Goal: Task Accomplishment & Management: Complete application form

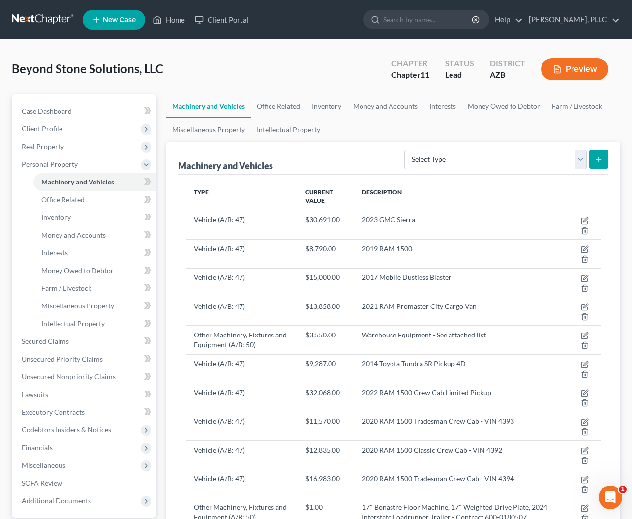
click at [54, 16] on link at bounding box center [43, 20] width 63 height 18
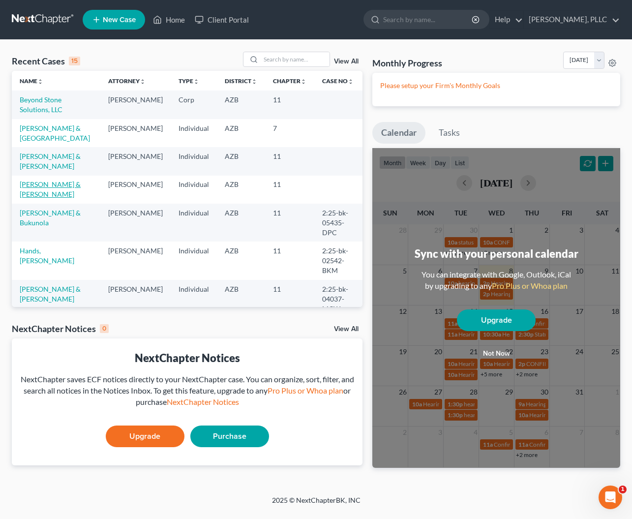
click at [51, 186] on link "[PERSON_NAME] & [PERSON_NAME]" at bounding box center [50, 189] width 61 height 18
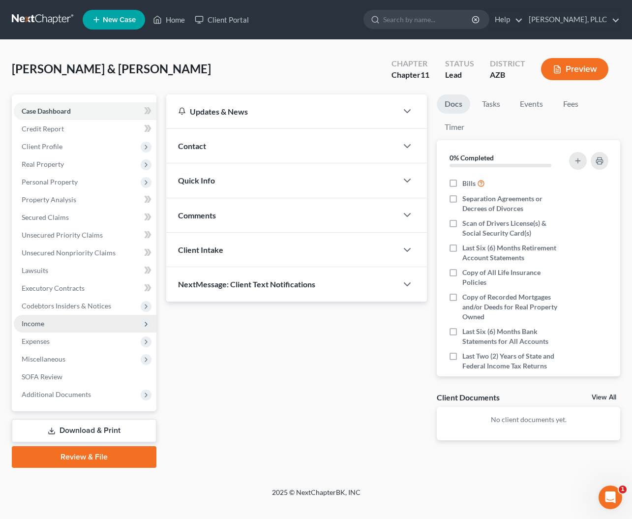
click at [42, 322] on span "Income" at bounding box center [33, 323] width 23 height 8
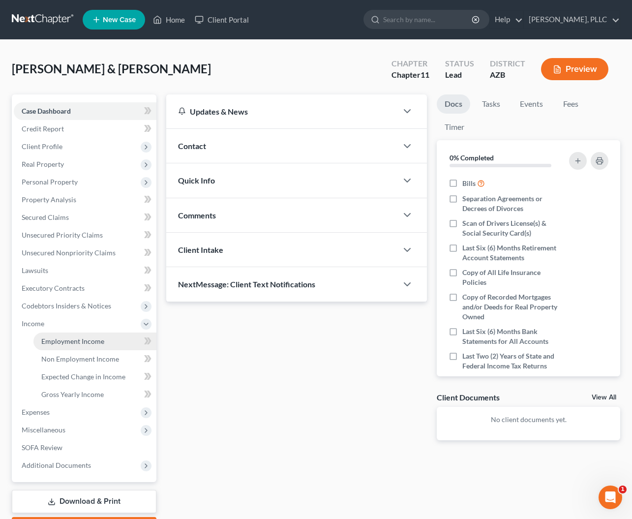
click at [64, 340] on span "Employment Income" at bounding box center [72, 341] width 63 height 8
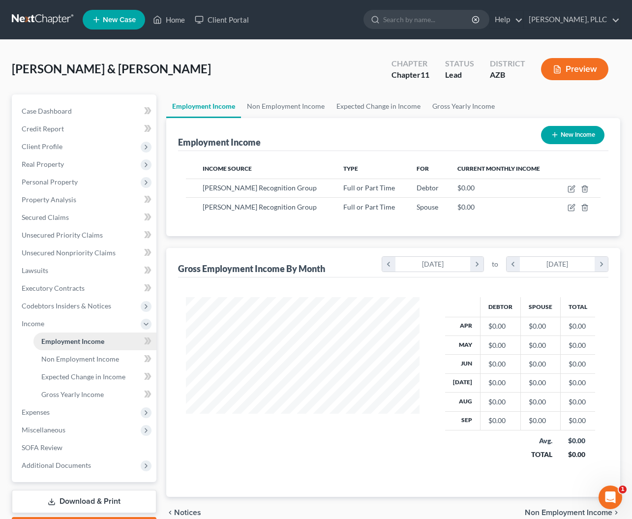
scroll to position [176, 253]
click at [573, 185] on icon "button" at bounding box center [572, 189] width 8 height 8
select select "0"
select select "3"
select select "0"
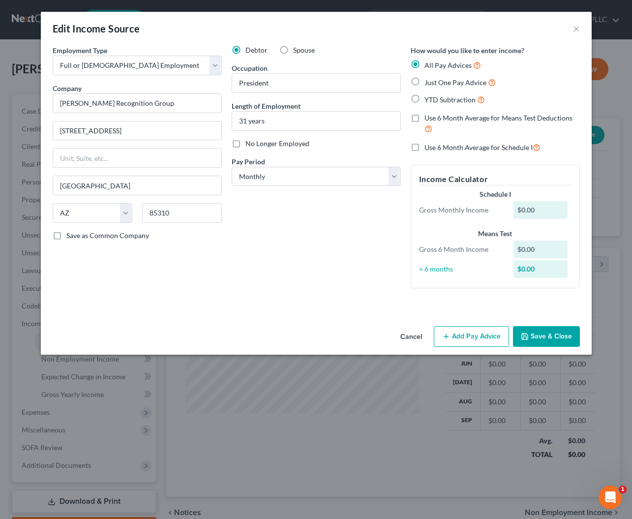
click at [401, 333] on button "Cancel" at bounding box center [411, 337] width 37 height 20
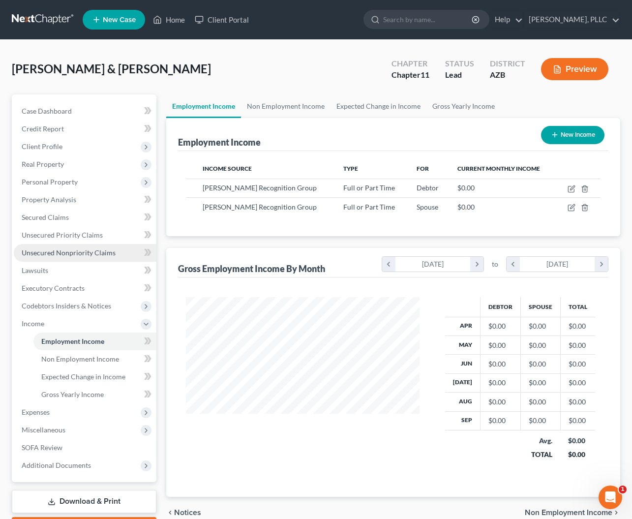
click at [44, 253] on span "Unsecured Nonpriority Claims" at bounding box center [69, 252] width 94 height 8
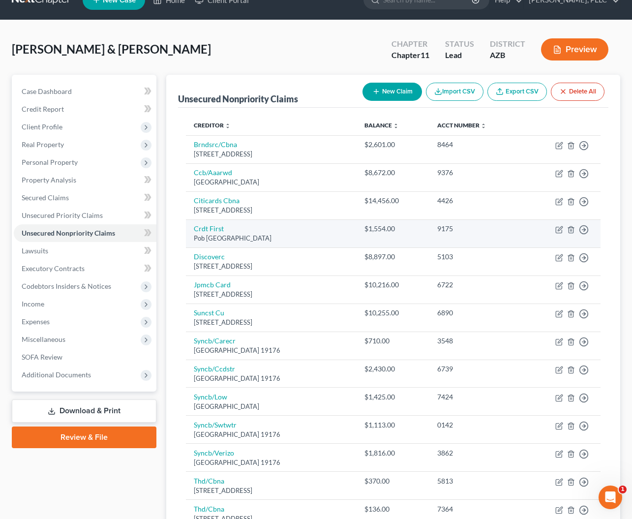
scroll to position [24, 0]
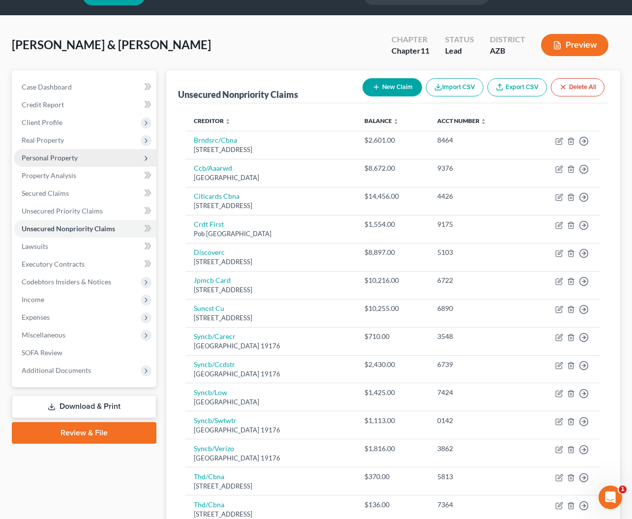
click at [31, 155] on span "Personal Property" at bounding box center [50, 158] width 56 height 8
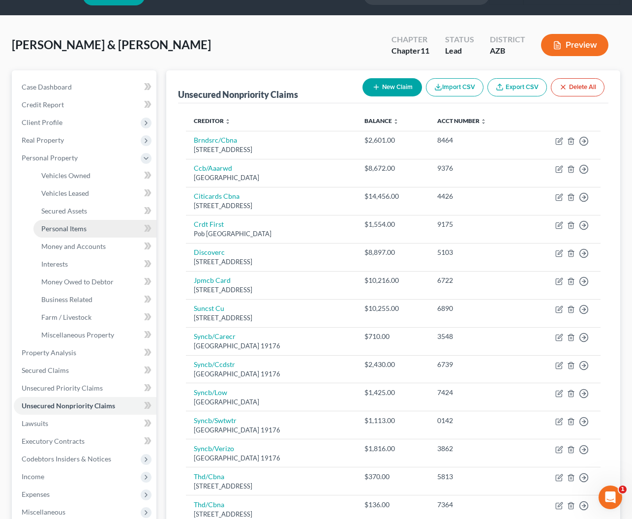
click at [59, 228] on span "Personal Items" at bounding box center [63, 228] width 45 height 8
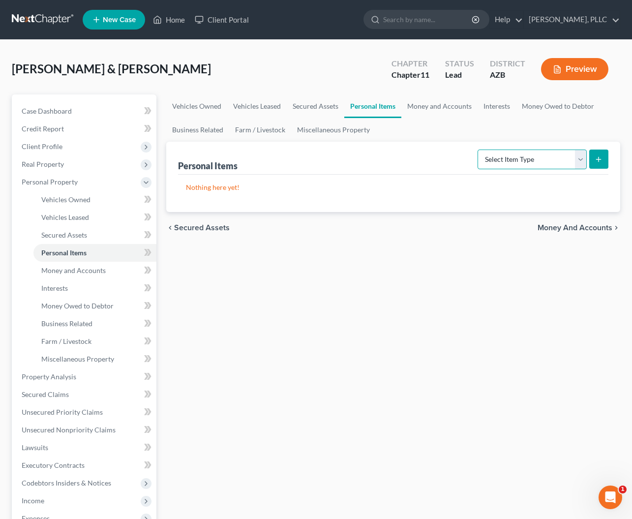
select select "household_goods"
click at [594, 157] on button "submit" at bounding box center [598, 159] width 19 height 19
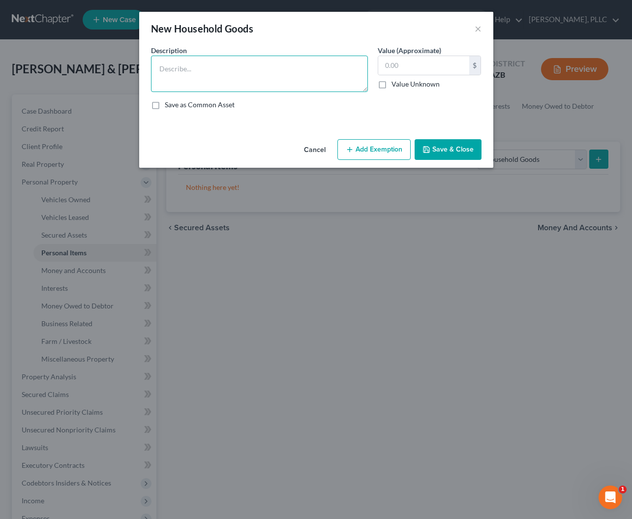
click at [285, 70] on textarea at bounding box center [259, 74] width 217 height 36
type textarea "Used household goods - See attached list"
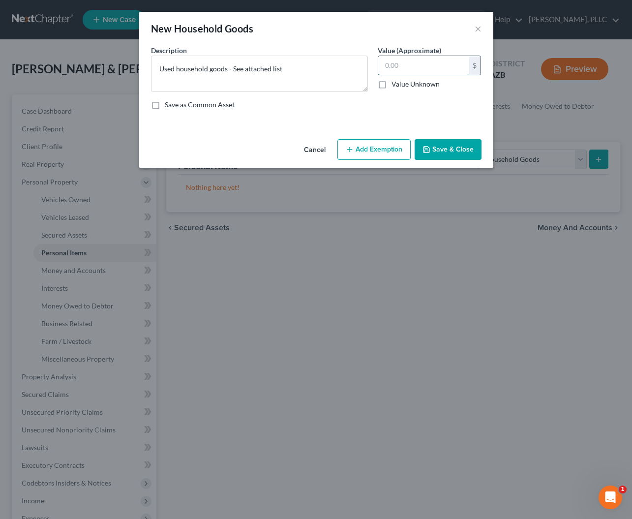
click at [431, 60] on input "text" at bounding box center [423, 65] width 91 height 19
type input "10,725"
click at [374, 143] on button "Add Exemption" at bounding box center [374, 149] width 73 height 21
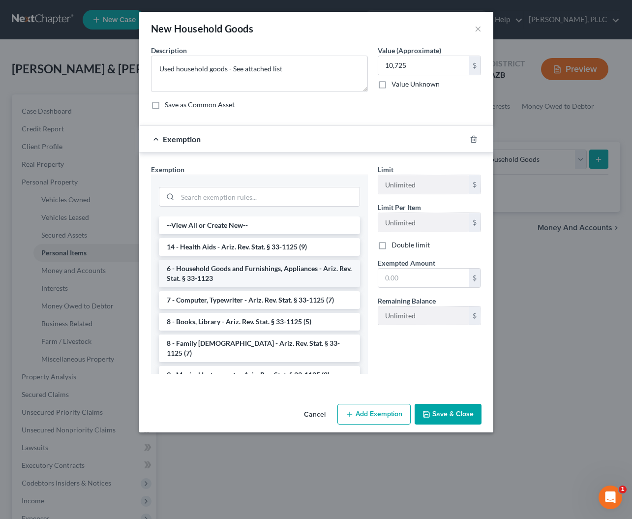
click at [243, 276] on li "6 - Household Goods and Furnishings, Appliances - Ariz. Rev. Stat. § 33-1123" at bounding box center [259, 274] width 201 height 28
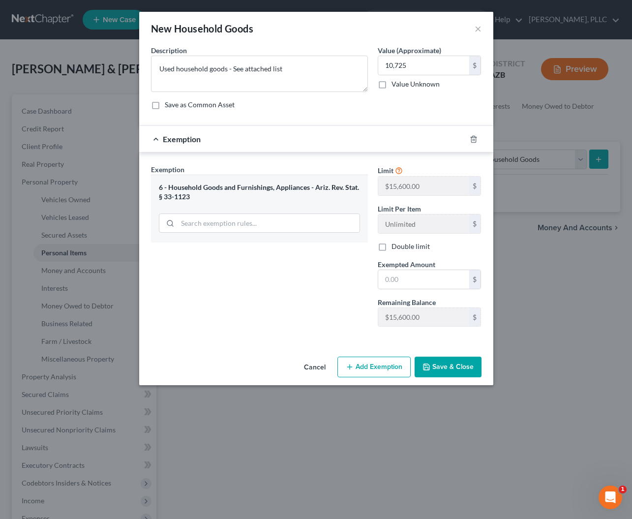
click at [392, 248] on label "Double limit" at bounding box center [411, 247] width 38 height 10
click at [396, 248] on input "Double limit" at bounding box center [399, 245] width 6 height 6
checkbox input "true"
click at [407, 277] on input "text" at bounding box center [423, 279] width 91 height 19
type input "15,000"
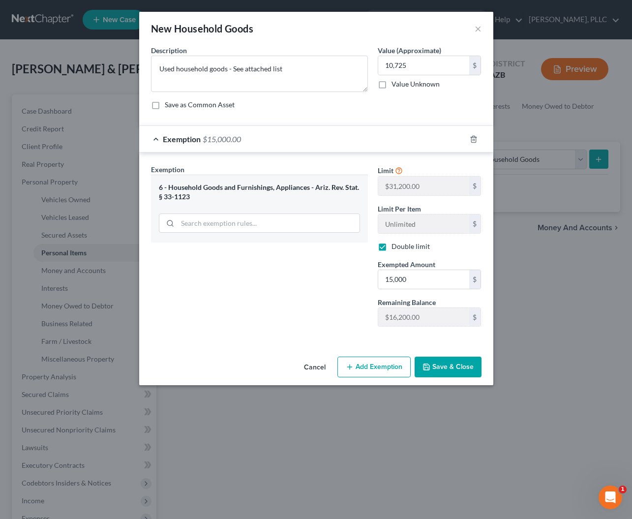
click at [451, 367] on button "Save & Close" at bounding box center [448, 367] width 67 height 21
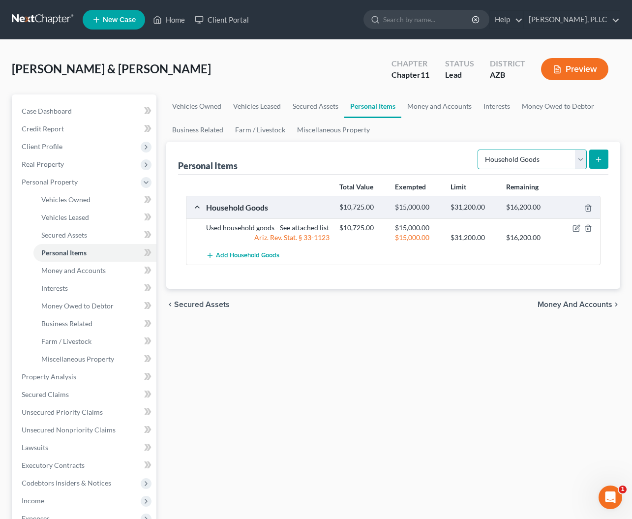
select select "clothing"
click at [608, 159] on button "submit" at bounding box center [598, 159] width 19 height 19
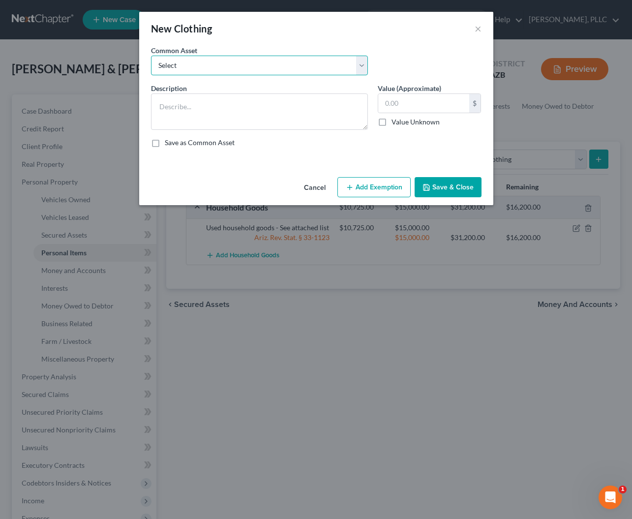
select select "0"
type textarea "Used Clothing"
type input "350.00"
click at [379, 184] on button "Add Exemption" at bounding box center [374, 187] width 73 height 21
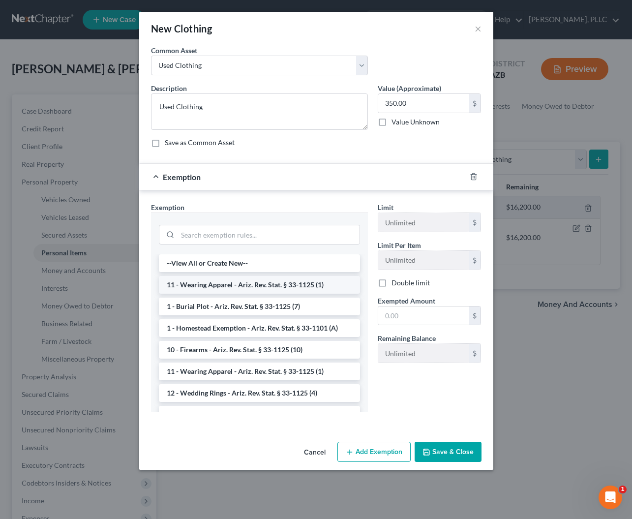
click at [246, 287] on li "11 - Wearing Apparel - Ariz. Rev. Stat. § 33-1125 (1)" at bounding box center [259, 285] width 201 height 18
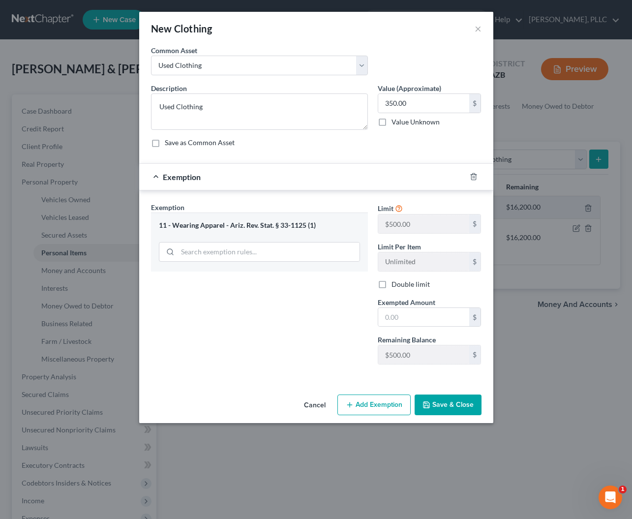
click at [392, 283] on label "Double limit" at bounding box center [411, 284] width 38 height 10
click at [396, 283] on input "Double limit" at bounding box center [399, 282] width 6 height 6
checkbox input "true"
click at [403, 314] on input "text" at bounding box center [423, 317] width 91 height 19
type input "1,000"
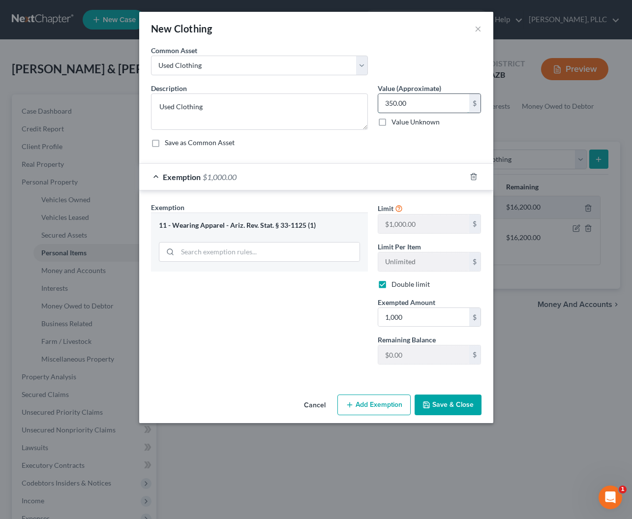
click at [390, 104] on input "350.00" at bounding box center [423, 103] width 91 height 19
type input "550.00"
click at [457, 402] on button "Save & Close" at bounding box center [448, 405] width 67 height 21
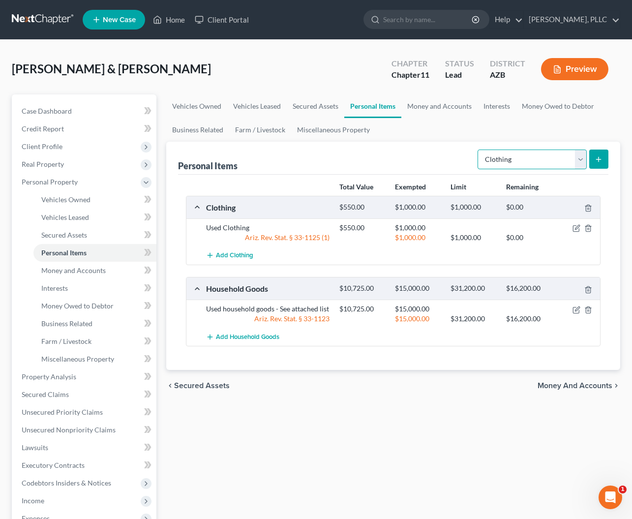
select select "firearms"
click at [599, 156] on icon "submit" at bounding box center [599, 159] width 8 height 8
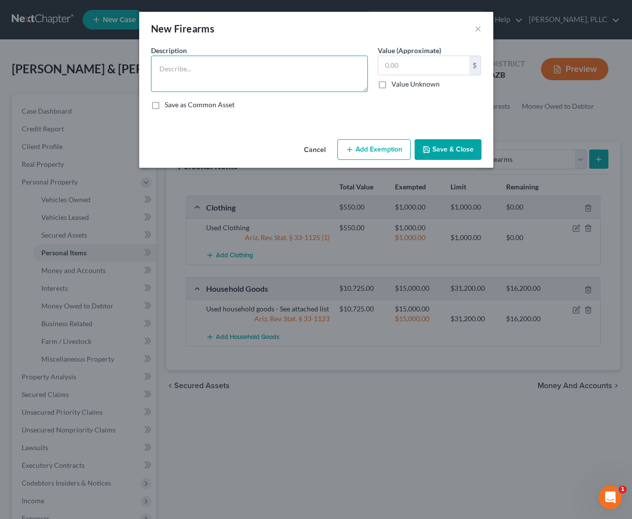
click at [284, 67] on textarea at bounding box center [259, 74] width 217 height 36
type textarea "2 Firearms - PLEASE PROVIDE MAKE, MODEL AND VALUE OF EACH"
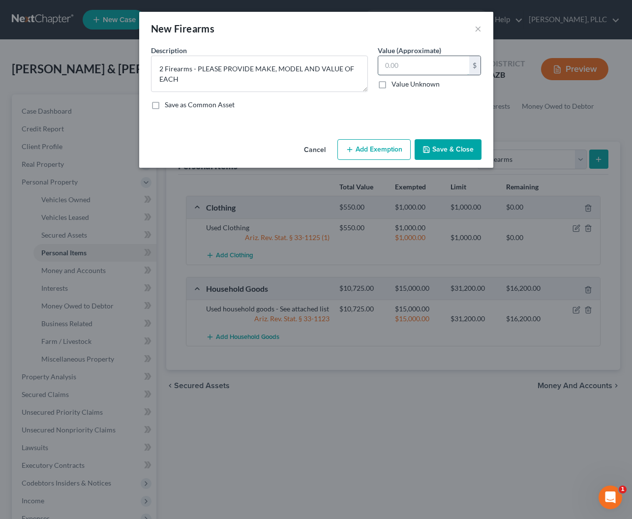
click at [418, 65] on input "text" at bounding box center [423, 65] width 91 height 19
type input "1"
click at [447, 149] on button "Save & Close" at bounding box center [448, 149] width 67 height 21
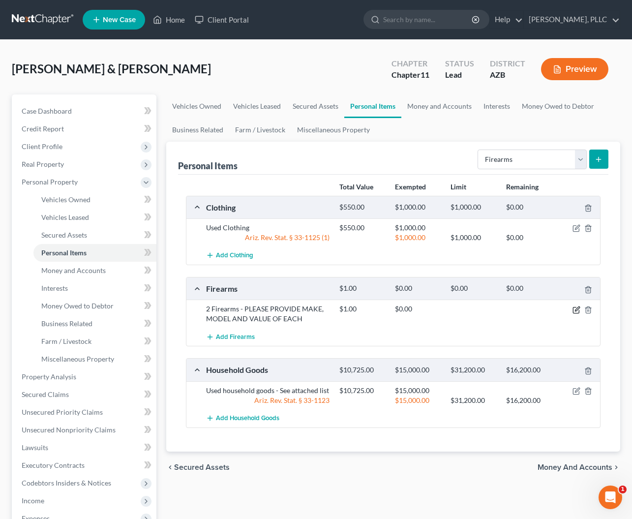
click at [577, 308] on icon "button" at bounding box center [577, 309] width 4 height 4
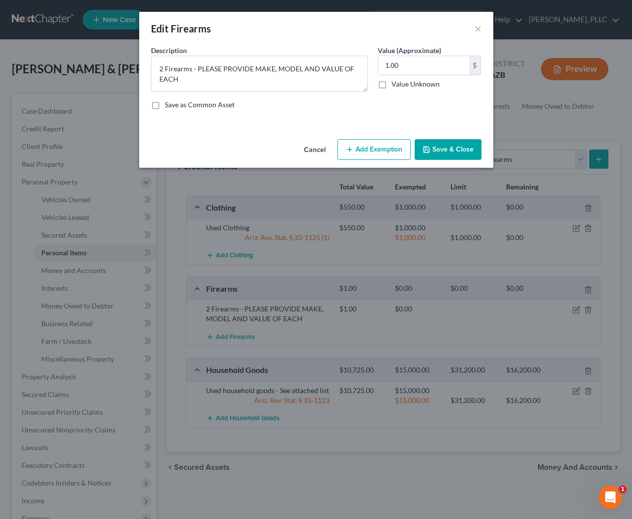
click at [366, 153] on button "Add Exemption" at bounding box center [374, 149] width 73 height 21
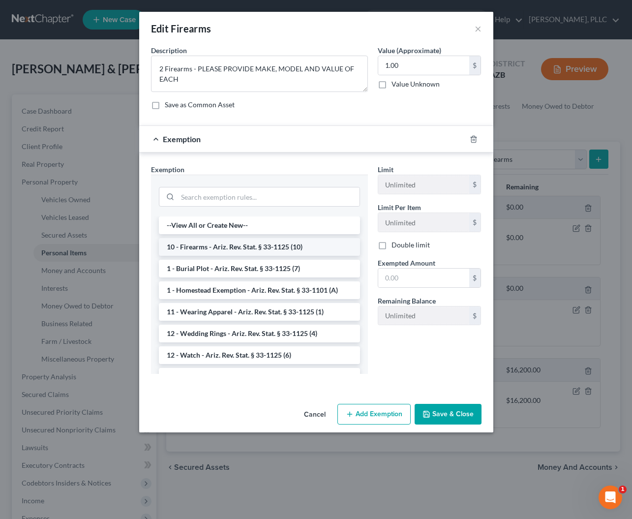
click at [253, 249] on li "10 - Firearms - Ariz. Rev. Stat. § 33-1125 (10)" at bounding box center [259, 247] width 201 height 18
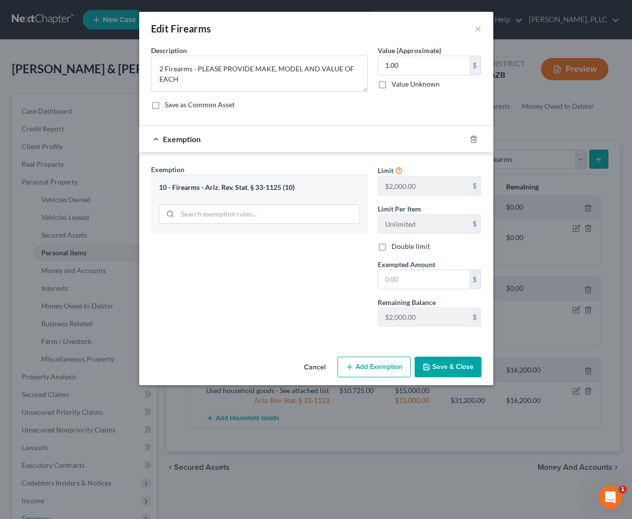
click at [392, 247] on label "Double limit" at bounding box center [411, 247] width 38 height 10
click at [396, 247] on input "Double limit" at bounding box center [399, 245] width 6 height 6
checkbox input "true"
click at [399, 279] on input "text" at bounding box center [423, 279] width 91 height 19
type input "4,000"
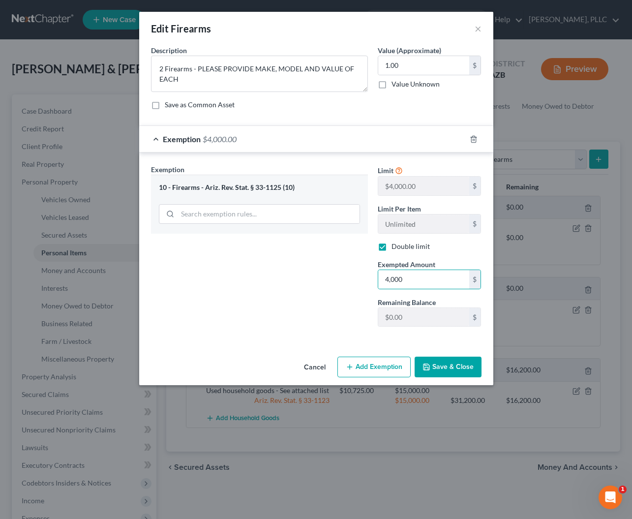
click at [427, 368] on polyline "button" at bounding box center [426, 369] width 3 height 2
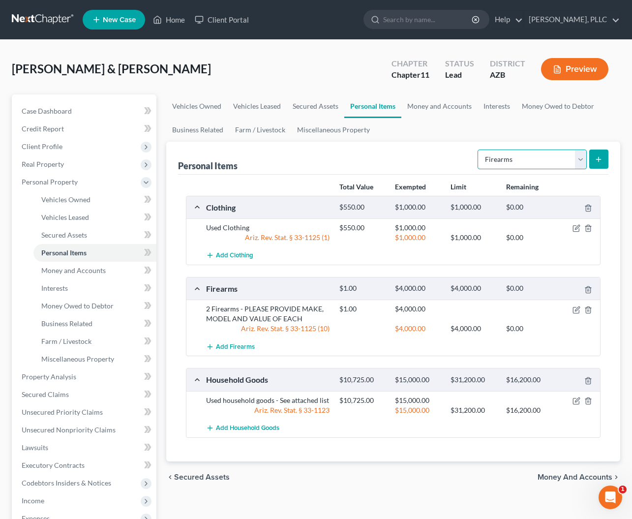
select select "sports_and_hobby_equipment"
click at [601, 156] on icon "submit" at bounding box center [599, 159] width 8 height 8
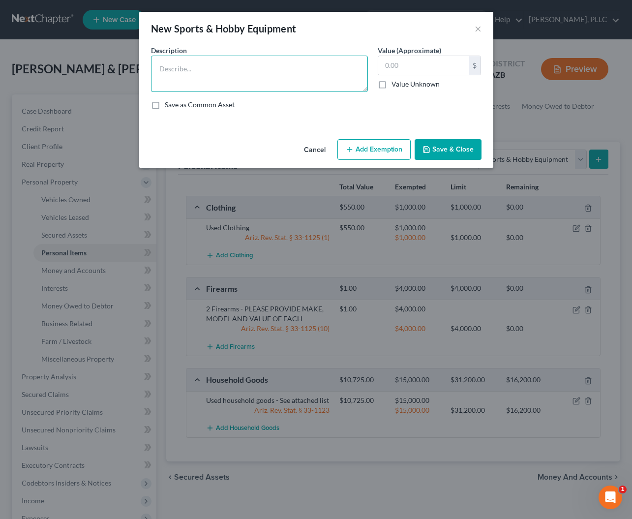
click at [264, 59] on textarea at bounding box center [259, 74] width 217 height 36
click at [243, 62] on textarea at bounding box center [259, 74] width 217 height 36
type textarea "4 Bicycles"
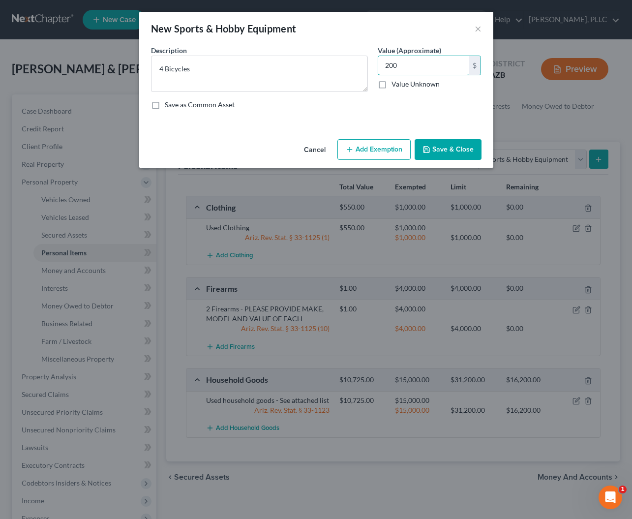
type input "200"
click at [356, 149] on button "Add Exemption" at bounding box center [374, 149] width 73 height 21
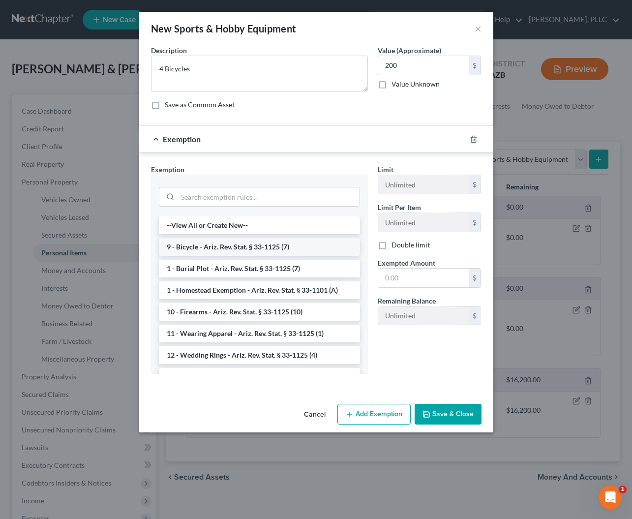
click at [229, 243] on li "9 - Bicycle - Ariz. Rev. Stat. § 33-1125 (7)" at bounding box center [259, 247] width 201 height 18
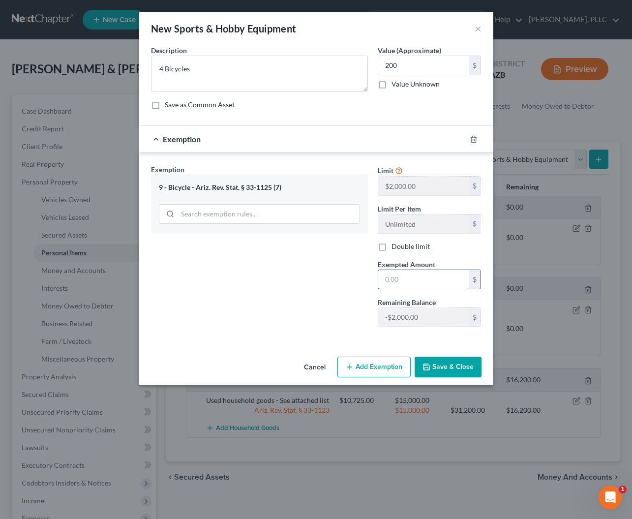
click at [395, 279] on input "text" at bounding box center [423, 279] width 91 height 19
type input "2,000"
click at [438, 360] on button "Save & Close" at bounding box center [448, 367] width 67 height 21
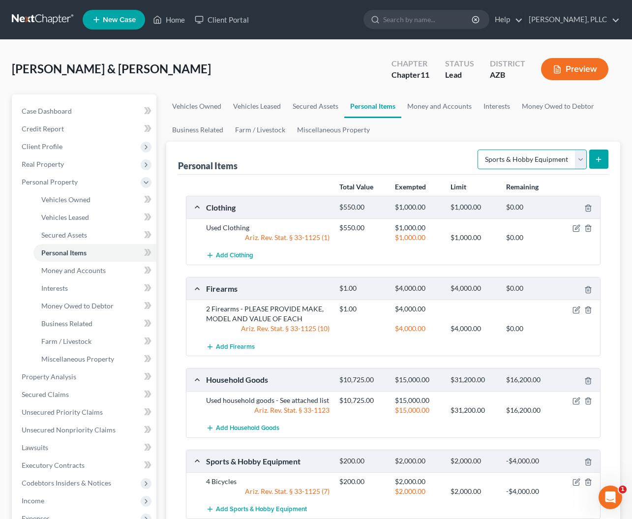
select select "other"
click at [599, 157] on line "submit" at bounding box center [599, 159] width 0 height 4
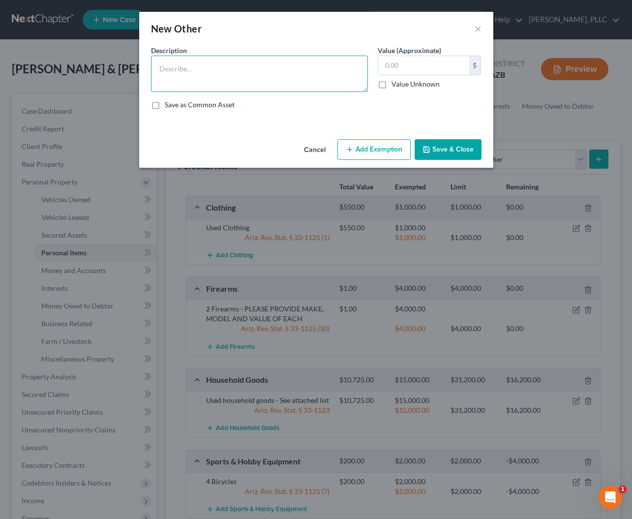
click at [278, 73] on textarea at bounding box center [259, 74] width 217 height 36
type textarea "2 Bibles"
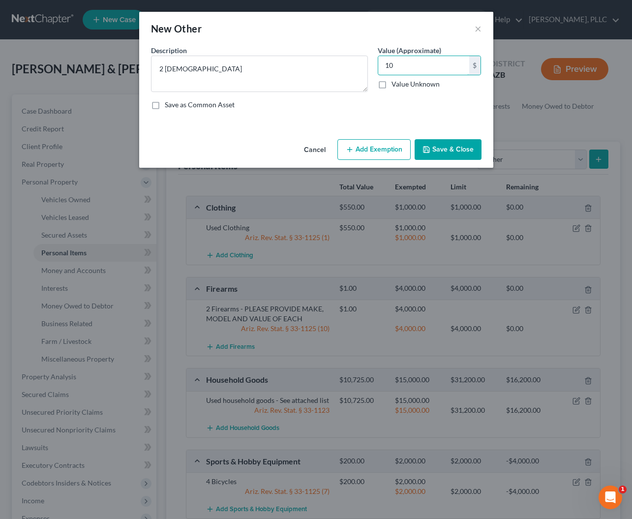
type input "10"
click at [357, 150] on button "Add Exemption" at bounding box center [374, 149] width 73 height 21
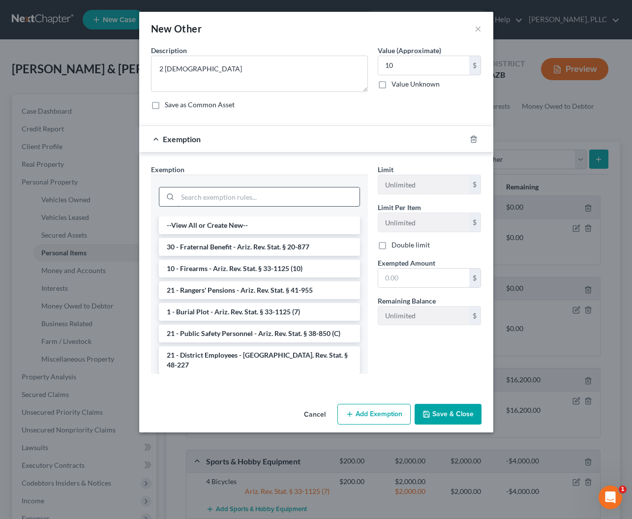
click at [231, 200] on input "search" at bounding box center [269, 196] width 182 height 19
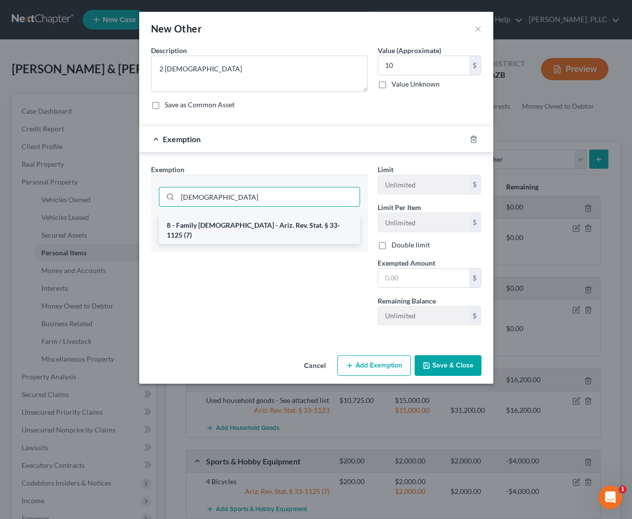
type input "bible"
click at [245, 227] on li "8 - Family Bible - Ariz. Rev. Stat. § 33-1125 (7)" at bounding box center [259, 230] width 201 height 28
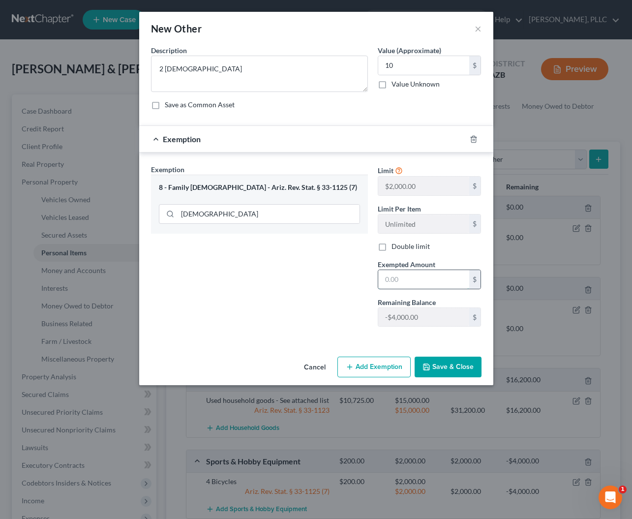
click at [397, 280] on input "text" at bounding box center [423, 279] width 91 height 19
type input "2,000"
click at [433, 365] on button "Save & Close" at bounding box center [448, 367] width 67 height 21
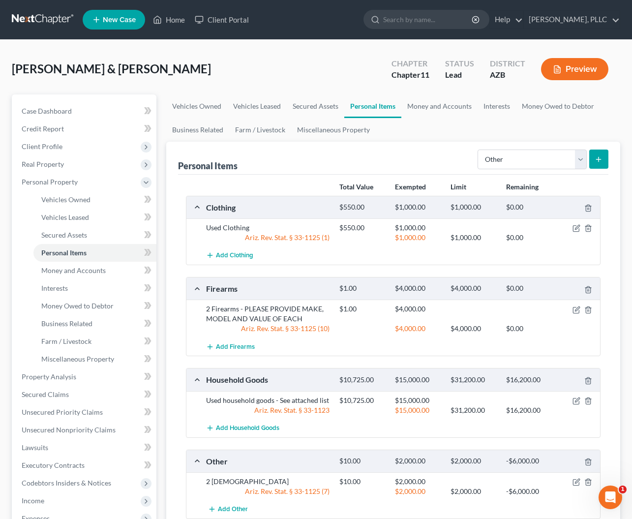
click at [598, 161] on icon "submit" at bounding box center [599, 159] width 8 height 8
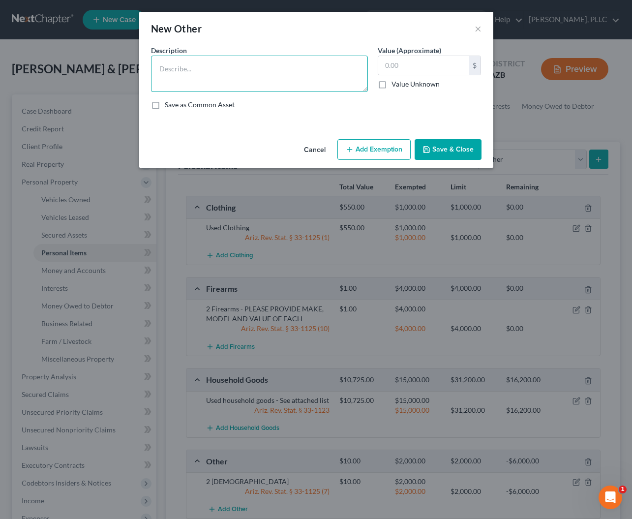
click at [236, 70] on textarea at bounding box center [259, 74] width 217 height 36
type textarea "100 Used Books"
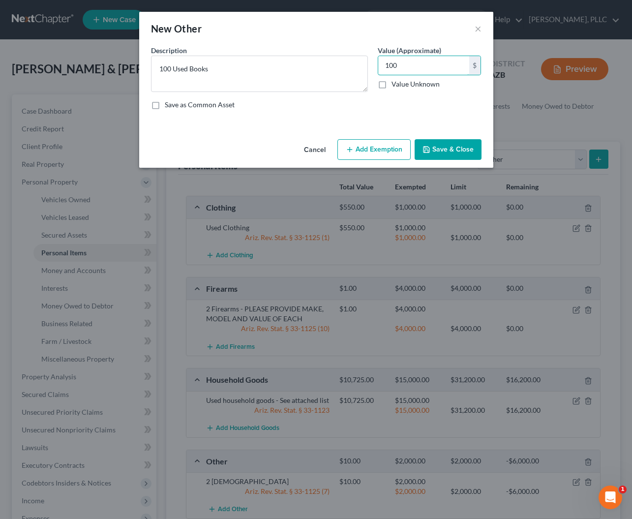
type input "100"
click at [366, 144] on button "Add Exemption" at bounding box center [374, 149] width 73 height 21
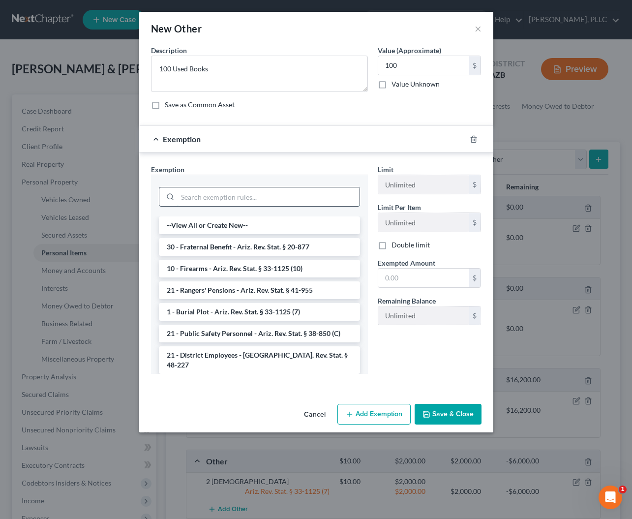
click at [275, 205] on input "search" at bounding box center [269, 196] width 182 height 19
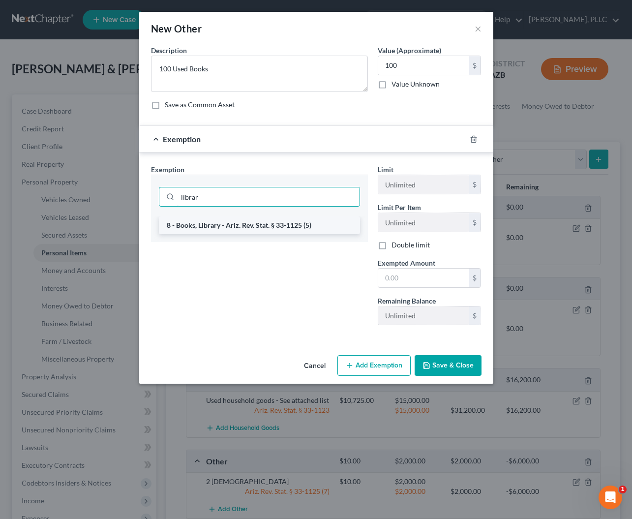
type input "librar"
click at [282, 226] on li "8 - Books, Library - Ariz. Rev. Stat. § 33-1125 (5)" at bounding box center [259, 225] width 201 height 18
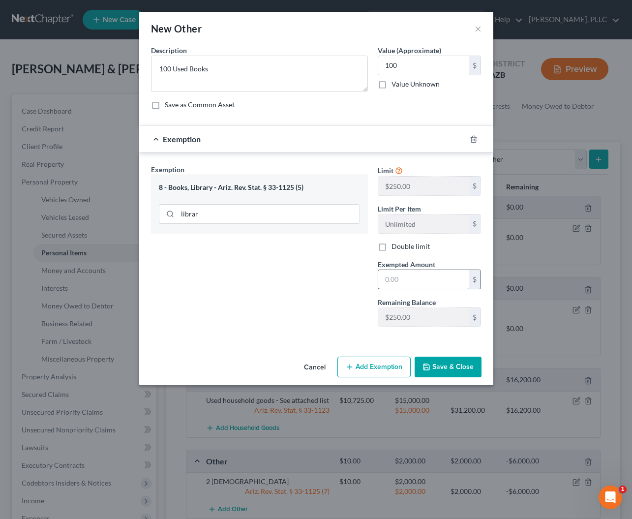
click at [405, 277] on input "text" at bounding box center [423, 279] width 91 height 19
type input "250"
click at [441, 363] on button "Save & Close" at bounding box center [448, 367] width 67 height 21
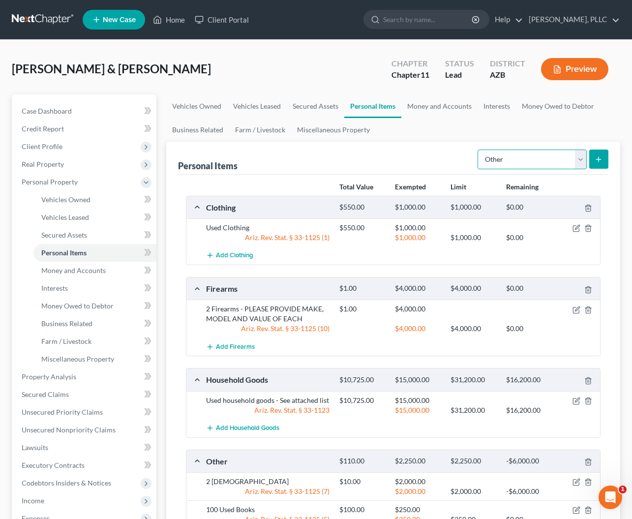
select select "electronics"
click at [594, 158] on button "submit" at bounding box center [598, 159] width 19 height 19
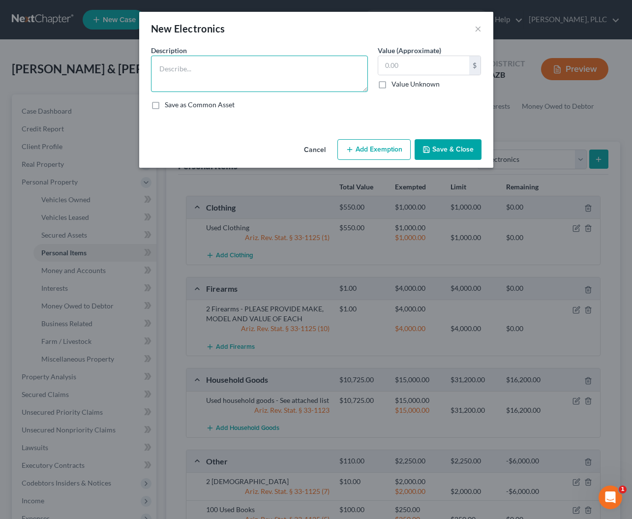
click at [224, 66] on textarea at bounding box center [259, 74] width 217 height 36
type textarea "1 Television - $150, 1 Home Computer System - $300, 2 Laptops-$25, 1 Computer P…"
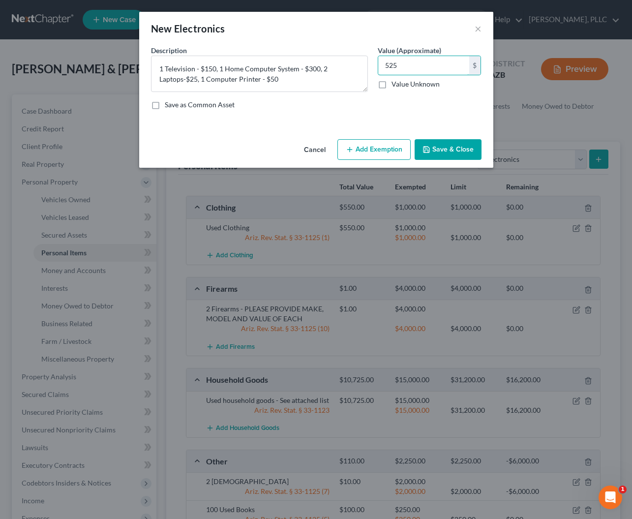
type input "525"
click at [370, 147] on button "Add Exemption" at bounding box center [374, 149] width 73 height 21
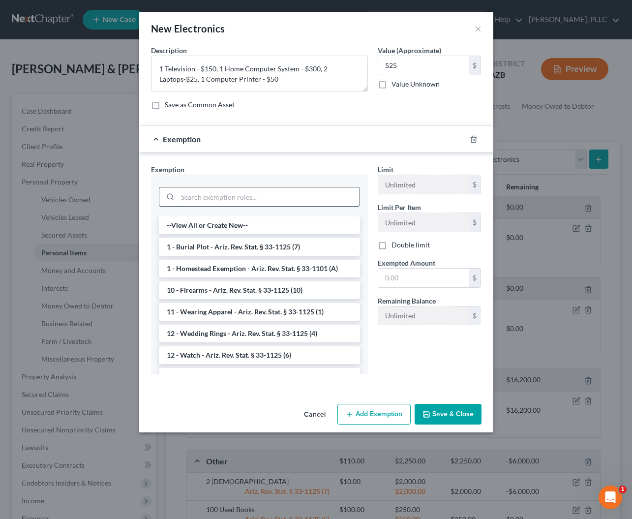
click at [249, 200] on input "search" at bounding box center [269, 196] width 182 height 19
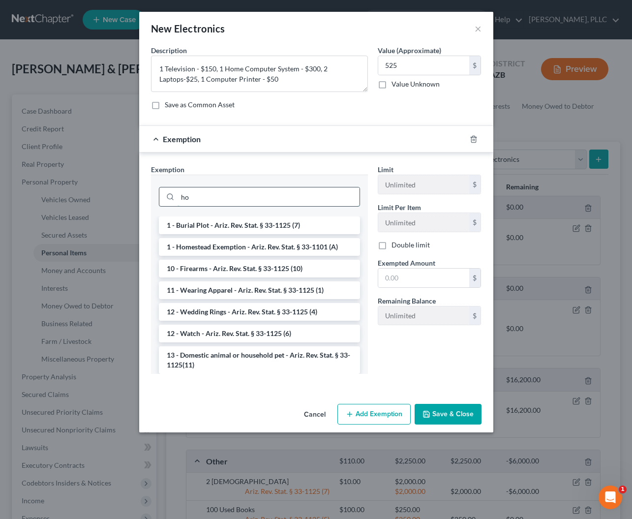
type input "h"
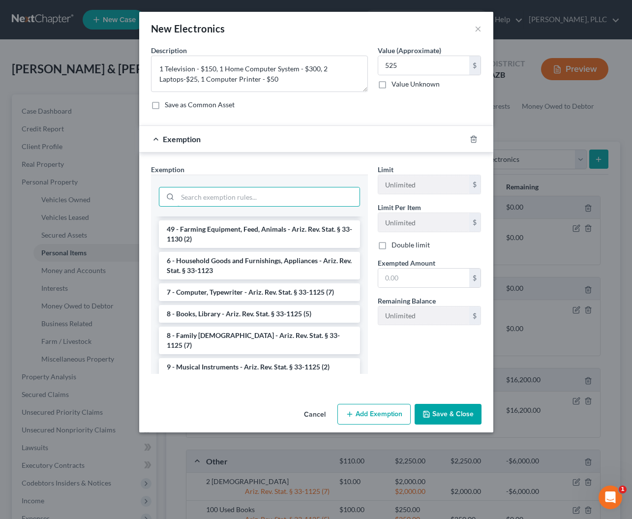
scroll to position [1125, 0]
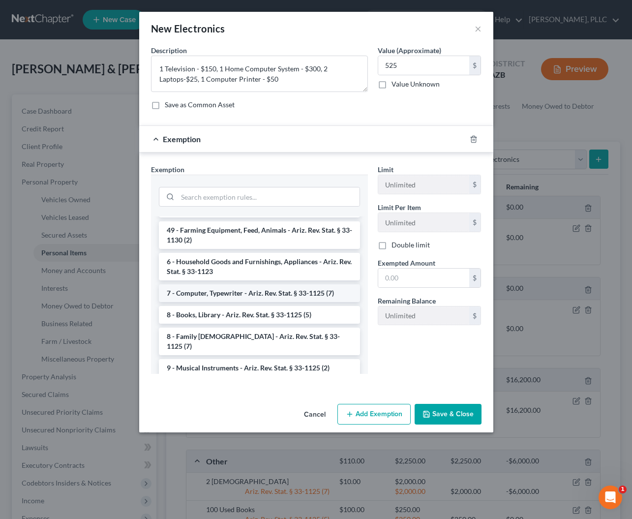
click at [228, 284] on li "7 - Computer, Typewriter - Ariz. Rev. Stat. § 33-1125 (7)" at bounding box center [259, 293] width 201 height 18
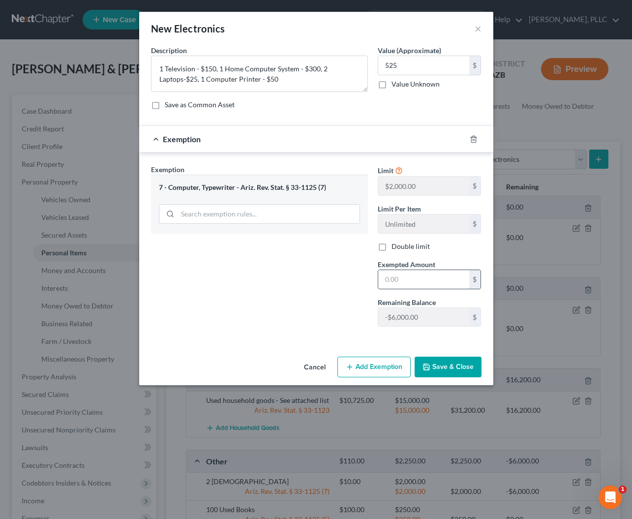
click at [389, 275] on input "text" at bounding box center [423, 279] width 91 height 19
type input "2,000"
drag, startPoint x: 218, startPoint y: 69, endPoint x: 148, endPoint y: 67, distance: 70.9
click at [148, 67] on div "Description * 1 Television - $150, 1 Home Computer System - $300, 2 Laptops-$25…" at bounding box center [259, 68] width 227 height 47
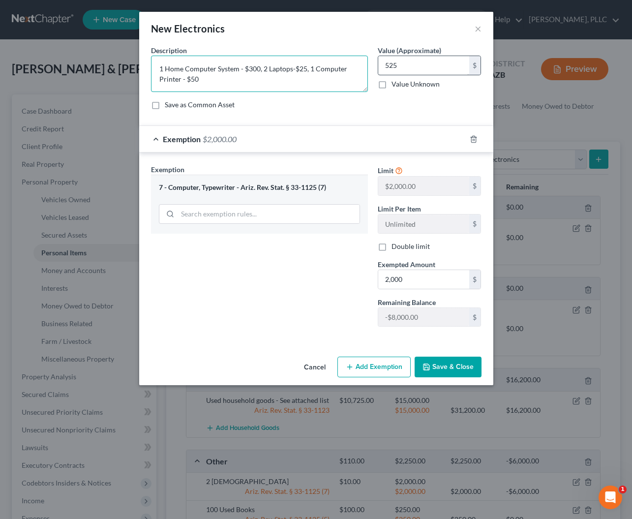
type textarea "1 Home Computer System - $300, 2 Laptops-$25, 1 Computer Printer - $50"
click at [379, 66] on input "525" at bounding box center [423, 65] width 91 height 19
type input "5"
type input "400"
click at [443, 368] on button "Save & Close" at bounding box center [448, 367] width 67 height 21
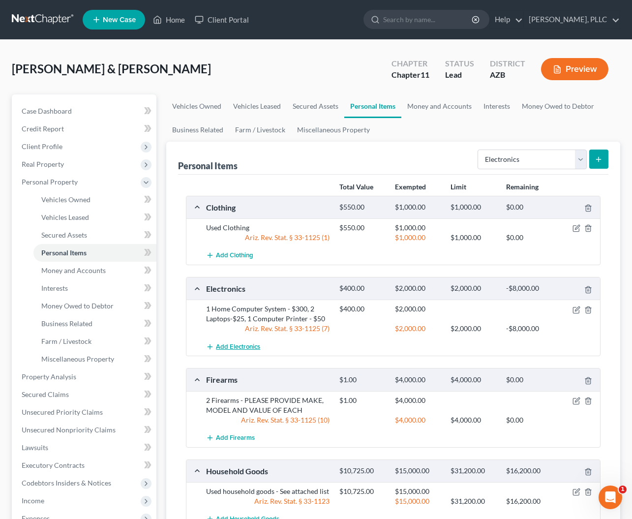
click at [233, 345] on span "Add Electronics" at bounding box center [238, 347] width 44 height 8
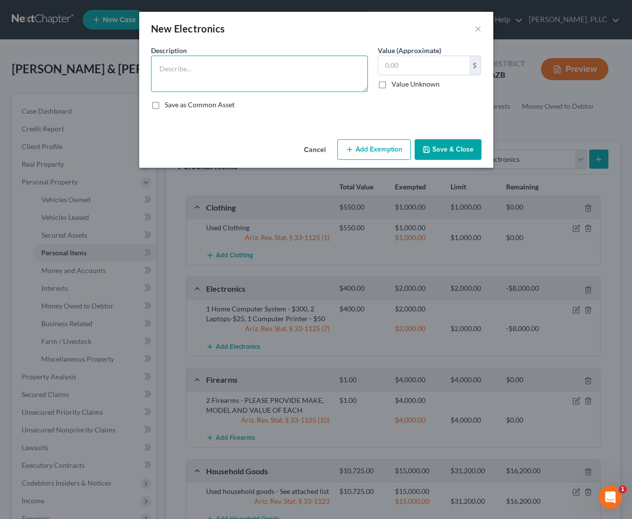
click at [225, 73] on textarea at bounding box center [259, 74] width 217 height 36
type textarea "1 Television"
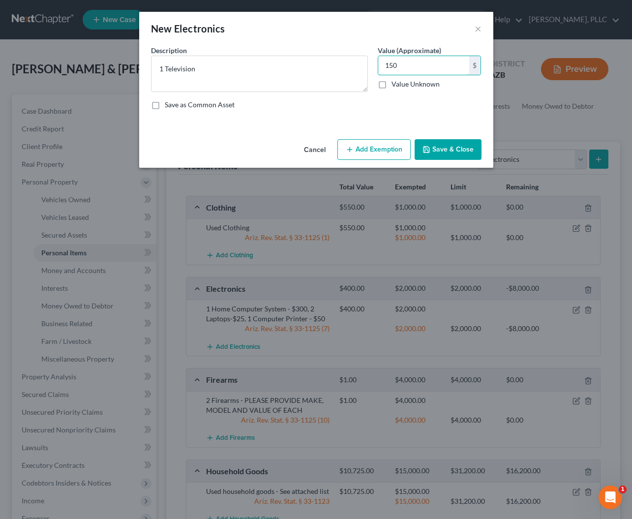
type input "150"
click at [366, 145] on button "Add Exemption" at bounding box center [374, 149] width 73 height 21
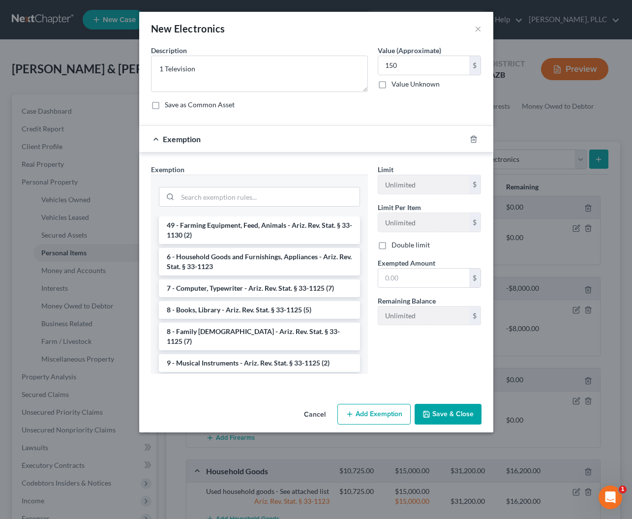
scroll to position [1132, 0]
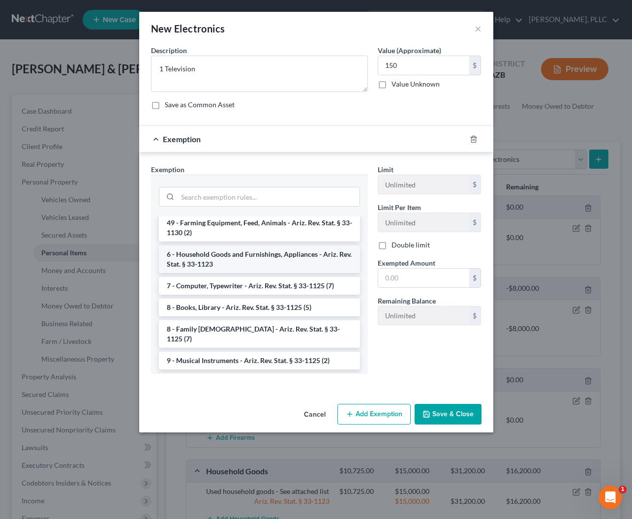
click at [246, 247] on li "6 - Household Goods and Furnishings, Appliances - Ariz. Rev. Stat. § 33-1123" at bounding box center [259, 260] width 201 height 28
checkbox input "true"
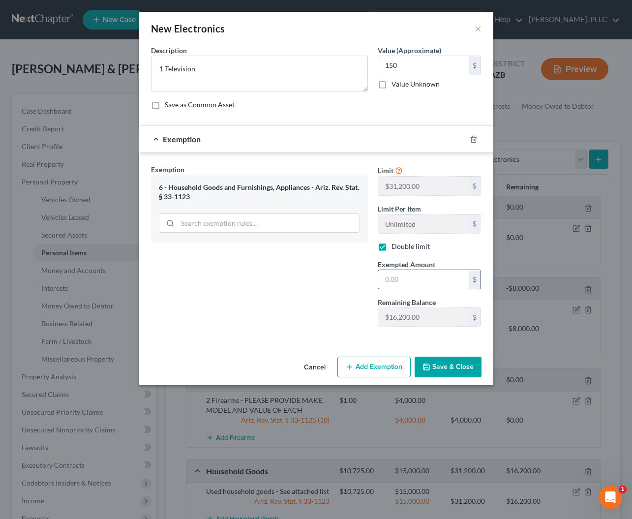
click at [412, 282] on input "text" at bounding box center [423, 279] width 91 height 19
type input "200"
click at [445, 368] on button "Save & Close" at bounding box center [448, 367] width 67 height 21
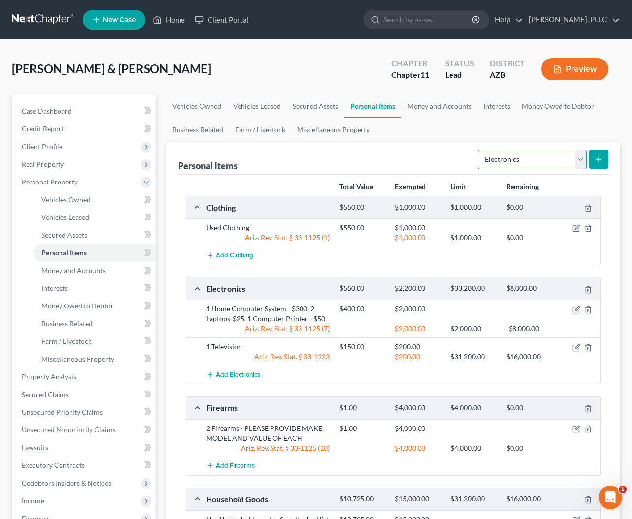
select select "sports_and_hobby_equipment"
click at [595, 157] on button "submit" at bounding box center [598, 159] width 19 height 19
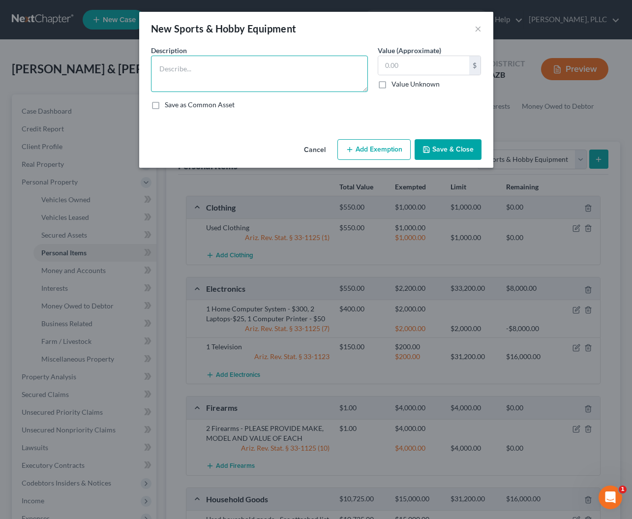
click at [224, 67] on textarea at bounding box center [259, 74] width 217 height 36
type textarea "2"
type textarea "3 Sets Golf Clubs - $150, 1 Exercise Bike - $100, 1 Pool Table - $150, 1 Weight…"
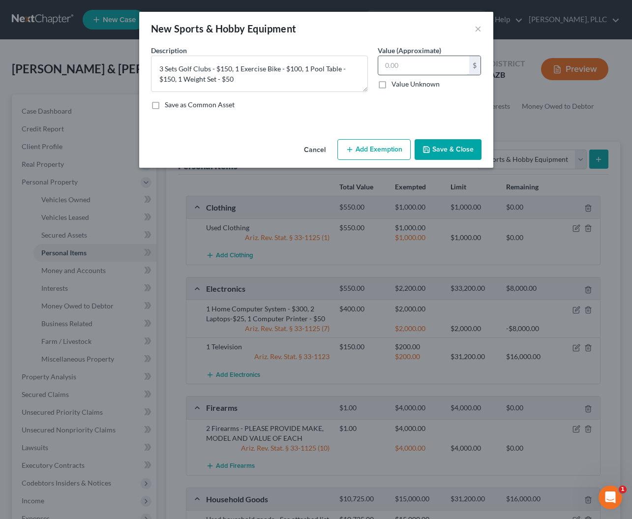
click at [450, 69] on input "text" at bounding box center [423, 65] width 91 height 19
type input "350"
click at [392, 151] on button "Add Exemption" at bounding box center [374, 149] width 73 height 21
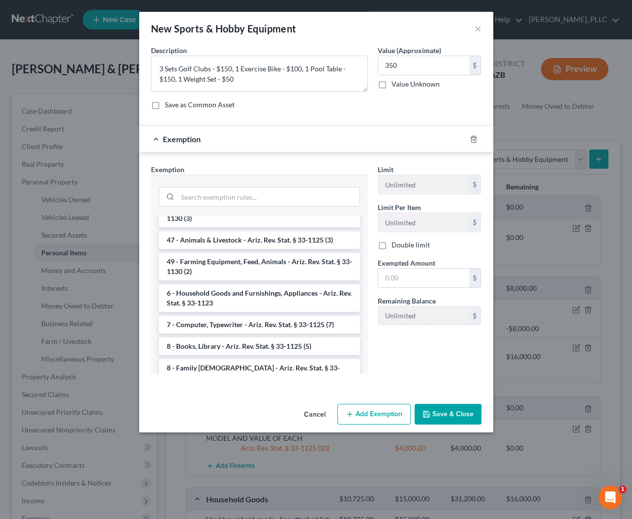
scroll to position [1124, 0]
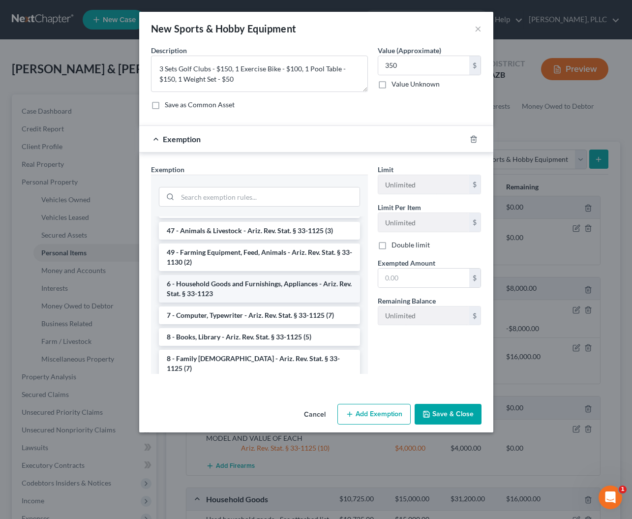
click at [231, 275] on li "6 - Household Goods and Furnishings, Appliances - Ariz. Rev. Stat. § 33-1123" at bounding box center [259, 289] width 201 height 28
checkbox input "true"
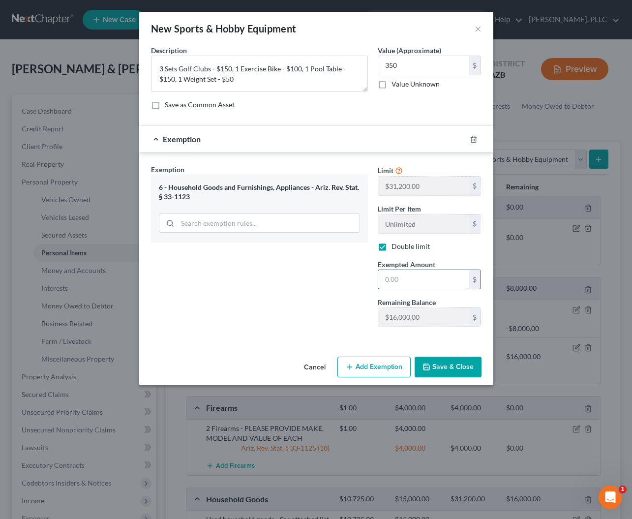
click at [428, 279] on input "text" at bounding box center [423, 279] width 91 height 19
type input "500"
click at [438, 365] on button "Save & Close" at bounding box center [448, 367] width 67 height 21
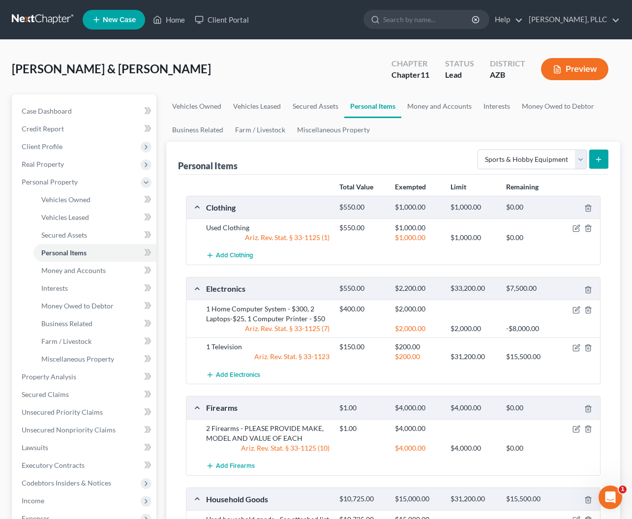
click at [599, 156] on icon "submit" at bounding box center [599, 159] width 8 height 8
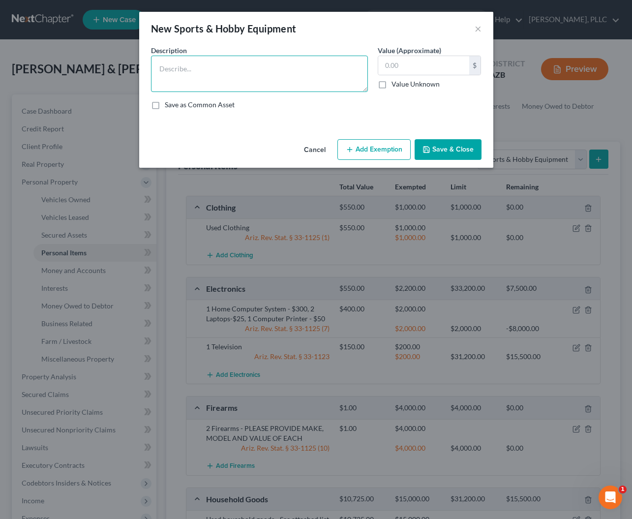
click at [292, 81] on textarea at bounding box center [259, 74] width 217 height 36
type textarea "1 Piano"
type input "1,500"
click at [357, 148] on button "Add Exemption" at bounding box center [374, 149] width 73 height 21
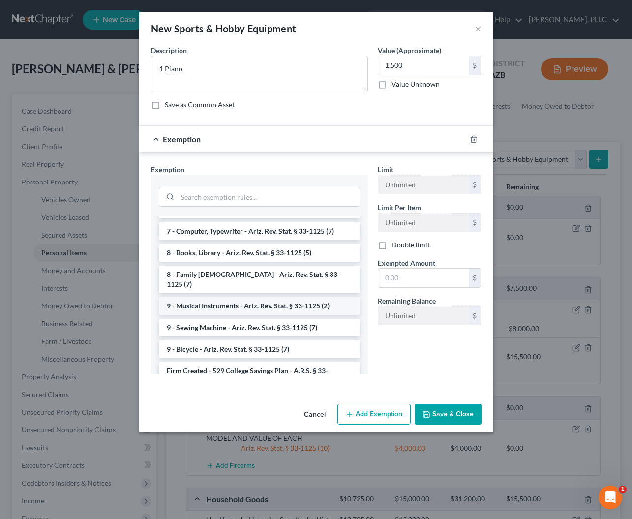
scroll to position [1209, 0]
click at [207, 296] on li "9 - Musical Instruments - Ariz. Rev. Stat. § 33-1125 (2)" at bounding box center [259, 305] width 201 height 18
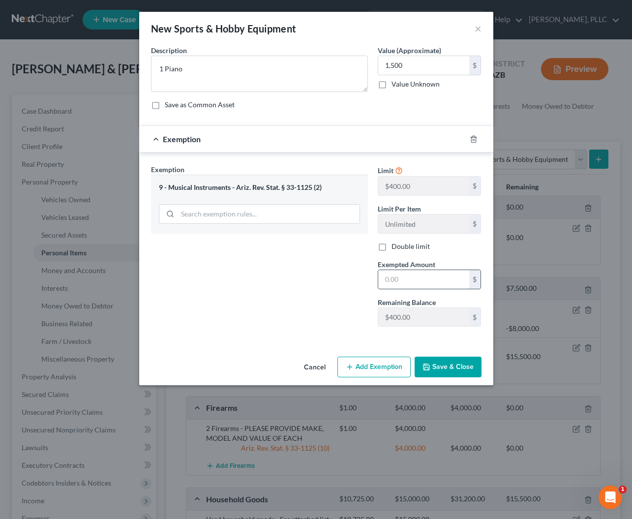
click at [404, 279] on input "text" at bounding box center [423, 279] width 91 height 19
type input "400"
click at [444, 366] on button "Save & Close" at bounding box center [448, 367] width 67 height 21
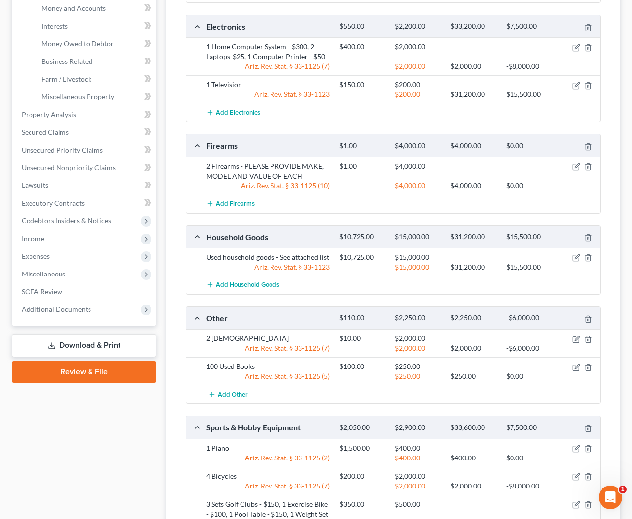
scroll to position [266, 0]
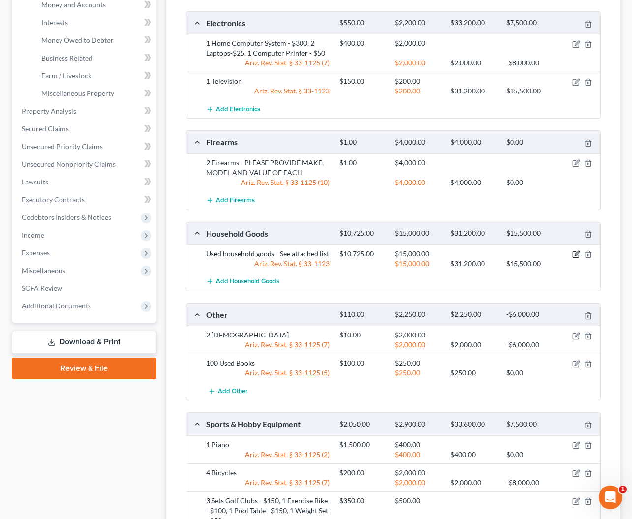
click at [576, 254] on icon "button" at bounding box center [577, 253] width 4 height 4
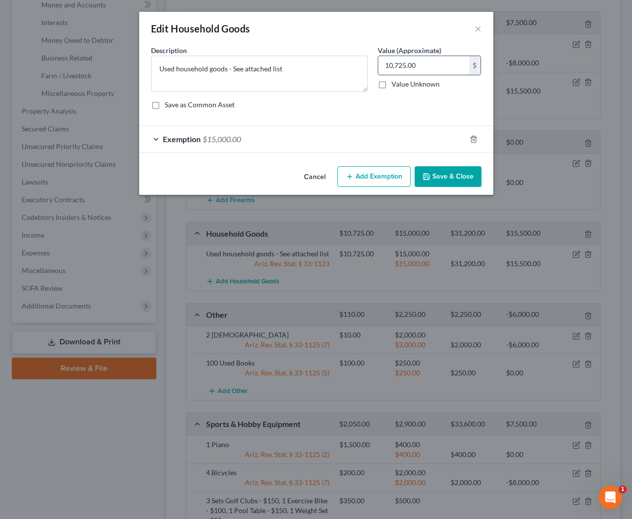
click at [421, 69] on input "10,725.00" at bounding box center [423, 65] width 91 height 19
type input "10,875"
click at [442, 178] on button "Save & Close" at bounding box center [448, 176] width 67 height 21
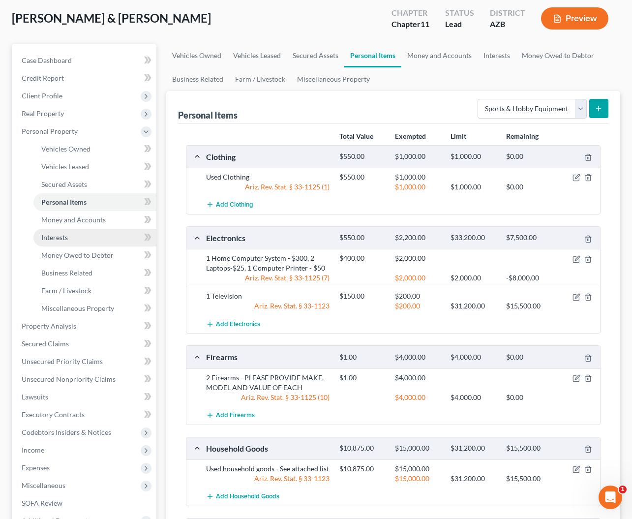
scroll to position [43, 0]
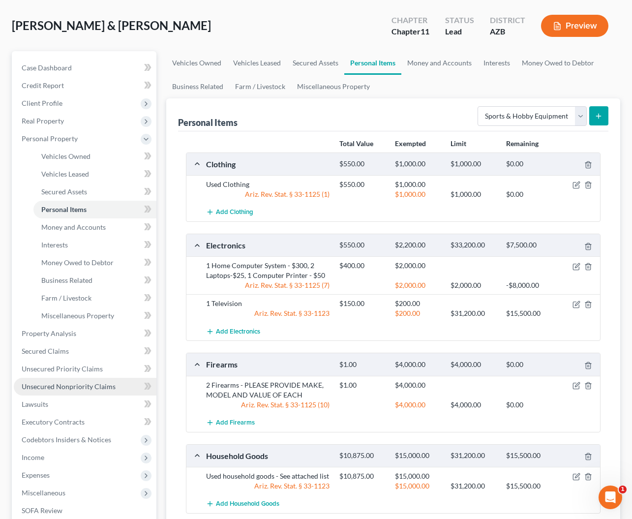
click at [46, 388] on span "Unsecured Nonpriority Claims" at bounding box center [69, 386] width 94 height 8
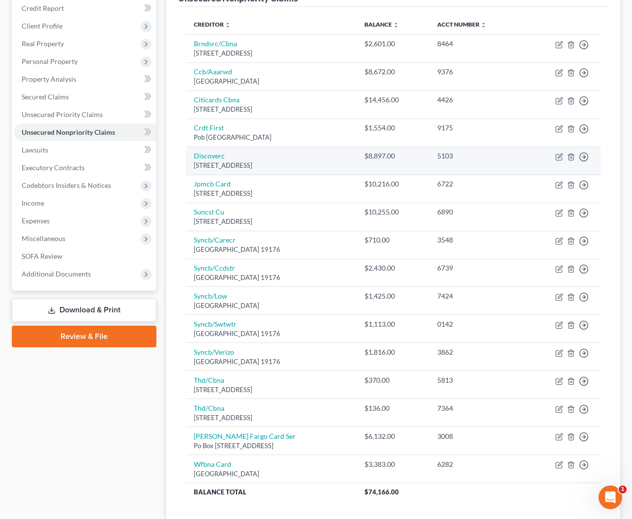
scroll to position [121, 0]
click at [200, 155] on link "Discoverc" at bounding box center [209, 155] width 31 height 8
select select "46"
select select "2"
select select "0"
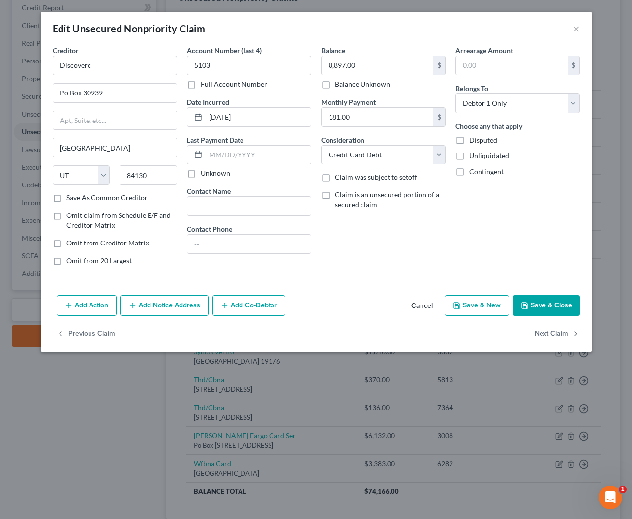
click at [155, 307] on button "Add Notice Address" at bounding box center [165, 305] width 88 height 21
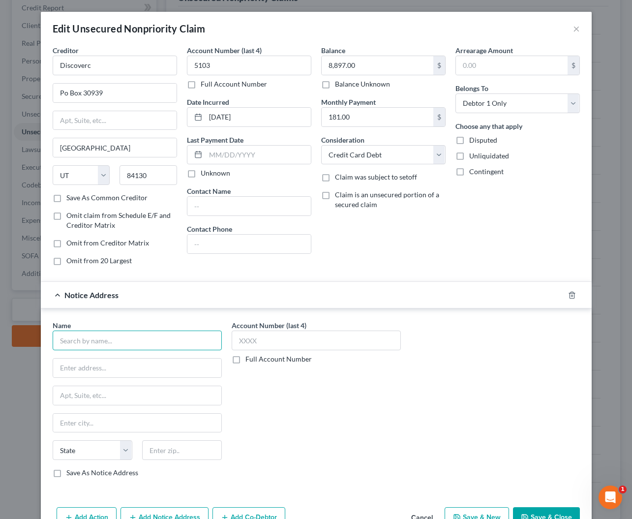
click at [117, 340] on input "text" at bounding box center [137, 341] width 169 height 20
type input "Radius Global Solutions, LLC"
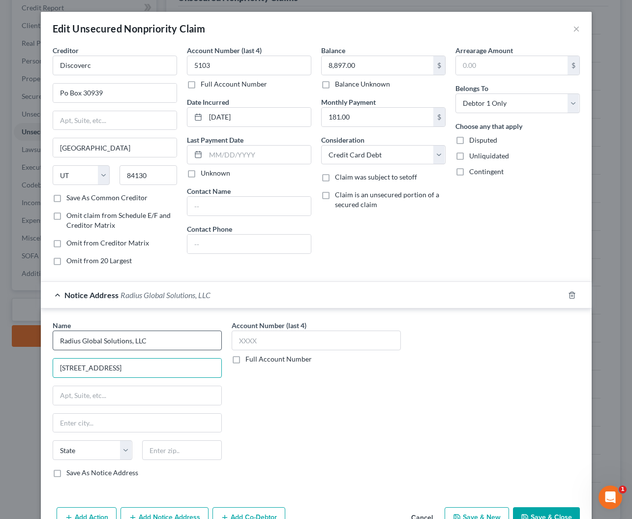
type input "7505 Metro Blvd., Suite 400"
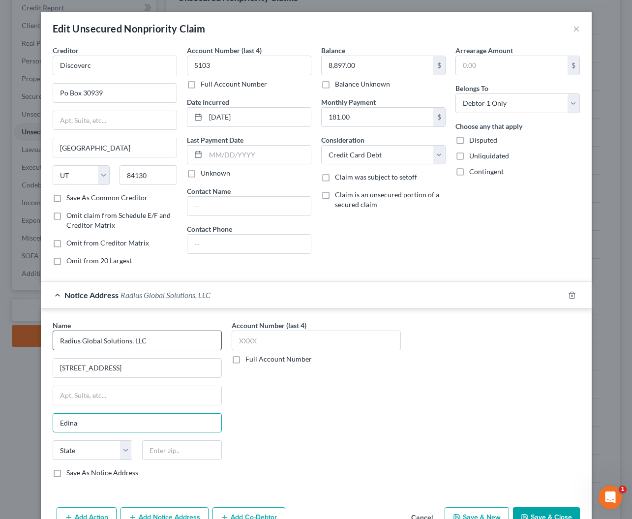
type input "Edina"
select select "24"
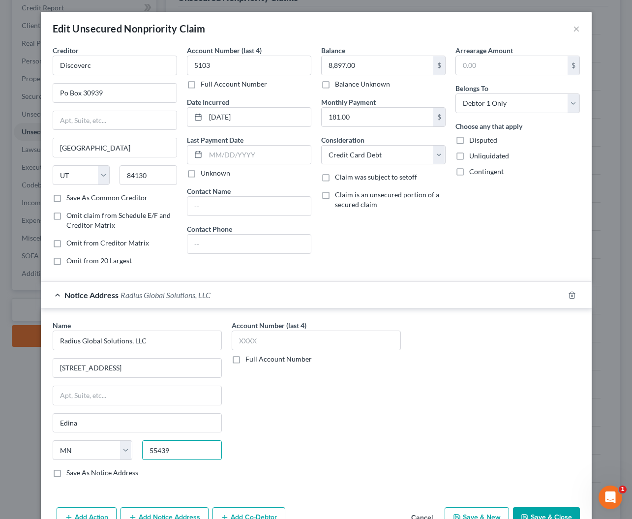
type input "55439"
click at [274, 383] on div "Account Number (last 4) Full Account Number" at bounding box center [316, 402] width 179 height 165
type input "Minneapolis"
click at [246, 361] on label "Full Account Number" at bounding box center [279, 359] width 66 height 10
click at [249, 361] on input "Full Account Number" at bounding box center [252, 357] width 6 height 6
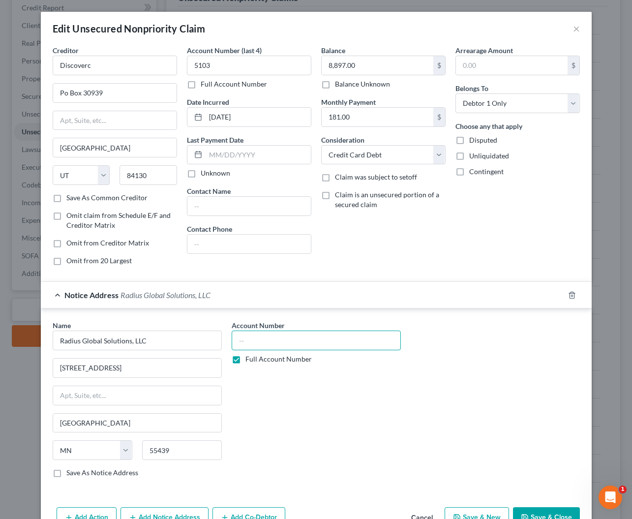
click at [253, 345] on input "text" at bounding box center [316, 341] width 169 height 20
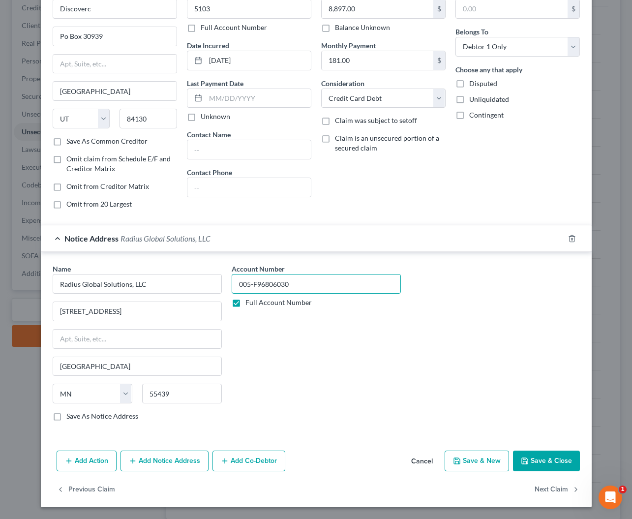
scroll to position [57, 0]
type input "005-F96806030"
click at [540, 454] on button "Save & Close" at bounding box center [546, 461] width 67 height 21
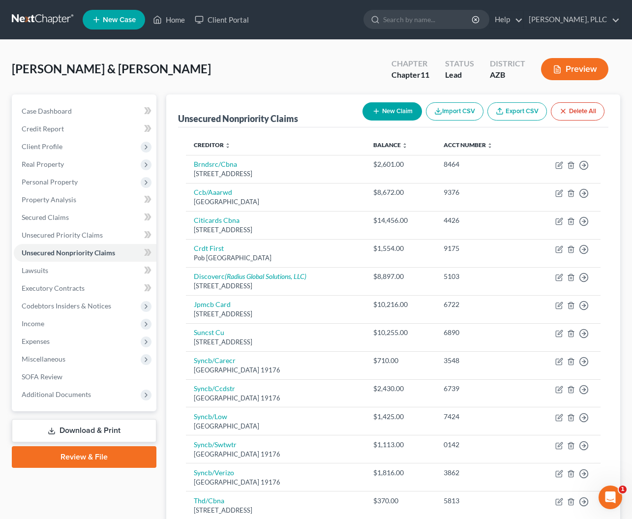
scroll to position [0, 0]
click at [54, 185] on span "Personal Property" at bounding box center [50, 182] width 56 height 8
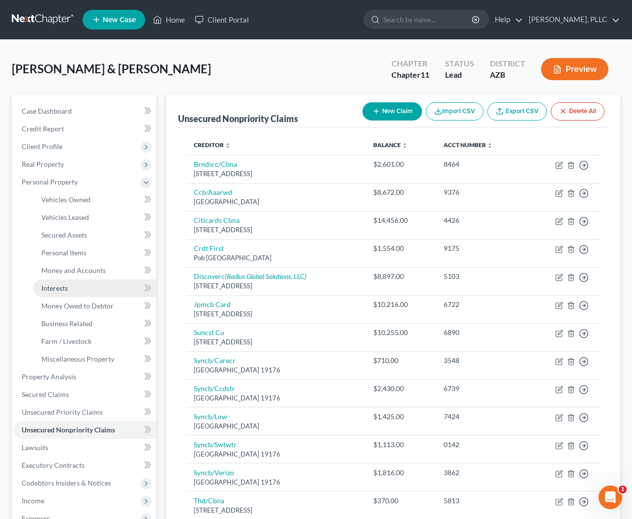
click at [52, 285] on span "Interests" at bounding box center [54, 288] width 27 height 8
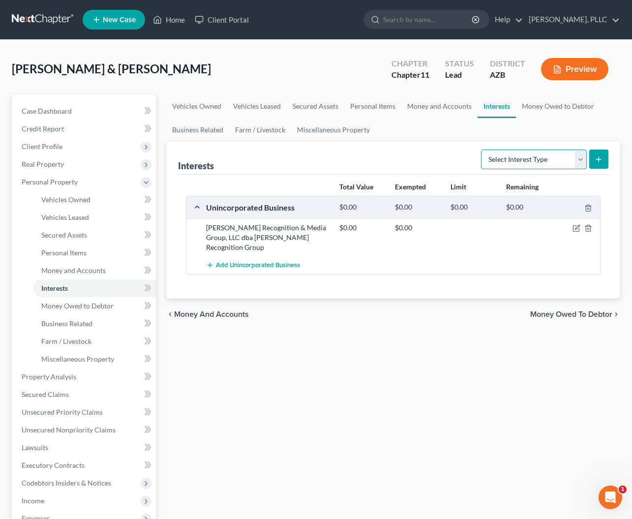
select select "term_life_insurance"
click at [596, 161] on icon "submit" at bounding box center [599, 159] width 8 height 8
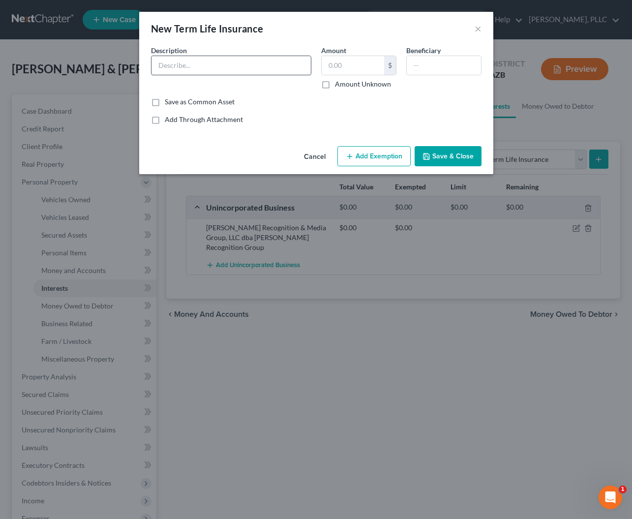
click at [259, 61] on input "text" at bounding box center [231, 65] width 159 height 19
type input "Term Life Insurance - No cash value"
type input "0"
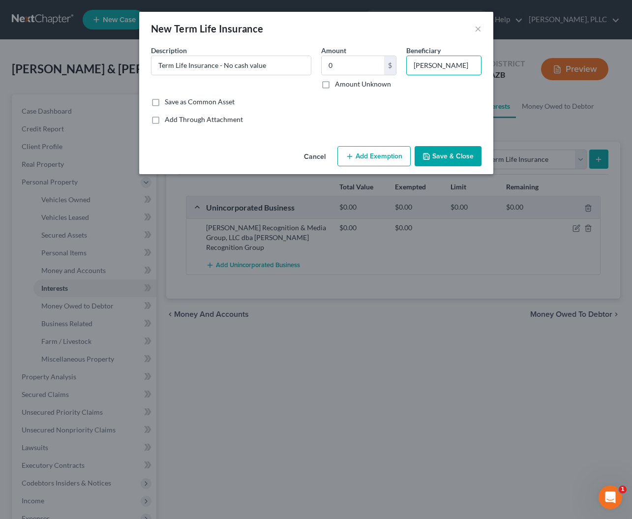
type input "Sandra Schaefer"
click at [357, 152] on button "Add Exemption" at bounding box center [374, 156] width 73 height 21
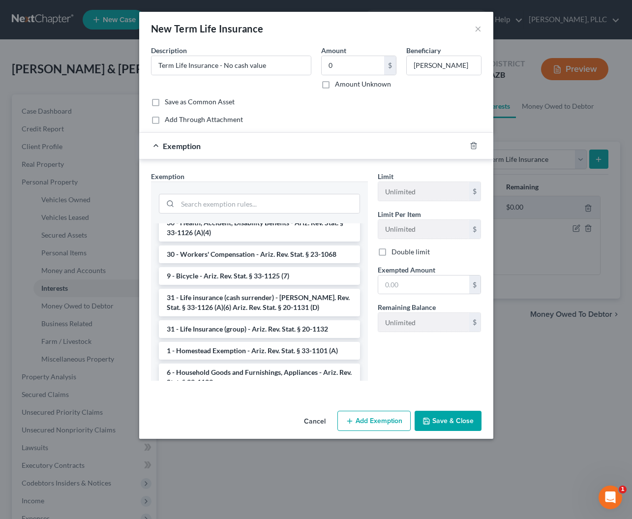
scroll to position [960, 0]
click at [220, 289] on li "31 - Life insurance (cash surrender) - Ariz. Rev. Stat. § 33-1126 (A)(6) Ariz. …" at bounding box center [259, 303] width 201 height 28
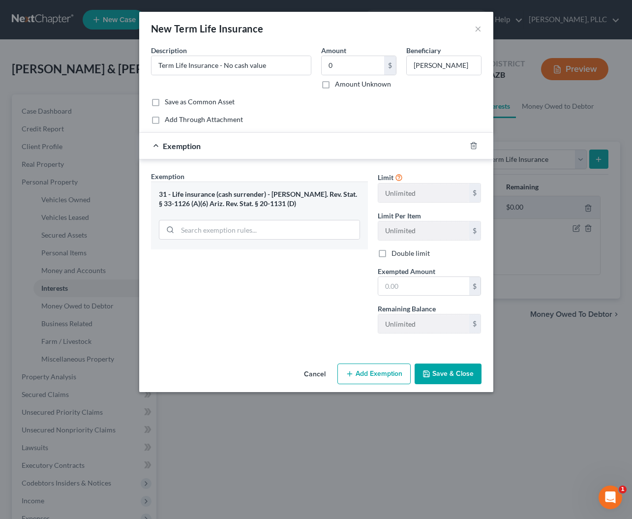
click at [438, 370] on button "Save & Close" at bounding box center [448, 374] width 67 height 21
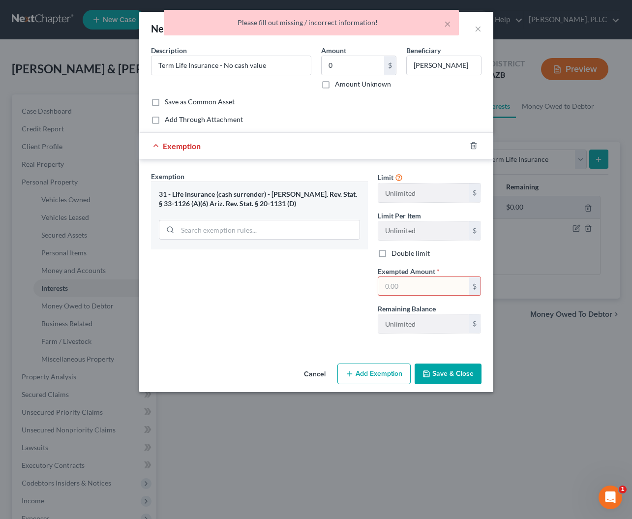
click at [440, 290] on input "text" at bounding box center [423, 286] width 91 height 19
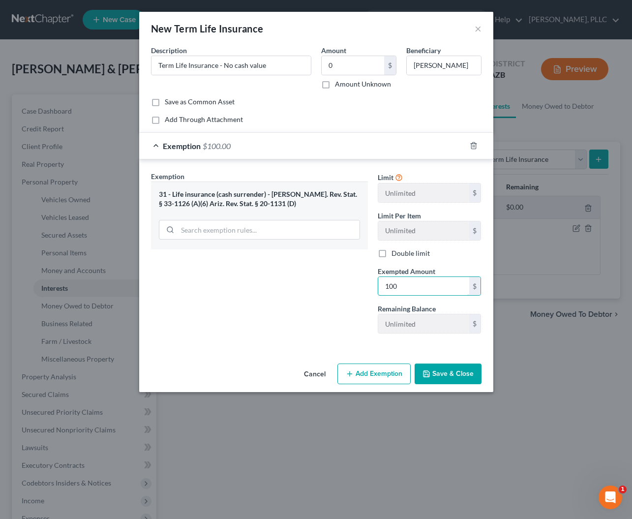
type input "100"
click at [440, 373] on button "Save & Close" at bounding box center [448, 374] width 67 height 21
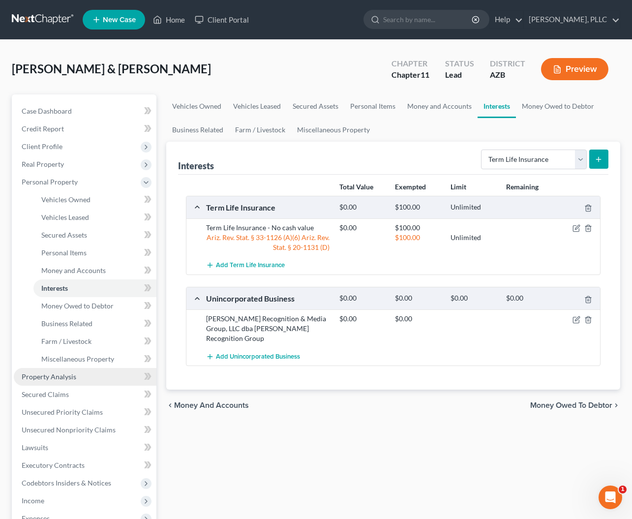
click at [59, 374] on span "Property Analysis" at bounding box center [49, 376] width 55 height 8
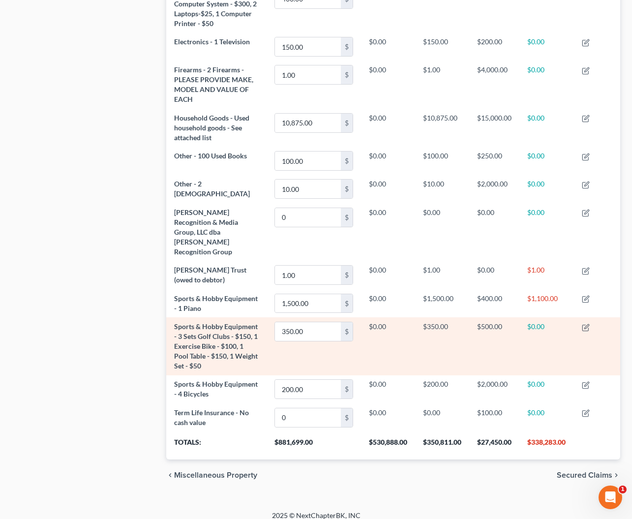
scroll to position [544, 0]
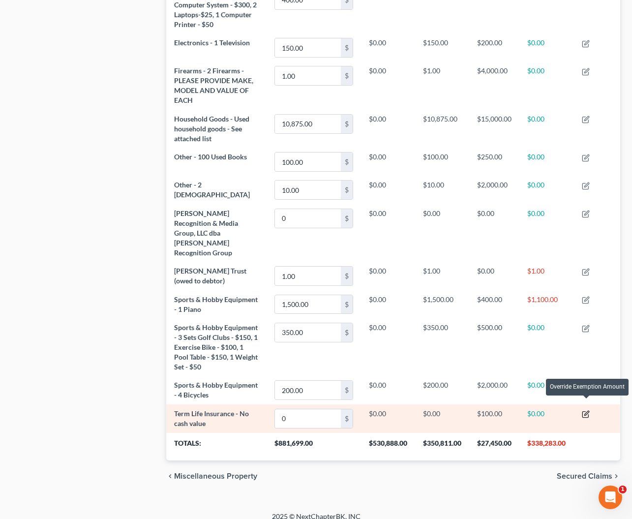
click at [587, 411] on icon "button" at bounding box center [587, 413] width 4 height 4
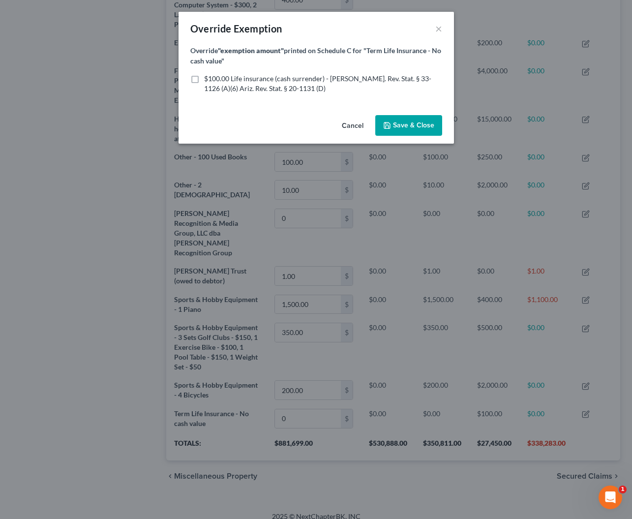
click at [204, 80] on label "$100.00 Life insurance (cash surrender) - Ariz. Rev. Stat. § 33-1126 (A)(6) Ari…" at bounding box center [323, 84] width 238 height 20
click at [208, 80] on input "$100.00 Life insurance (cash surrender) - Ariz. Rev. Stat. § 33-1126 (A)(6) Ari…" at bounding box center [211, 77] width 6 height 6
checkbox input "true"
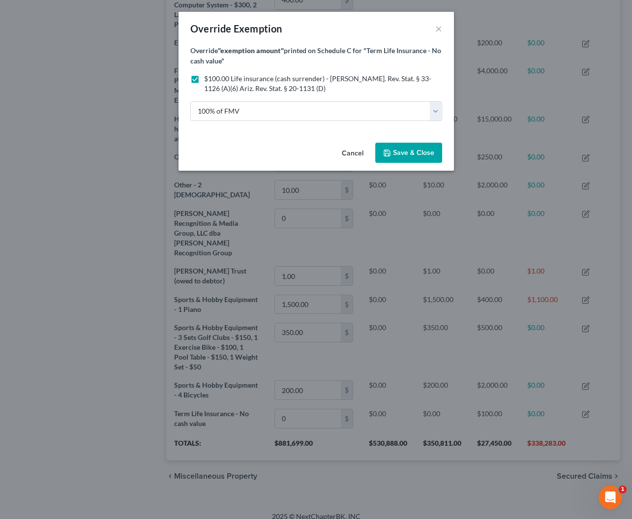
click at [398, 154] on span "Save & Close" at bounding box center [413, 153] width 41 height 8
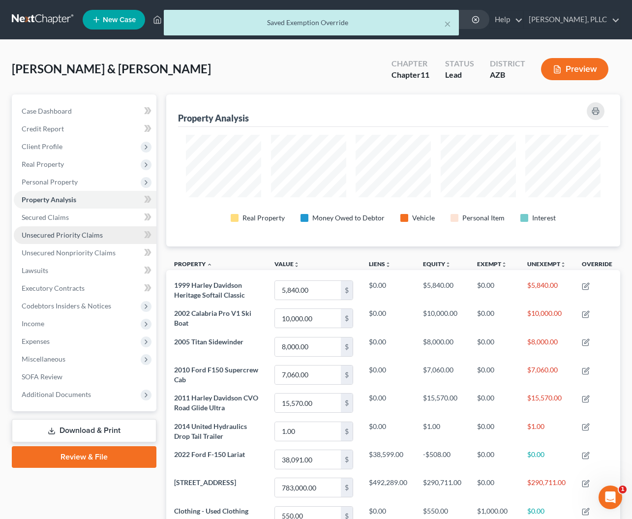
scroll to position [0, 0]
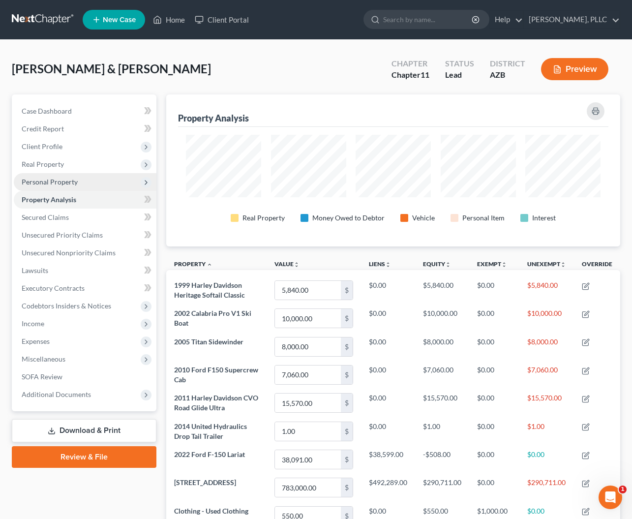
click at [42, 182] on span "Personal Property" at bounding box center [50, 182] width 56 height 8
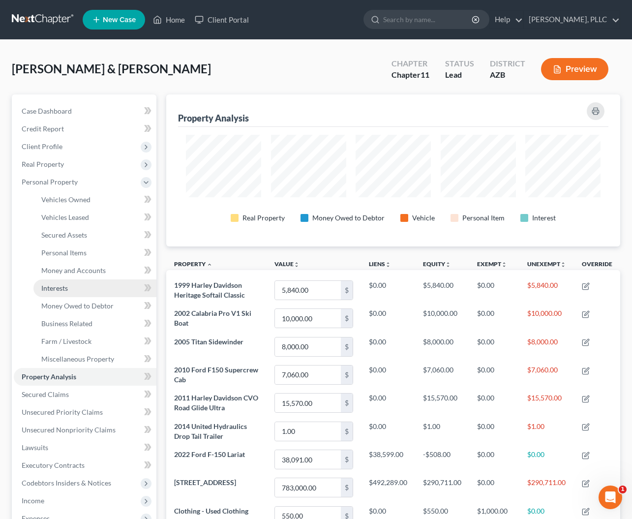
click at [68, 289] on span "Interests" at bounding box center [54, 288] width 27 height 8
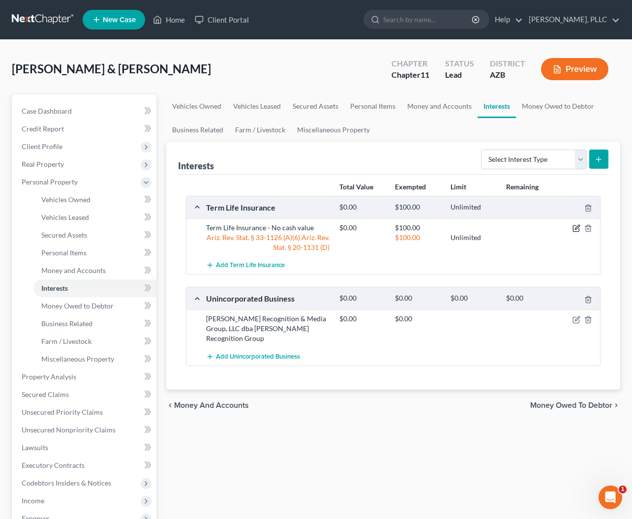
click at [579, 230] on icon "button" at bounding box center [577, 228] width 8 height 8
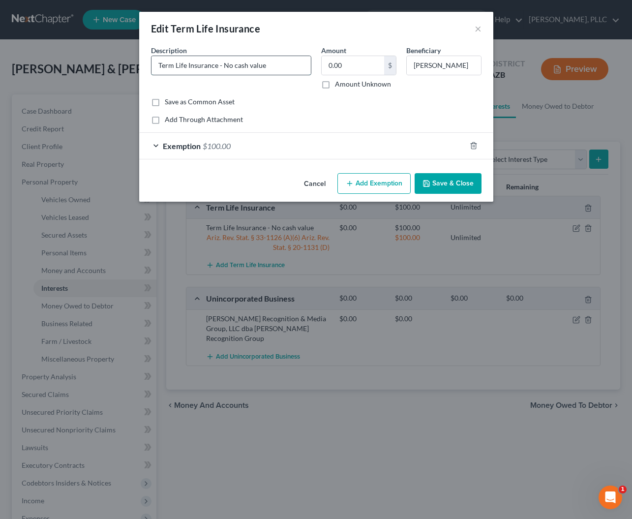
click at [283, 69] on input "Term Life Insurance - No cash value" at bounding box center [231, 65] width 159 height 19
click at [216, 62] on input "Term Life Insurance - No cash value" at bounding box center [231, 65] width 159 height 19
type input "Term Life Insurance - Policy No 4179963450 - No cash value"
click at [441, 183] on button "Save & Close" at bounding box center [448, 183] width 67 height 21
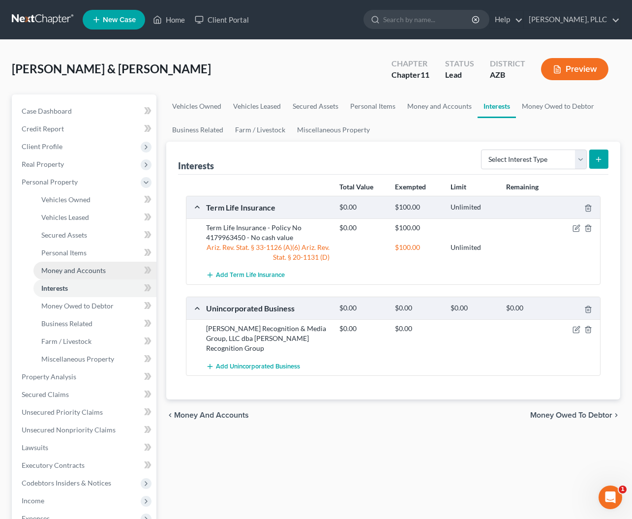
click at [59, 271] on span "Money and Accounts" at bounding box center [73, 270] width 64 height 8
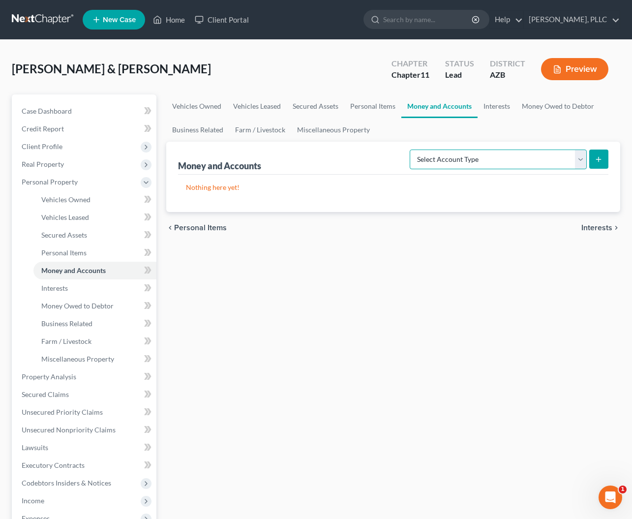
select select "checking"
click at [545, 105] on link "Money Owed to Debtor" at bounding box center [558, 106] width 84 height 24
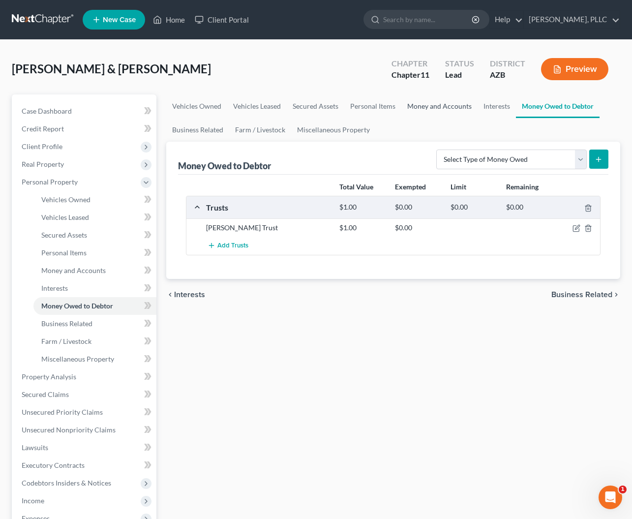
click at [449, 106] on link "Money and Accounts" at bounding box center [439, 106] width 76 height 24
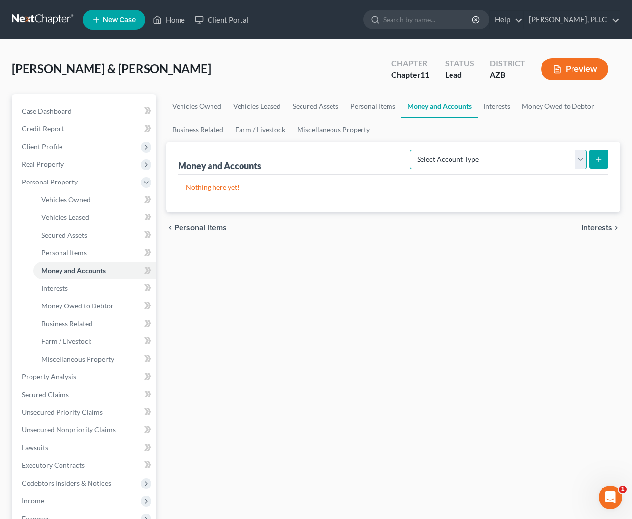
select select "checking"
click at [596, 162] on icon "submit" at bounding box center [599, 159] width 8 height 8
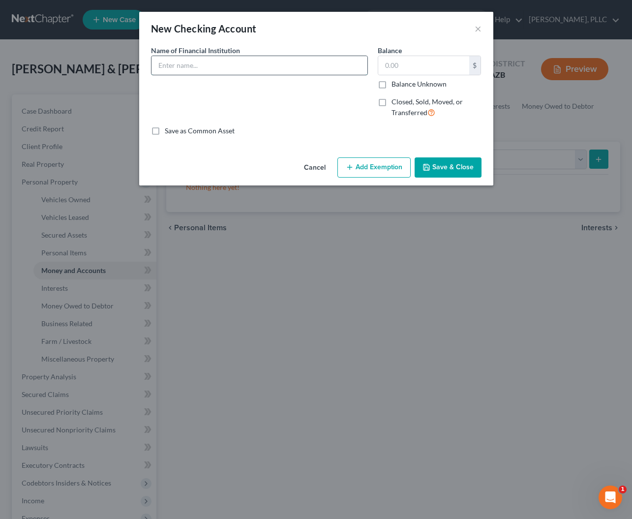
click at [222, 66] on input "text" at bounding box center [260, 65] width 216 height 19
click at [158, 65] on input "The Schaefer Trust DTD 10/24/2023" at bounding box center [260, 65] width 216 height 19
type input "Bank of America - Checking 2261 - The Schaefer Trust DTD 10/24/2023"
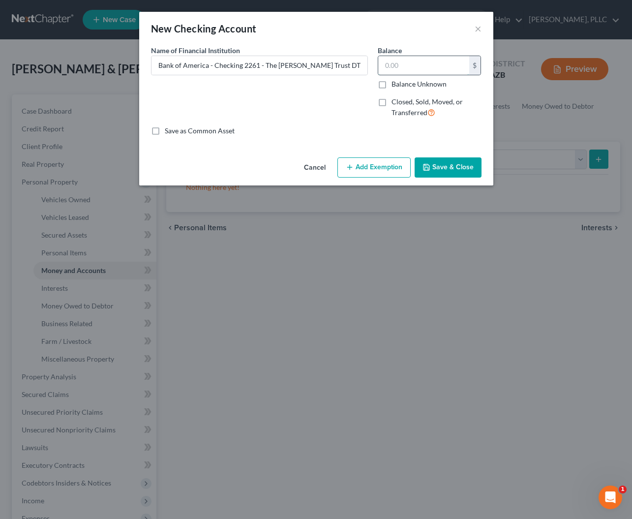
click at [386, 62] on input "text" at bounding box center [423, 65] width 91 height 19
type input "1"
click at [441, 158] on button "Save & Close" at bounding box center [448, 167] width 67 height 21
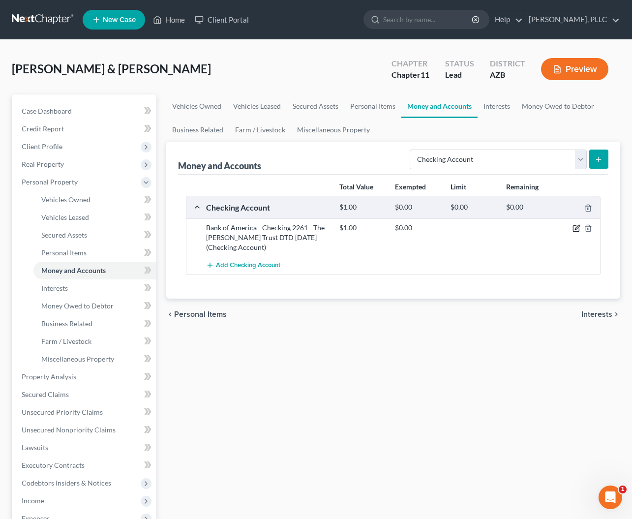
click at [577, 227] on icon "button" at bounding box center [577, 228] width 8 height 8
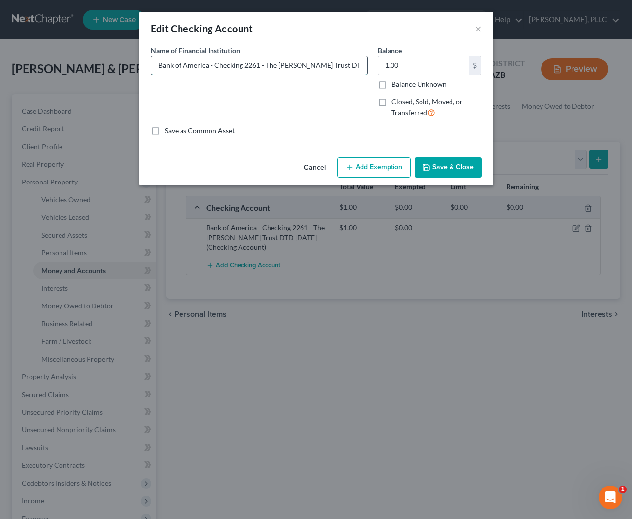
click at [352, 67] on input "Bank of America - Checking 2261 - The Schaefer Trust DTD 10/24/2023" at bounding box center [260, 65] width 216 height 19
type input "Bank of America - Checking 2261 - The Schaefer Trust DTD 10/24/2003"
click at [436, 162] on button "Save & Close" at bounding box center [448, 167] width 67 height 21
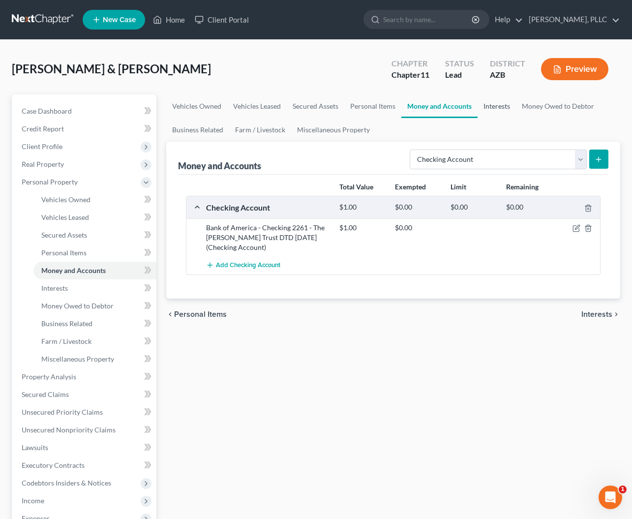
click at [504, 106] on link "Interests" at bounding box center [497, 106] width 38 height 24
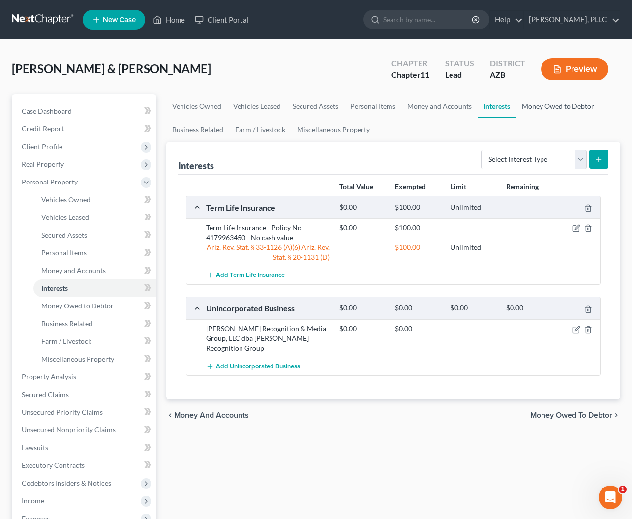
click at [533, 106] on link "Money Owed to Debtor" at bounding box center [558, 106] width 84 height 24
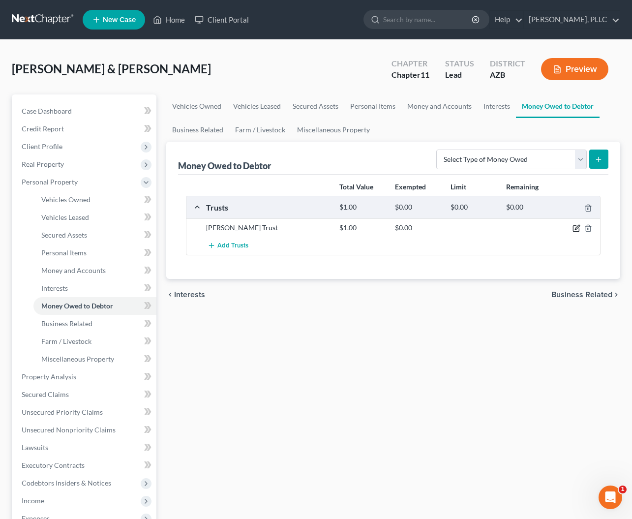
click at [574, 229] on icon "button" at bounding box center [577, 228] width 8 height 8
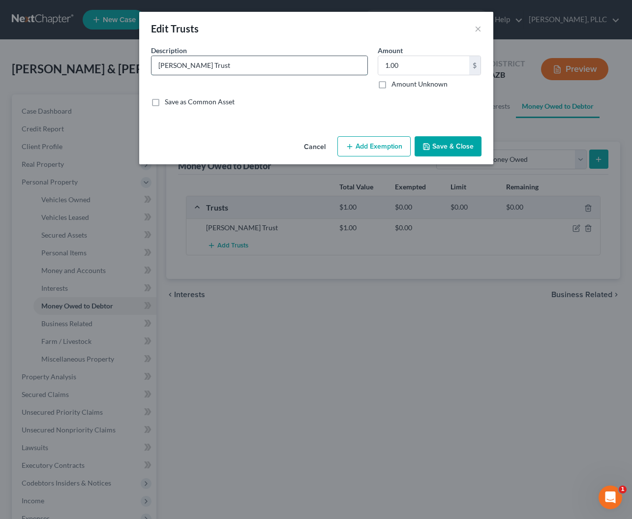
click at [225, 67] on input "Schaefer Trust" at bounding box center [260, 65] width 216 height 19
type input "The Schaefer Trust Dated October 24, 2003"
click at [434, 143] on button "Save & Close" at bounding box center [448, 146] width 67 height 21
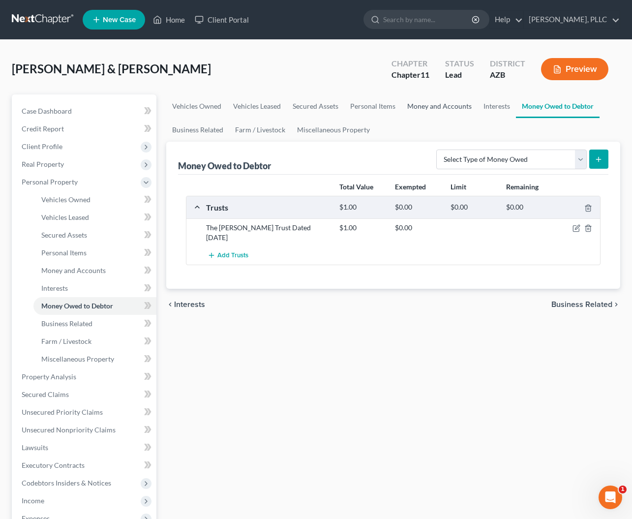
click at [423, 107] on link "Money and Accounts" at bounding box center [439, 106] width 76 height 24
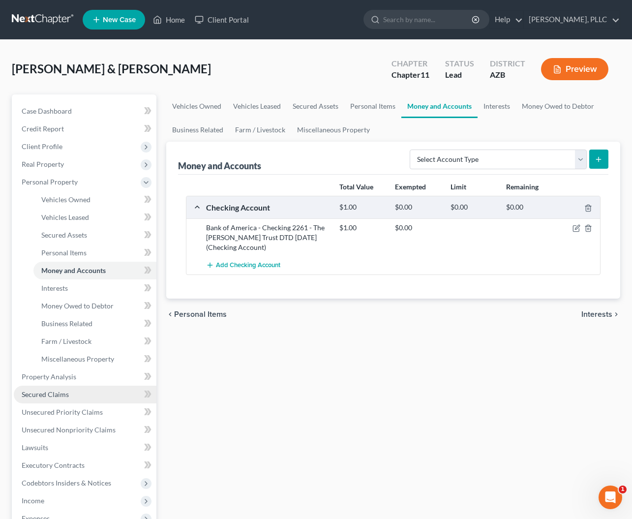
click at [49, 399] on link "Secured Claims" at bounding box center [85, 395] width 143 height 18
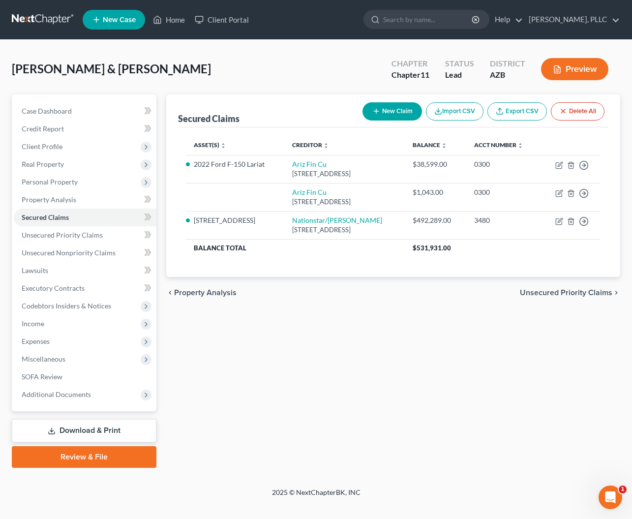
click at [386, 108] on button "New Claim" at bounding box center [393, 111] width 60 height 18
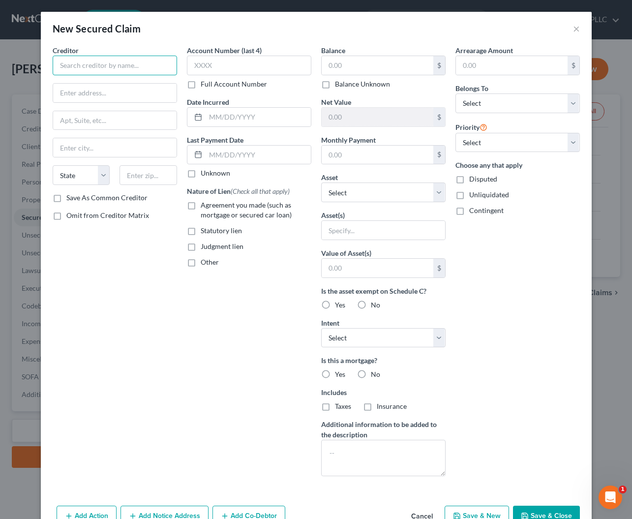
click at [127, 66] on input "text" at bounding box center [115, 66] width 124 height 20
type input "AAM, LLC"
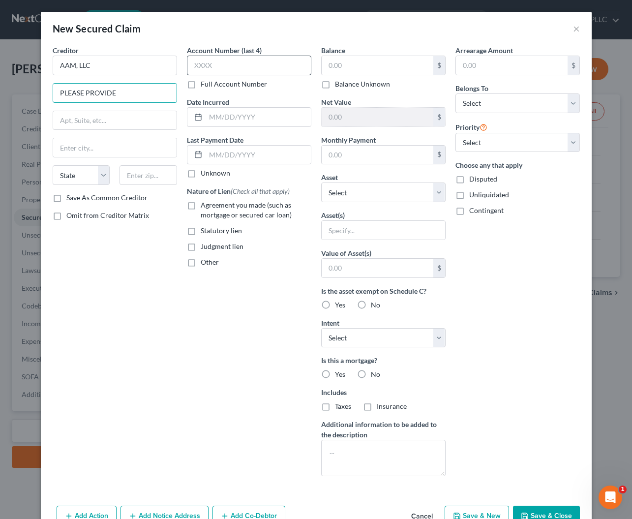
type input "PLEASE PROVIDE"
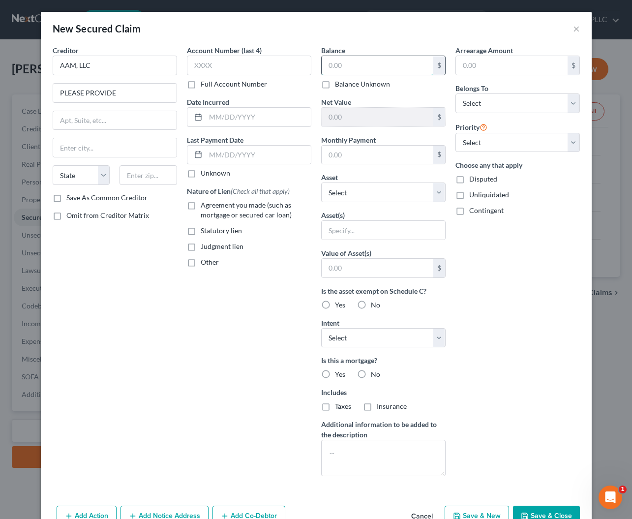
click at [347, 65] on input "text" at bounding box center [378, 65] width 112 height 19
type input "1"
select select "2"
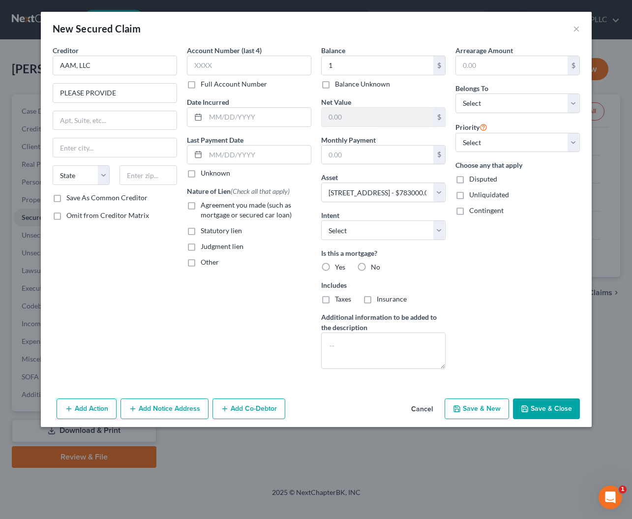
click at [419, 272] on div "Is this a mortgage? Yes No Includes Taxes Insurance" at bounding box center [383, 276] width 124 height 56
click at [371, 268] on label "No" at bounding box center [375, 267] width 9 height 10
click at [375, 268] on input "No" at bounding box center [378, 265] width 6 height 6
radio input "true"
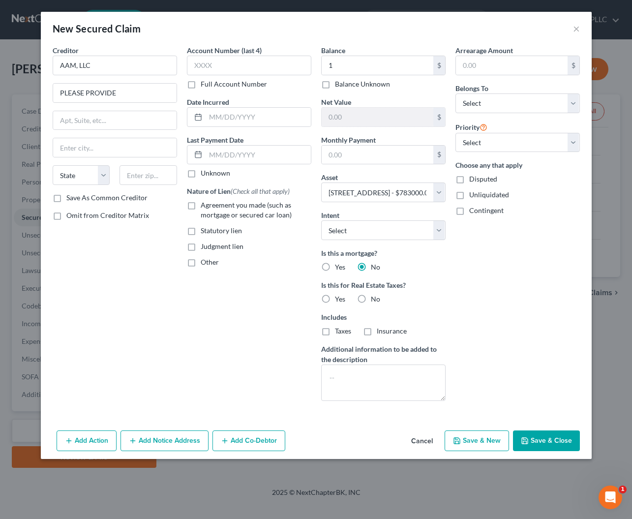
click at [535, 437] on button "Save & Close" at bounding box center [546, 441] width 67 height 21
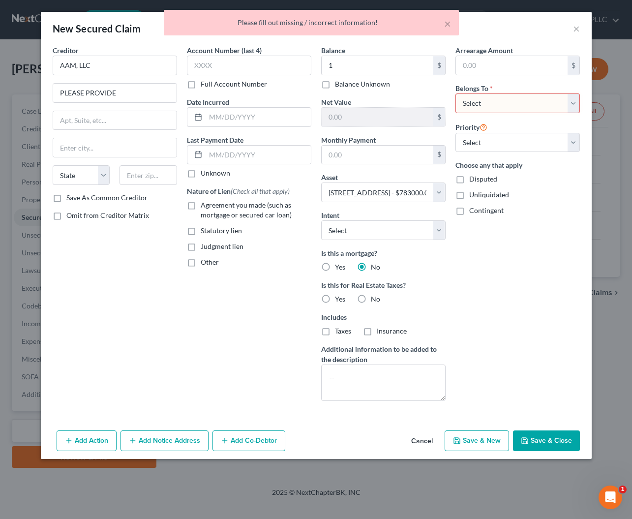
select select "2"
click at [540, 446] on button "Save & Close" at bounding box center [546, 441] width 67 height 21
select select
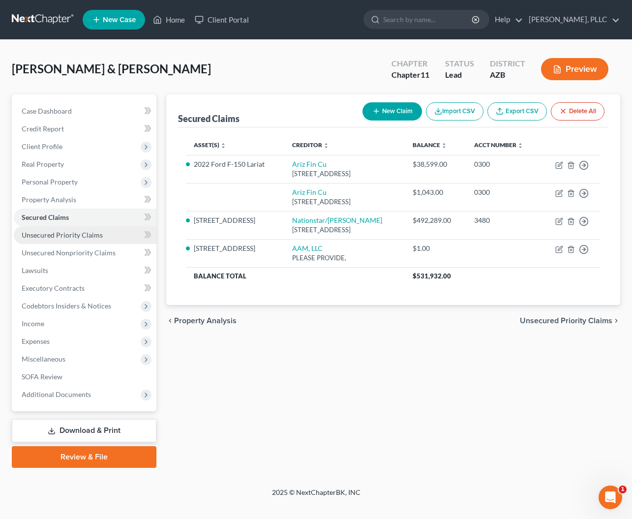
click at [40, 231] on span "Unsecured Priority Claims" at bounding box center [62, 235] width 81 height 8
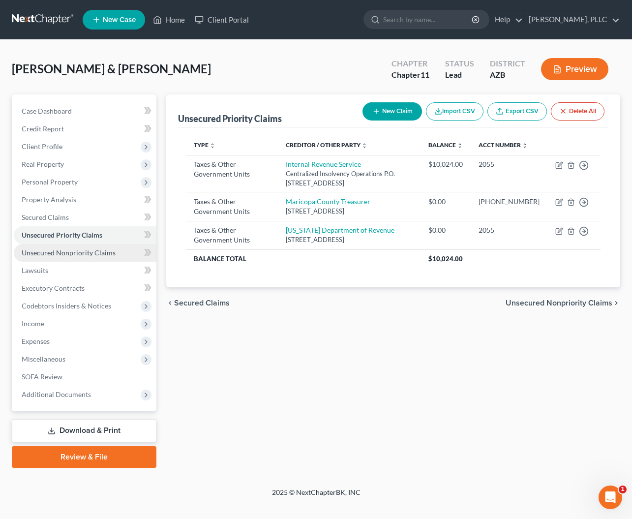
click at [42, 256] on span "Unsecured Nonpriority Claims" at bounding box center [69, 252] width 94 height 8
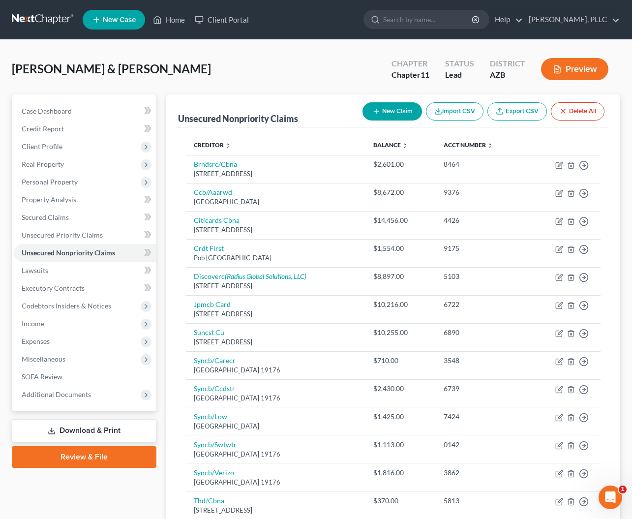
click at [390, 105] on button "New Claim" at bounding box center [393, 111] width 60 height 18
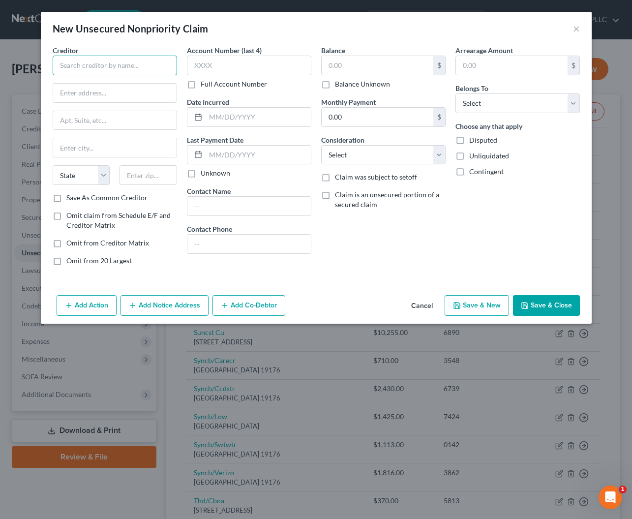
click at [141, 65] on input "text" at bounding box center [115, 66] width 124 height 20
type input "BHG"
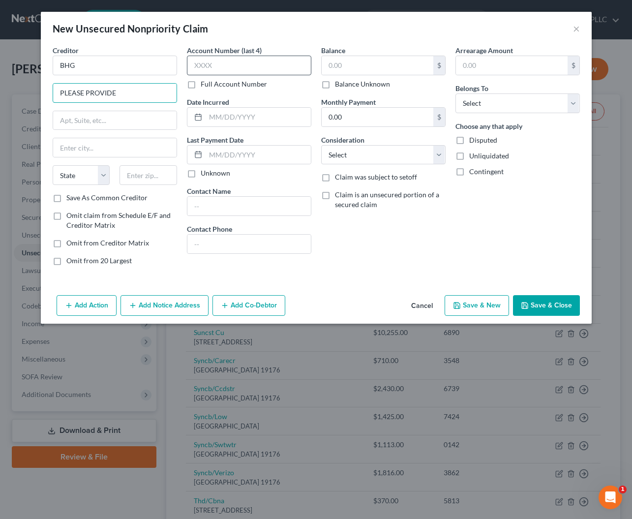
type input "PLEASE PROVIDE"
click at [201, 85] on label "Full Account Number" at bounding box center [234, 84] width 66 height 10
click at [205, 85] on input "Full Account Number" at bounding box center [208, 82] width 6 height 6
click at [207, 70] on input "text" at bounding box center [249, 66] width 124 height 20
type input "1407450"
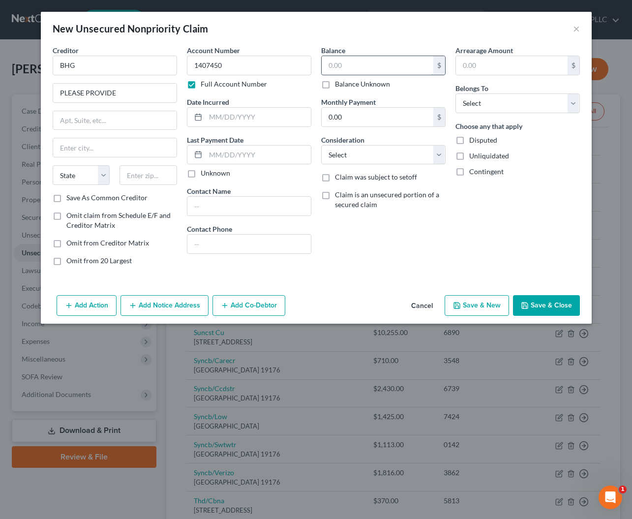
click at [343, 69] on input "text" at bounding box center [378, 65] width 112 height 19
type input "65,607"
select select "3"
select select "10"
click at [531, 313] on button "Save & Close" at bounding box center [546, 305] width 67 height 21
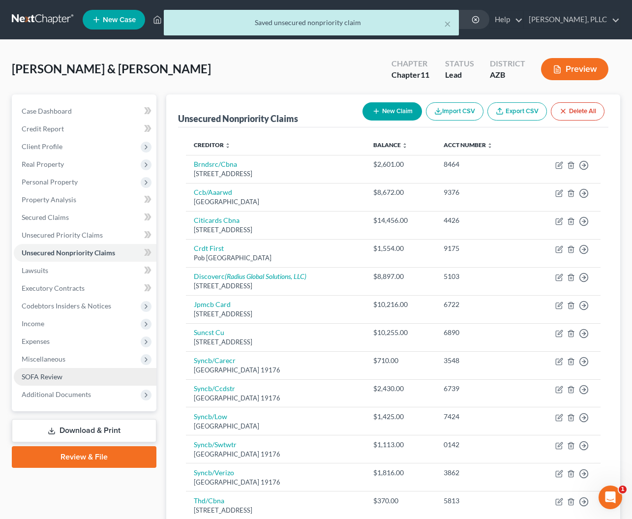
click at [24, 372] on link "SOFA Review" at bounding box center [85, 377] width 143 height 18
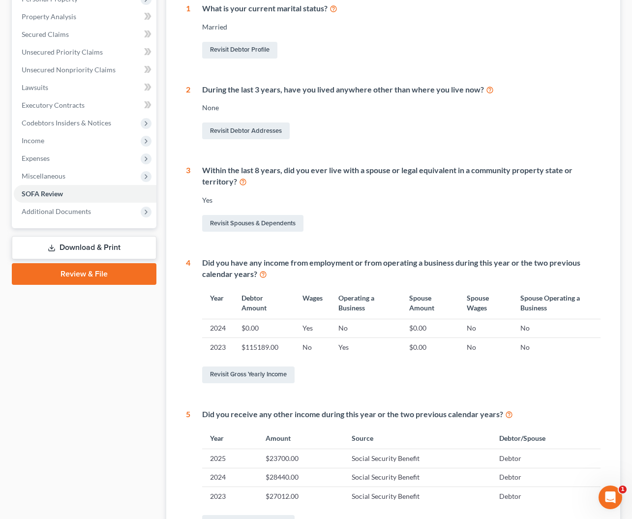
scroll to position [185, 0]
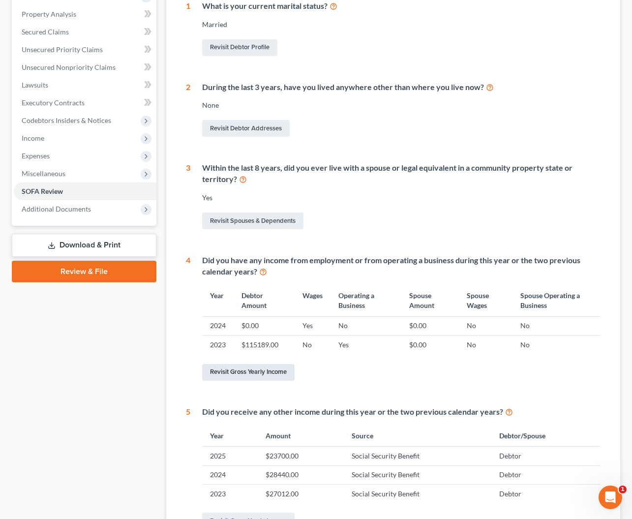
click at [260, 369] on link "Revisit Gross Yearly Income" at bounding box center [248, 372] width 92 height 17
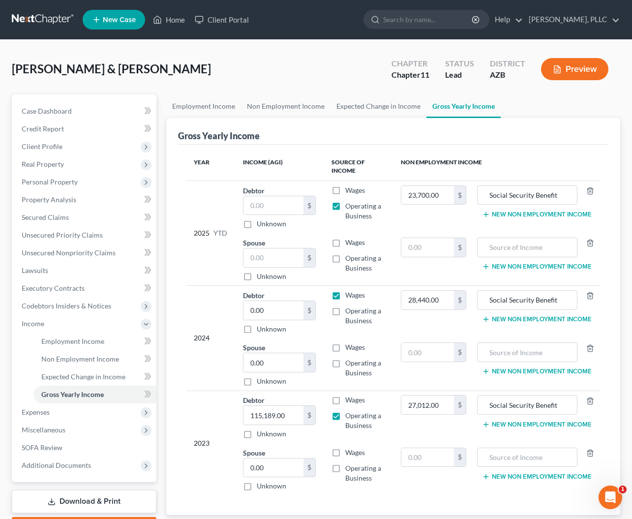
click at [345, 310] on label "Operating a Business" at bounding box center [365, 316] width 40 height 20
click at [349, 310] on input "Operating a Business" at bounding box center [352, 309] width 6 height 6
checkbox input "true"
click at [345, 294] on label "Wages" at bounding box center [355, 295] width 20 height 10
click at [349, 294] on input "Wages" at bounding box center [352, 293] width 6 height 6
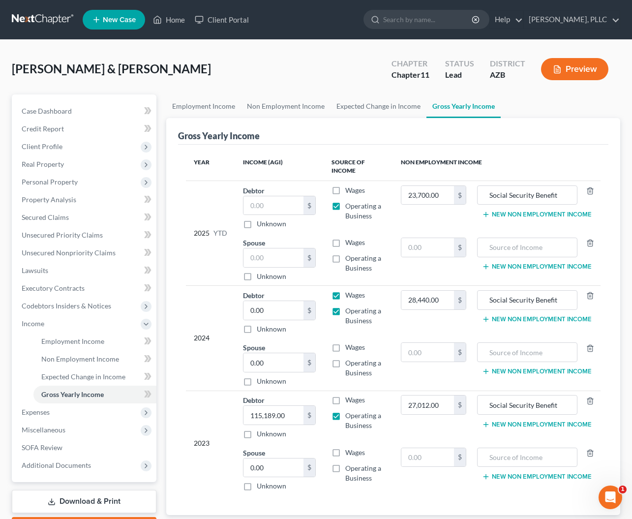
checkbox input "false"
drag, startPoint x: 292, startPoint y: 310, endPoint x: 211, endPoint y: 309, distance: 81.7
click at [211, 309] on tr "2024 Debtor 0.00 $ Unknown Balance Undetermined 0.00 $ Unknown Wages Operating …" at bounding box center [393, 312] width 415 height 53
type input "8,589"
click at [259, 209] on input "text" at bounding box center [274, 205] width 60 height 19
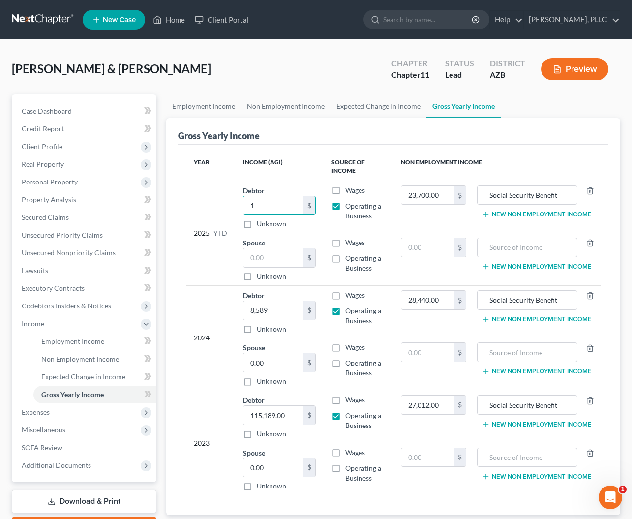
type input "1"
click at [218, 209] on div "2025 YTD" at bounding box center [210, 233] width 33 height 96
click at [42, 250] on span "Unsecured Nonpriority Claims" at bounding box center [69, 252] width 94 height 8
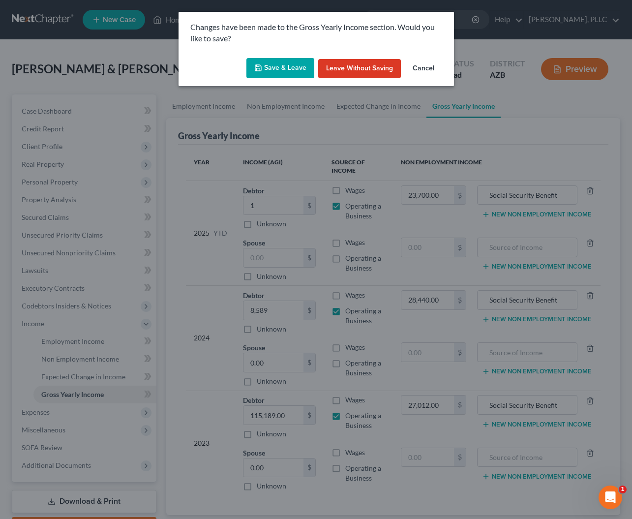
click at [270, 68] on button "Save & Leave" at bounding box center [281, 68] width 68 height 21
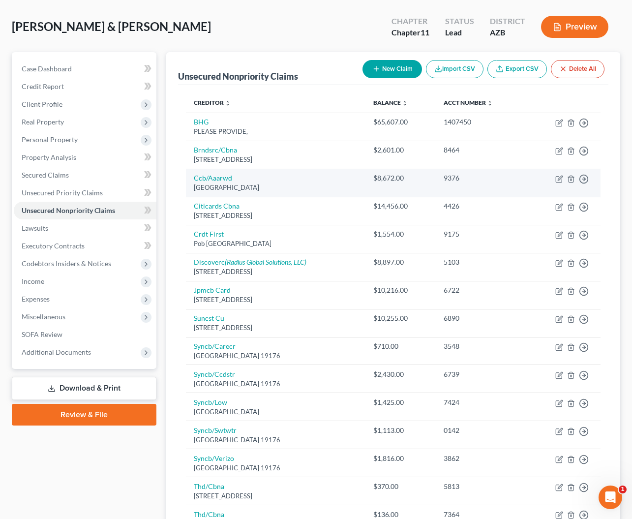
scroll to position [46, 0]
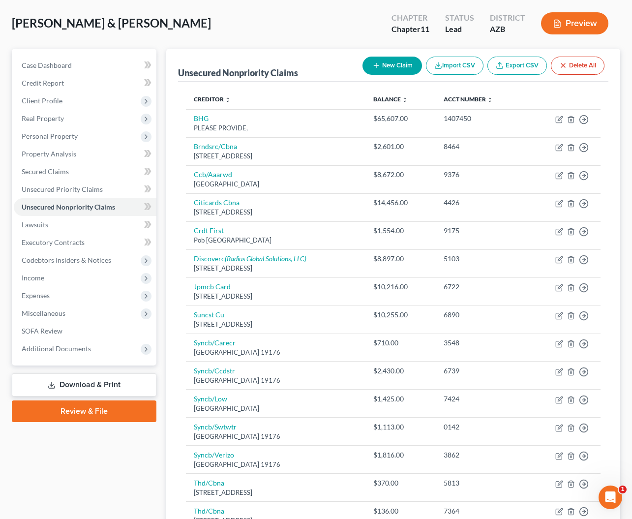
click at [389, 63] on button "New Claim" at bounding box center [393, 66] width 60 height 18
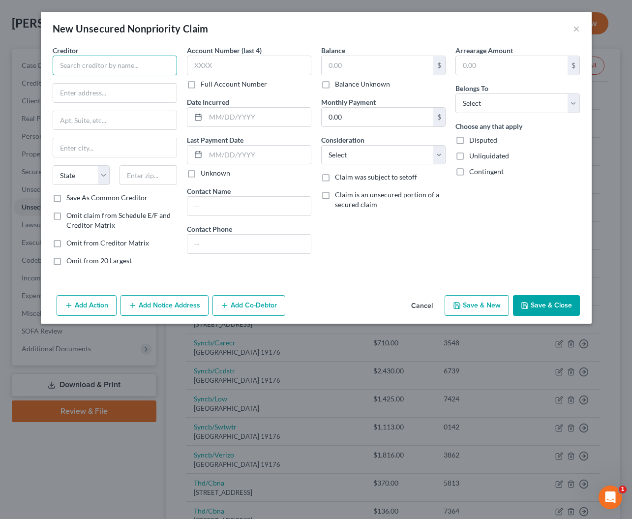
click at [92, 66] on input "text" at bounding box center [115, 66] width 124 height 20
type input "SoFi Bank, N.A."
type input "Attn: LMPL"
type input "2750 East Cottonwood Pkwy, Suite 300"
type input "[GEOGRAPHIC_DATA]"
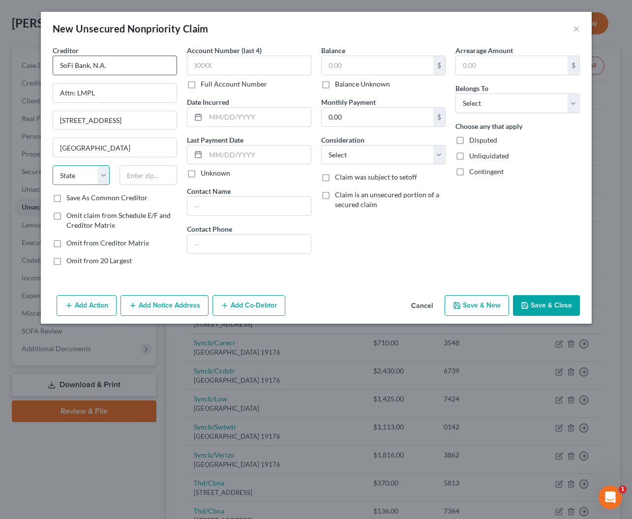
select select "46"
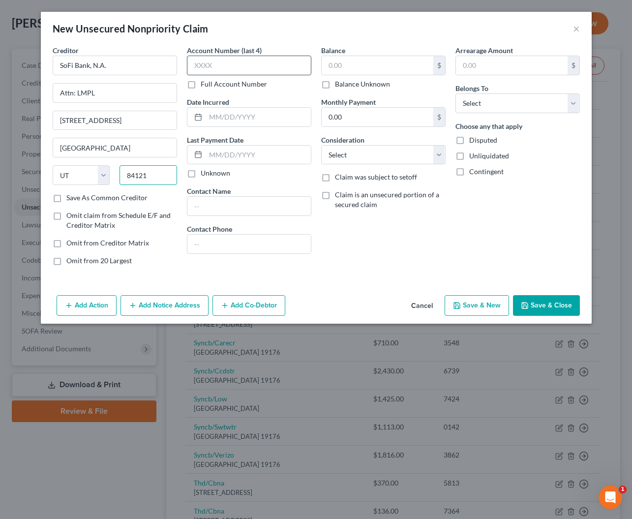
type input "84121"
click at [201, 84] on label "Full Account Number" at bounding box center [234, 84] width 66 height 10
click at [205, 84] on input "Full Account Number" at bounding box center [208, 82] width 6 height 6
click at [216, 69] on input "text" at bounding box center [249, 66] width 124 height 20
type input "PA-1395970"
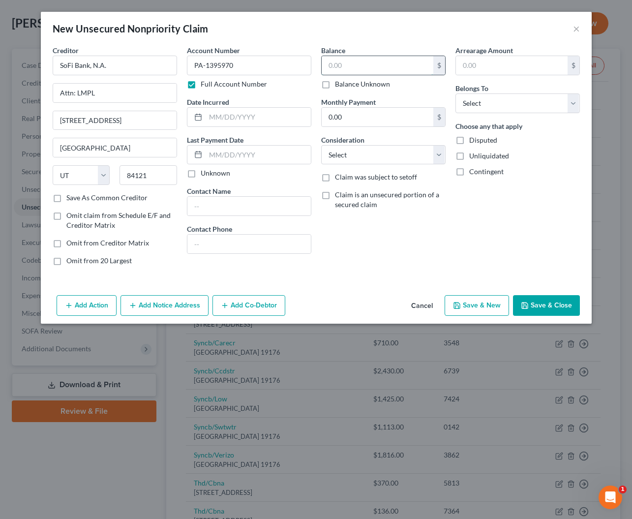
click at [345, 62] on input "text" at bounding box center [378, 65] width 112 height 19
type input "14,217"
click at [57, 140] on input "[GEOGRAPHIC_DATA]" at bounding box center [114, 147] width 123 height 19
select select "3"
click at [237, 307] on button "Add Co-Debtor" at bounding box center [249, 305] width 73 height 21
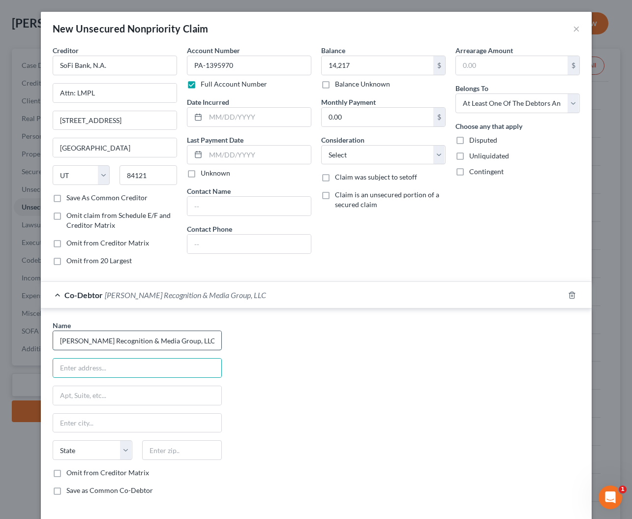
click at [154, 339] on input "[PERSON_NAME] Recognition & Media Group, LLC" at bounding box center [137, 340] width 168 height 19
type input "Schaefer Recognition Group, LLC"
click at [96, 366] on input "text" at bounding box center [137, 368] width 168 height 19
type input "7131 W. Planada Ln."
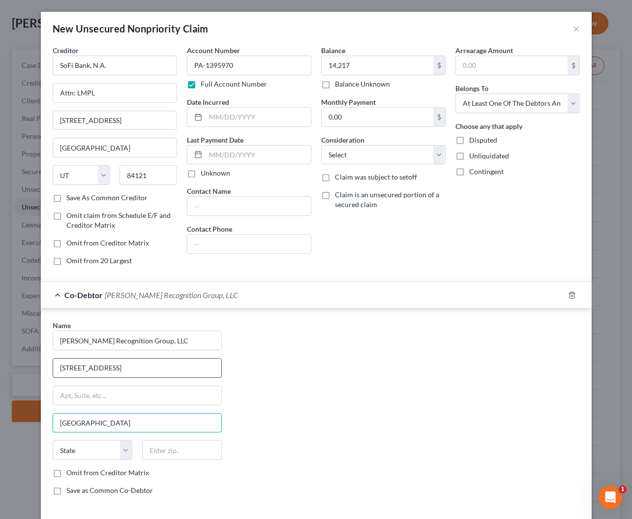
type input "Glendale"
select select "3"
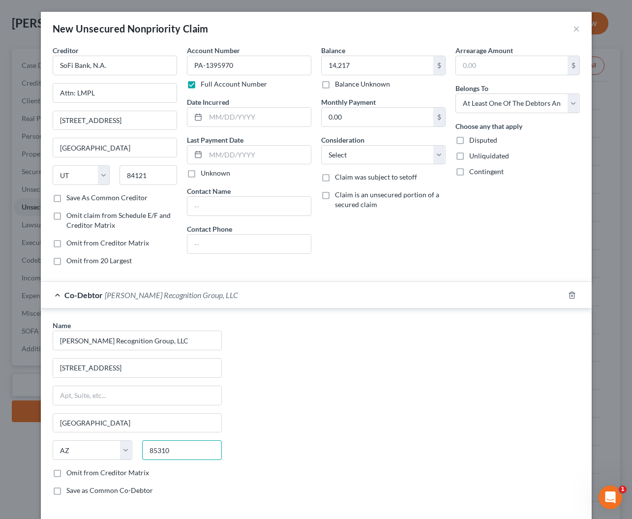
type input "85310"
click at [79, 491] on label "Save as Common Co-Debtor" at bounding box center [109, 491] width 87 height 10
click at [77, 491] on input "Save as Common Co-Debtor" at bounding box center [73, 489] width 6 height 6
checkbox input "true"
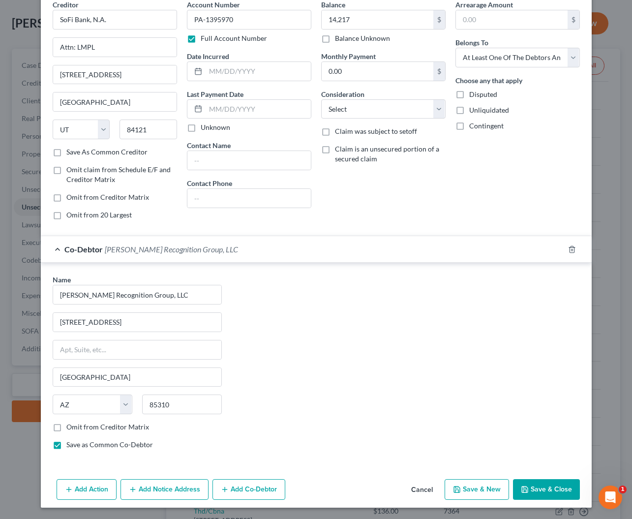
click at [134, 427] on label "Omit from Creditor Matrix" at bounding box center [107, 427] width 83 height 10
click at [77, 427] on input "Omit from Creditor Matrix" at bounding box center [73, 425] width 6 height 6
checkbox input "true"
click at [560, 485] on button "Save & Close" at bounding box center [546, 489] width 67 height 21
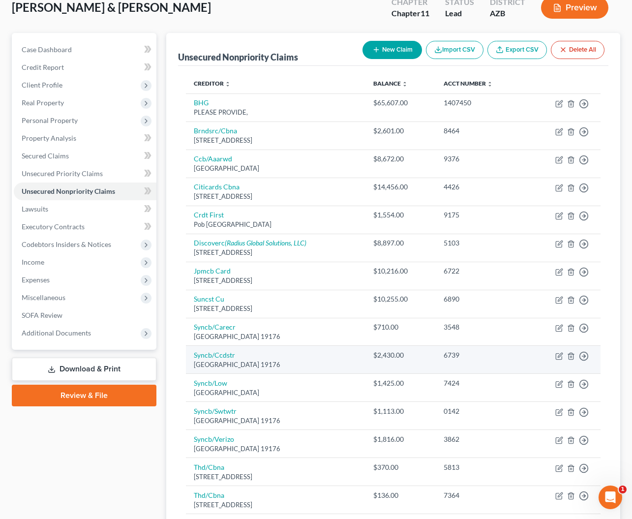
scroll to position [57, 0]
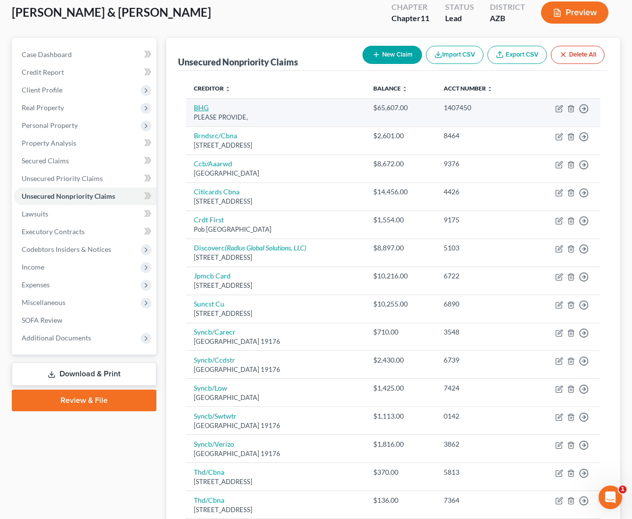
click at [199, 111] on link "BHG" at bounding box center [201, 107] width 15 height 8
select select "10"
select select "3"
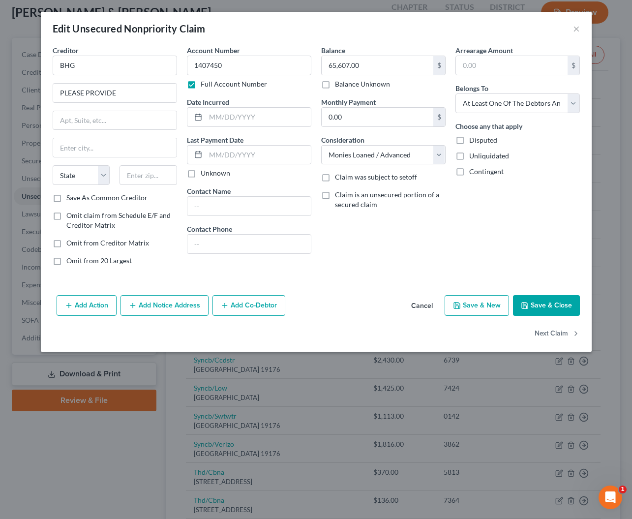
click at [141, 304] on button "Add Notice Address" at bounding box center [165, 305] width 88 height 21
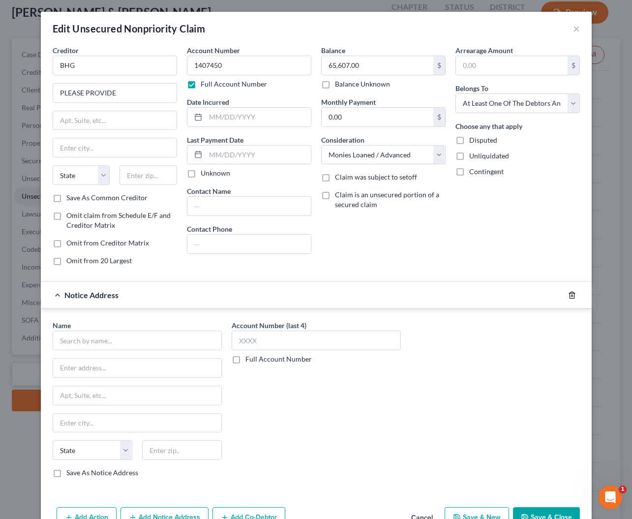
click at [572, 294] on icon "button" at bounding box center [572, 295] width 8 height 8
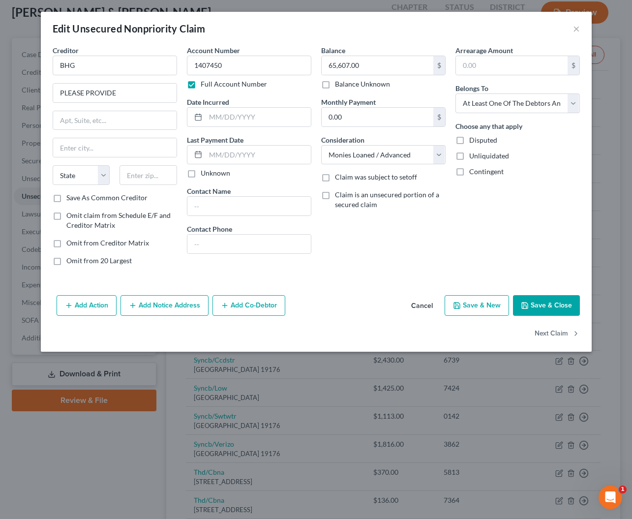
click at [229, 303] on icon "button" at bounding box center [225, 306] width 8 height 8
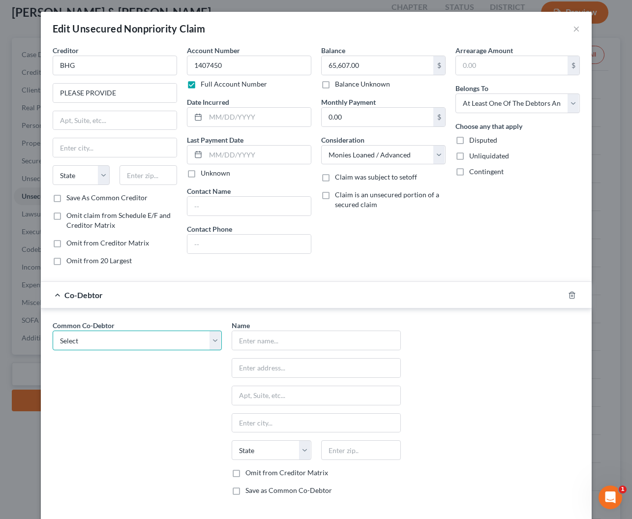
select select "0"
type input "Schaefer Recognition Group, LLC"
type input "7131 W. Planada Ln."
type input "Glendale"
select select "3"
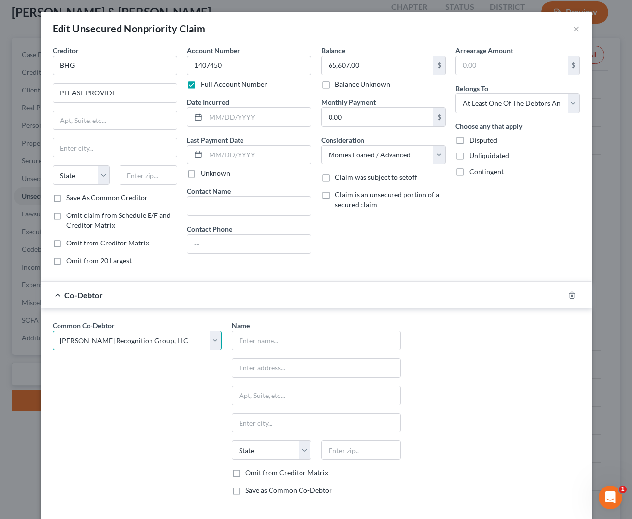
type input "85310"
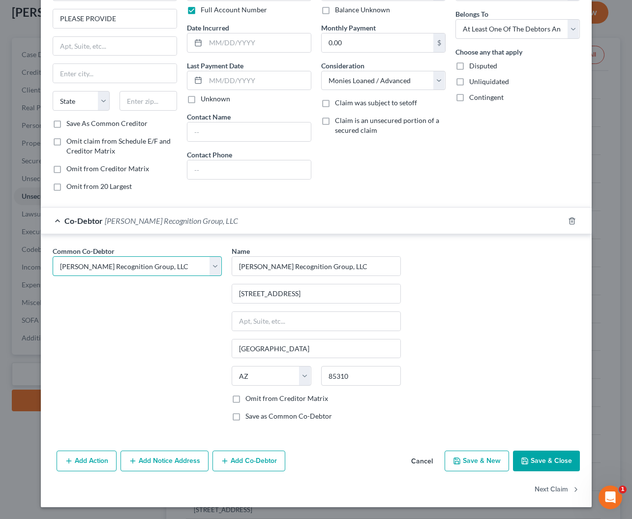
scroll to position [74, 0]
click at [246, 401] on label "Omit from Creditor Matrix" at bounding box center [287, 399] width 83 height 10
click at [249, 400] on input "Omit from Creditor Matrix" at bounding box center [252, 397] width 6 height 6
checkbox input "true"
click at [533, 462] on button "Save & Close" at bounding box center [546, 461] width 67 height 21
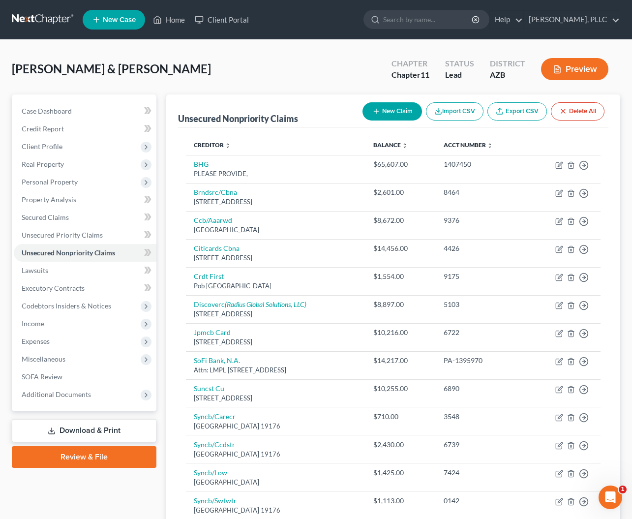
click at [383, 114] on button "New Claim" at bounding box center [393, 111] width 60 height 18
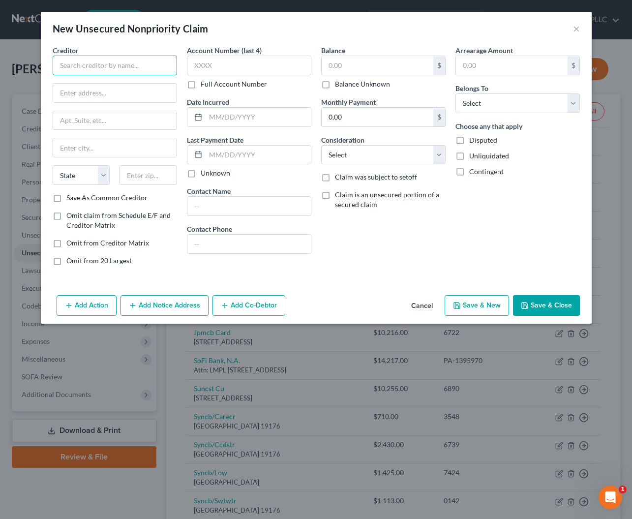
click at [155, 73] on input "text" at bounding box center [115, 66] width 124 height 20
type input "ReadyCapital"
type input "200 Connell Drive, Suite 4000"
type input "Berkeley Heights"
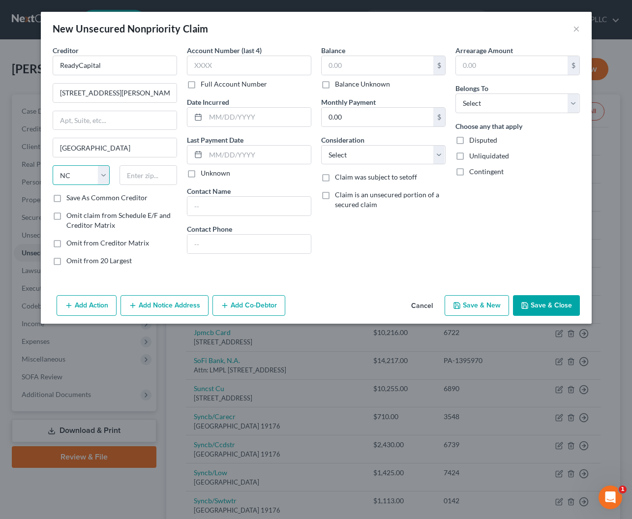
select select "33"
type input "07922"
click at [215, 69] on input "text" at bounding box center [249, 66] width 124 height 20
type input "6101"
click at [346, 64] on input "text" at bounding box center [378, 65] width 112 height 19
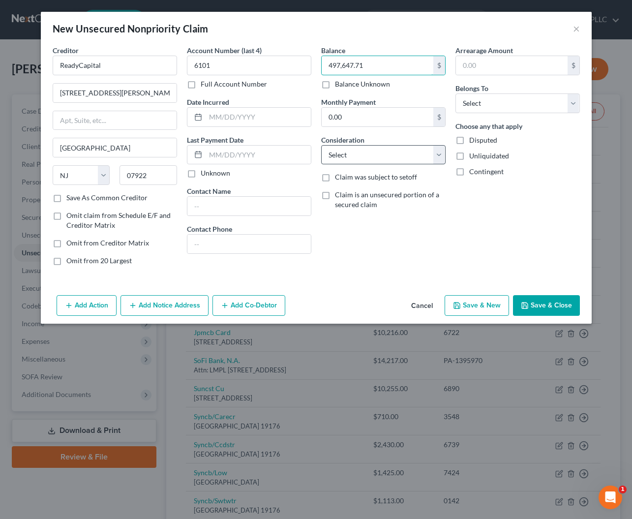
type input "497,647.71"
select select "10"
click at [149, 67] on input "ReadyCapital" at bounding box center [115, 66] width 124 height 20
type input "ReadyCapital (SBA)"
click at [258, 304] on button "Add Co-Debtor" at bounding box center [249, 305] width 73 height 21
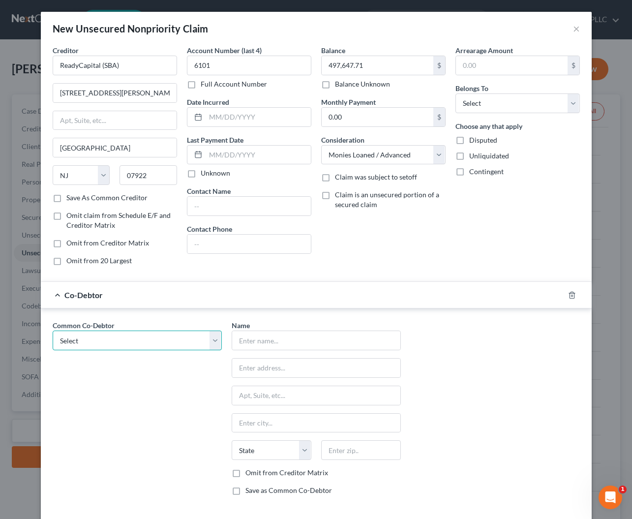
select select "0"
type input "Schaefer Recognition Group, LLC"
type input "7131 W. Planada Ln."
type input "Glendale"
select select "3"
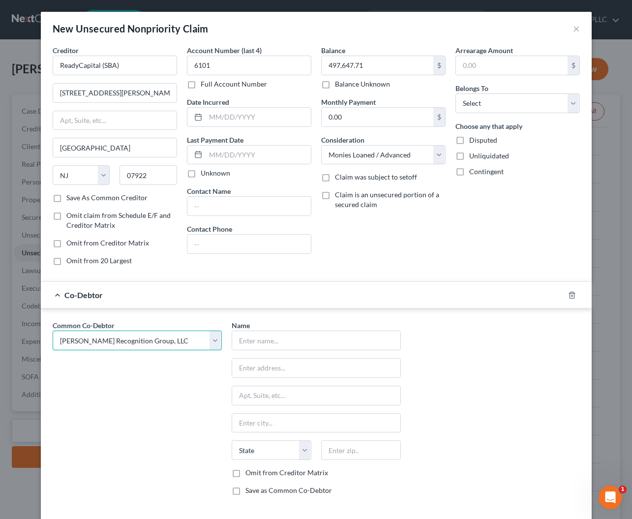
type input "85310"
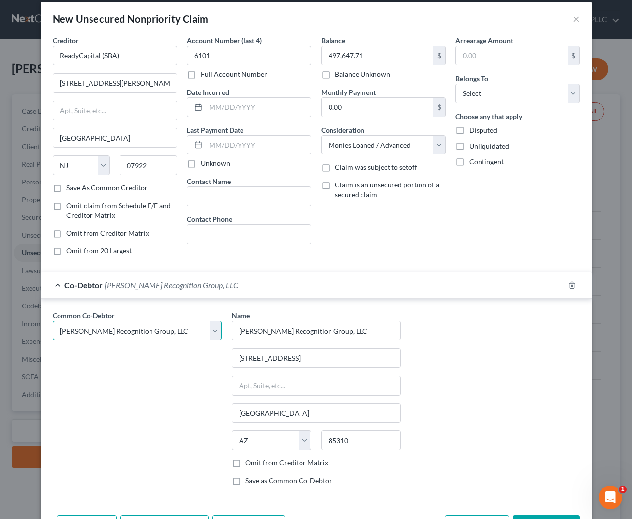
scroll to position [11, 0]
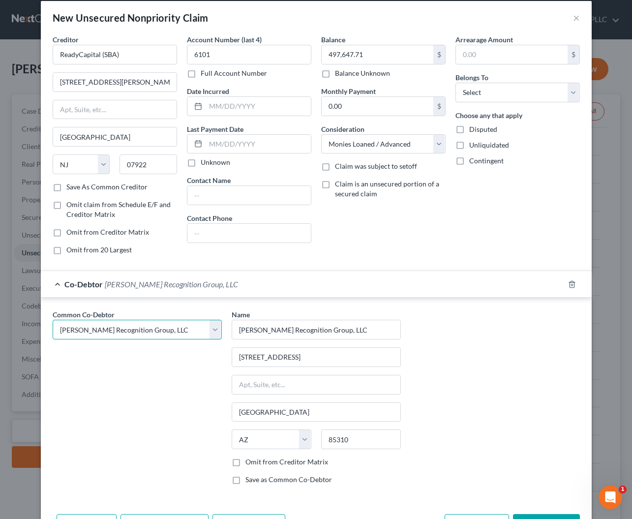
select select
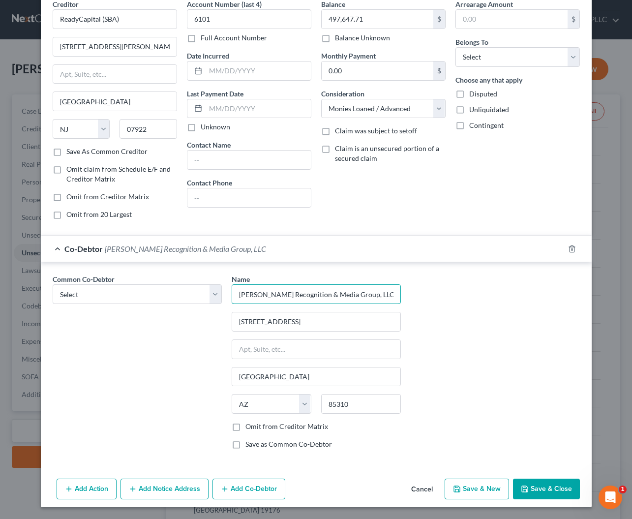
scroll to position [46, 0]
type input "[PERSON_NAME] Recognition & Media Group, LLC"
click at [246, 427] on label "Omit from Creditor Matrix" at bounding box center [287, 427] width 83 height 10
click at [249, 427] on input "Omit from Creditor Matrix" at bounding box center [252, 425] width 6 height 6
checkbox input "true"
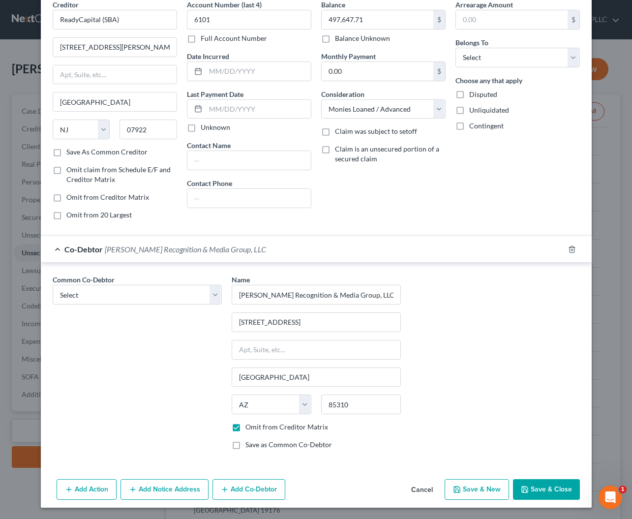
click at [246, 444] on label "Save as Common Co-Debtor" at bounding box center [289, 445] width 87 height 10
click at [249, 444] on input "Save as Common Co-Debtor" at bounding box center [252, 443] width 6 height 6
checkbox input "true"
click at [538, 490] on button "Save & Close" at bounding box center [546, 489] width 67 height 21
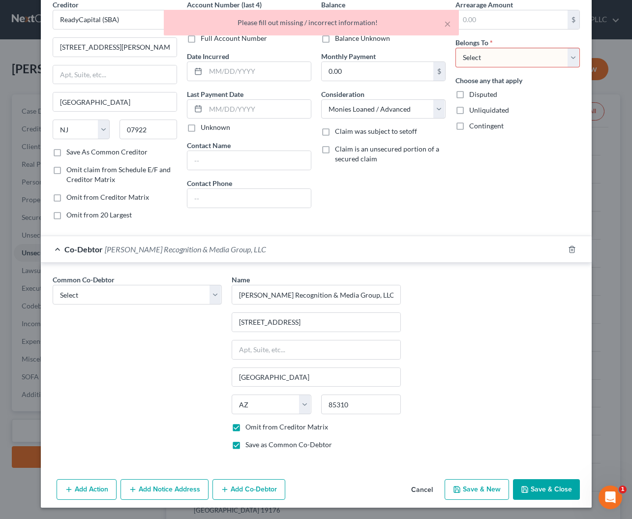
select select "3"
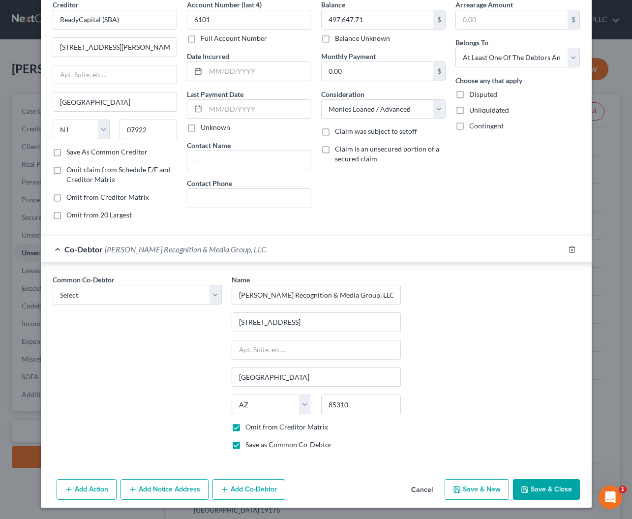
click at [508, 377] on div "Common Co-Debtor Select Schaefer Recognition Group, LLC Name * Schaefer Recogni…" at bounding box center [316, 366] width 537 height 183
click at [535, 489] on button "Save & Close" at bounding box center [546, 489] width 67 height 21
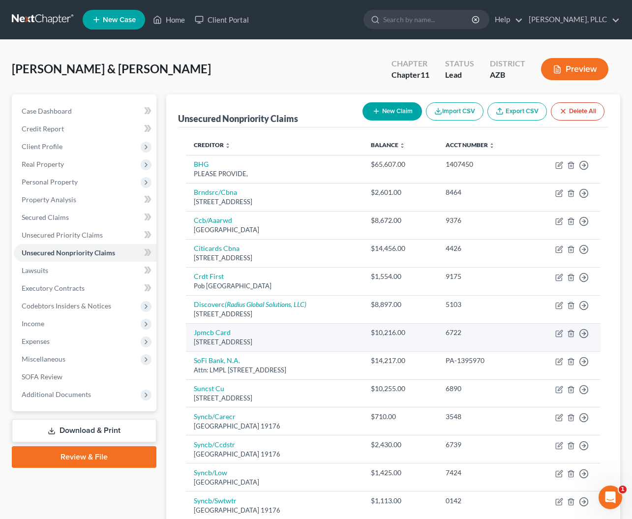
scroll to position [0, 0]
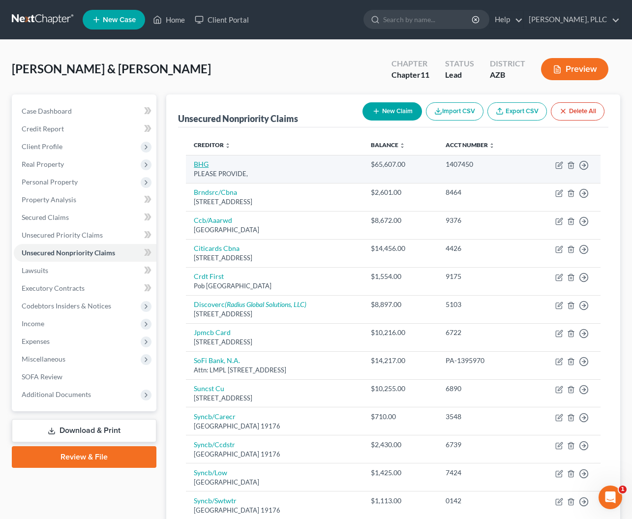
click at [202, 166] on link "BHG" at bounding box center [201, 164] width 15 height 8
select select "10"
select select "3"
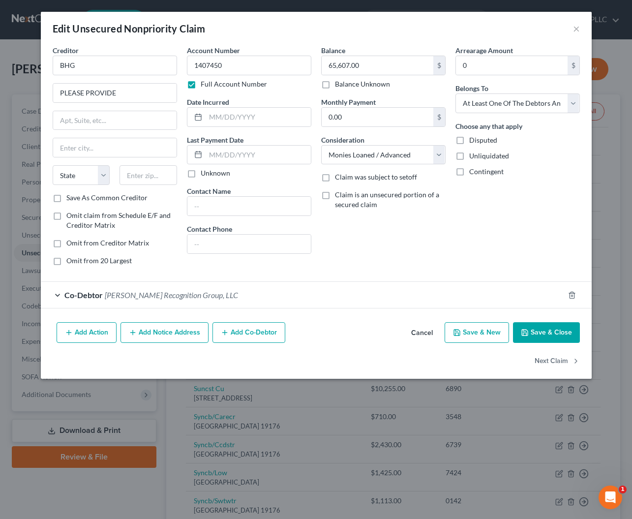
click at [469, 172] on label "Contingent" at bounding box center [486, 172] width 34 height 10
click at [473, 172] on input "Contingent" at bounding box center [476, 170] width 6 height 6
checkbox input "true"
click at [546, 331] on button "Save & Close" at bounding box center [546, 332] width 67 height 21
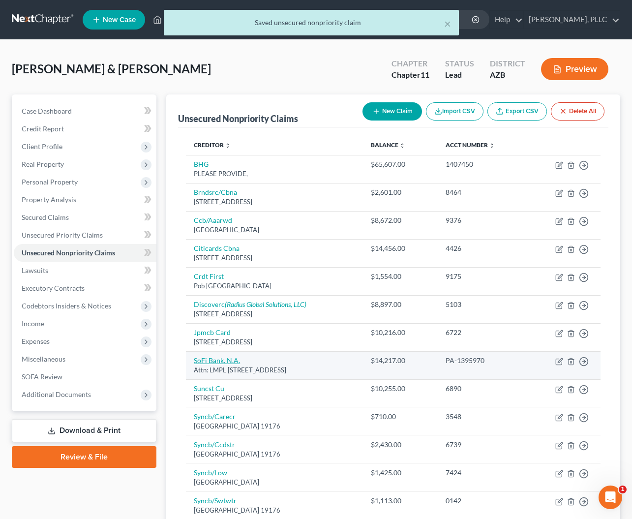
click at [210, 357] on link "SoFi Bank, N.A." at bounding box center [217, 360] width 46 height 8
select select "46"
select select "3"
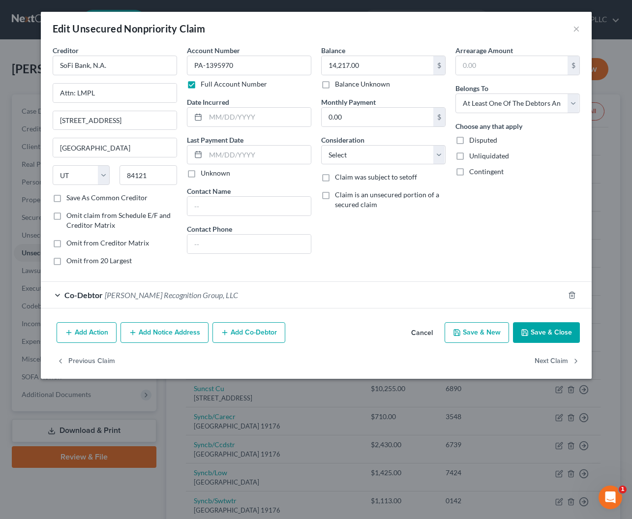
click at [469, 172] on label "Contingent" at bounding box center [486, 172] width 34 height 10
click at [473, 172] on input "Contingent" at bounding box center [476, 170] width 6 height 6
checkbox input "true"
click at [540, 330] on button "Save & Close" at bounding box center [546, 332] width 67 height 21
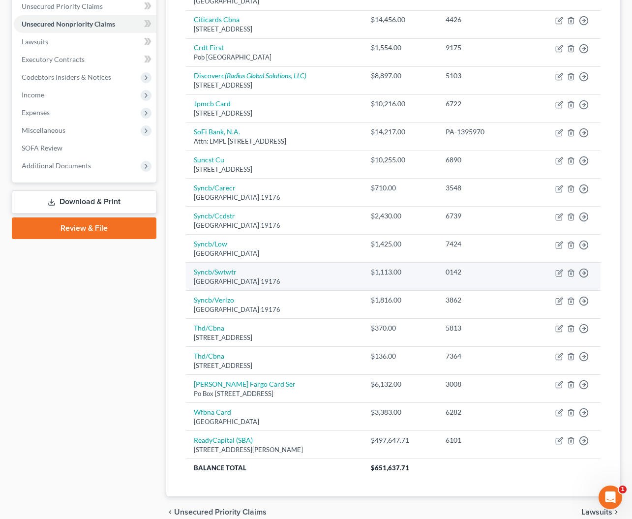
scroll to position [231, 0]
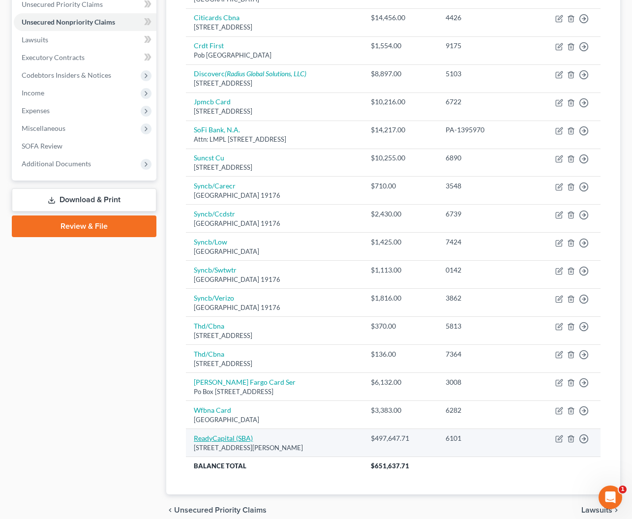
click at [215, 435] on link "ReadyCapital (SBA)" at bounding box center [223, 438] width 59 height 8
select select "33"
select select "10"
select select "3"
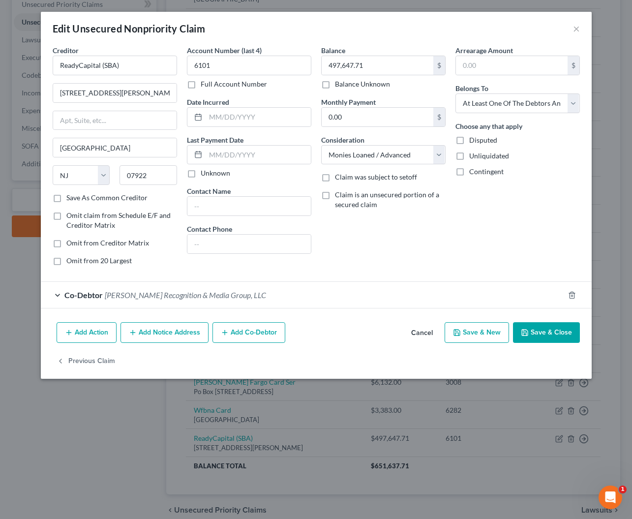
click at [469, 173] on label "Contingent" at bounding box center [486, 172] width 34 height 10
click at [473, 173] on input "Contingent" at bounding box center [476, 170] width 6 height 6
checkbox input "true"
click at [553, 336] on button "Save & Close" at bounding box center [546, 332] width 67 height 21
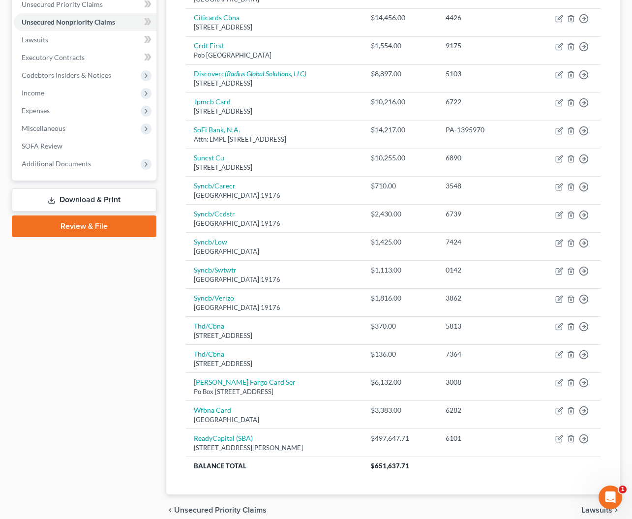
click at [83, 202] on link "Download & Print" at bounding box center [84, 199] width 145 height 23
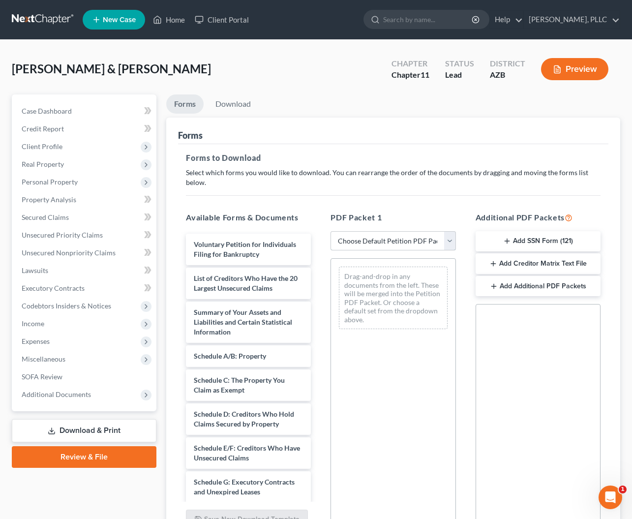
select select "0"
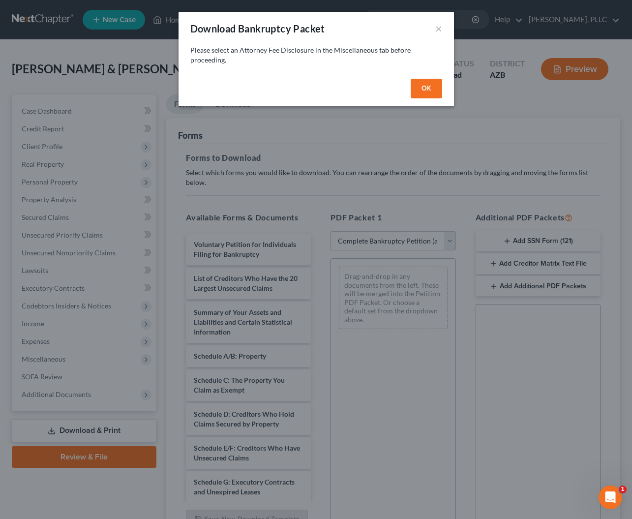
click at [429, 86] on button "OK" at bounding box center [426, 89] width 31 height 20
select select
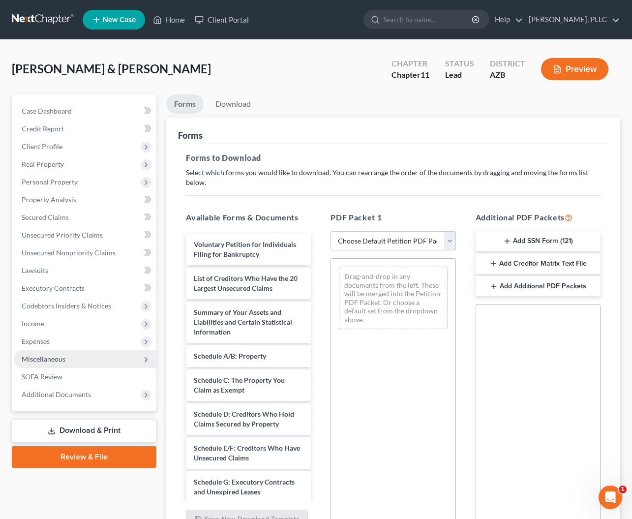
click at [41, 359] on span "Miscellaneous" at bounding box center [44, 359] width 44 height 8
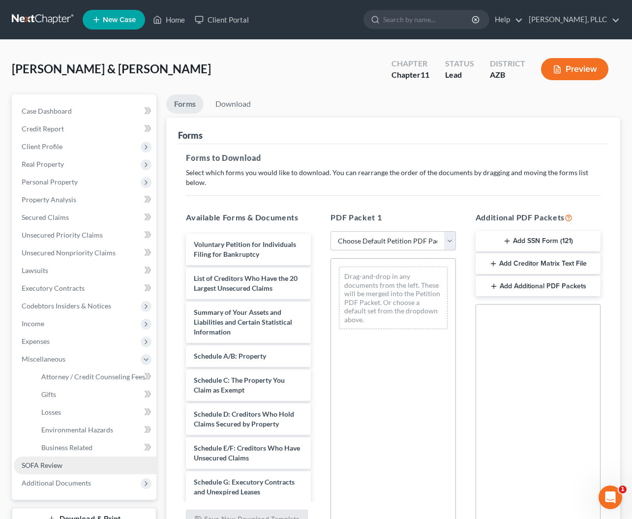
click at [45, 462] on span "SOFA Review" at bounding box center [42, 465] width 41 height 8
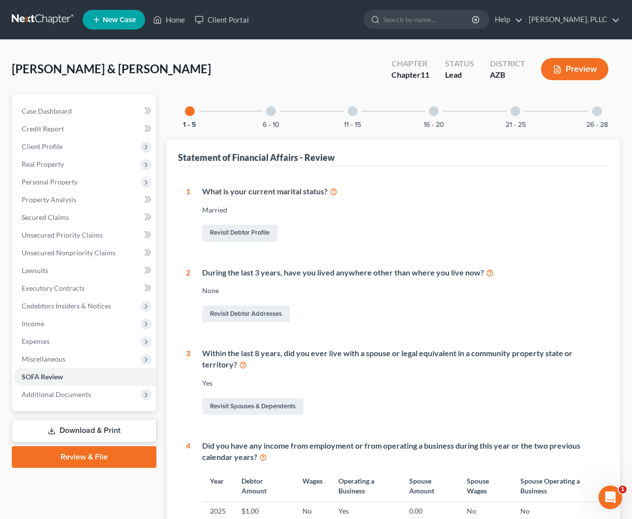
click at [597, 111] on div at bounding box center [597, 111] width 10 height 10
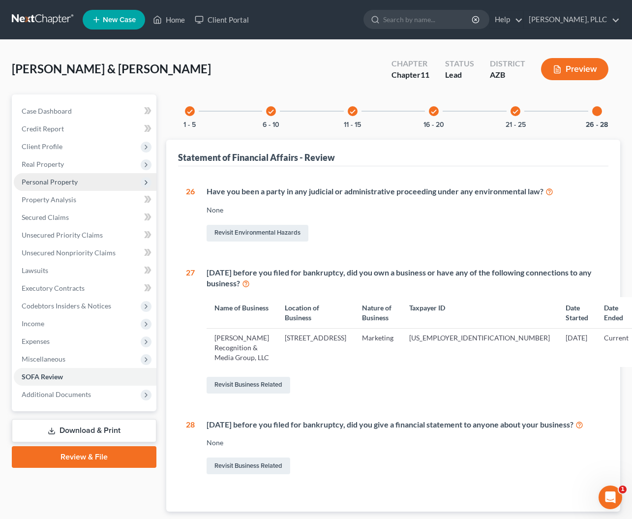
click at [60, 180] on span "Personal Property" at bounding box center [50, 182] width 56 height 8
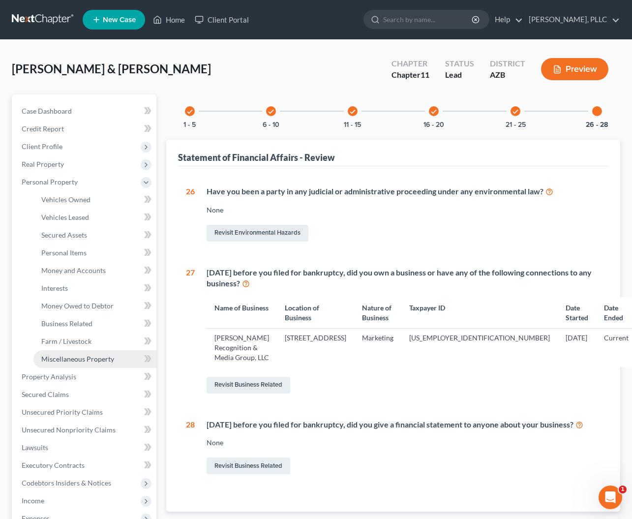
click at [67, 358] on span "Miscellaneous Property" at bounding box center [77, 359] width 73 height 8
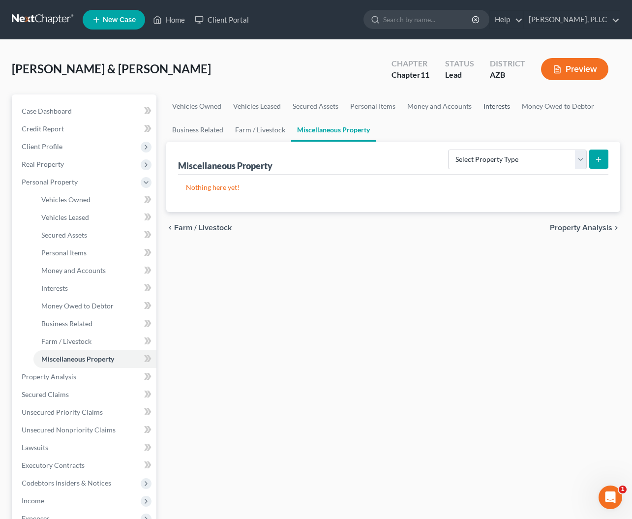
click at [496, 110] on link "Interests" at bounding box center [497, 106] width 38 height 24
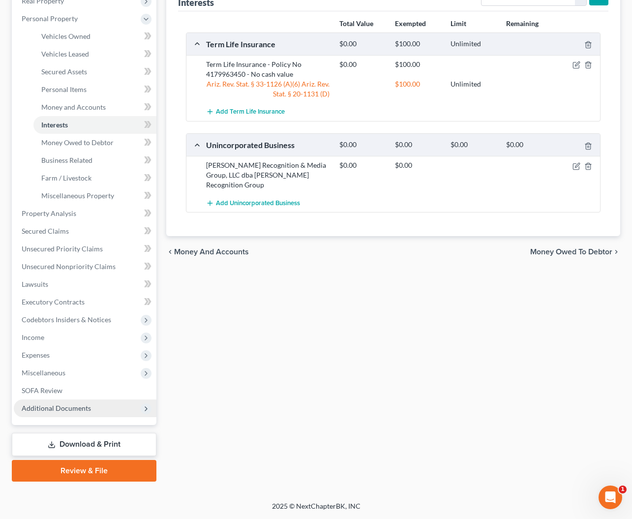
scroll to position [163, 0]
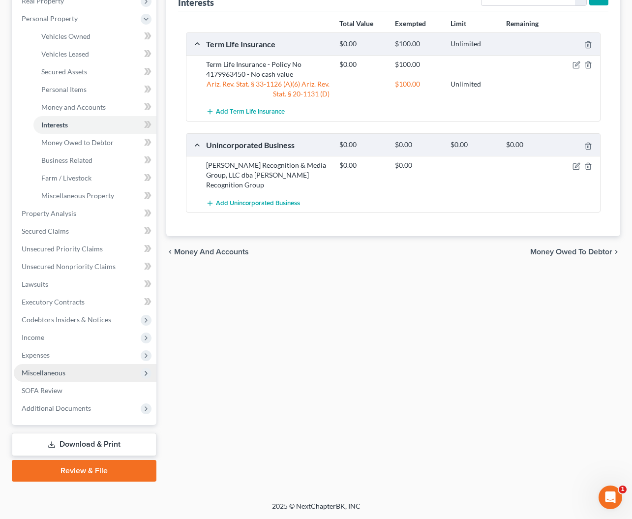
click at [58, 374] on span "Miscellaneous" at bounding box center [44, 373] width 44 height 8
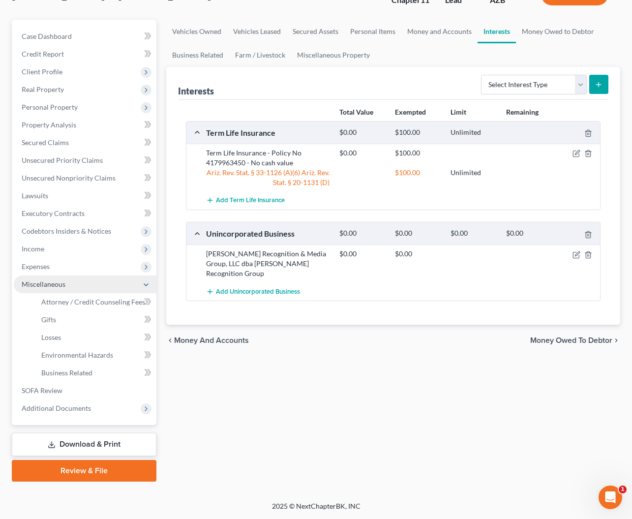
scroll to position [75, 0]
click at [71, 304] on span "Attorney / Credit Counseling Fees" at bounding box center [93, 302] width 104 height 8
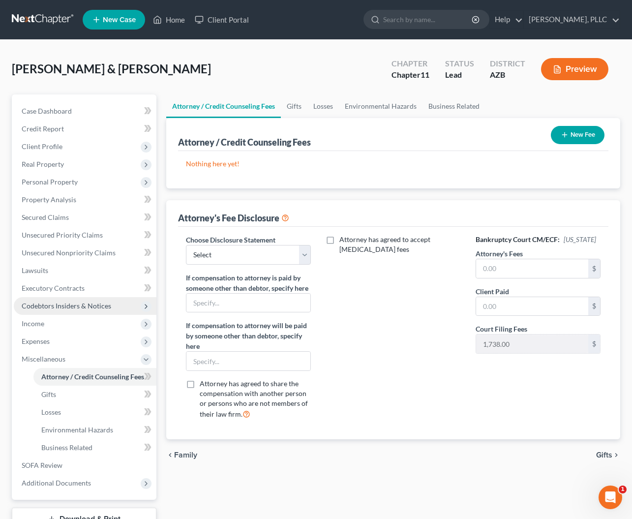
click at [65, 308] on span "Codebtors Insiders & Notices" at bounding box center [67, 306] width 90 height 8
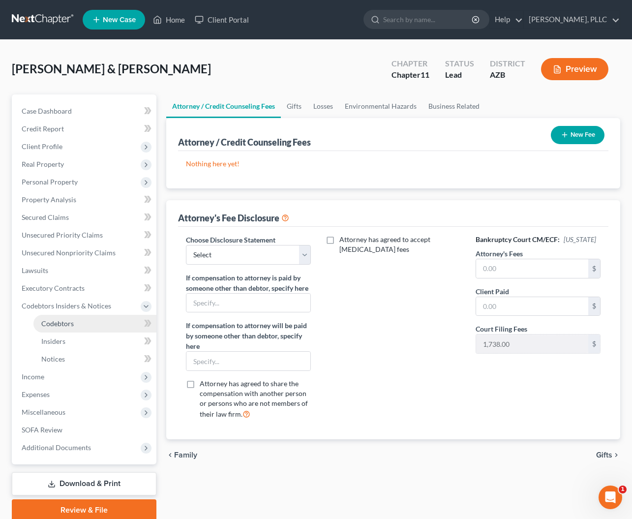
click at [56, 325] on span "Codebtors" at bounding box center [57, 323] width 32 height 8
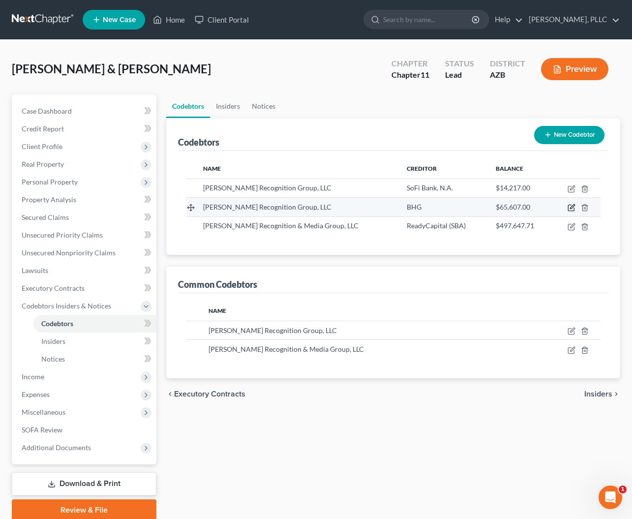
click at [573, 207] on icon "button" at bounding box center [572, 208] width 8 height 8
select select "3"
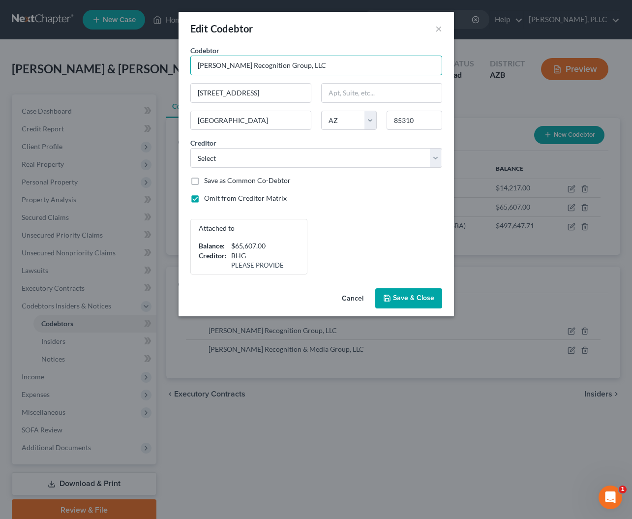
click at [263, 68] on input "[PERSON_NAME] Recognition Group, LLC" at bounding box center [316, 66] width 252 height 20
type input "[PERSON_NAME] Recognition & Media Group, LLC"
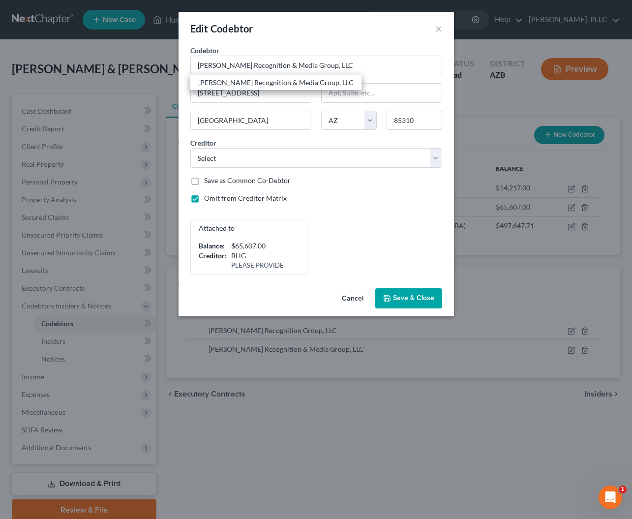
click at [403, 296] on span "Save & Close" at bounding box center [413, 298] width 41 height 8
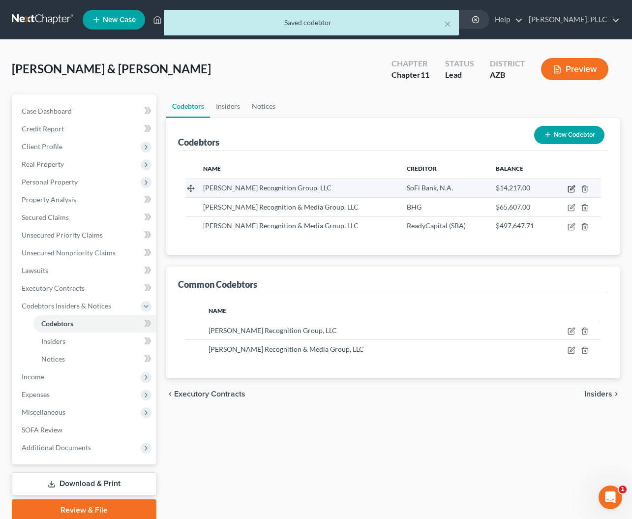
click at [572, 190] on icon "button" at bounding box center [572, 189] width 8 height 8
select select "3"
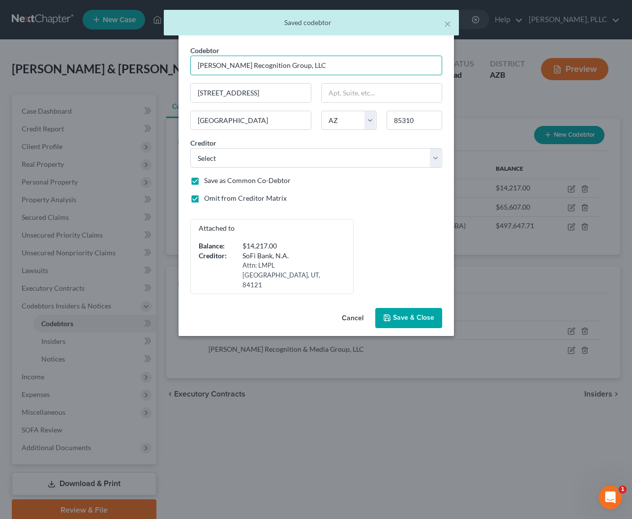
click at [264, 66] on input "Schaefer Recognition Group, LLC" at bounding box center [316, 66] width 252 height 20
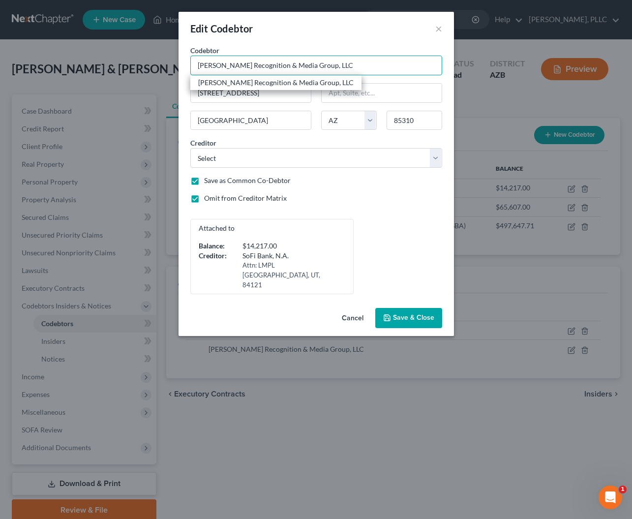
type input "[PERSON_NAME] Recognition & Media Group, LLC"
click at [398, 314] on span "Save & Close" at bounding box center [413, 318] width 41 height 8
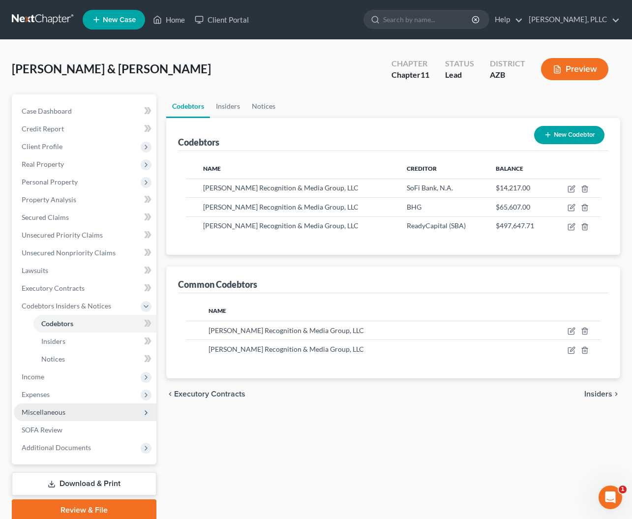
click at [32, 410] on span "Miscellaneous" at bounding box center [44, 412] width 44 height 8
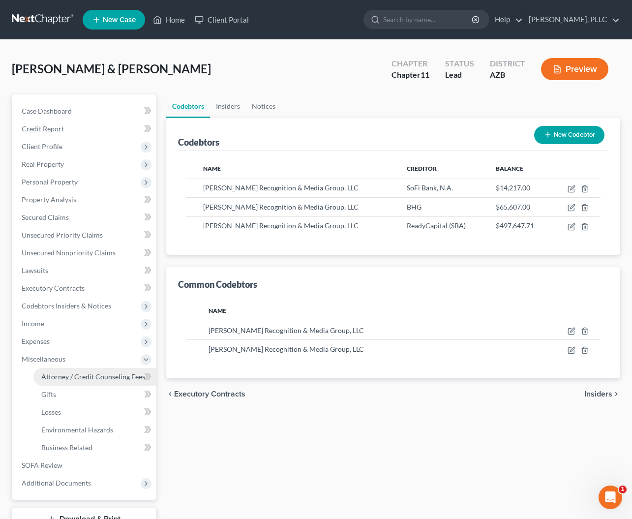
click at [71, 377] on span "Attorney / Credit Counseling Fees" at bounding box center [93, 376] width 104 height 8
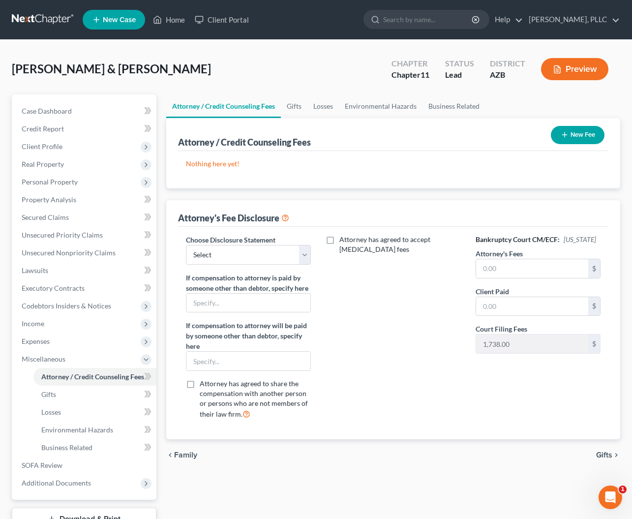
click at [562, 135] on icon "button" at bounding box center [565, 135] width 8 height 8
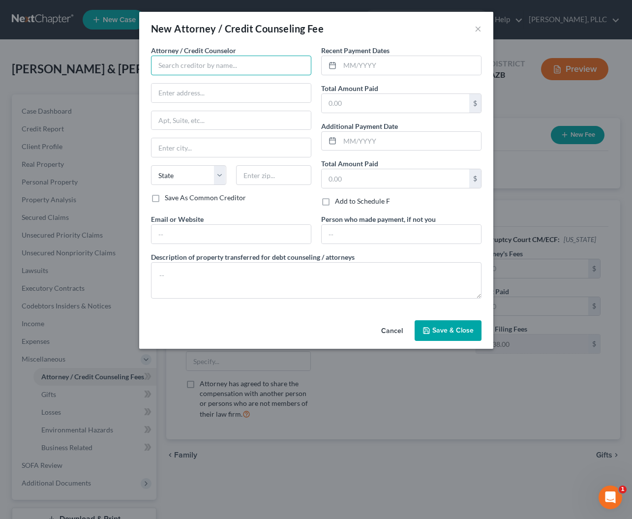
click at [298, 61] on input "text" at bounding box center [231, 66] width 160 height 20
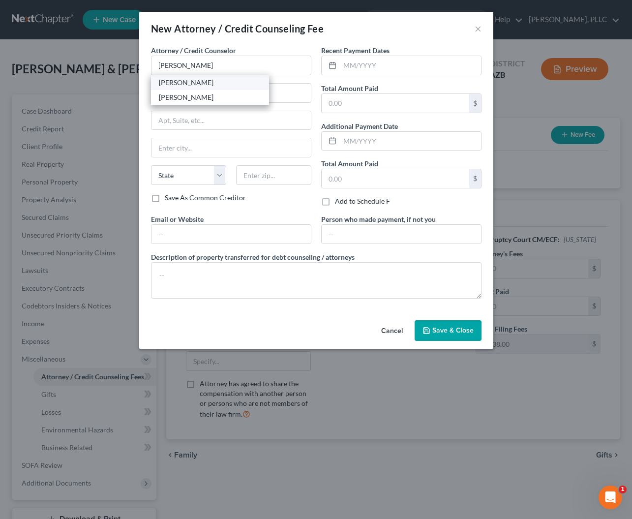
click at [184, 82] on div "Patrick F. Keery" at bounding box center [210, 83] width 102 height 10
type input "Patrick F. Keery"
type input "6803 E Main Street"
type input "Ste. 1116"
type input "Scottsdale"
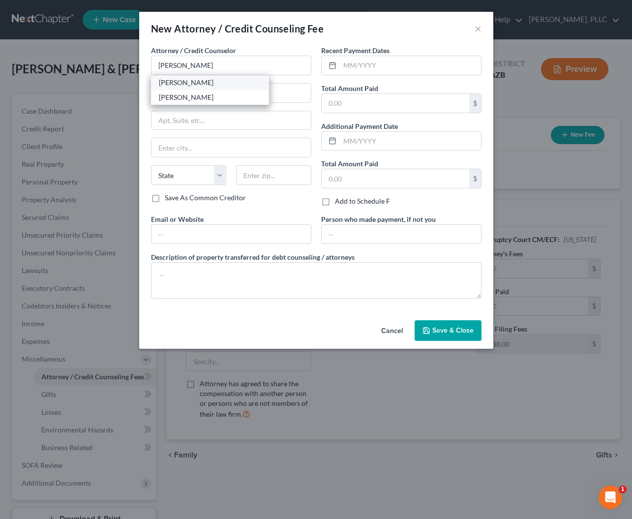
select select "3"
type input "85251"
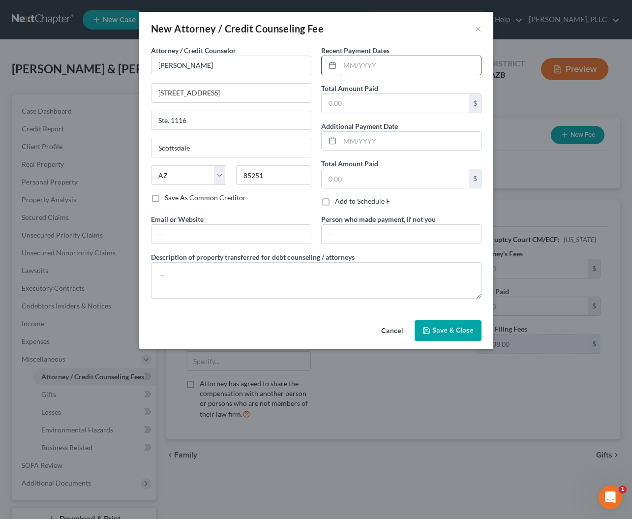
click at [376, 67] on input "text" at bounding box center [410, 65] width 141 height 19
type input "09/2025"
click at [414, 101] on input "text" at bounding box center [396, 103] width 148 height 19
type input "10,000"
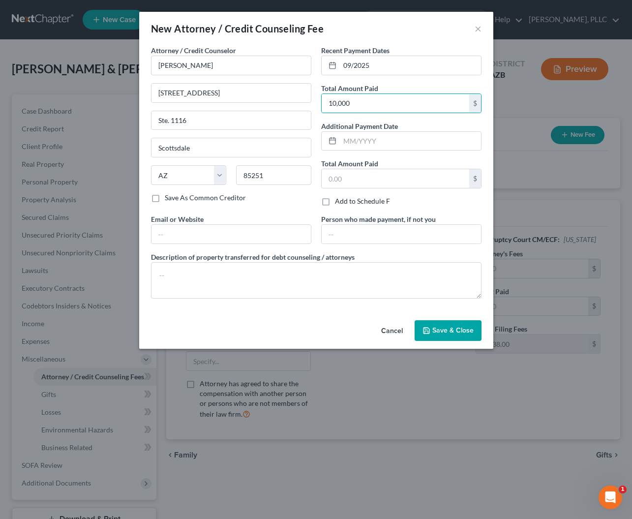
click at [445, 335] on button "Save & Close" at bounding box center [448, 330] width 67 height 21
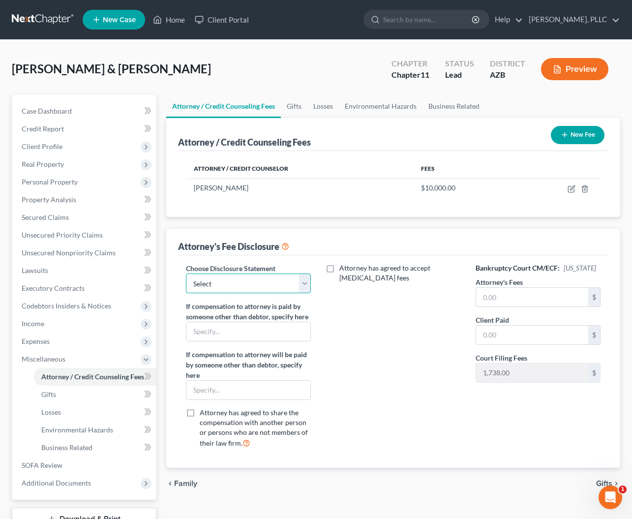
select select "1"
click at [416, 316] on div "Attorney has agreed to accept retainer fees" at bounding box center [393, 359] width 145 height 193
click at [525, 297] on input "text" at bounding box center [532, 297] width 112 height 19
type input "10,000"
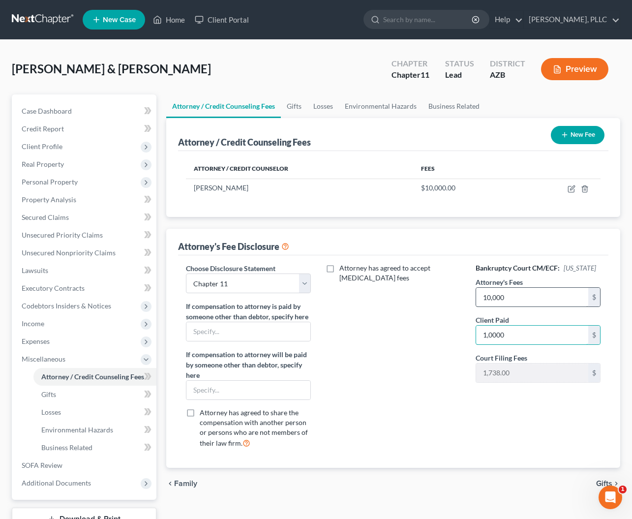
type input "10,000"
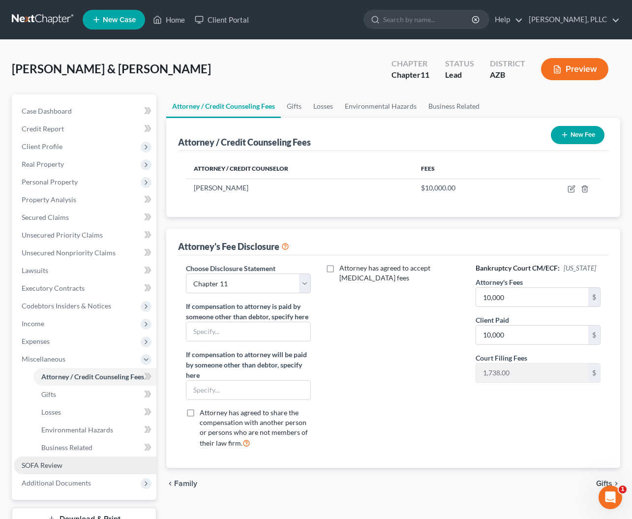
click at [43, 470] on link "SOFA Review" at bounding box center [85, 466] width 143 height 18
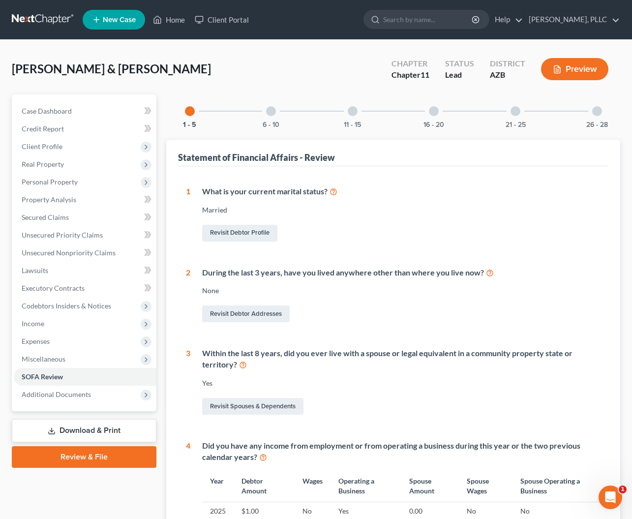
click at [273, 117] on div "6 - 10" at bounding box center [270, 110] width 33 height 33
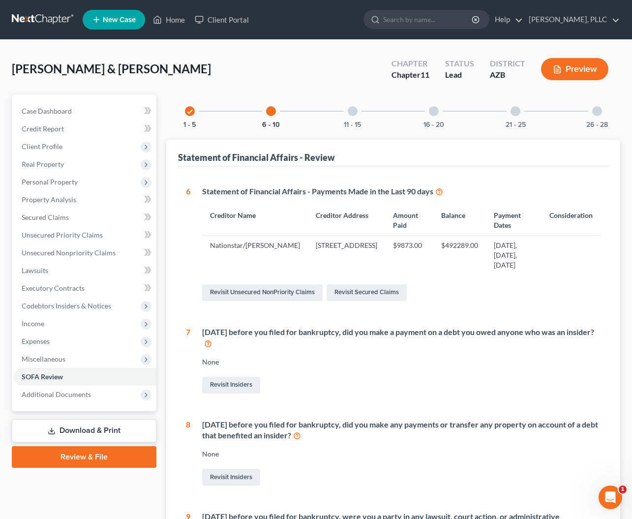
click at [350, 113] on div at bounding box center [353, 111] width 10 height 10
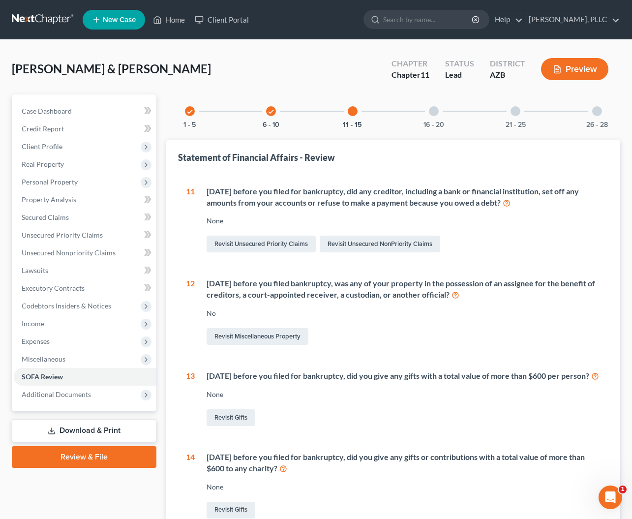
click at [438, 112] on div at bounding box center [434, 111] width 10 height 10
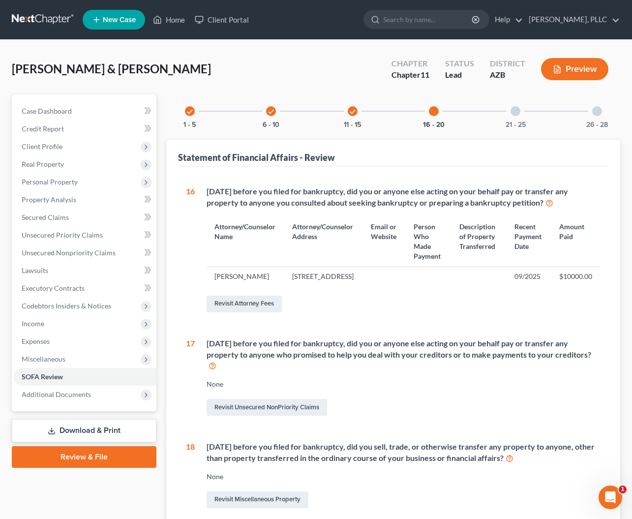
click at [516, 111] on div at bounding box center [516, 111] width 10 height 10
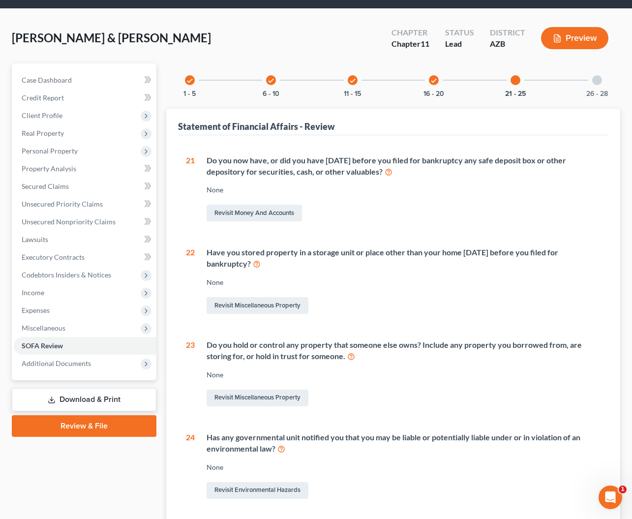
scroll to position [33, 0]
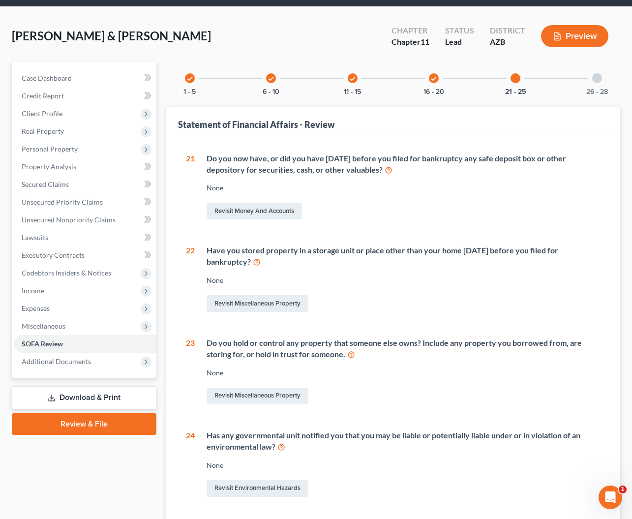
click at [596, 81] on div at bounding box center [597, 78] width 10 height 10
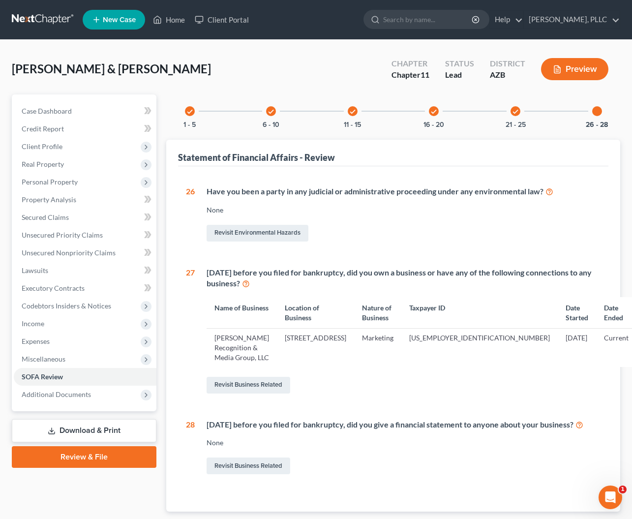
scroll to position [0, 0]
click at [55, 427] on icon at bounding box center [52, 431] width 8 height 8
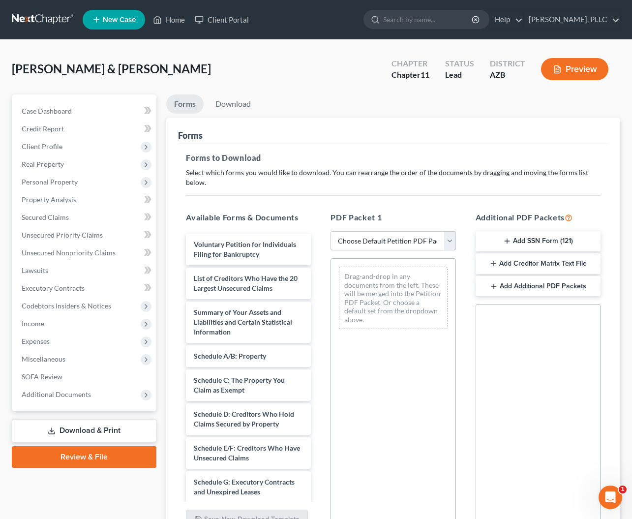
select select "0"
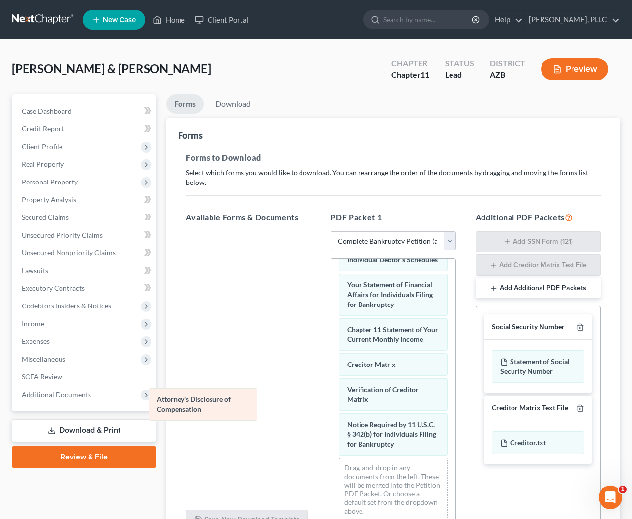
scroll to position [422, 0]
drag, startPoint x: 377, startPoint y: 436, endPoint x: 185, endPoint y: 398, distance: 195.7
click at [331, 398] on div "Attorney's Disclosure of Compensation Voluntary Petition for Individuals Filing…" at bounding box center [393, 183] width 124 height 692
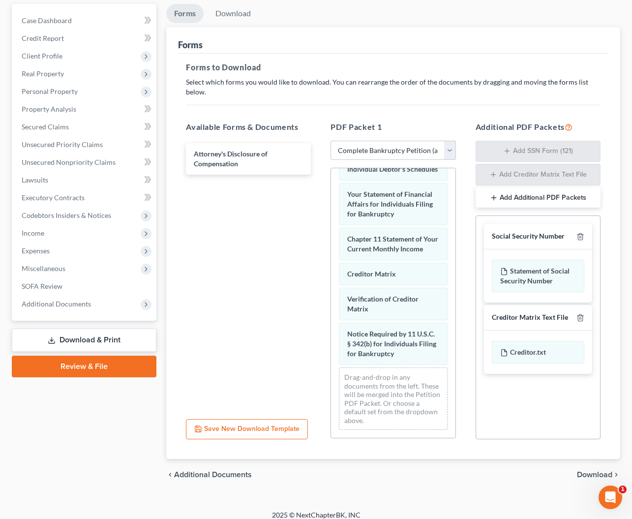
scroll to position [90, 0]
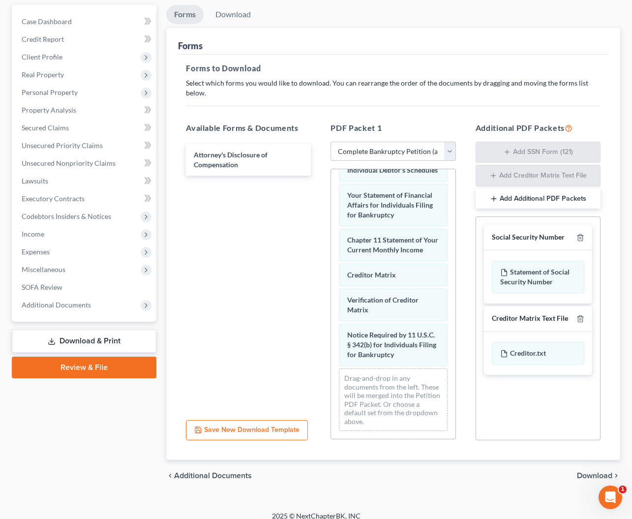
click at [589, 472] on span "Download" at bounding box center [594, 476] width 35 height 8
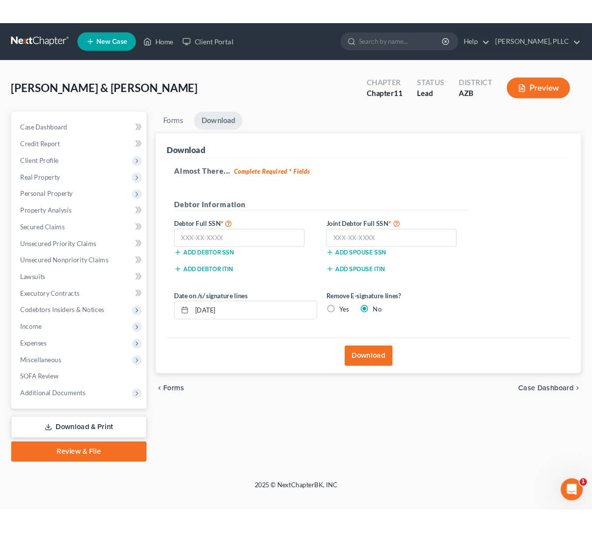
scroll to position [0, 0]
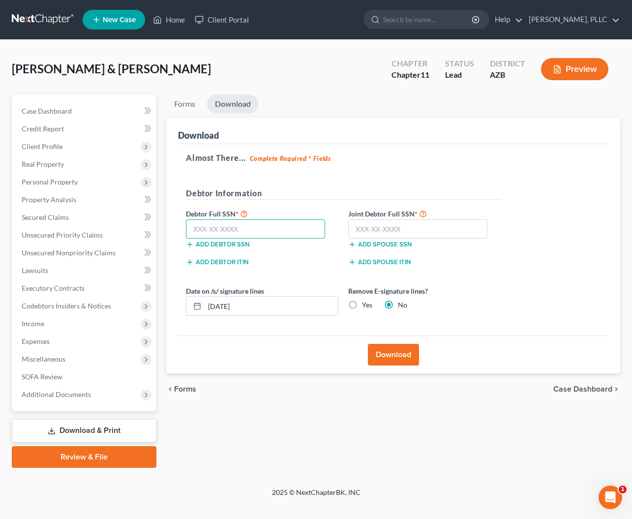
click at [273, 225] on input "text" at bounding box center [255, 229] width 139 height 20
type input "476-57-4747"
click at [376, 232] on input "text" at bounding box center [417, 229] width 139 height 20
type input "385-73-9476"
click at [392, 358] on button "Download" at bounding box center [393, 355] width 51 height 22
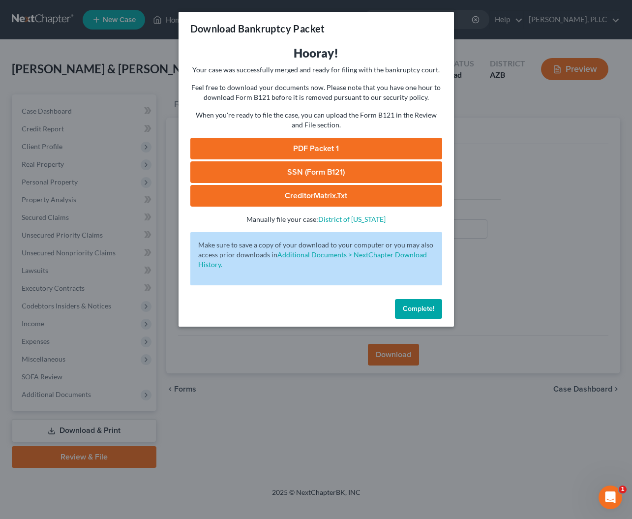
click at [339, 148] on link "PDF Packet 1" at bounding box center [316, 149] width 252 height 22
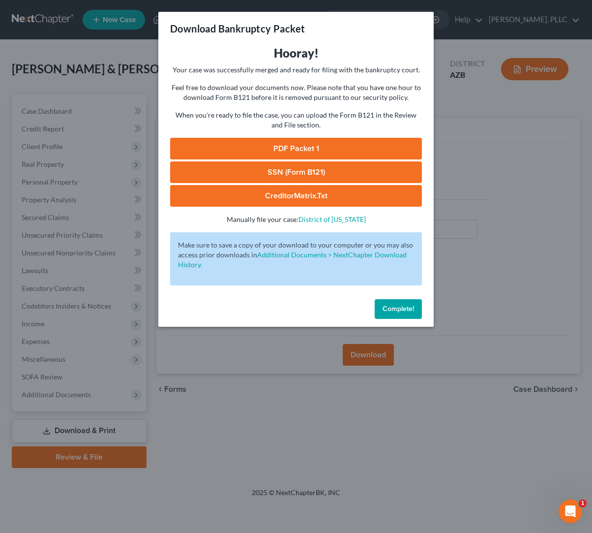
click at [398, 305] on span "Complete!" at bounding box center [398, 309] width 31 height 8
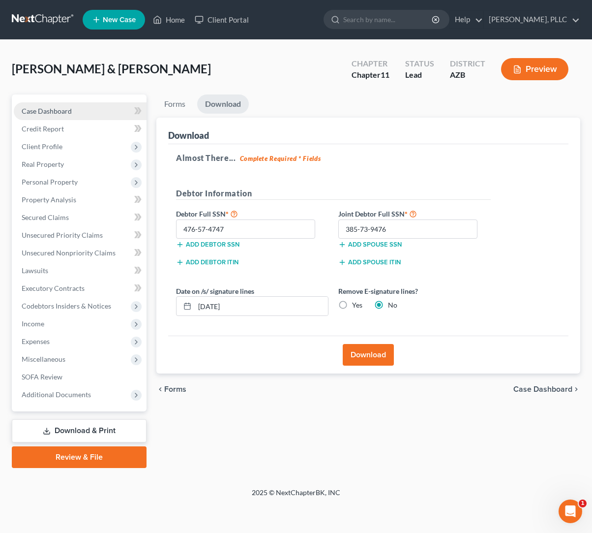
click at [41, 111] on span "Case Dashboard" at bounding box center [47, 111] width 50 height 8
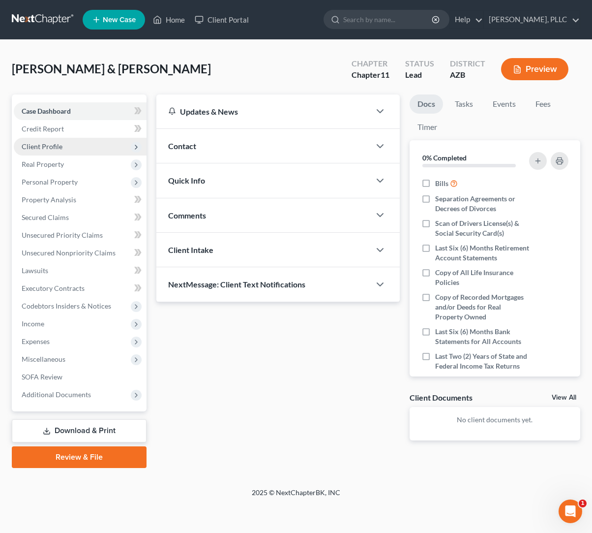
click at [38, 147] on span "Client Profile" at bounding box center [42, 146] width 41 height 8
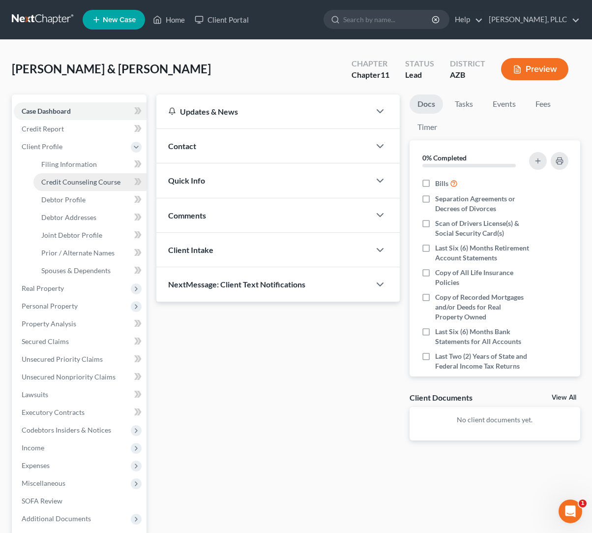
click at [57, 183] on span "Credit Counseling Course" at bounding box center [80, 182] width 79 height 8
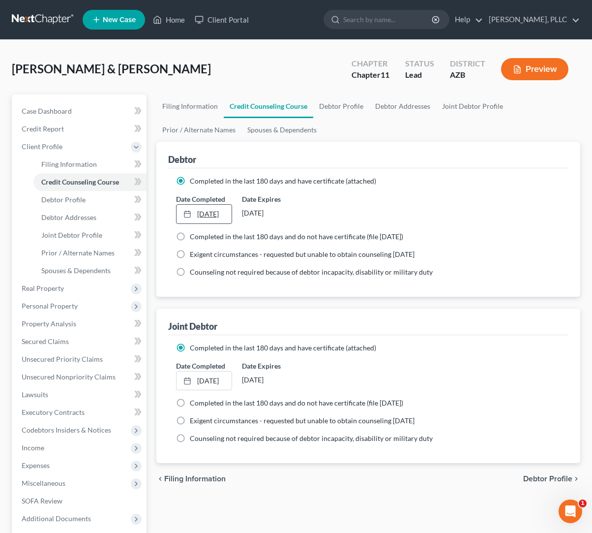
click at [231, 213] on link "10/1/2025" at bounding box center [204, 214] width 55 height 19
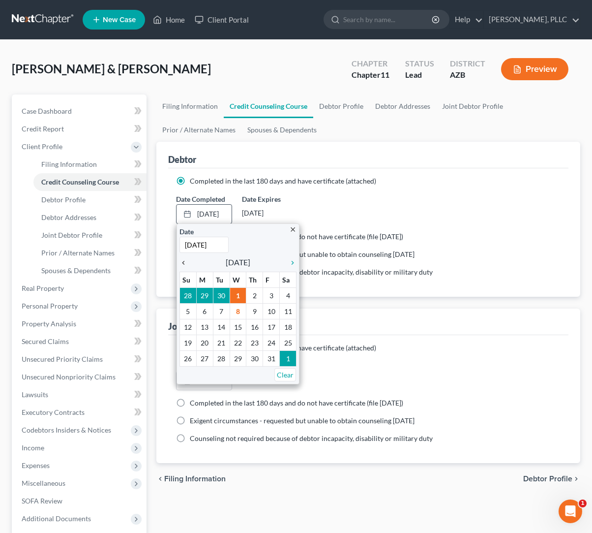
click at [185, 260] on icon "chevron_left" at bounding box center [186, 263] width 13 height 8
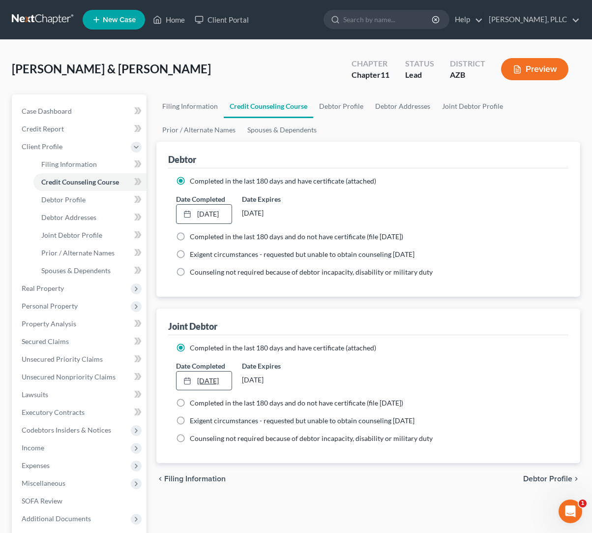
click at [209, 382] on link "10/1/2025" at bounding box center [204, 380] width 55 height 19
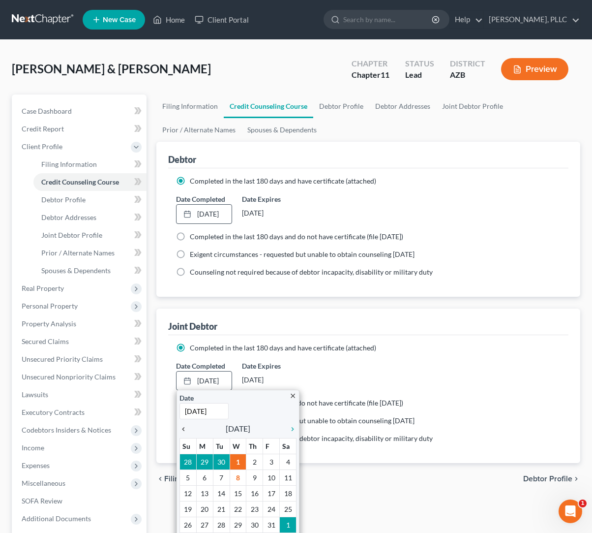
click at [183, 430] on icon "chevron_left" at bounding box center [186, 429] width 13 height 8
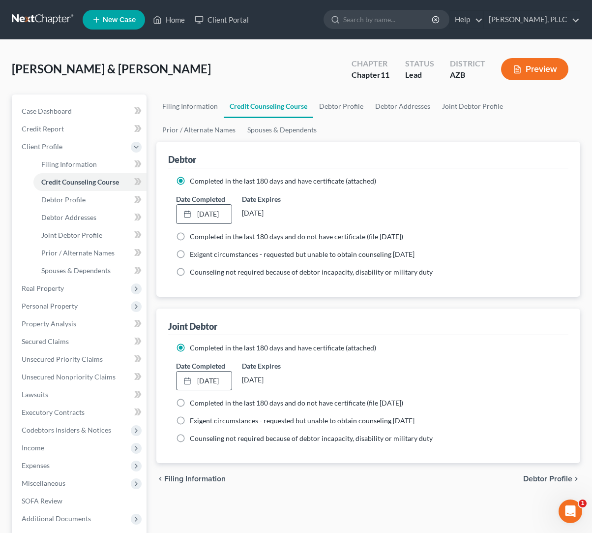
click at [376, 379] on div "Date Completed 9/26/2025 close Date 9/26/2025 Time 12:00 AM chevron_left Septem…" at bounding box center [368, 376] width 395 height 30
click at [530, 475] on span "Debtor Profile" at bounding box center [548, 479] width 49 height 8
select select "1"
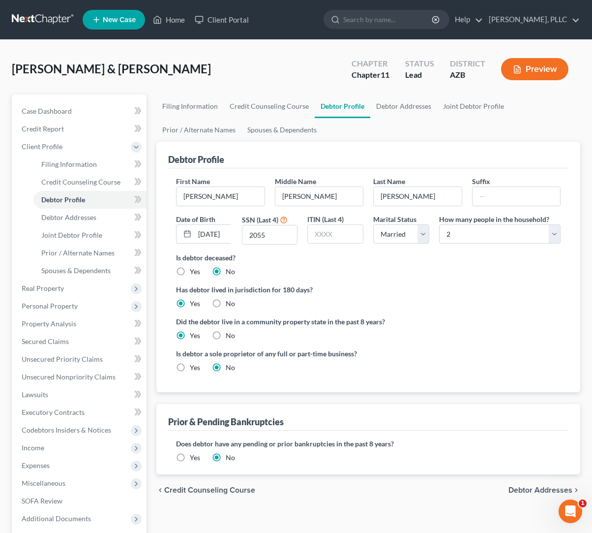
click at [278, 108] on link "Credit Counseling Course" at bounding box center [269, 106] width 91 height 24
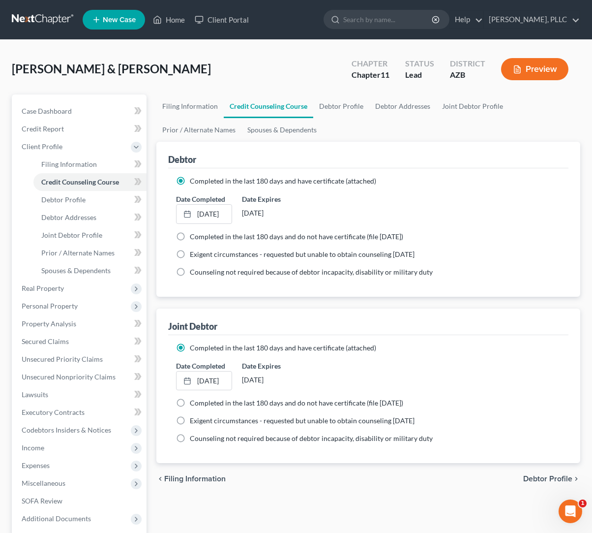
click at [397, 190] on ng-include "Completed in the last 180 days and have certificate (attached) Date Completed 9…" at bounding box center [368, 226] width 385 height 101
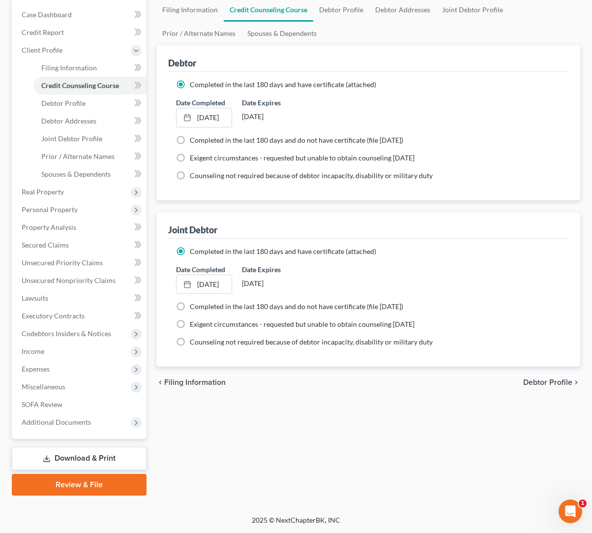
click at [70, 460] on link "Download & Print" at bounding box center [79, 458] width 135 height 23
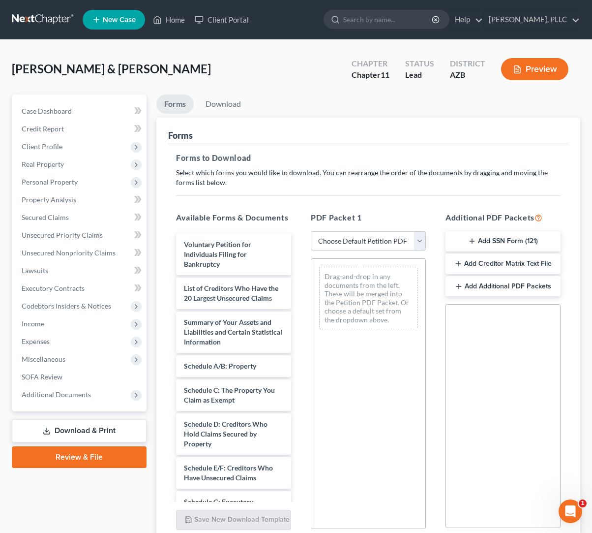
select select "0"
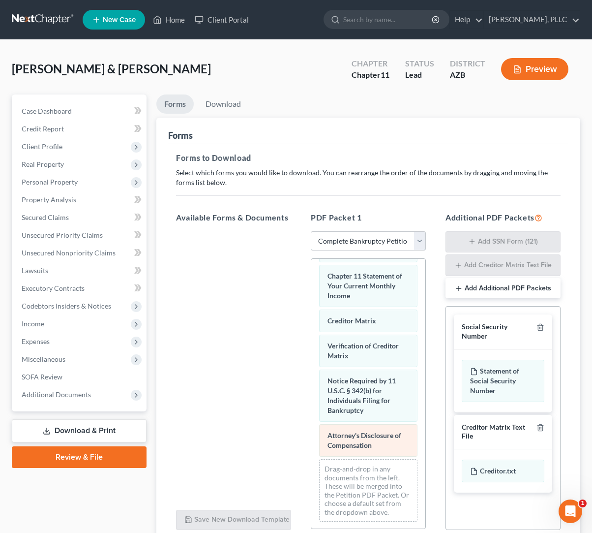
scroll to position [515, 0]
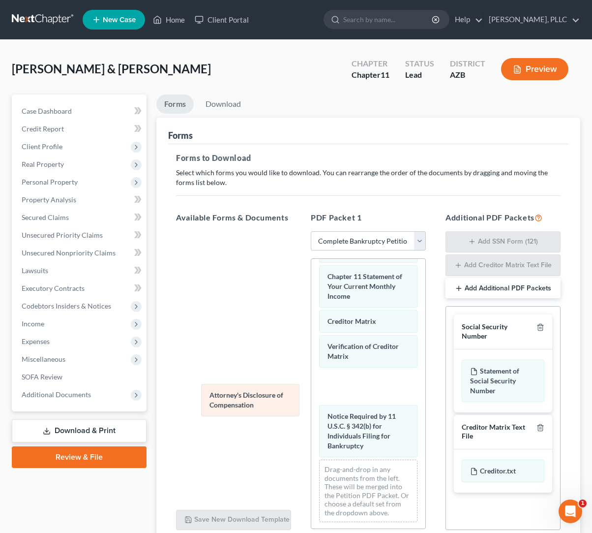
drag, startPoint x: 359, startPoint y: 436, endPoint x: 231, endPoint y: 389, distance: 137.0
click at [311, 391] on div "Attorney's Disclosure of Compensation Voluntary Petition for Individuals Filing…" at bounding box center [368, 137] width 114 height 786
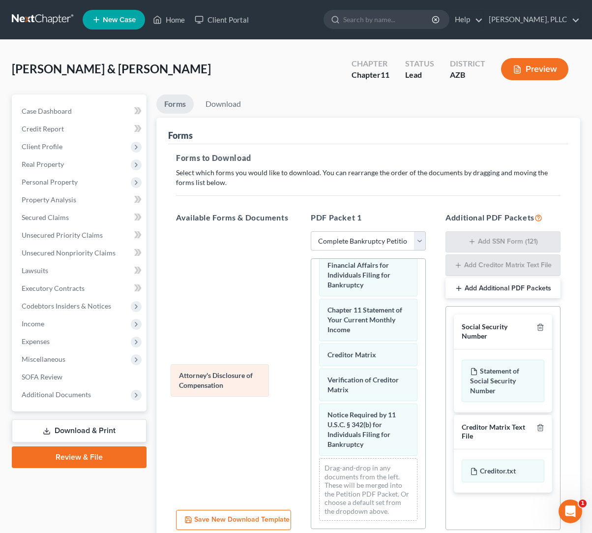
scroll to position [480, 0]
drag, startPoint x: 347, startPoint y: 382, endPoint x: 187, endPoint y: 374, distance: 160.1
click at [311, 374] on div "Attorney's Disclosure of Compensation Voluntary Petition for Individuals Filing…" at bounding box center [368, 154] width 114 height 751
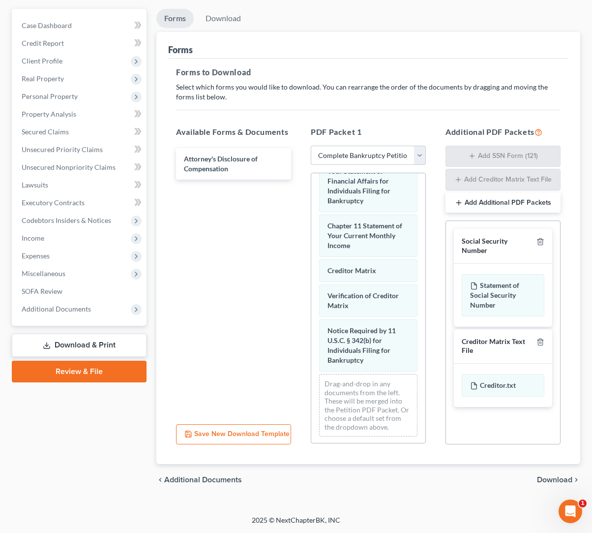
scroll to position [86, 0]
click at [564, 478] on span "Download" at bounding box center [554, 480] width 35 height 8
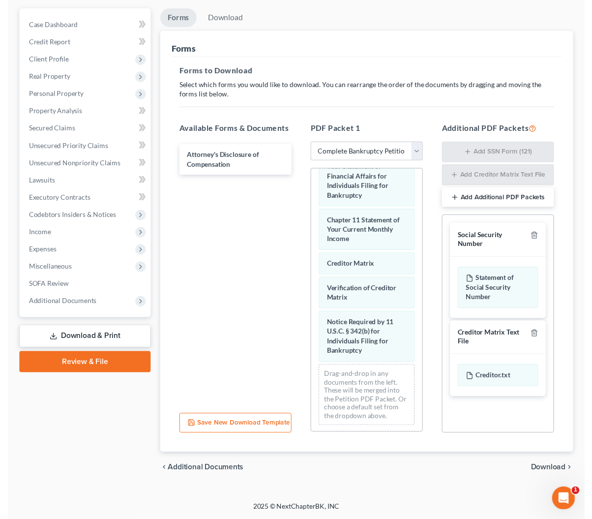
scroll to position [0, 0]
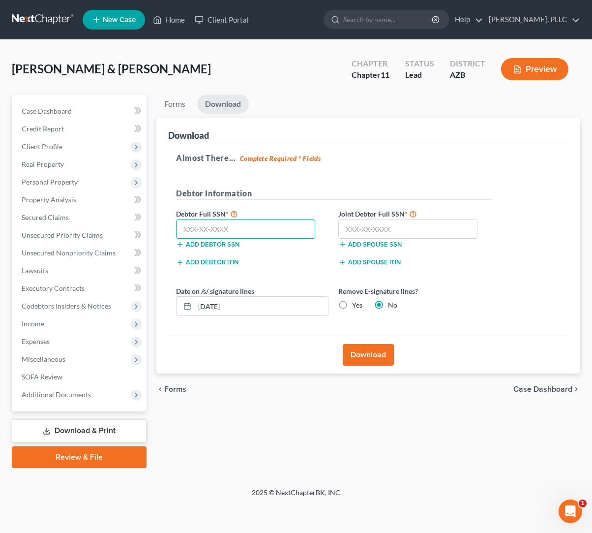
click at [278, 229] on input "text" at bounding box center [245, 229] width 139 height 20
type input "102-93-4293"
click at [355, 227] on input "text" at bounding box center [408, 229] width 139 height 20
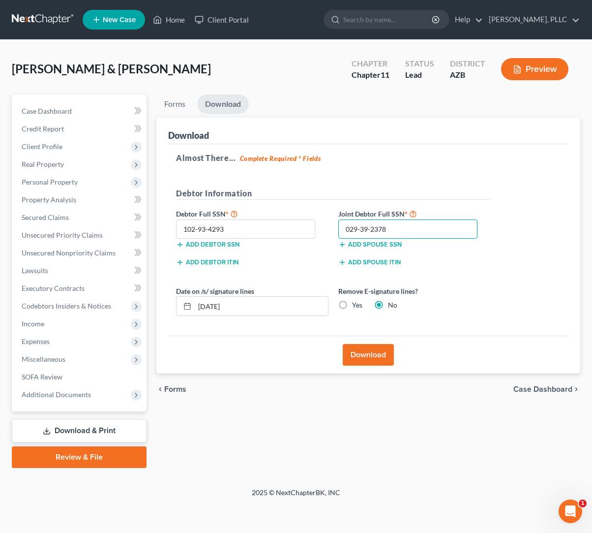
type input "029-39-2378"
click at [372, 351] on button "Download" at bounding box center [368, 355] width 51 height 22
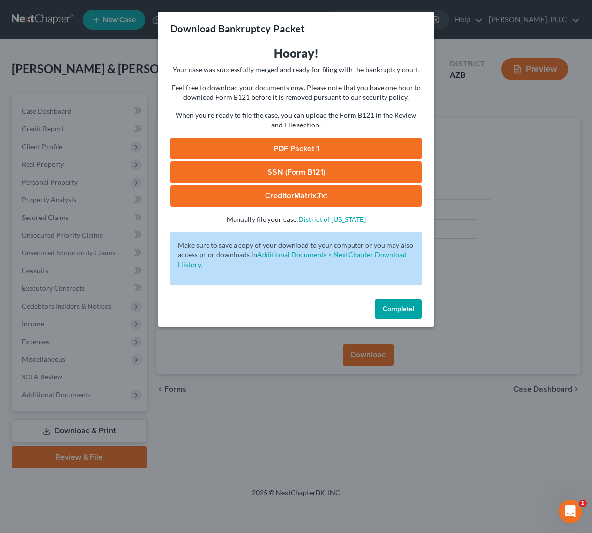
click at [309, 148] on link "PDF Packet 1" at bounding box center [296, 149] width 252 height 22
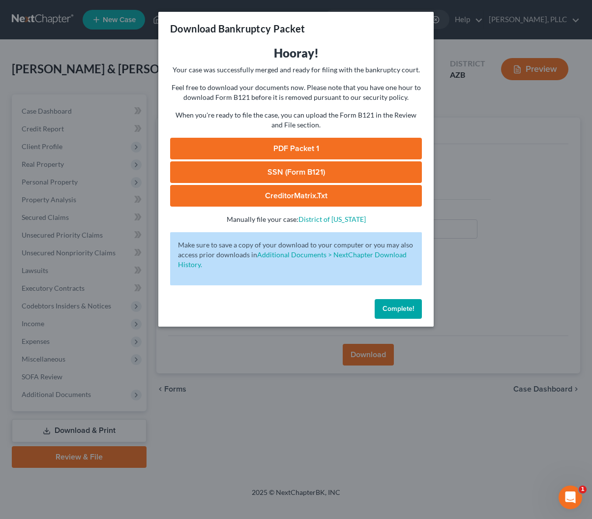
click at [399, 312] on span "Complete!" at bounding box center [398, 309] width 31 height 8
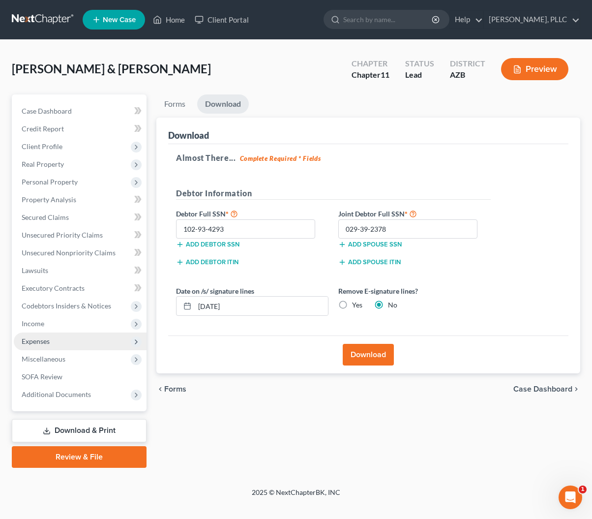
click at [33, 338] on span "Expenses" at bounding box center [36, 341] width 28 height 8
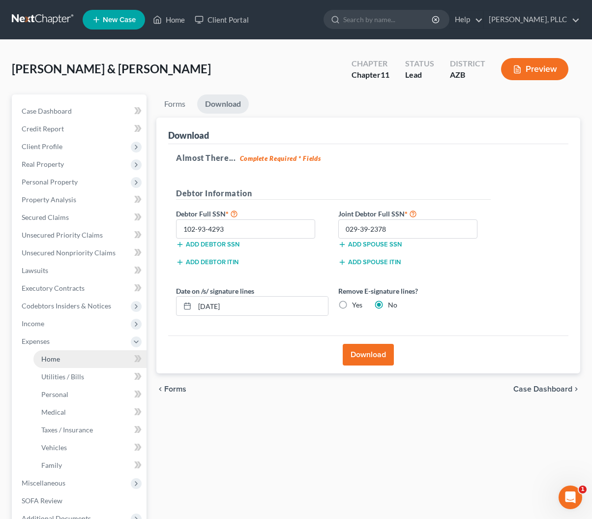
click at [45, 360] on span "Home" at bounding box center [50, 359] width 19 height 8
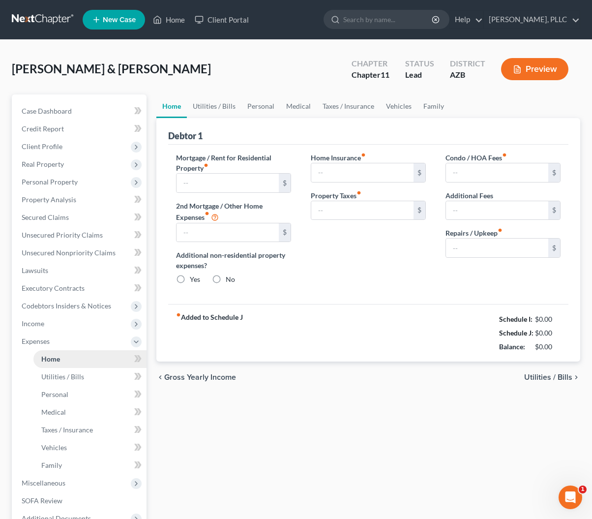
type input "0.00"
radio input "true"
type input "0.00"
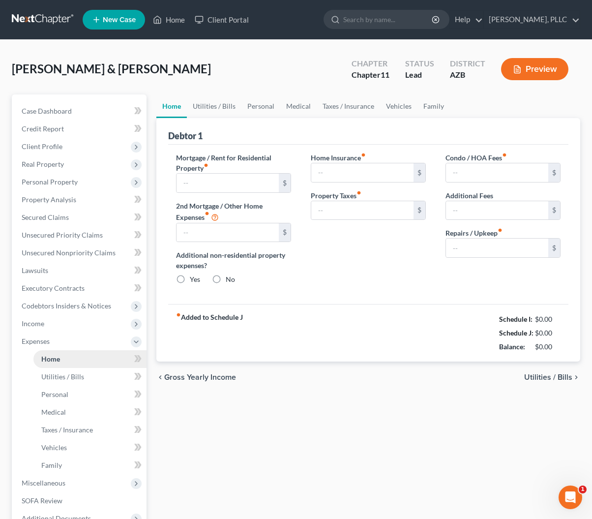
type input "0.00"
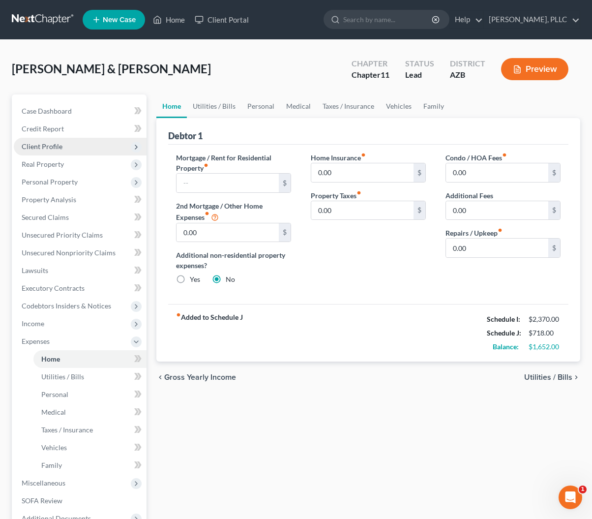
click at [33, 149] on span "Client Profile" at bounding box center [42, 146] width 41 height 8
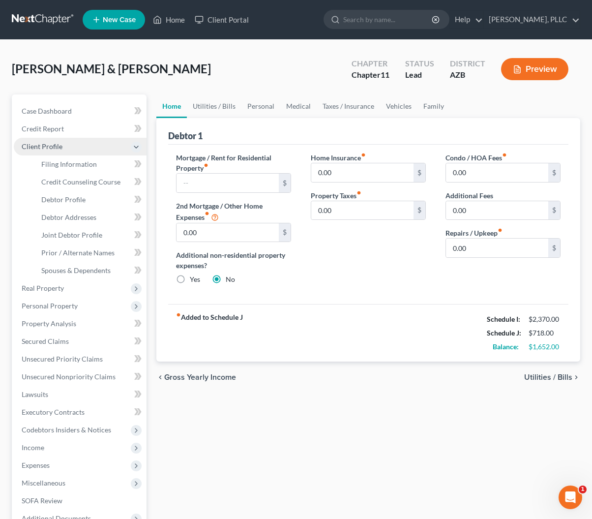
click at [33, 149] on span "Client Profile" at bounding box center [42, 146] width 41 height 8
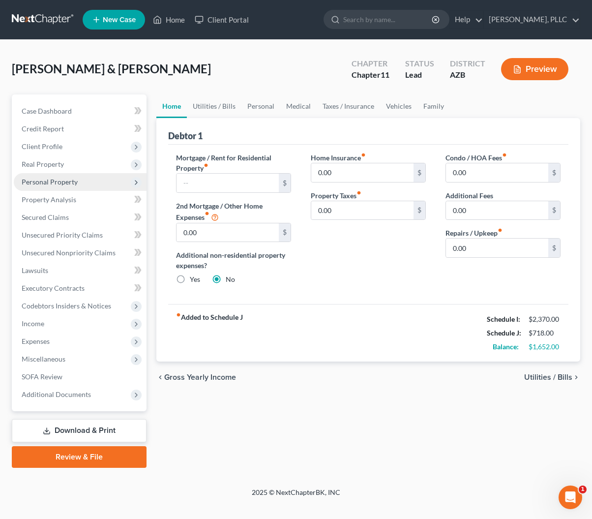
click at [44, 182] on span "Personal Property" at bounding box center [50, 182] width 56 height 8
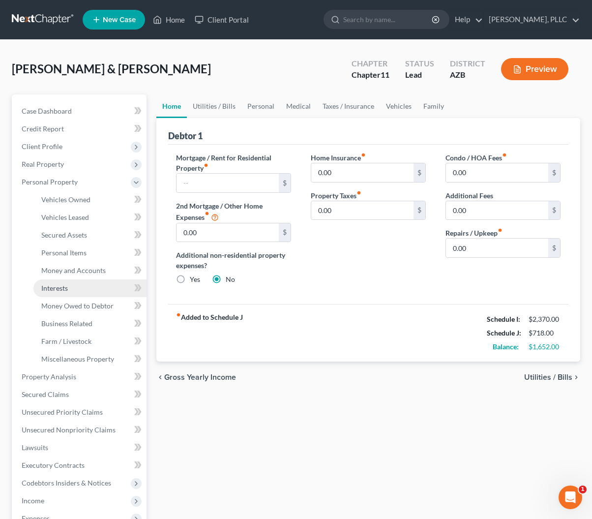
click at [64, 290] on span "Interests" at bounding box center [54, 288] width 27 height 8
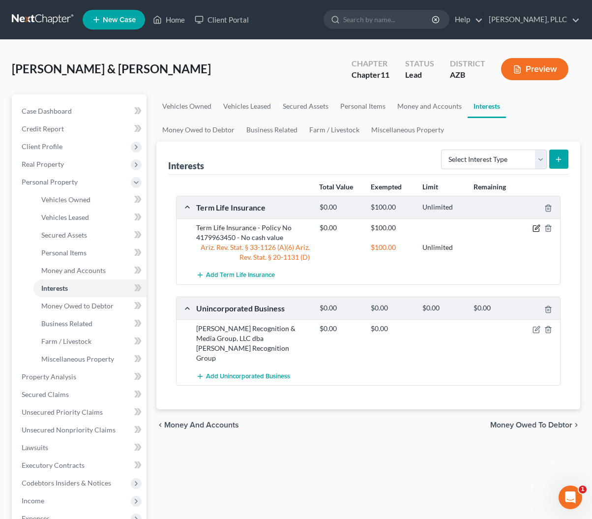
click at [536, 227] on icon "button" at bounding box center [537, 228] width 8 height 8
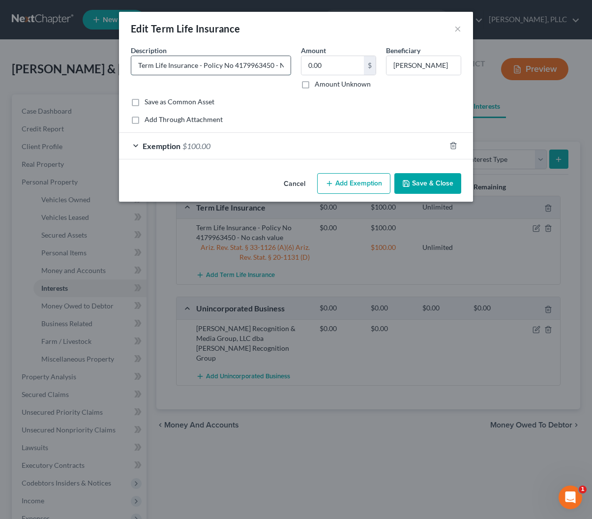
click at [137, 67] on input "Term Life Insurance - Policy No 4179963450 - No cash value" at bounding box center [210, 65] width 159 height 19
type input "American General Life Term Life Insurance - Policy No 4179963450 Issued 09/28/2…"
click at [413, 184] on button "Save & Close" at bounding box center [428, 183] width 67 height 21
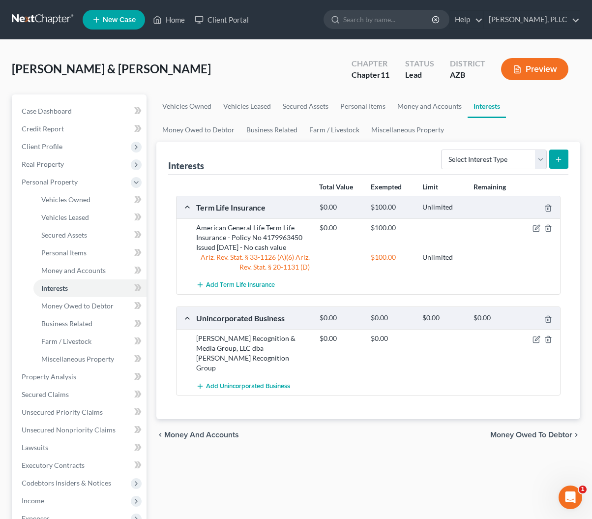
click at [553, 66] on button "Preview" at bounding box center [534, 69] width 67 height 22
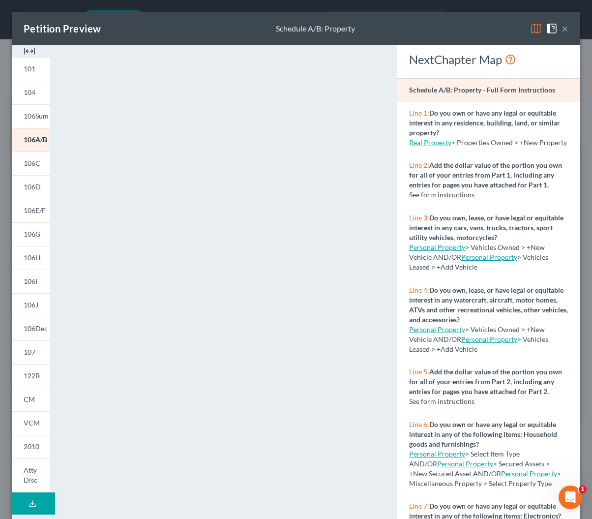
click at [567, 29] on button "×" at bounding box center [565, 29] width 7 height 12
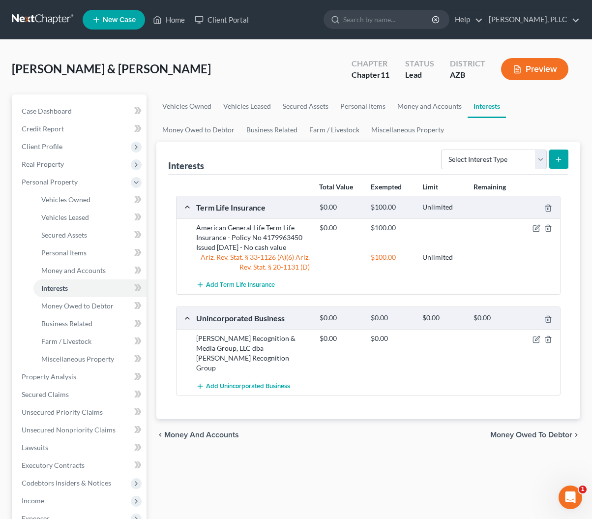
click at [536, 73] on button "Preview" at bounding box center [534, 69] width 67 height 22
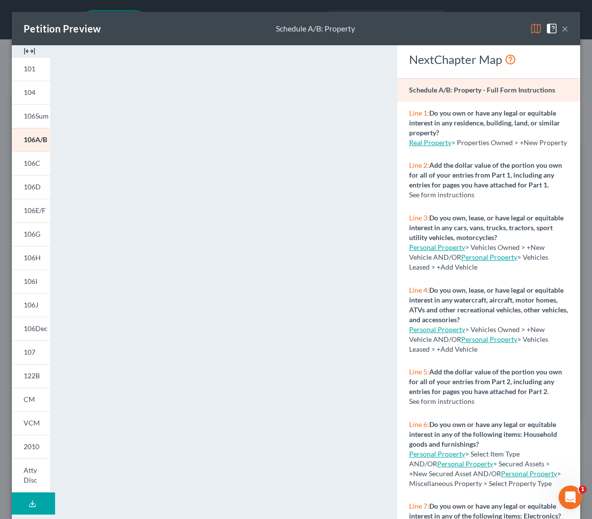
click at [566, 31] on button "×" at bounding box center [565, 29] width 7 height 12
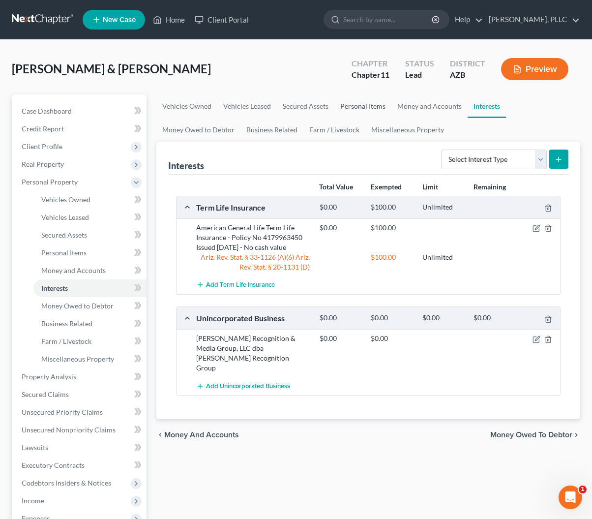
click at [347, 107] on link "Personal Items" at bounding box center [363, 106] width 57 height 24
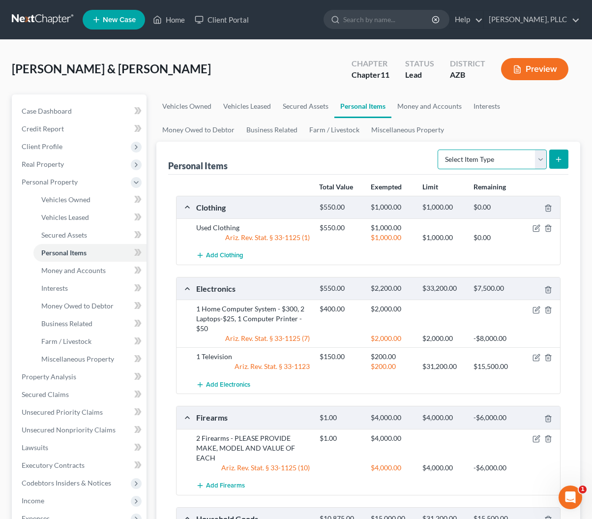
select select "jewelry"
click at [559, 159] on line "submit" at bounding box center [559, 159] width 0 height 4
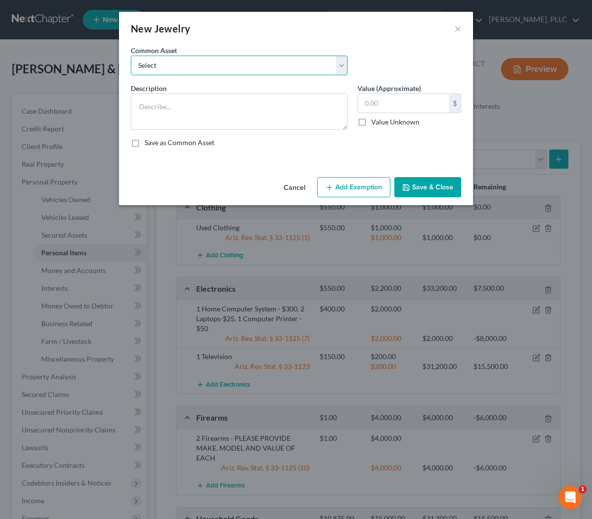
select select "1"
type textarea "Wedding Bands and Engagement Ring with Diamond"
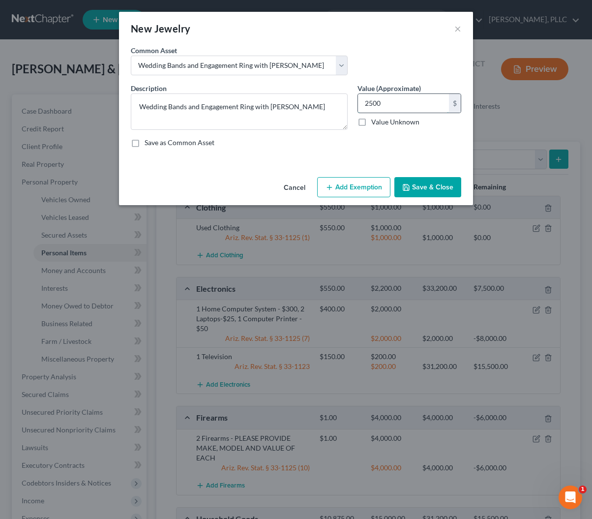
type input "2,500"
click at [380, 188] on button "Add Exemption" at bounding box center [353, 187] width 73 height 21
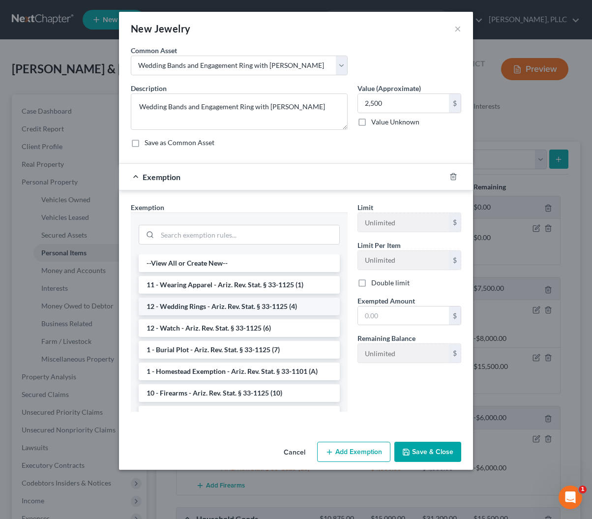
click at [246, 308] on li "12 - Wedding Rings - Ariz. Rev. Stat. § 33-1125 (4)" at bounding box center [239, 307] width 201 height 18
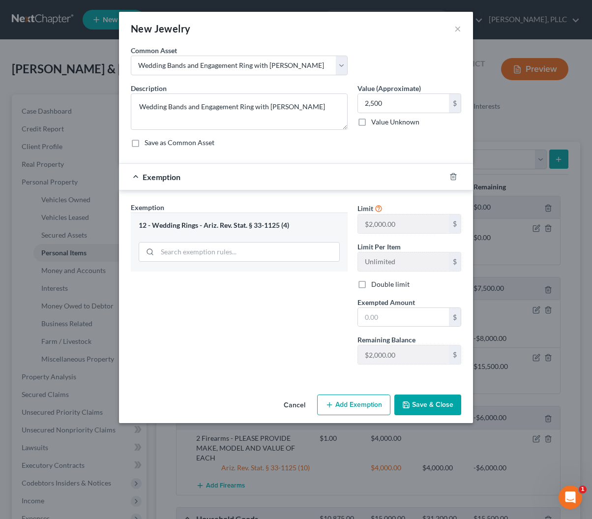
click at [418, 403] on button "Save & Close" at bounding box center [428, 405] width 67 height 21
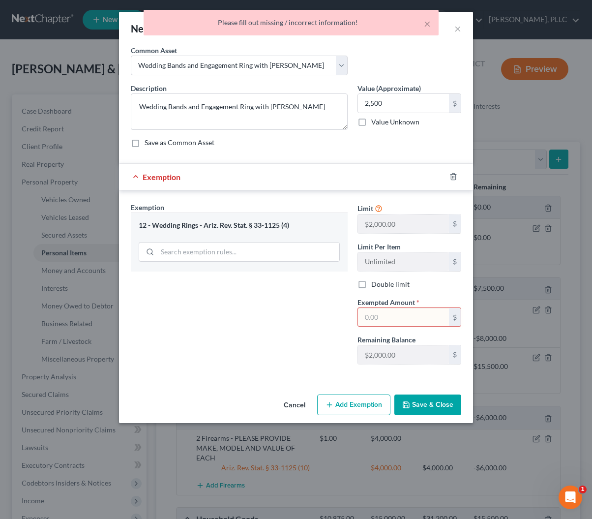
click at [398, 317] on input "text" at bounding box center [403, 317] width 91 height 19
type input "4,000"
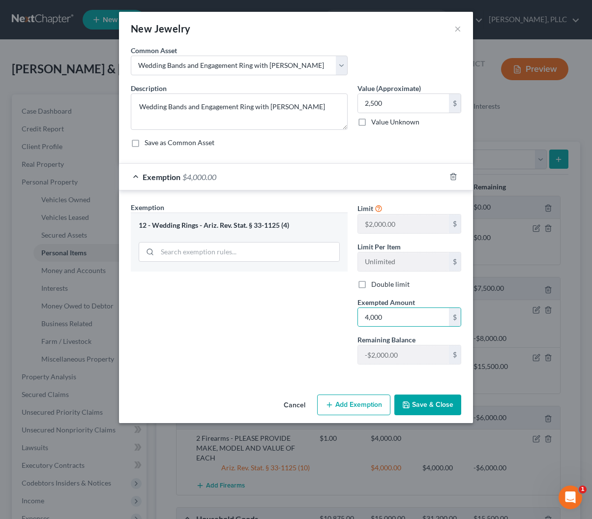
click at [371, 286] on label "Double limit" at bounding box center [390, 284] width 38 height 10
click at [375, 286] on input "Double limit" at bounding box center [378, 282] width 6 height 6
checkbox input "true"
click at [422, 407] on button "Save & Close" at bounding box center [428, 405] width 67 height 21
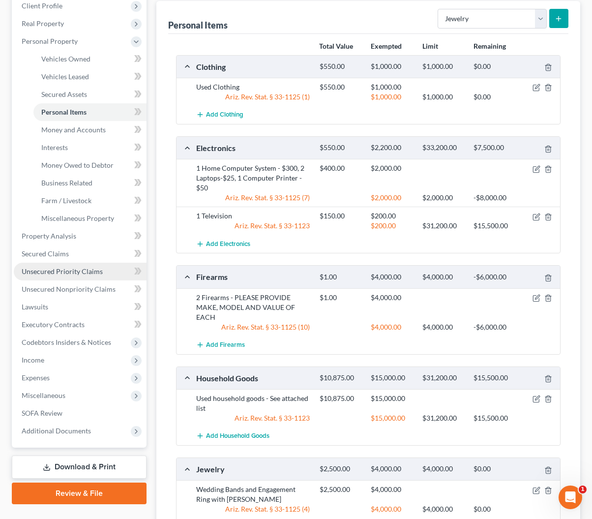
scroll to position [153, 0]
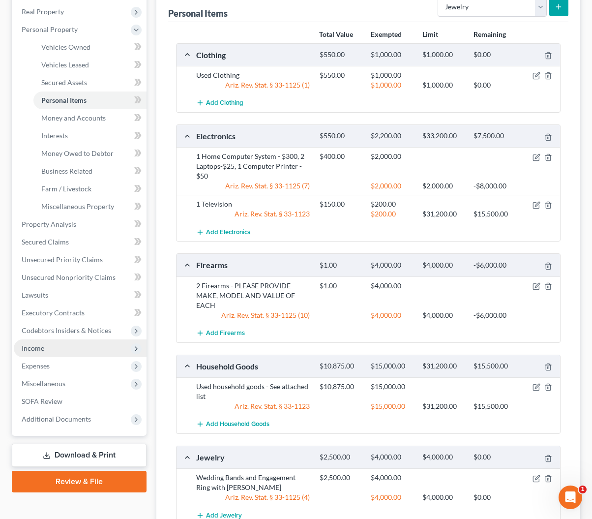
click at [40, 350] on span "Income" at bounding box center [33, 348] width 23 height 8
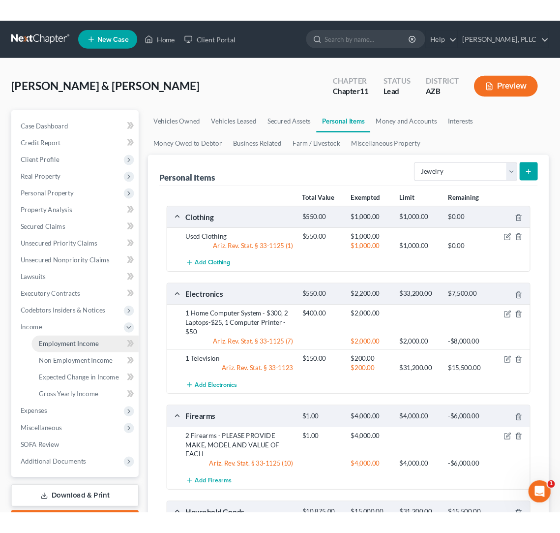
scroll to position [0, 0]
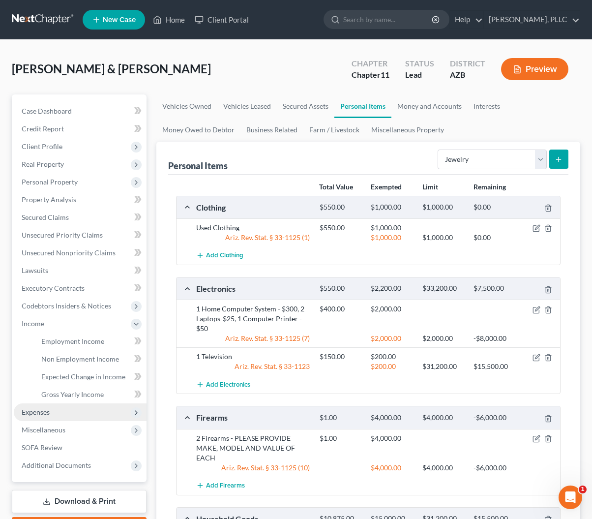
click at [35, 412] on span "Expenses" at bounding box center [36, 412] width 28 height 8
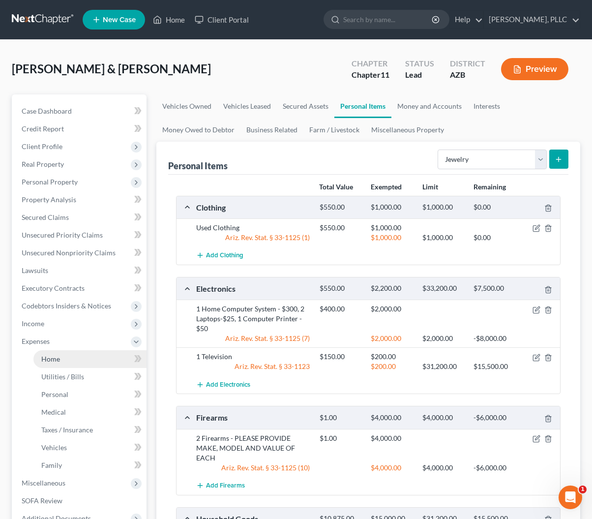
click at [59, 359] on span "Home" at bounding box center [50, 359] width 19 height 8
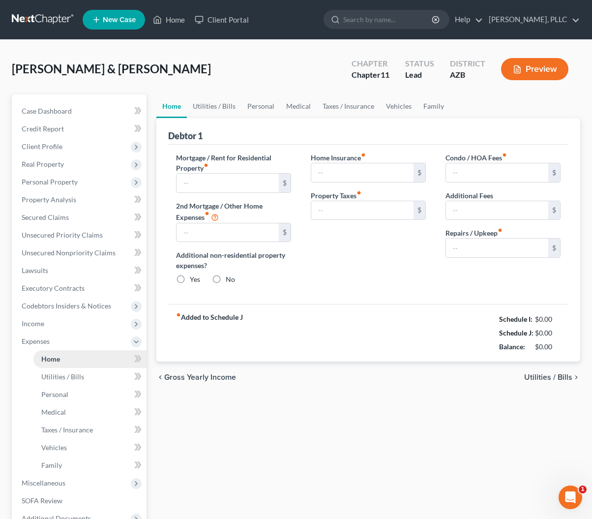
type input "0.00"
radio input "true"
type input "0.00"
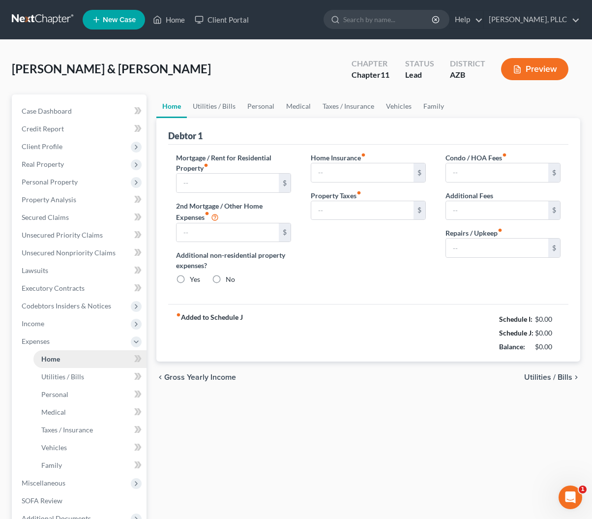
type input "0.00"
click at [197, 184] on input "text" at bounding box center [228, 183] width 102 height 19
type input "3,300"
click at [229, 232] on input "0.00" at bounding box center [228, 232] width 102 height 19
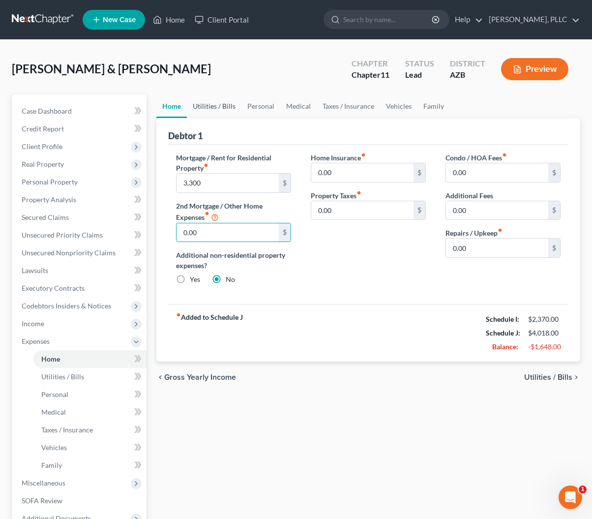
click at [220, 104] on link "Utilities / Bills" at bounding box center [214, 106] width 55 height 24
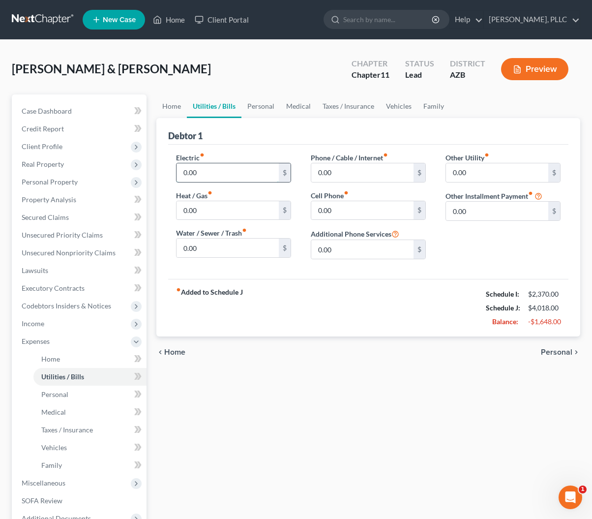
click at [209, 173] on input "0.00" at bounding box center [228, 172] width 102 height 19
type input "0"
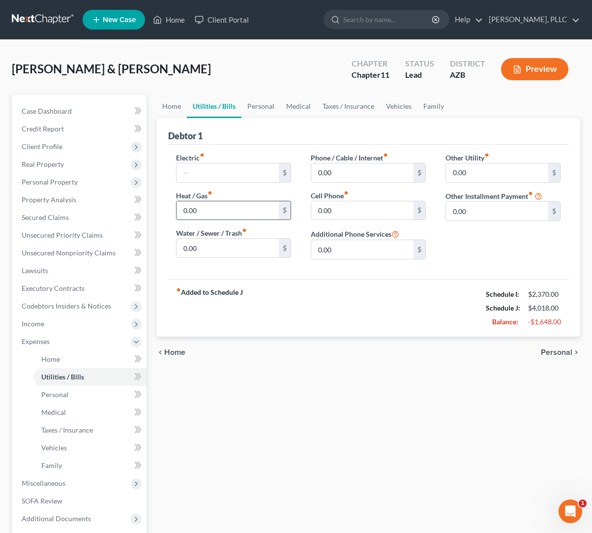
click at [222, 212] on input "0.00" at bounding box center [228, 210] width 102 height 19
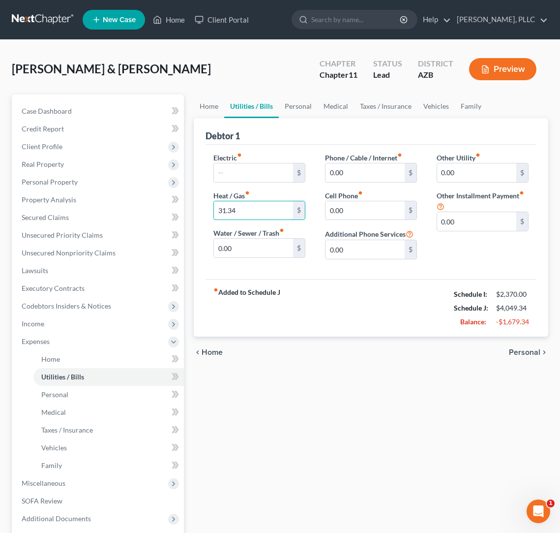
type input "31.34"
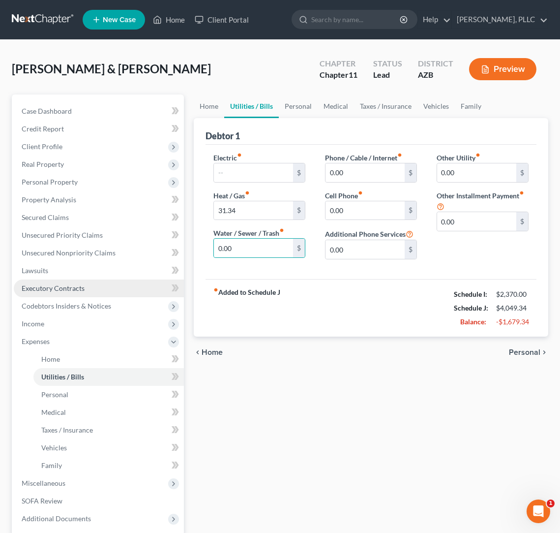
click at [49, 293] on link "Executory Contracts" at bounding box center [99, 288] width 170 height 18
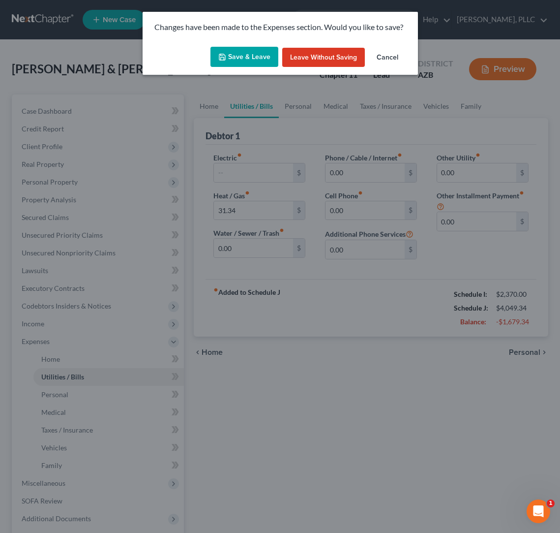
click at [225, 56] on icon "button" at bounding box center [222, 57] width 6 height 6
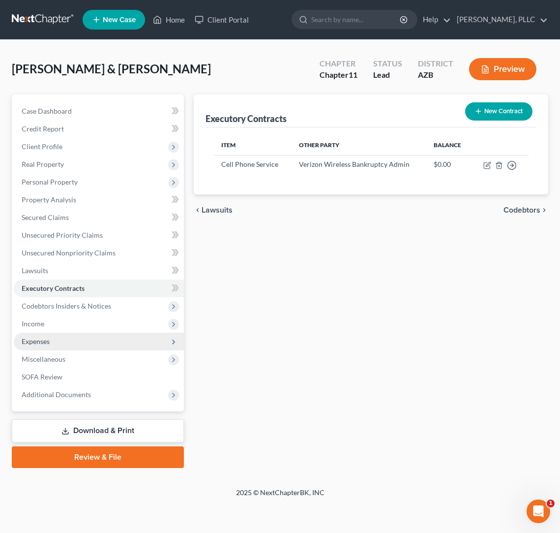
click at [34, 338] on span "Expenses" at bounding box center [36, 341] width 28 height 8
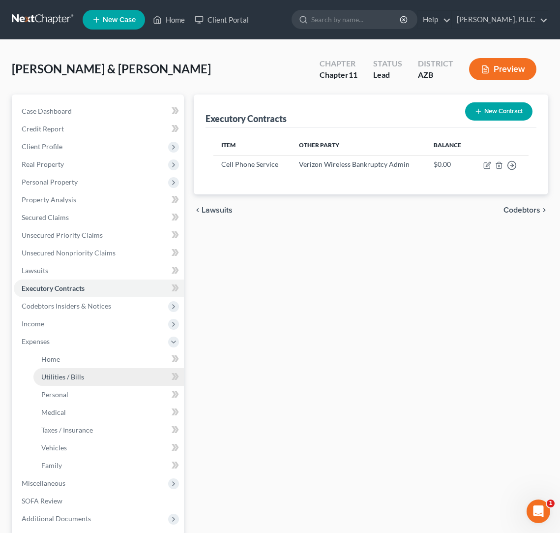
click at [53, 374] on span "Utilities / Bills" at bounding box center [62, 376] width 43 height 8
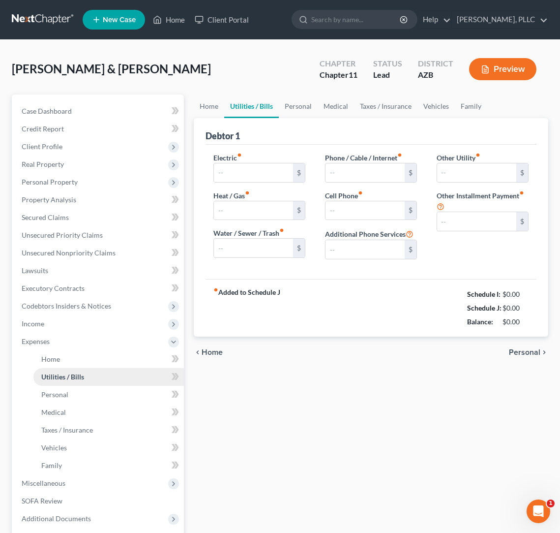
type input "31.34"
type input "0.00"
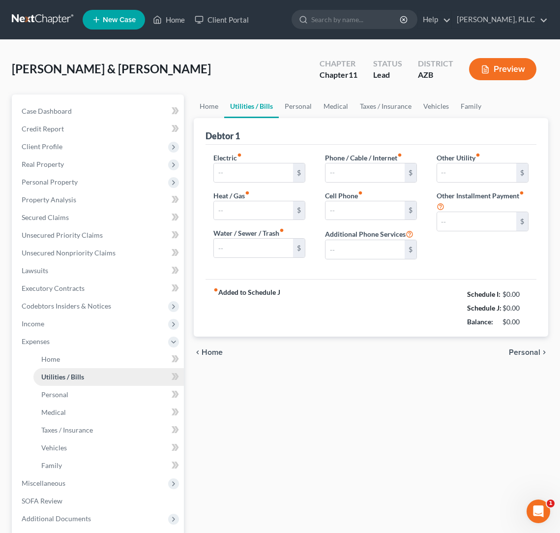
type input "0.00"
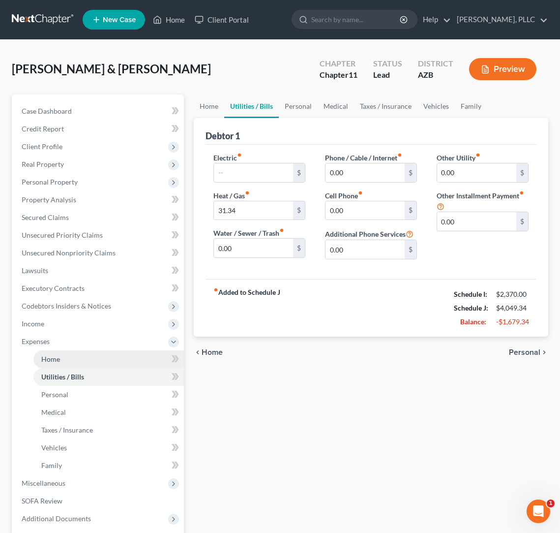
click at [53, 361] on span "Home" at bounding box center [50, 359] width 19 height 8
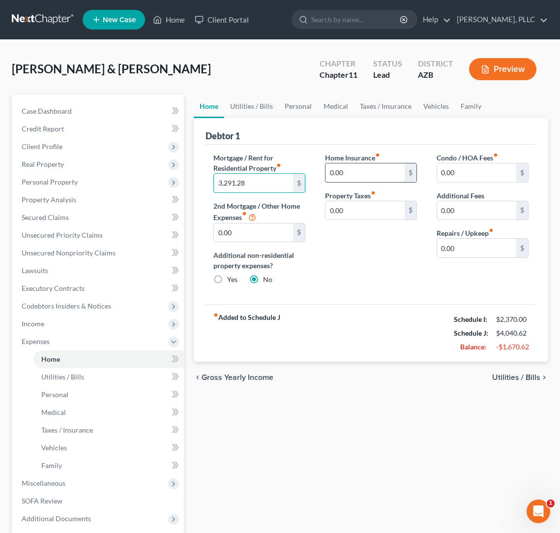
type input "3,291.28"
click at [394, 174] on input "0.00" at bounding box center [365, 172] width 79 height 19
drag, startPoint x: 464, startPoint y: 248, endPoint x: 420, endPoint y: 241, distance: 44.5
click at [420, 241] on div "Mortgage / Rent for Residential Property fiber_manual_record 3,291.28 $ 2nd Mor…" at bounding box center [371, 223] width 335 height 140
type input "2"
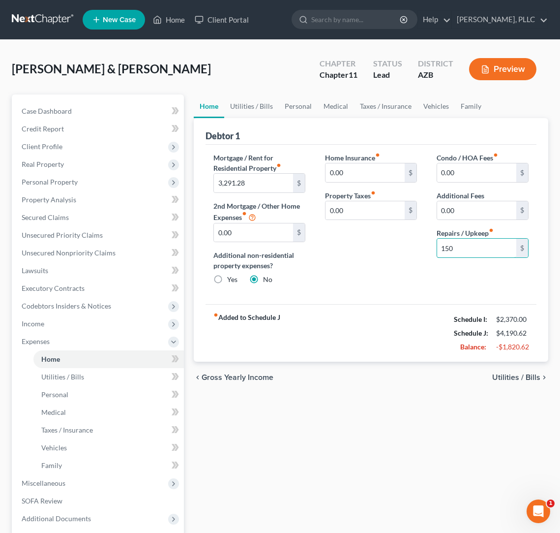
type input "150"
click at [506, 380] on span "Utilities / Bills" at bounding box center [517, 377] width 48 height 8
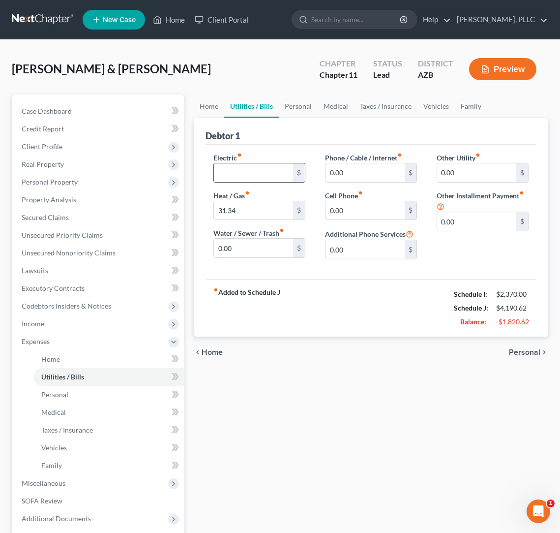
click at [241, 171] on input "text" at bounding box center [253, 172] width 79 height 19
type input "800"
type input "362"
type input "200"
click at [522, 352] on span "Personal" at bounding box center [524, 352] width 31 height 8
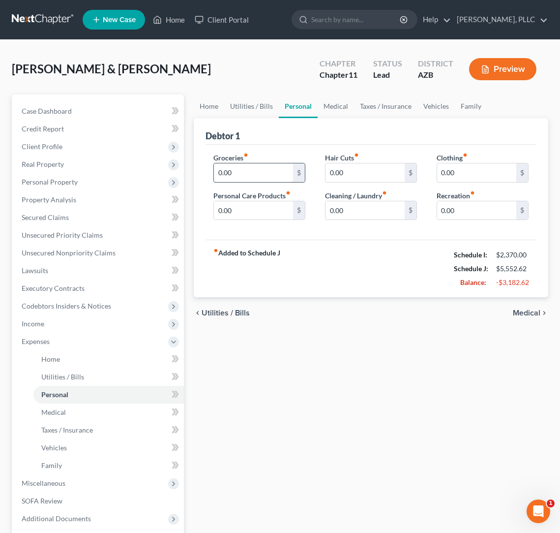
click at [245, 176] on input "0.00" at bounding box center [253, 172] width 79 height 19
type input "0"
type input "1,200"
type input "30"
type input "100"
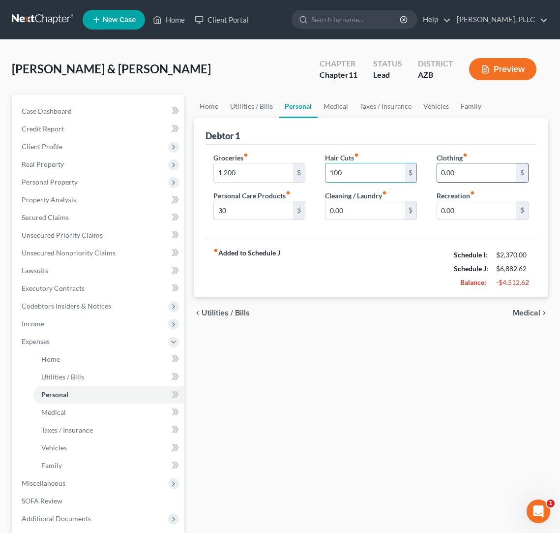
click at [497, 173] on input "0.00" at bounding box center [476, 172] width 79 height 19
type input "0"
type input "120"
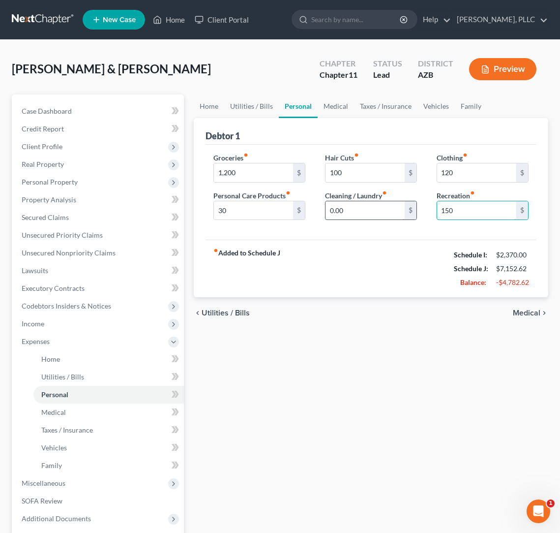
type input "150"
click at [366, 214] on input "0.00" at bounding box center [365, 210] width 79 height 19
type input "0"
type input "20"
click at [520, 310] on span "Medical" at bounding box center [527, 313] width 28 height 8
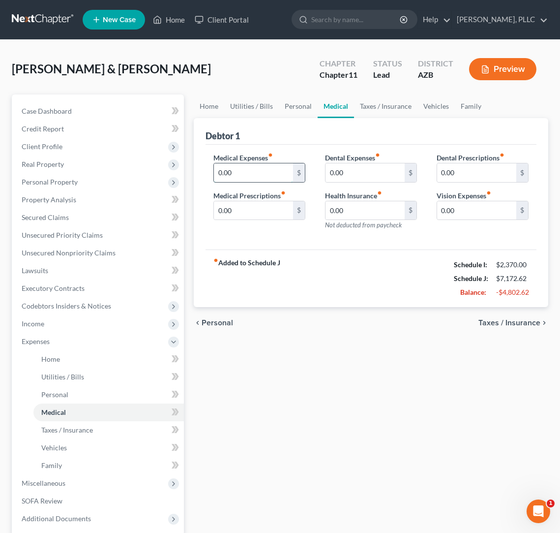
click at [245, 177] on input "0.00" at bounding box center [253, 172] width 79 height 19
type input "1,009"
click at [500, 323] on span "Taxes / Insurance" at bounding box center [510, 323] width 62 height 8
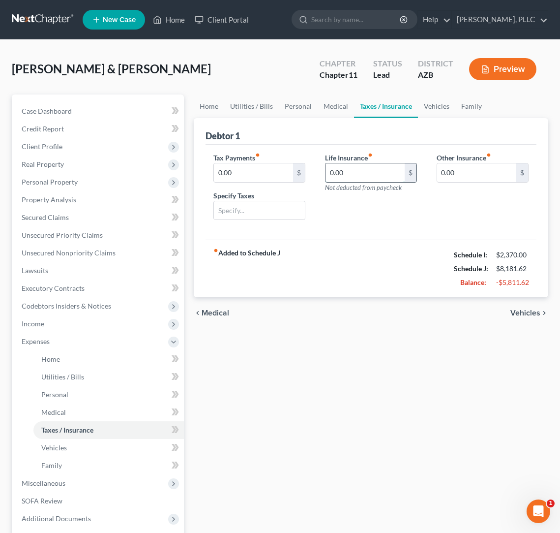
click at [347, 172] on input "0.00" at bounding box center [365, 172] width 79 height 19
type input "0"
type input "626"
click at [215, 314] on span "Medical" at bounding box center [216, 313] width 28 height 8
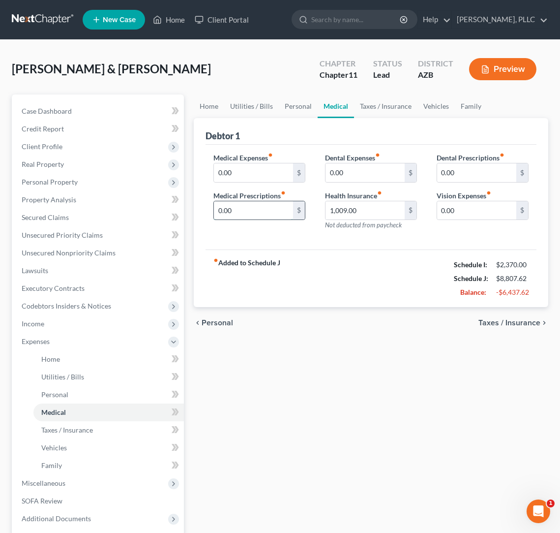
click at [241, 207] on input "0.00" at bounding box center [253, 210] width 79 height 19
type input "0"
type input "170"
click at [409, 258] on div "fiber_manual_record Added to Schedule J Schedule I: $2,370.00 Schedule J: $8,97…" at bounding box center [371, 278] width 331 height 58
click at [417, 242] on div "Medical Expenses fiber_manual_record 0.00 $ Medical Prescriptions fiber_manual_…" at bounding box center [371, 197] width 331 height 105
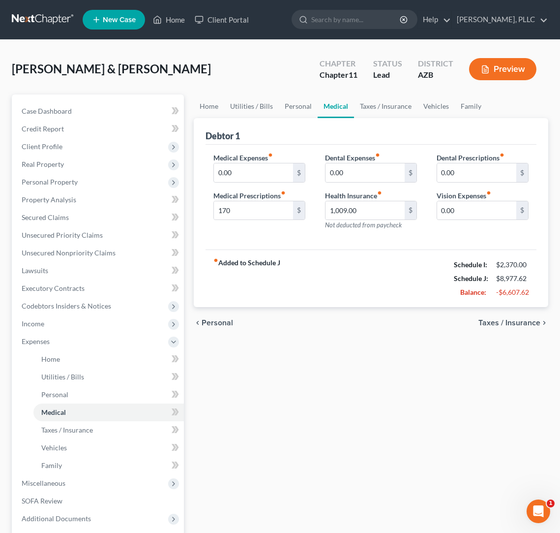
click at [412, 279] on div "fiber_manual_record Added to Schedule J Schedule I: $2,370.00 Schedule J: $8,97…" at bounding box center [371, 278] width 331 height 58
click at [500, 321] on span "Taxes / Insurance" at bounding box center [510, 323] width 62 height 8
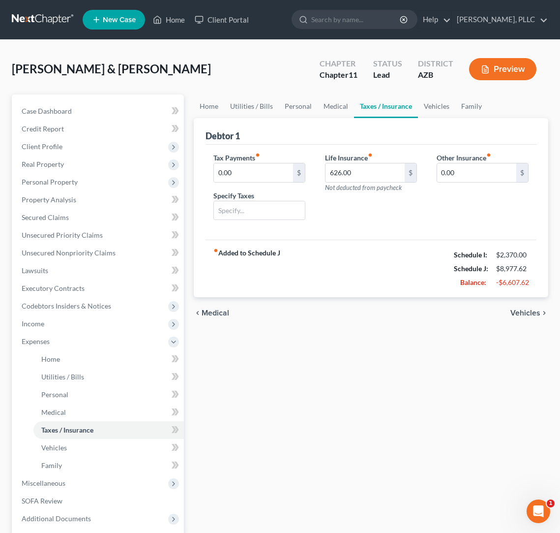
click at [524, 311] on span "Vehicles" at bounding box center [526, 313] width 30 height 8
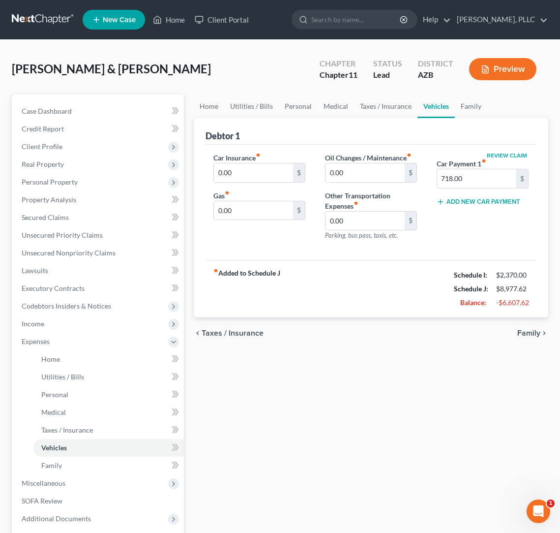
click at [528, 336] on span "Family" at bounding box center [529, 333] width 23 height 8
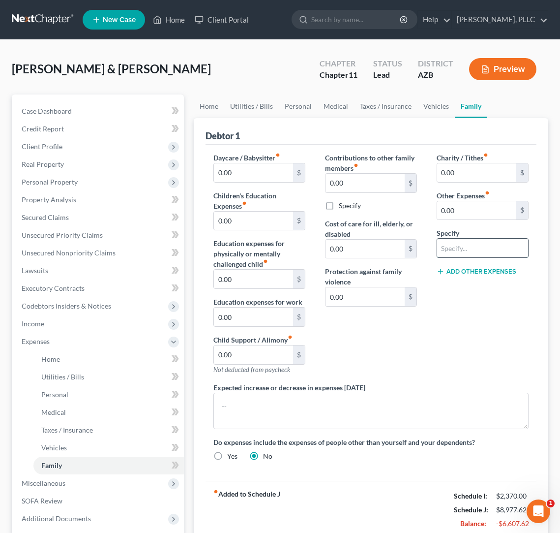
click at [475, 249] on input "text" at bounding box center [482, 248] width 91 height 19
click at [476, 212] on input "0.00" at bounding box center [476, 210] width 79 height 19
type input "0"
type input "170"
click at [482, 249] on input "text" at bounding box center [482, 248] width 91 height 19
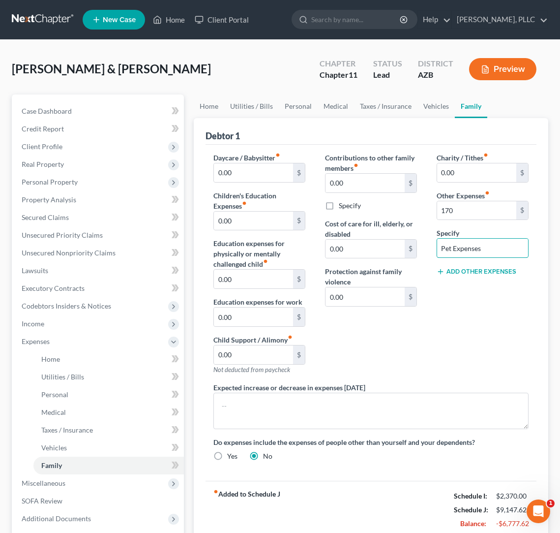
type input "Pet Expenses"
click at [474, 272] on button "Add Other Expenses" at bounding box center [477, 272] width 80 height 8
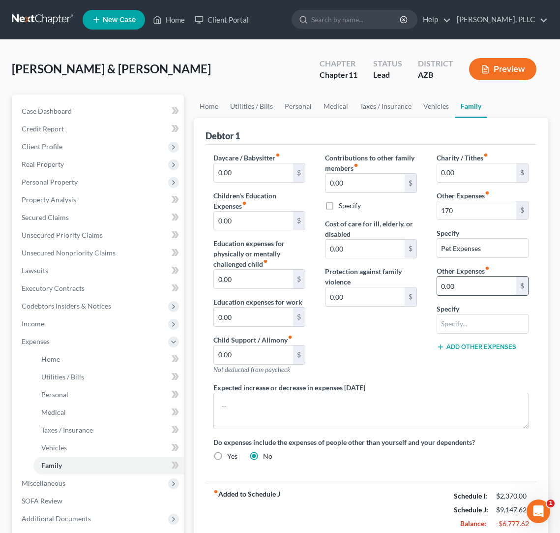
click at [465, 288] on input "0.00" at bounding box center [476, 286] width 79 height 19
type input "0"
type input "150"
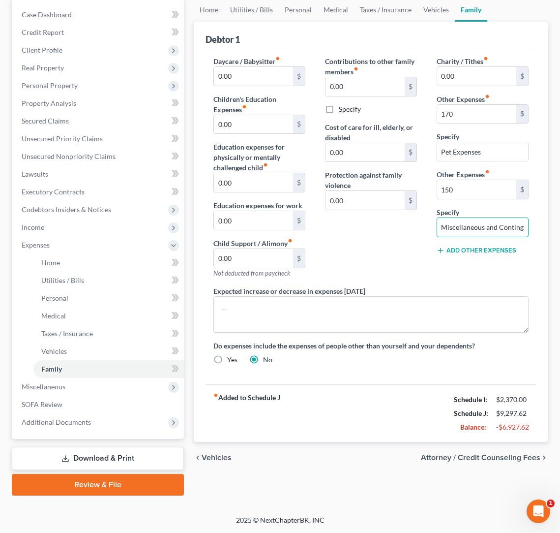
scroll to position [96, 0]
type input "Miscellaneous and Contingency"
click at [470, 461] on span "Attorney / Credit Counseling Fees" at bounding box center [481, 458] width 120 height 8
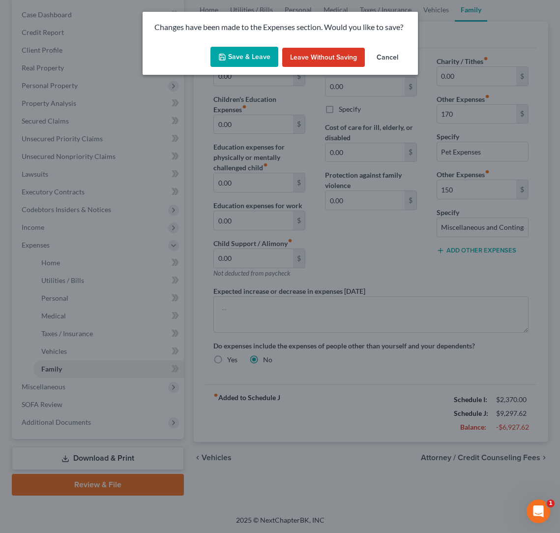
click at [236, 58] on button "Save & Leave" at bounding box center [245, 57] width 68 height 21
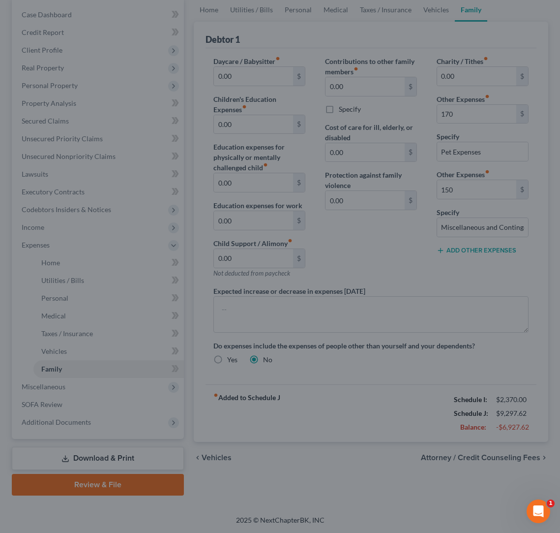
type input "170.00"
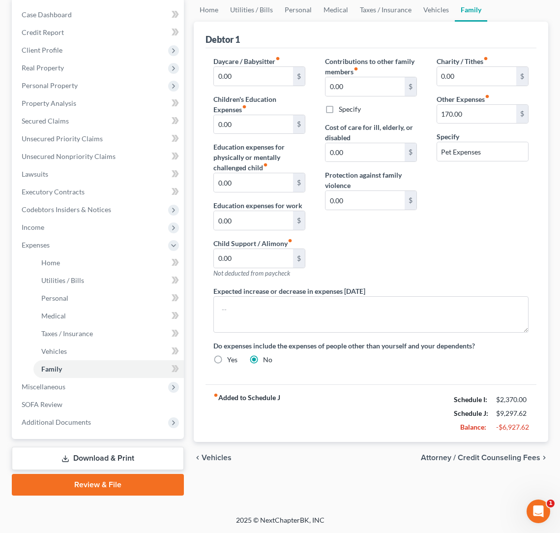
select select "1"
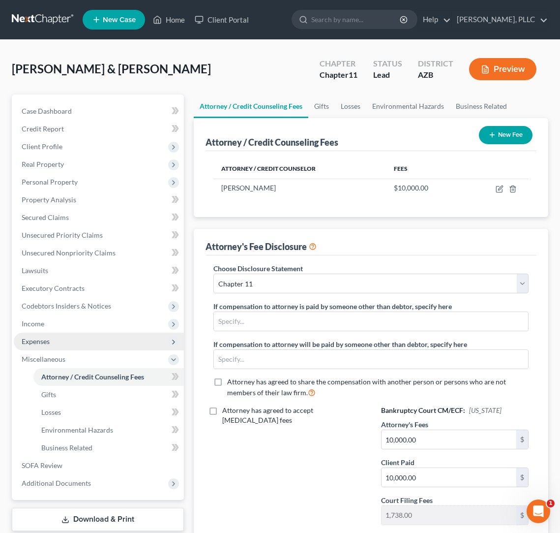
click at [34, 343] on span "Expenses" at bounding box center [36, 341] width 28 height 8
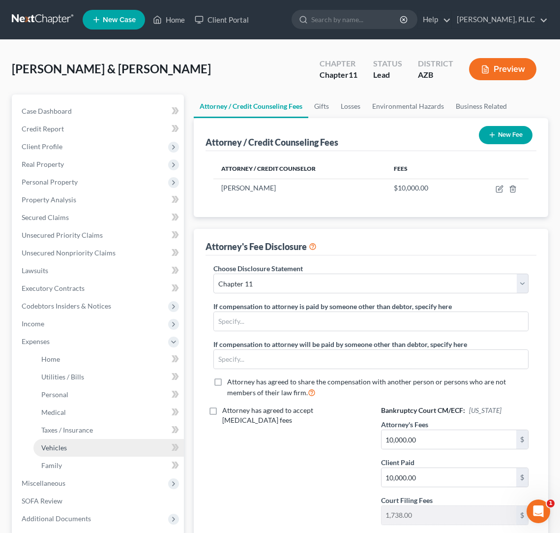
click at [52, 447] on span "Vehicles" at bounding box center [54, 447] width 26 height 8
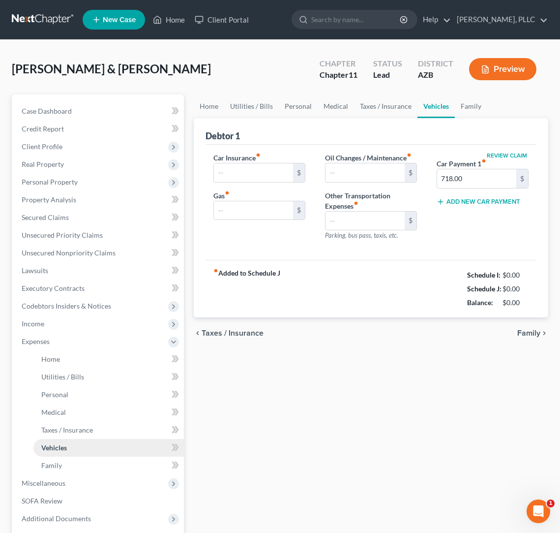
type input "0.00"
click at [358, 220] on input "0.00" at bounding box center [365, 221] width 79 height 19
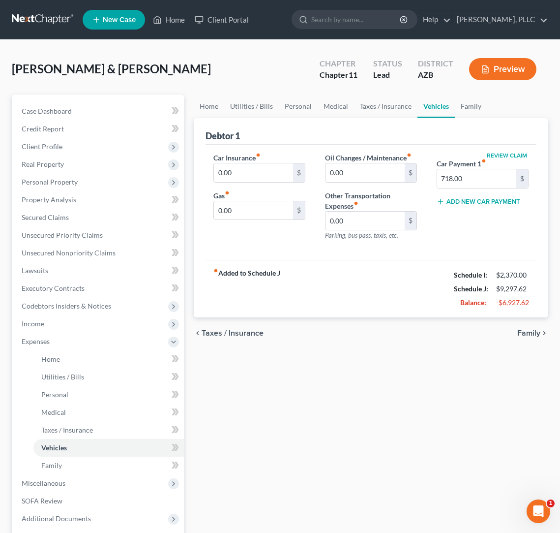
click at [228, 336] on span "Taxes / Insurance" at bounding box center [233, 333] width 62 height 8
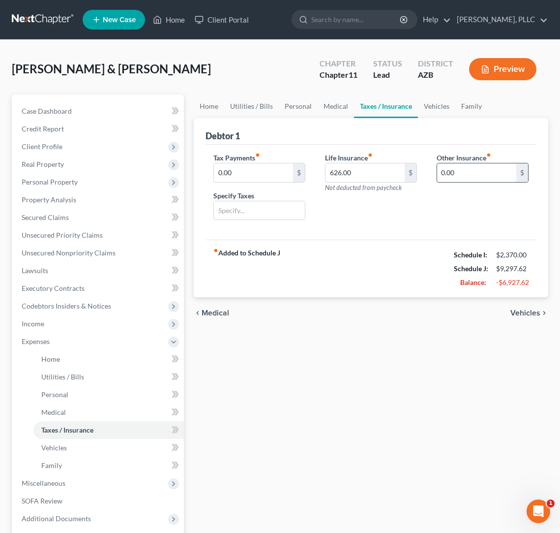
click at [464, 175] on input "0.00" at bounding box center [476, 172] width 79 height 19
type input "0"
type input "100"
type input "836"
click at [416, 262] on div "fiber_manual_record Added to Schedule J Schedule I: $2,370.00 Schedule J: $9,60…" at bounding box center [371, 269] width 331 height 58
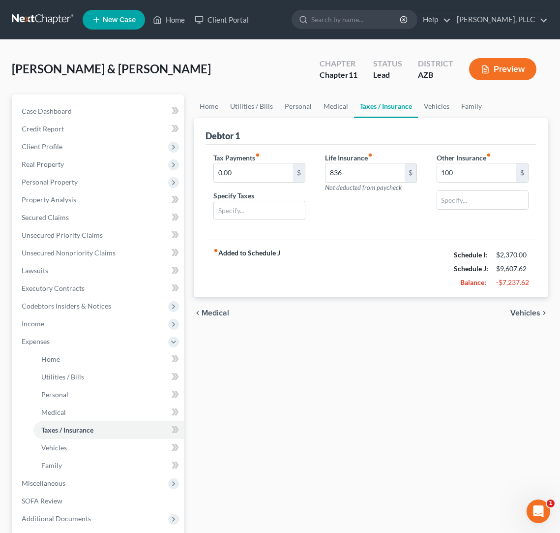
click at [520, 310] on span "Vehicles" at bounding box center [526, 313] width 30 height 8
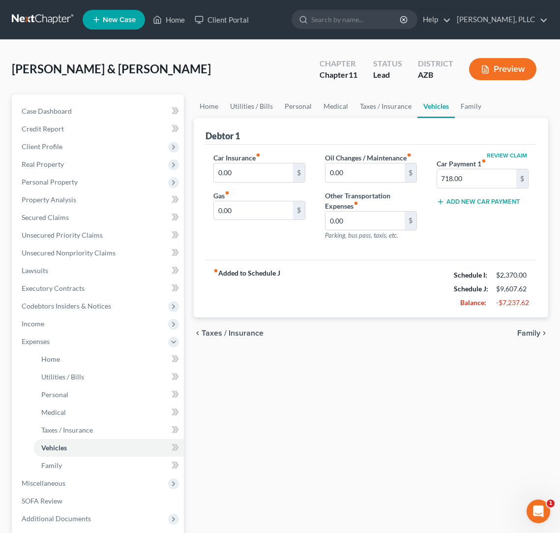
click at [228, 335] on span "Taxes / Insurance" at bounding box center [233, 333] width 62 height 8
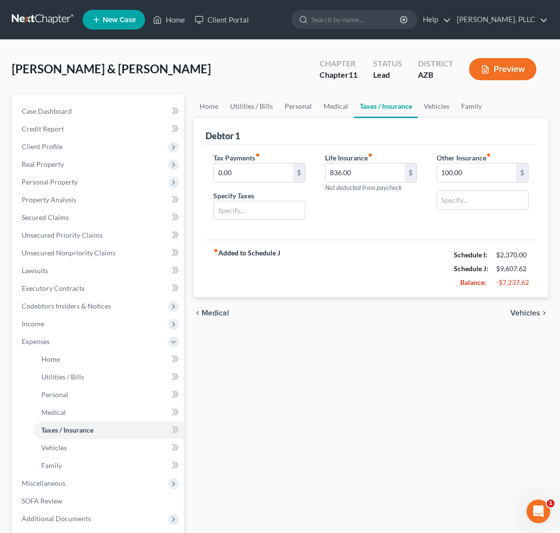
click at [464, 231] on div "Tax Payments fiber_manual_record 0.00 $ Specify Taxes Life Insurance fiber_manu…" at bounding box center [371, 192] width 331 height 95
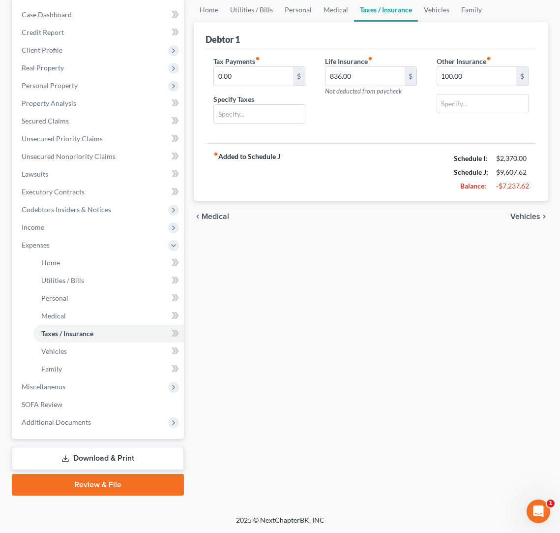
scroll to position [96, 0]
click at [81, 456] on link "Download & Print" at bounding box center [98, 458] width 172 height 23
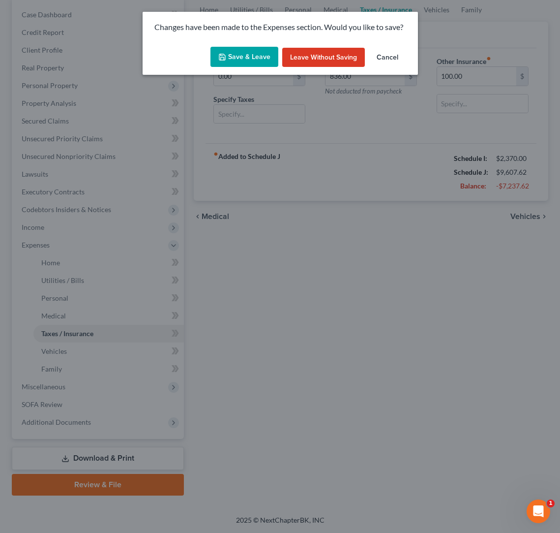
click at [238, 54] on button "Save & Leave" at bounding box center [245, 57] width 68 height 21
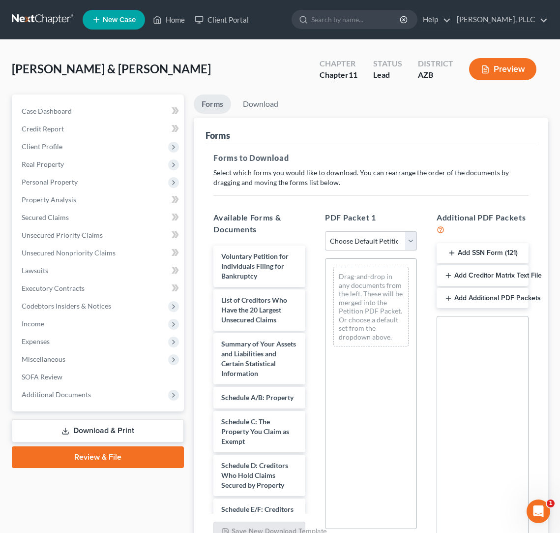
select select "0"
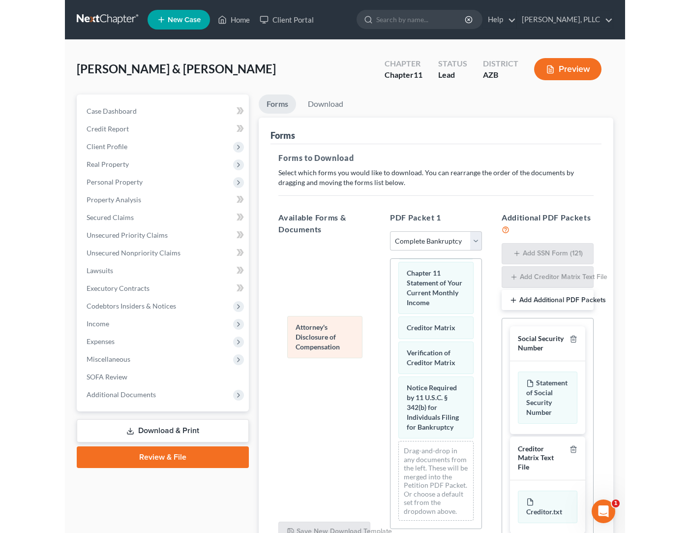
scroll to position [654, 0]
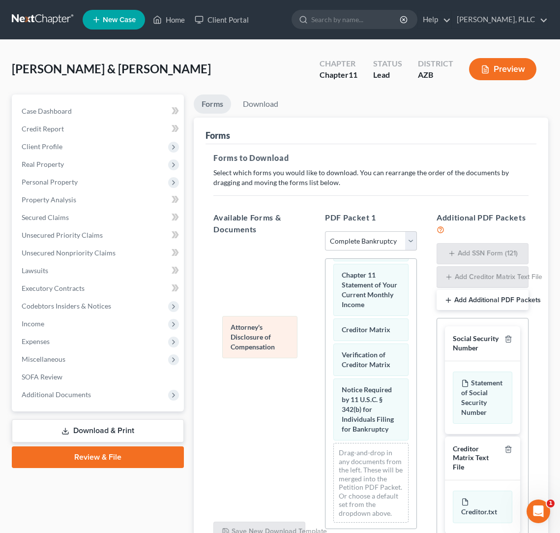
drag, startPoint x: 363, startPoint y: 415, endPoint x: 247, endPoint y: 308, distance: 158.4
click at [326, 308] on div "Attorney's Disclosure of Compensation Voluntary Petition for Individuals Filing…" at bounding box center [371, 67] width 91 height 925
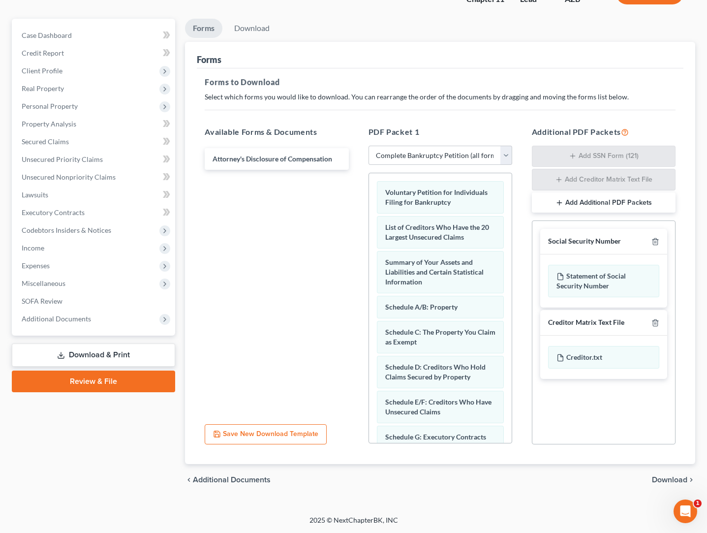
scroll to position [0, 0]
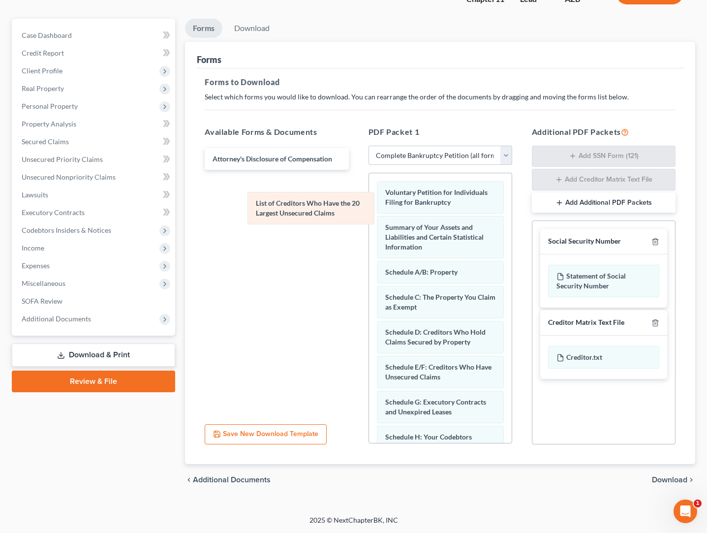
drag, startPoint x: 416, startPoint y: 233, endPoint x: 274, endPoint y: 204, distance: 144.6
click at [369, 204] on div "List of Creditors Who Have the 20 Largest Unsecured Claims Voluntary Petition f…" at bounding box center [440, 472] width 143 height 599
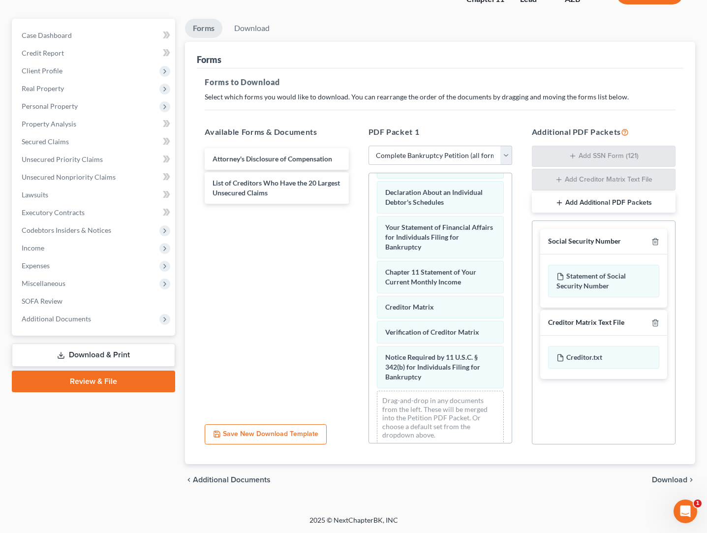
scroll to position [76, 0]
click at [632, 477] on span "Download" at bounding box center [669, 480] width 35 height 8
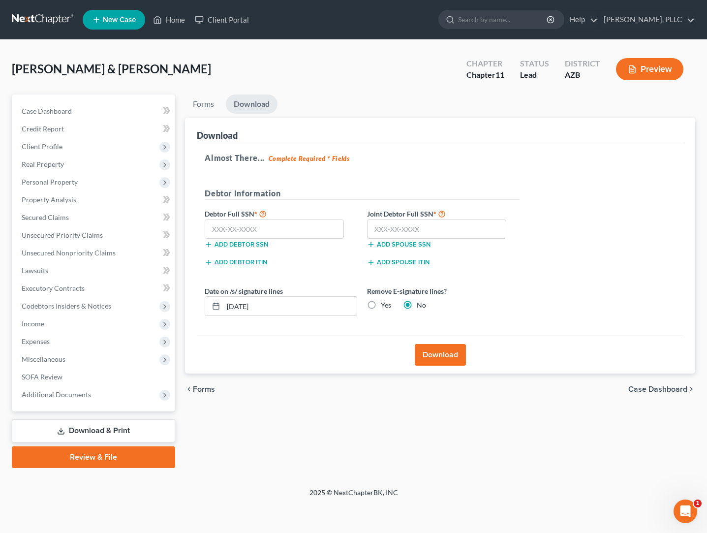
scroll to position [0, 0]
click at [328, 231] on input "text" at bounding box center [274, 229] width 139 height 20
type input "987-66-7878"
click at [471, 223] on input "text" at bounding box center [436, 229] width 139 height 20
type input "345-67-7889"
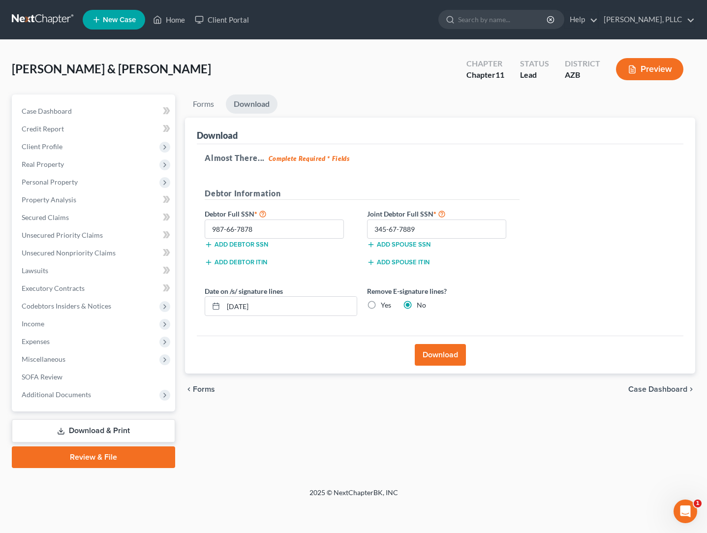
click at [436, 350] on button "Download" at bounding box center [440, 355] width 51 height 22
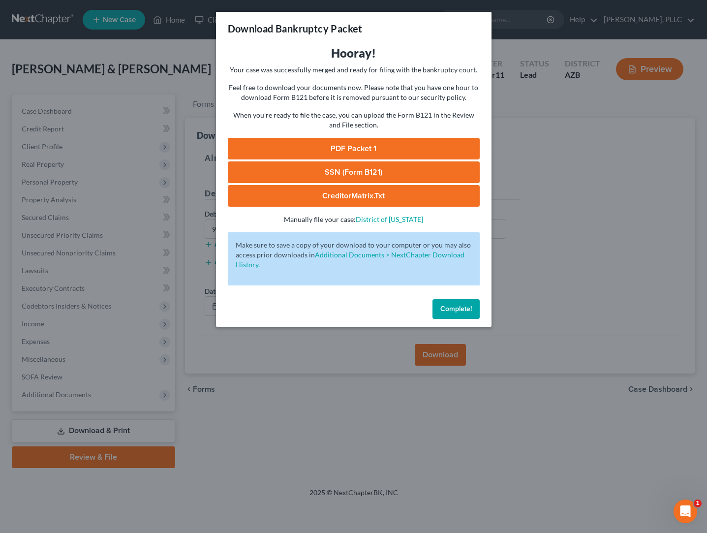
click at [362, 146] on link "PDF Packet 1" at bounding box center [354, 149] width 252 height 22
click at [451, 312] on span "Complete!" at bounding box center [455, 309] width 31 height 8
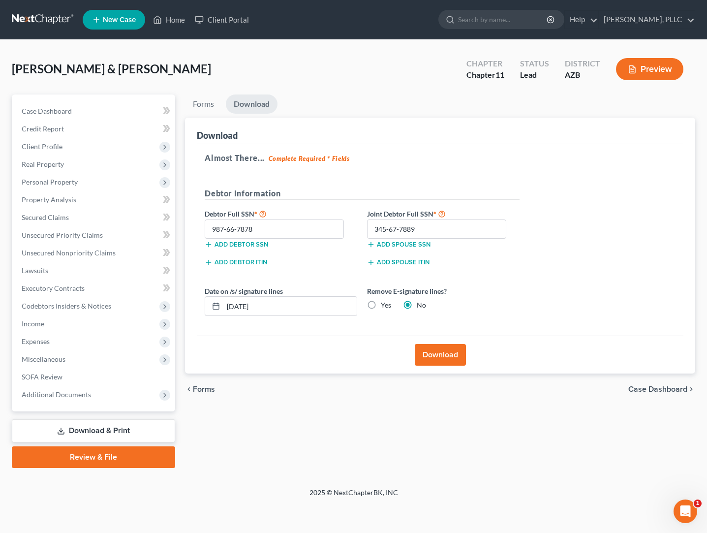
click at [43, 20] on link at bounding box center [43, 20] width 63 height 18
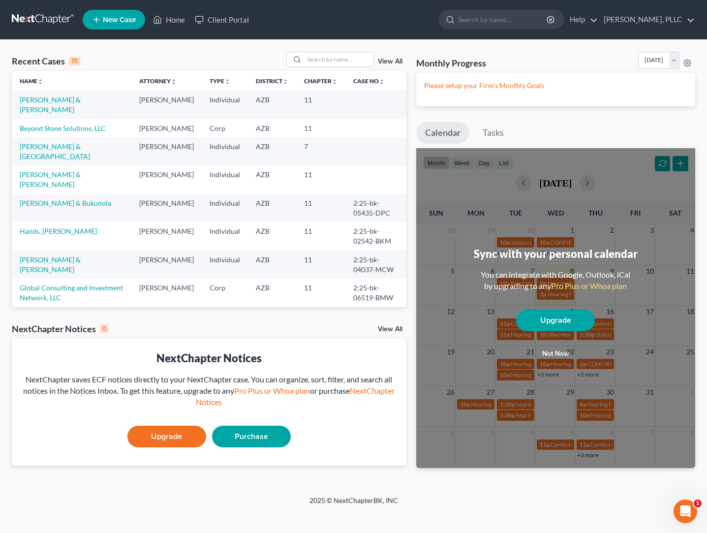
click at [107, 21] on span "New Case" at bounding box center [119, 19] width 33 height 7
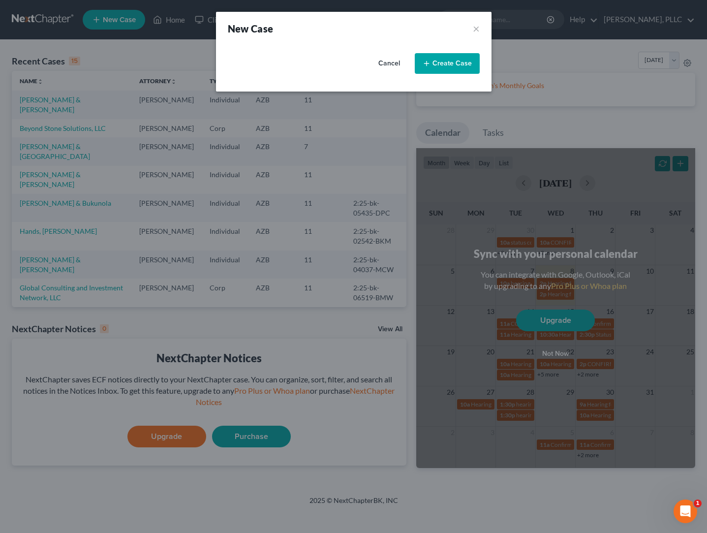
select select "4"
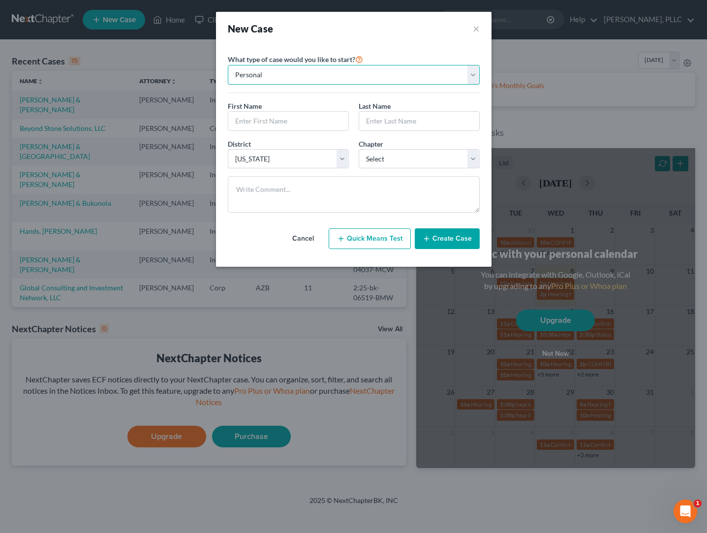
select select "1"
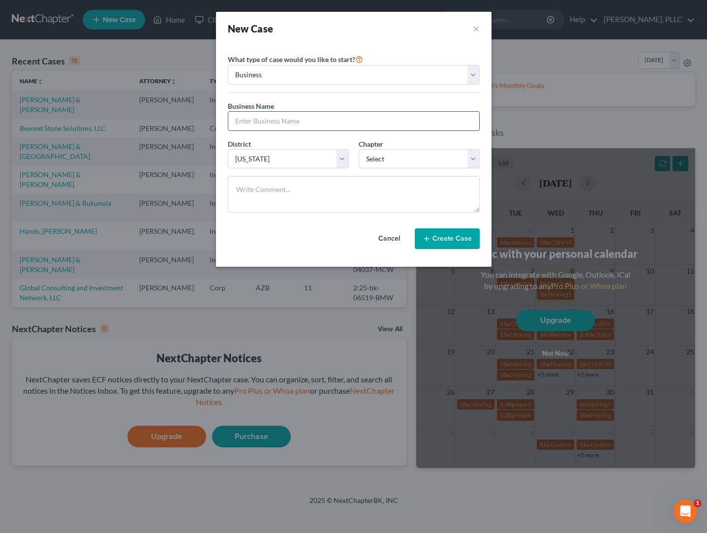
click at [267, 122] on input "text" at bounding box center [353, 121] width 251 height 19
type input "[PERSON_NAME] Recognition & Media Group, LLC"
select select "1"
click at [437, 237] on button "Create Case" at bounding box center [447, 238] width 65 height 21
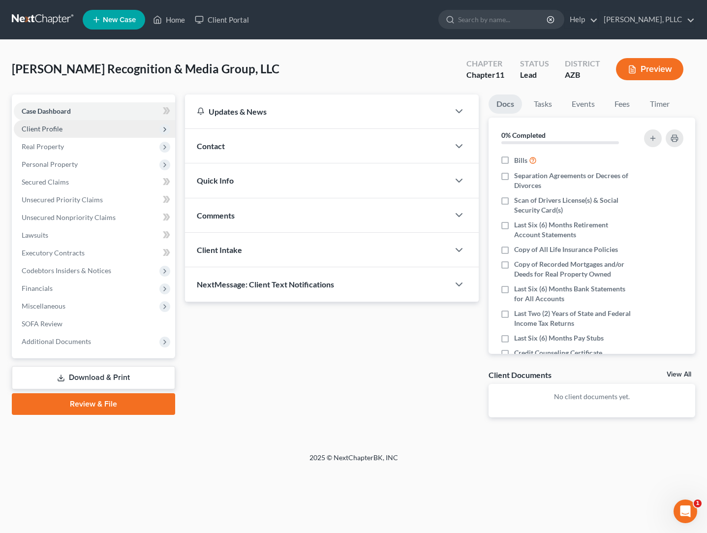
click at [51, 128] on span "Client Profile" at bounding box center [42, 128] width 41 height 8
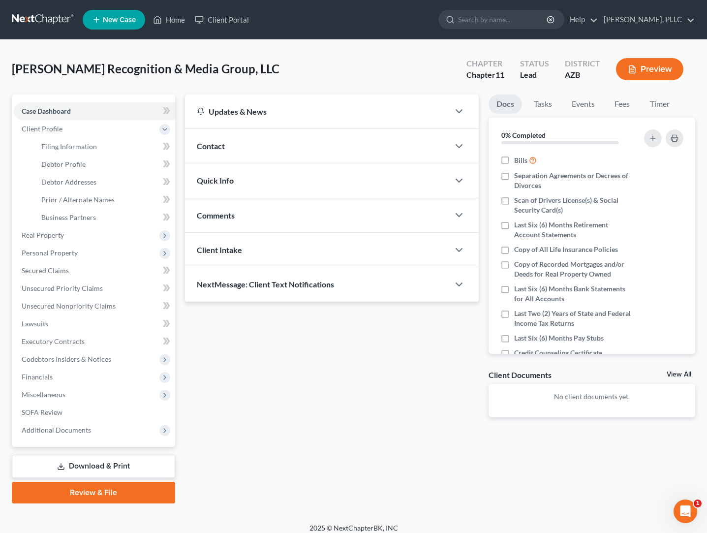
click at [48, 21] on link at bounding box center [43, 20] width 63 height 18
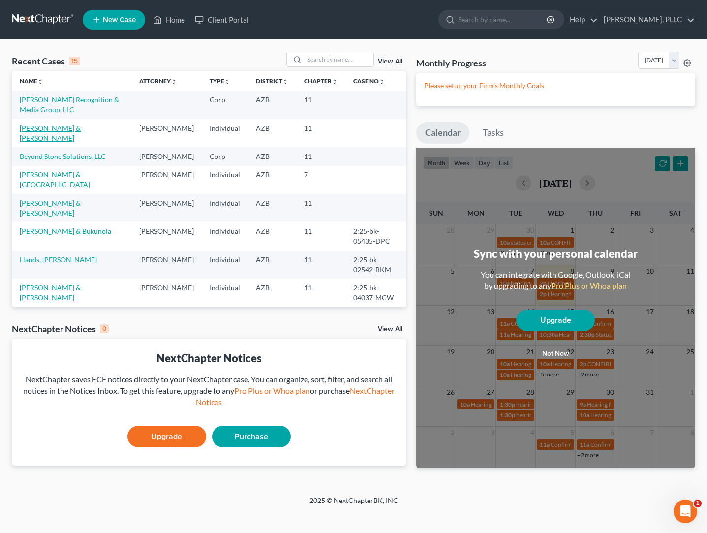
click at [64, 124] on link "[PERSON_NAME] & [PERSON_NAME]" at bounding box center [50, 133] width 61 height 18
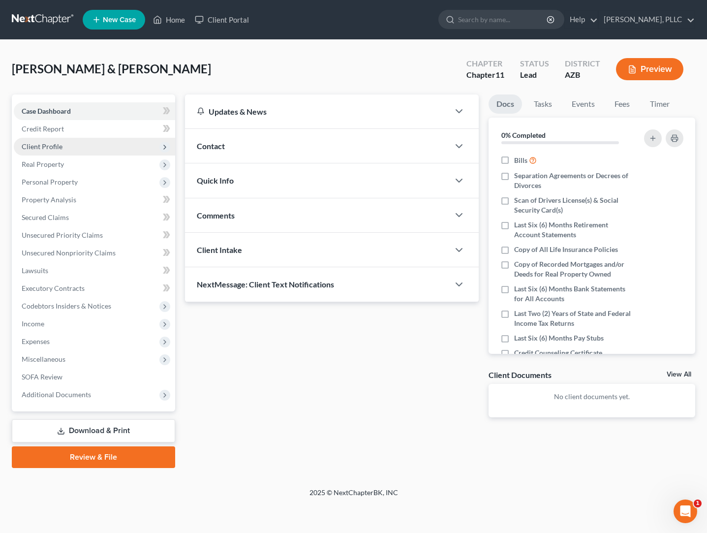
click at [52, 147] on span "Client Profile" at bounding box center [42, 146] width 41 height 8
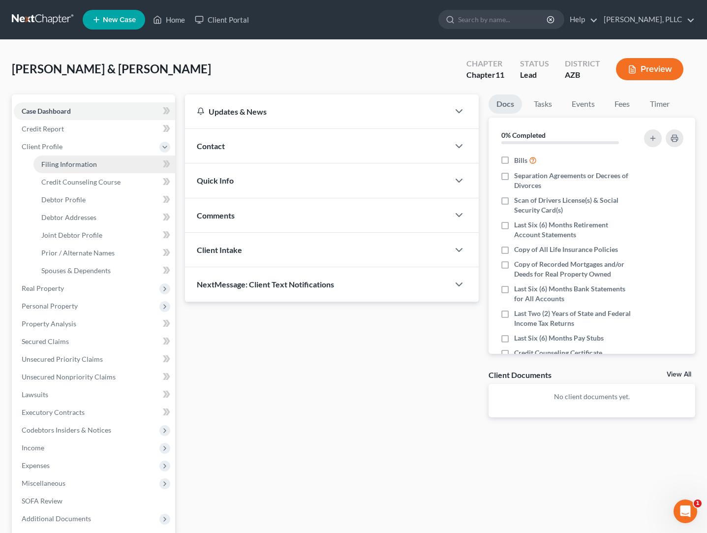
click at [73, 163] on span "Filing Information" at bounding box center [69, 164] width 56 height 8
select select "1"
select select "3"
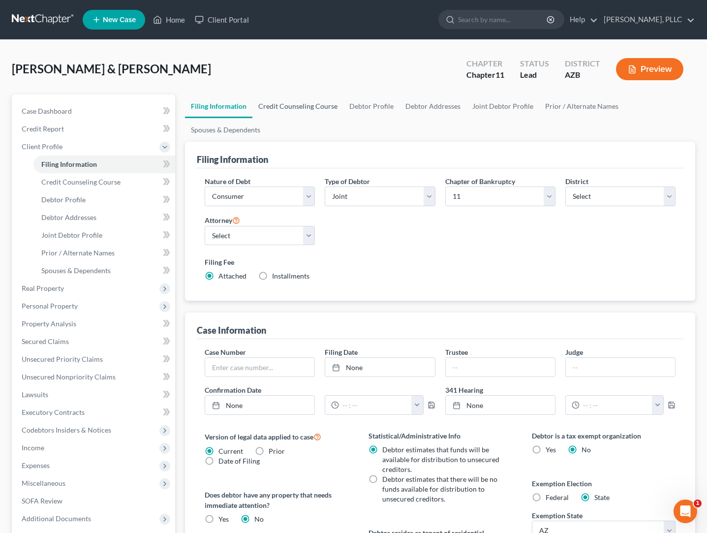
click at [310, 105] on link "Credit Counseling Course" at bounding box center [297, 106] width 91 height 24
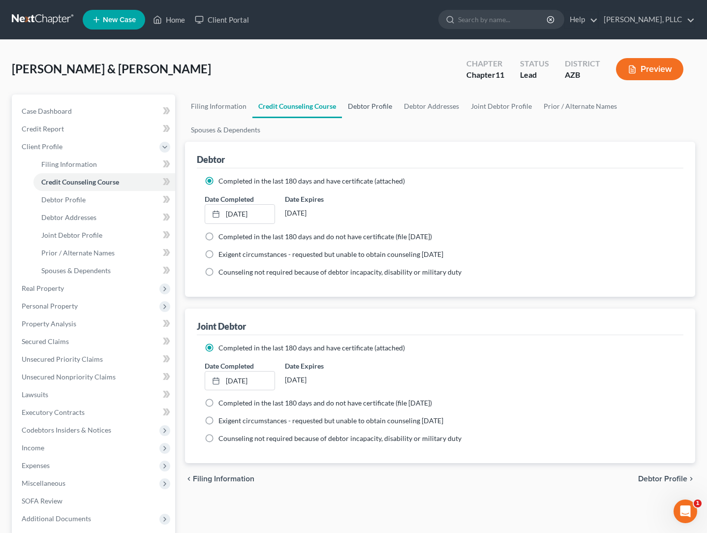
click at [365, 108] on link "Debtor Profile" at bounding box center [370, 106] width 56 height 24
select select "1"
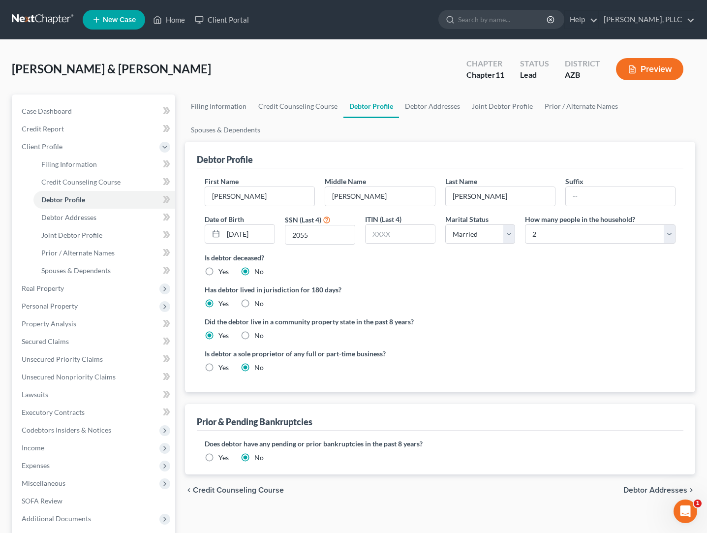
click at [218, 458] on label "Yes" at bounding box center [223, 458] width 10 height 10
click at [222, 458] on input "Yes" at bounding box center [225, 456] width 6 height 6
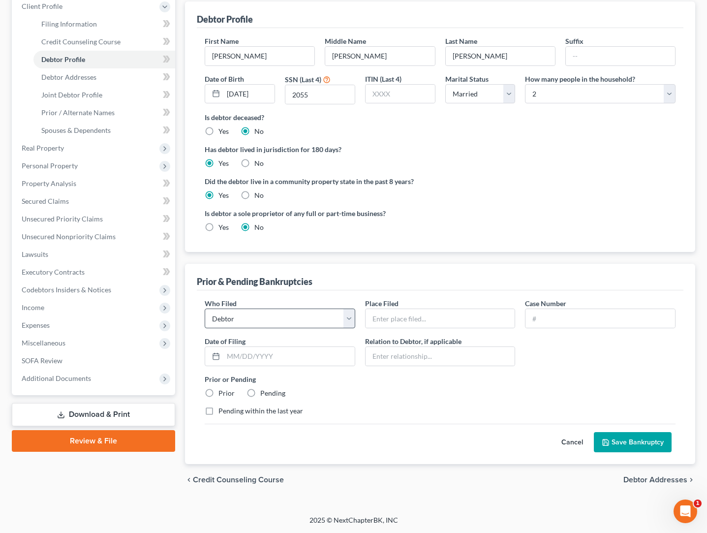
scroll to position [140, 0]
select select "other"
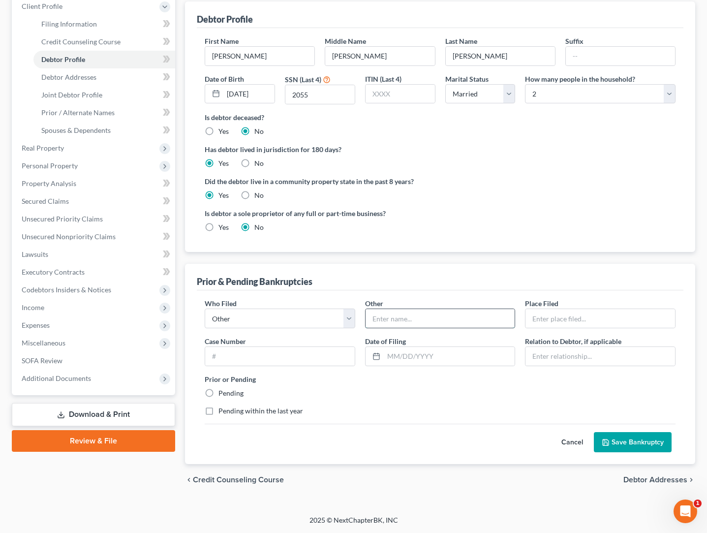
click at [396, 319] on input "text" at bounding box center [441, 318] width 150 height 19
type input "[PERSON_NAME] Recognition & Media Group, LLC"
click at [574, 319] on input "text" at bounding box center [600, 318] width 150 height 19
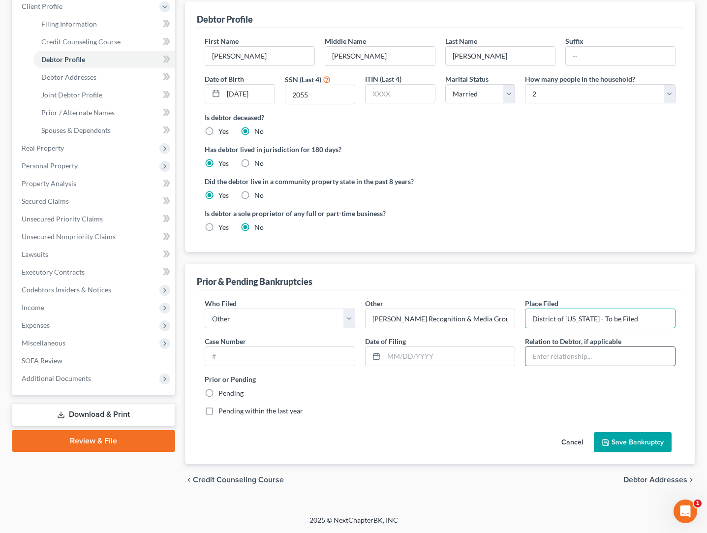
type input "District of Arizona - To be Filed"
click at [639, 355] on input "text" at bounding box center [600, 356] width 150 height 19
type input "Debtor's Business"
click at [218, 392] on label "Pending" at bounding box center [230, 393] width 25 height 10
click at [222, 392] on input "Pending" at bounding box center [225, 391] width 6 height 6
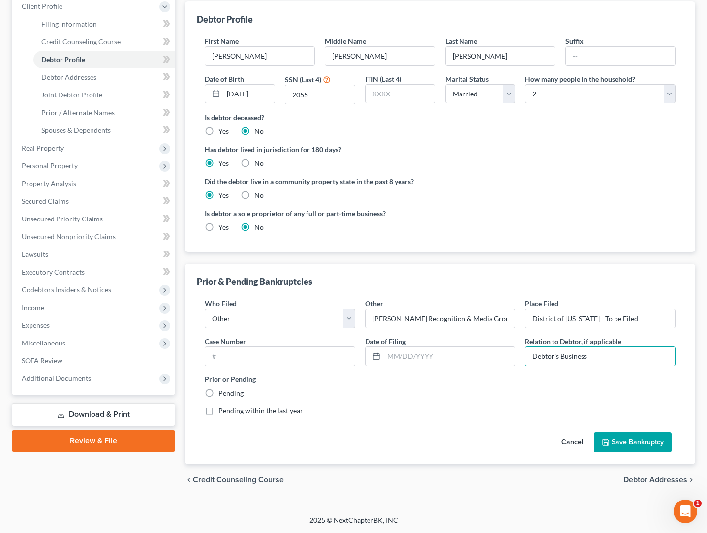
radio input "true"
click at [629, 448] on button "Save Bankruptcy" at bounding box center [633, 442] width 78 height 21
click at [628, 442] on button "Save Bankruptcy" at bounding box center [633, 442] width 78 height 21
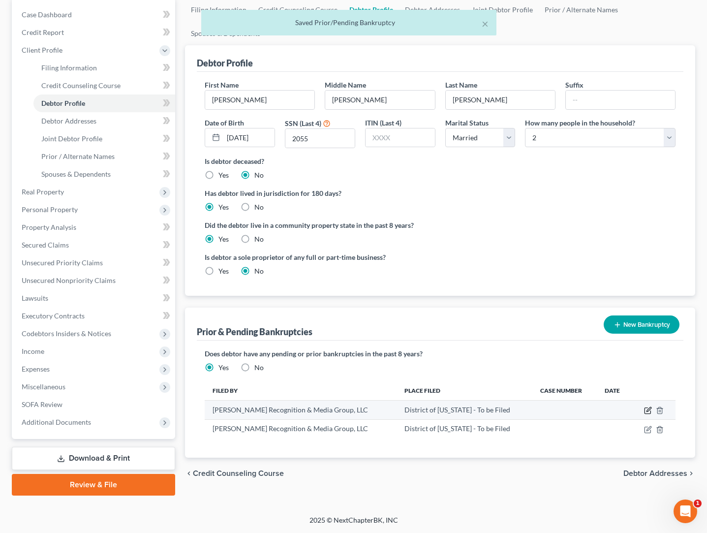
click at [647, 408] on icon "button" at bounding box center [648, 410] width 8 height 8
select select "other"
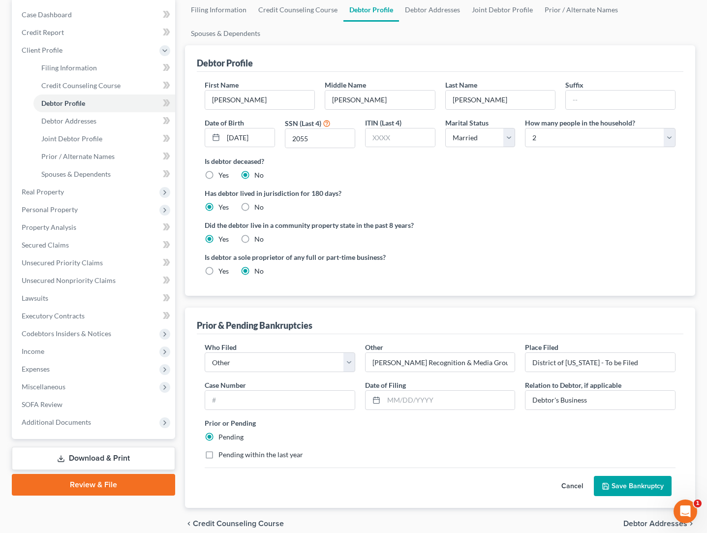
click at [576, 485] on button "Cancel" at bounding box center [572, 486] width 43 height 20
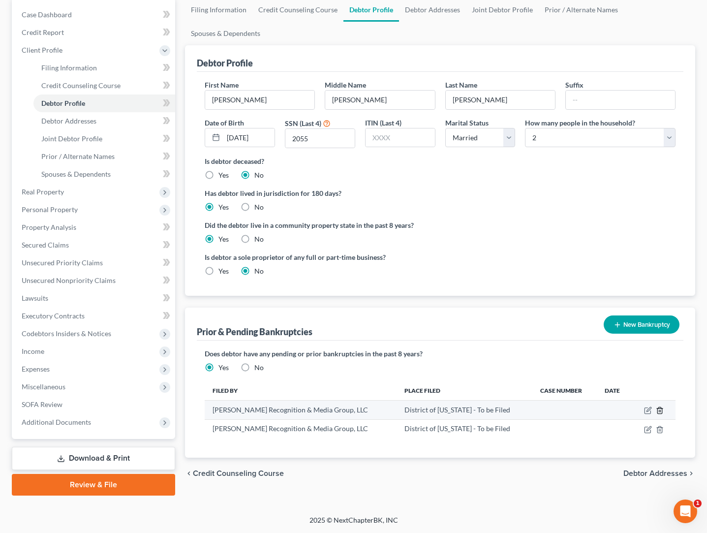
click at [660, 408] on polyline "button" at bounding box center [660, 408] width 6 height 0
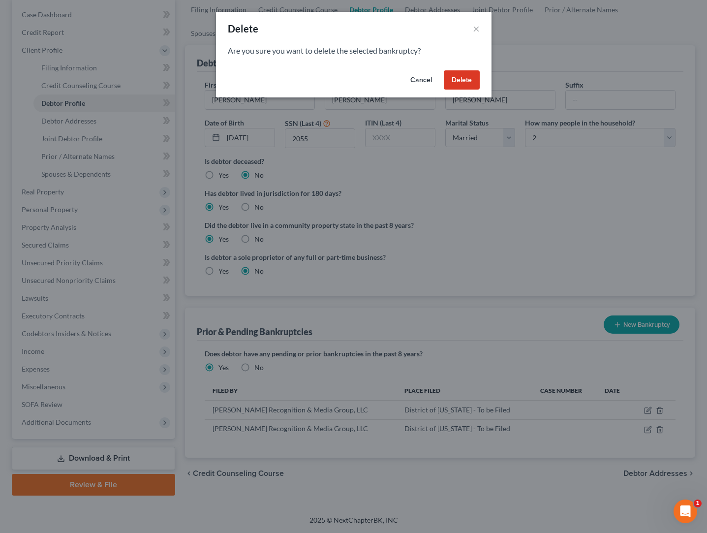
click at [456, 78] on button "Delete" at bounding box center [462, 80] width 36 height 20
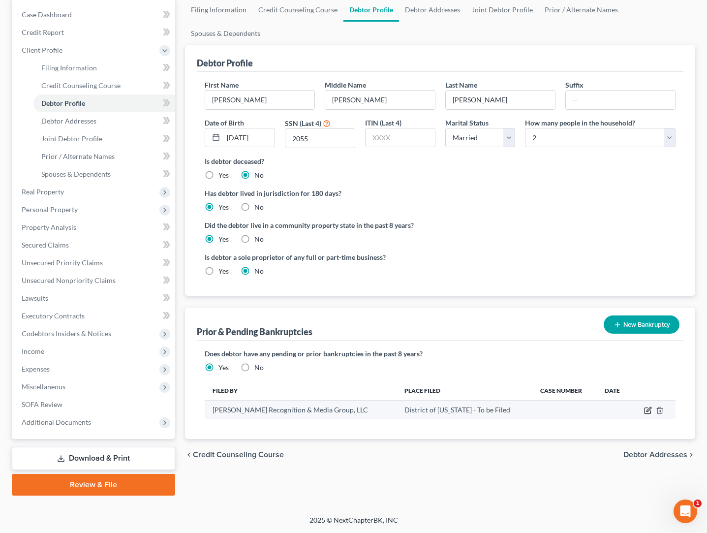
click at [647, 410] on icon "button" at bounding box center [648, 410] width 8 height 8
select select "other"
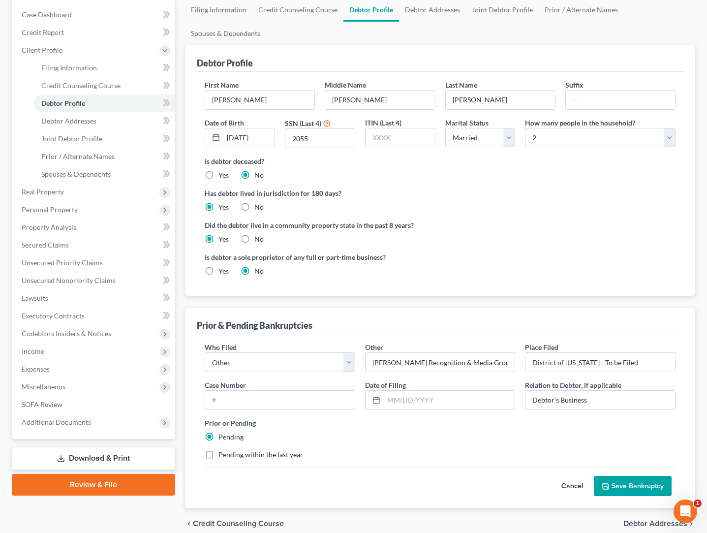
click at [615, 490] on button "Save Bankruptcy" at bounding box center [633, 486] width 78 height 21
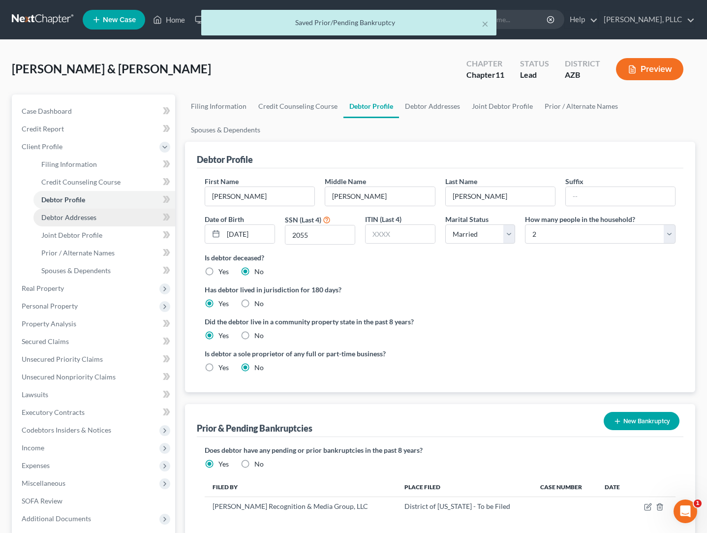
scroll to position [0, 0]
click at [38, 17] on div "× Saved Prior/Pending Bankruptcy" at bounding box center [348, 25] width 707 height 31
click at [37, 20] on div "× Saved Prior/Pending Bankruptcy" at bounding box center [348, 25] width 707 height 31
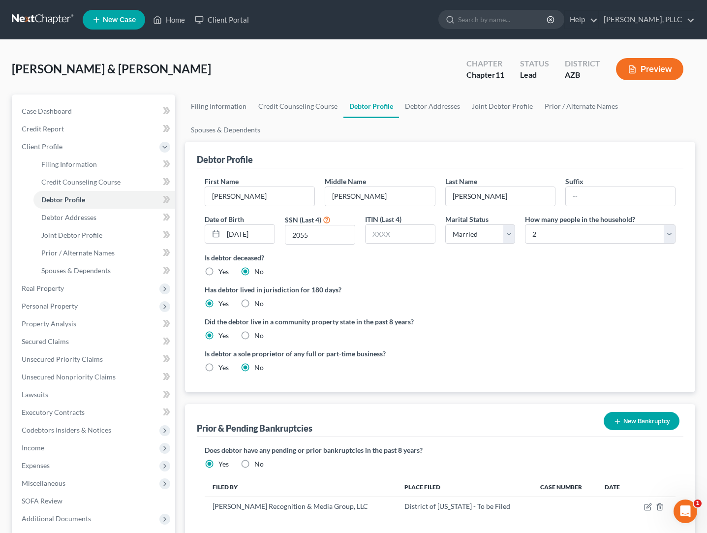
click at [31, 20] on link at bounding box center [43, 20] width 63 height 18
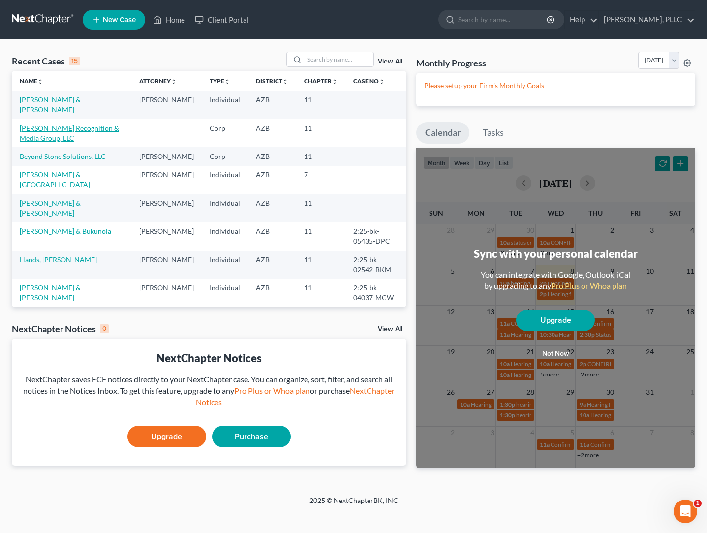
click at [75, 131] on link "[PERSON_NAME] Recognition & Media Group, LLC" at bounding box center [69, 133] width 99 height 18
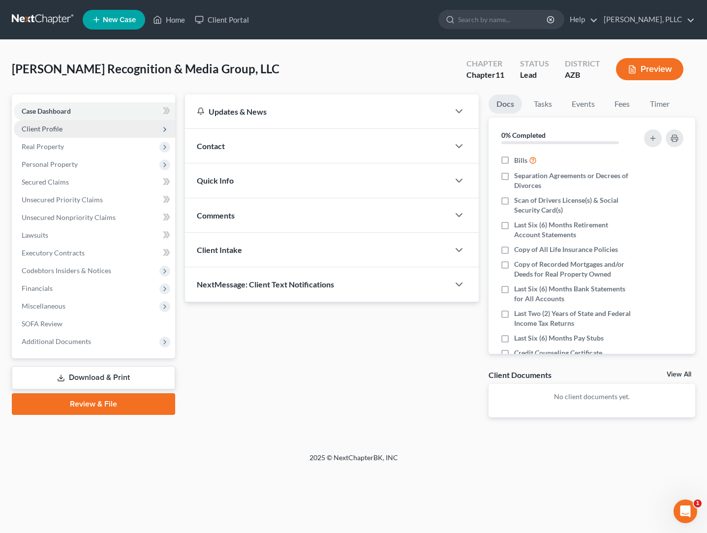
click at [49, 131] on span "Client Profile" at bounding box center [42, 128] width 41 height 8
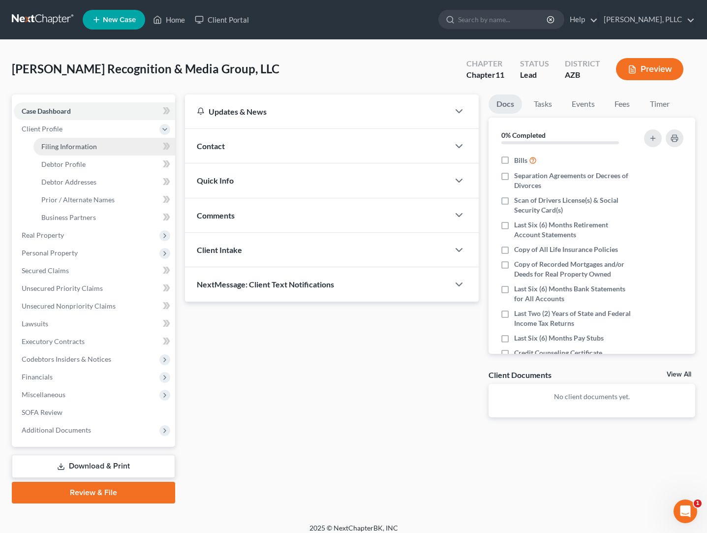
click at [58, 148] on span "Filing Information" at bounding box center [69, 146] width 56 height 8
select select "1"
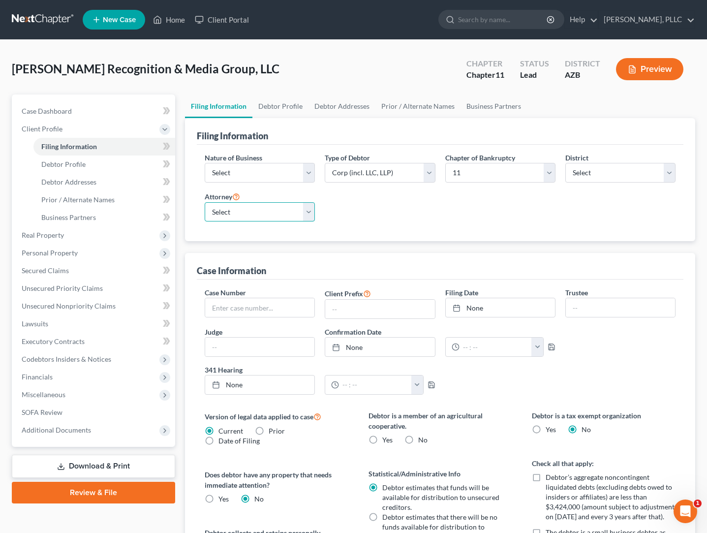
select select "0"
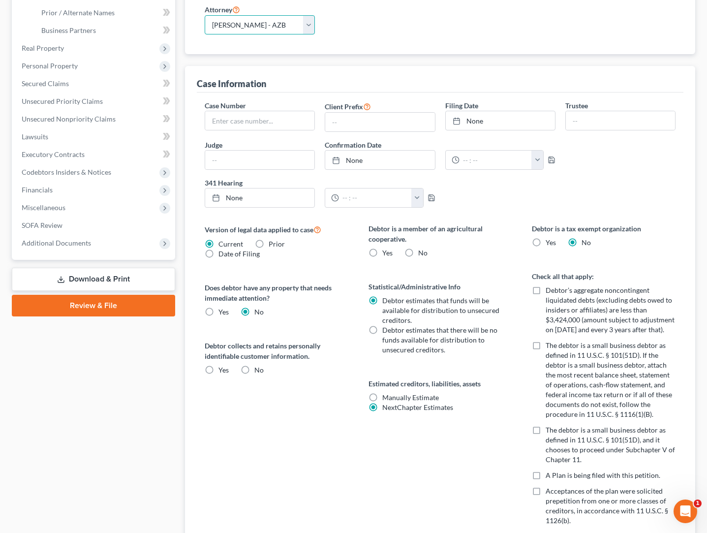
scroll to position [187, 0]
click at [254, 370] on label "No" at bounding box center [258, 370] width 9 height 10
click at [258, 370] on input "No" at bounding box center [261, 368] width 6 height 6
radio input "true"
click at [418, 251] on label "No" at bounding box center [422, 252] width 9 height 10
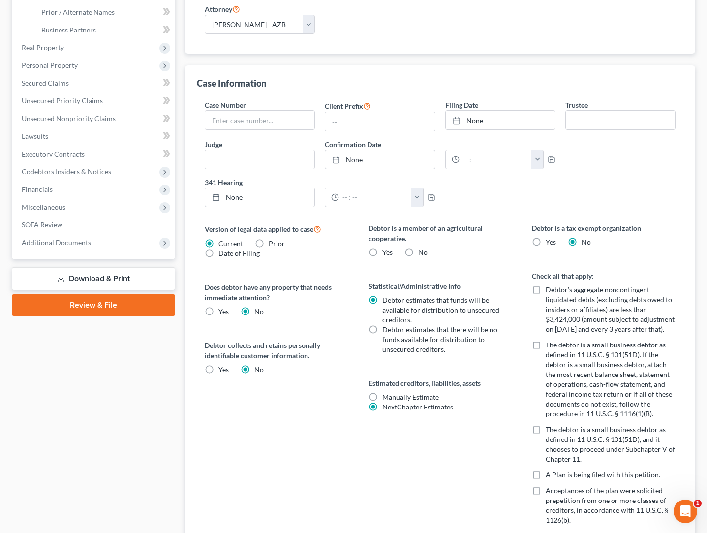
click at [422, 251] on input "No" at bounding box center [425, 250] width 6 height 6
radio input "true"
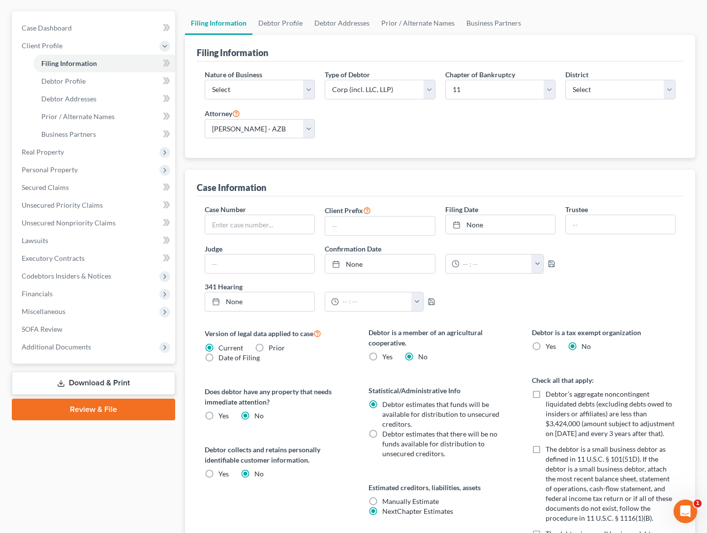
scroll to position [81, 0]
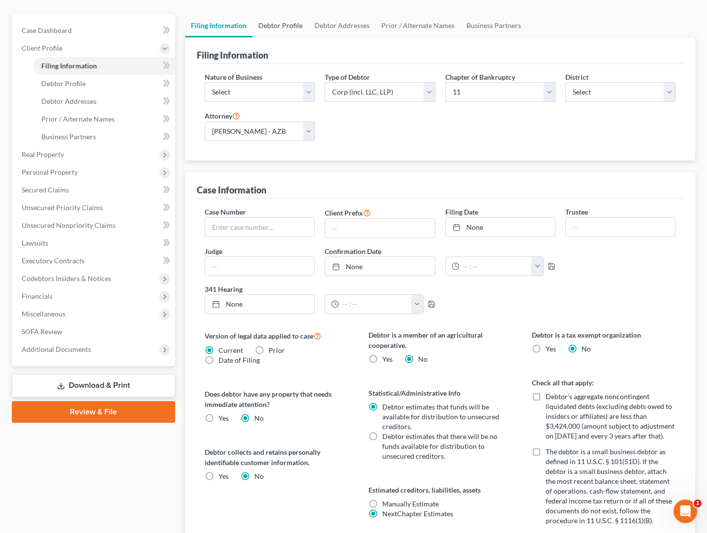
click at [278, 26] on link "Debtor Profile" at bounding box center [280, 26] width 56 height 24
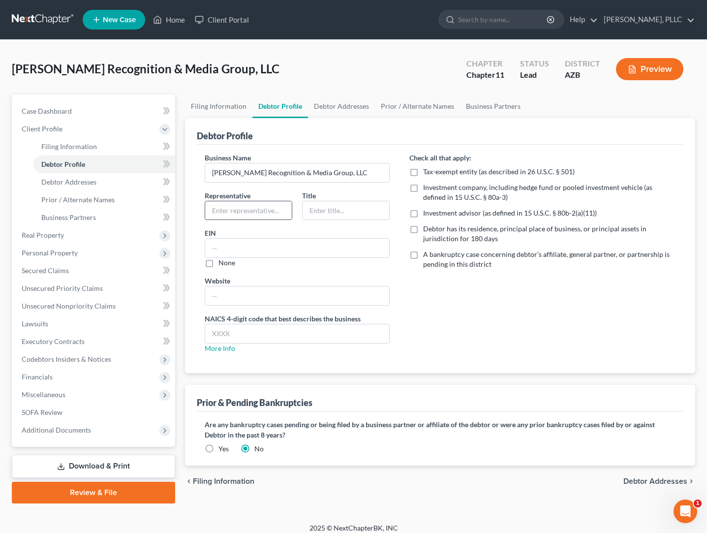
click at [225, 207] on input "text" at bounding box center [248, 210] width 87 height 19
type input "[PERSON_NAME]"
type input "Owner"
type input "[US_EMPLOYER_IDENTIFICATION_NUMBER]"
click at [423, 254] on label "A bankruptcy case concerning debtor’s affiliate, general partner, or partnershi…" at bounding box center [549, 259] width 252 height 20
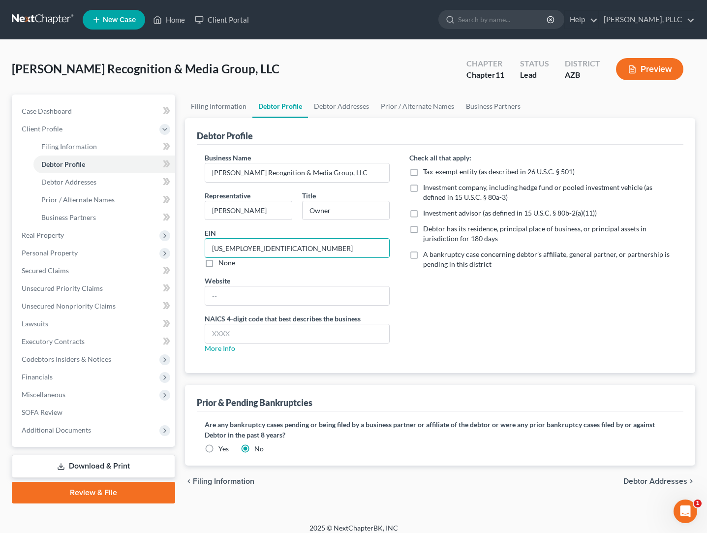
click at [427, 254] on input "A bankruptcy case concerning debtor’s affiliate, general partner, or partnershi…" at bounding box center [430, 252] width 6 height 6
checkbox input "true"
click at [218, 450] on label "Yes" at bounding box center [223, 449] width 10 height 10
click at [222, 450] on input "Yes" at bounding box center [225, 447] width 6 height 6
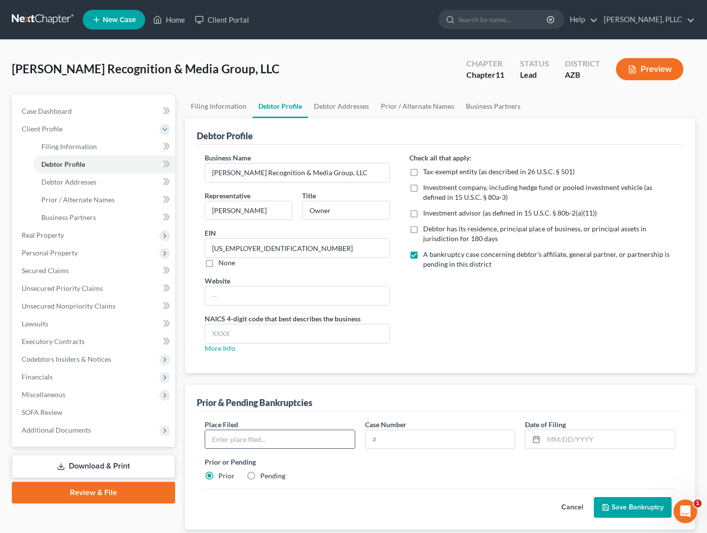
click at [238, 440] on input "text" at bounding box center [280, 439] width 150 height 19
type input "District of [US_STATE] - To Be Filed"
click at [260, 475] on label "Pending" at bounding box center [272, 476] width 25 height 10
click at [264, 475] on input "Pending" at bounding box center [267, 474] width 6 height 6
radio input "true"
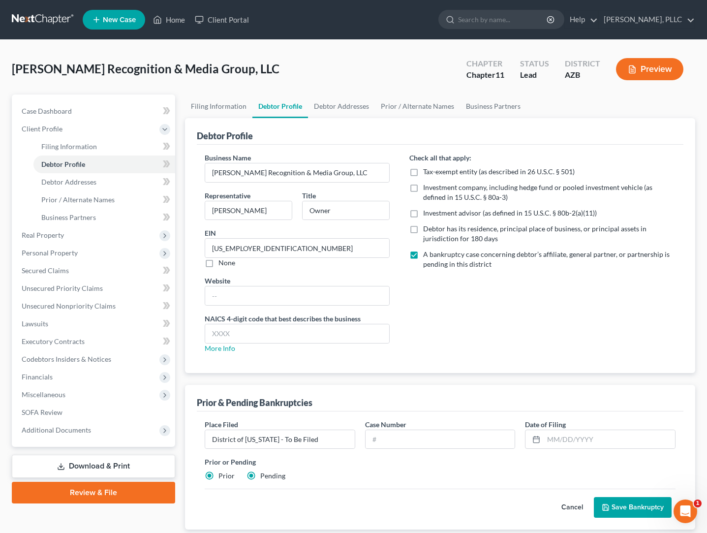
radio input "false"
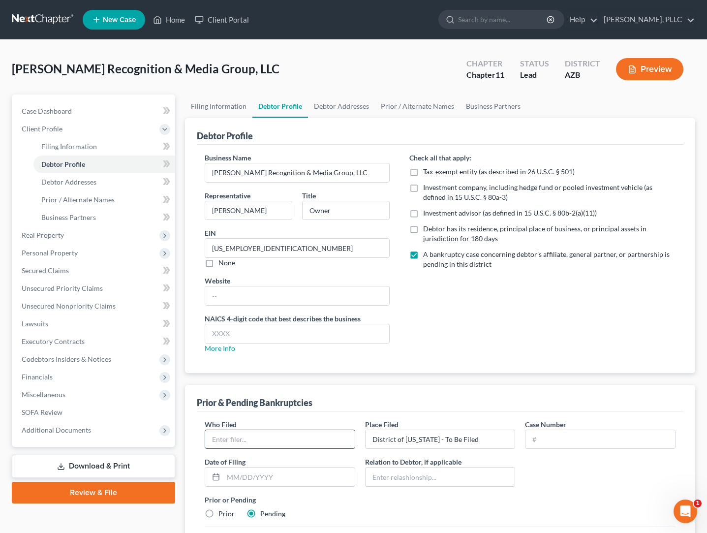
click at [283, 442] on input "text" at bounding box center [280, 439] width 150 height 19
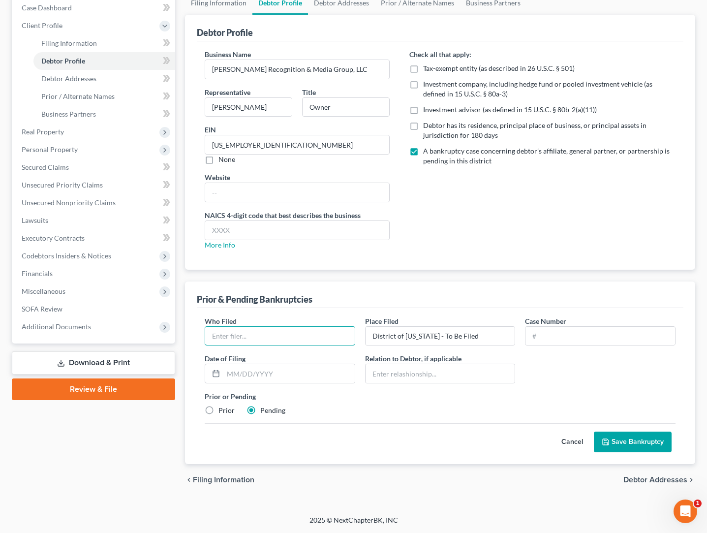
scroll to position [103, 0]
type input "[PERSON_NAME]"
click at [427, 373] on input "text" at bounding box center [441, 373] width 150 height 19
type input "Owner"
click at [639, 441] on button "Save Bankruptcy" at bounding box center [633, 442] width 78 height 21
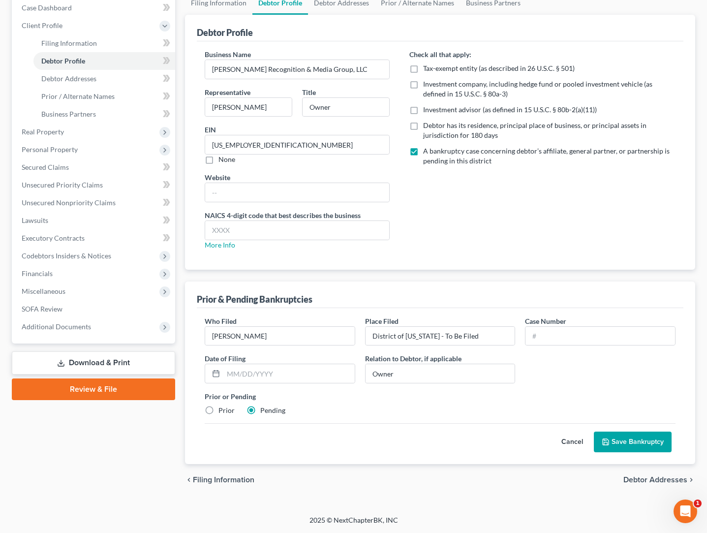
scroll to position [62, 0]
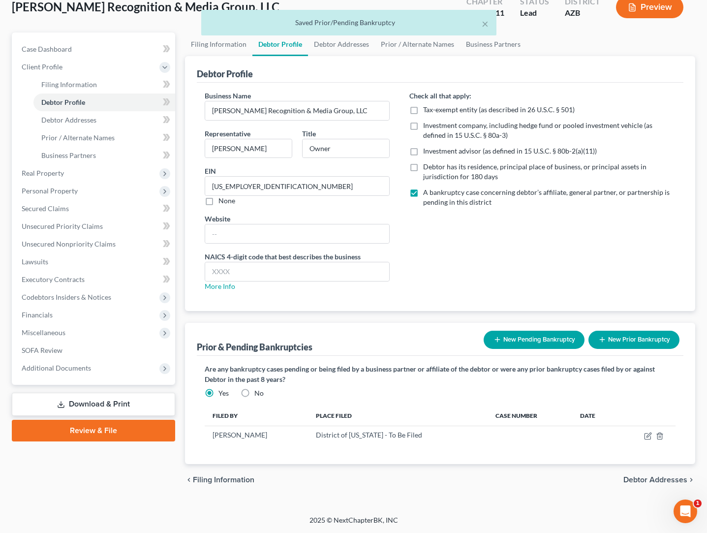
click at [634, 480] on span "Debtor Addresses" at bounding box center [655, 480] width 64 height 8
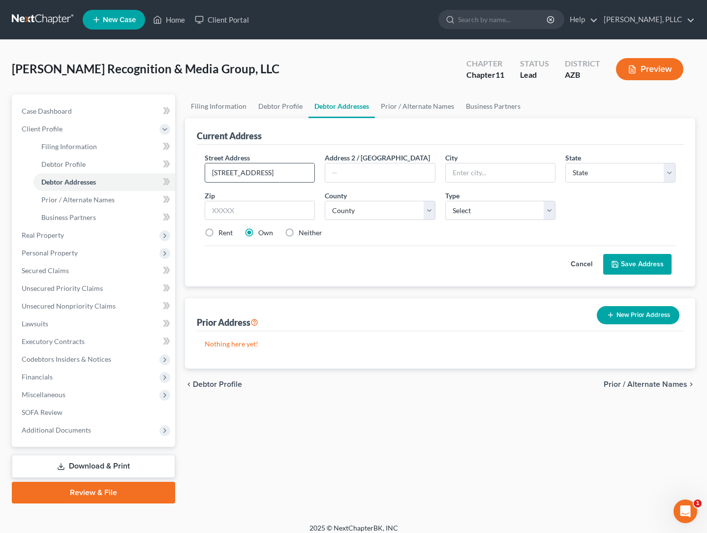
type input "[STREET_ADDRESS]"
type input "[GEOGRAPHIC_DATA]"
select select "3"
type input "85310"
select select "7"
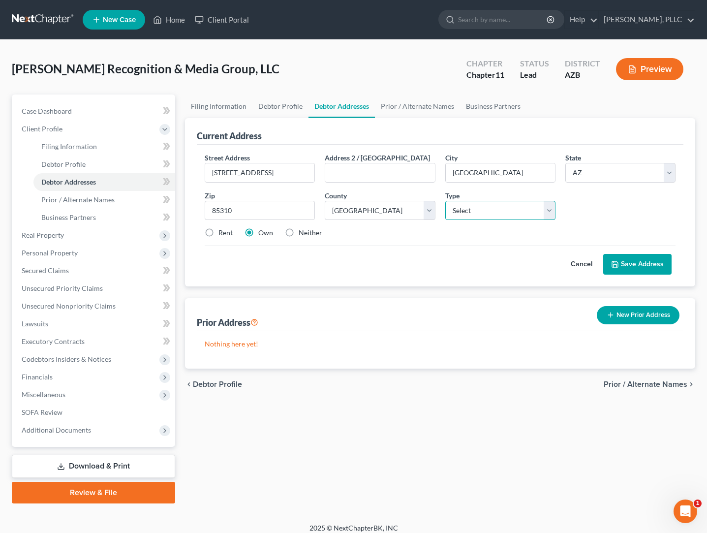
select select "0"
click at [618, 383] on span "Prior / Alternate Names" at bounding box center [646, 384] width 84 height 8
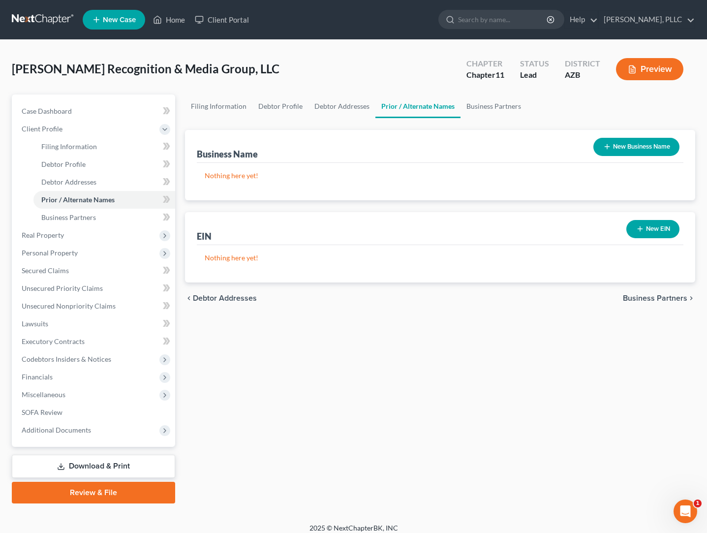
click at [646, 229] on button "New EIN" at bounding box center [652, 229] width 53 height 18
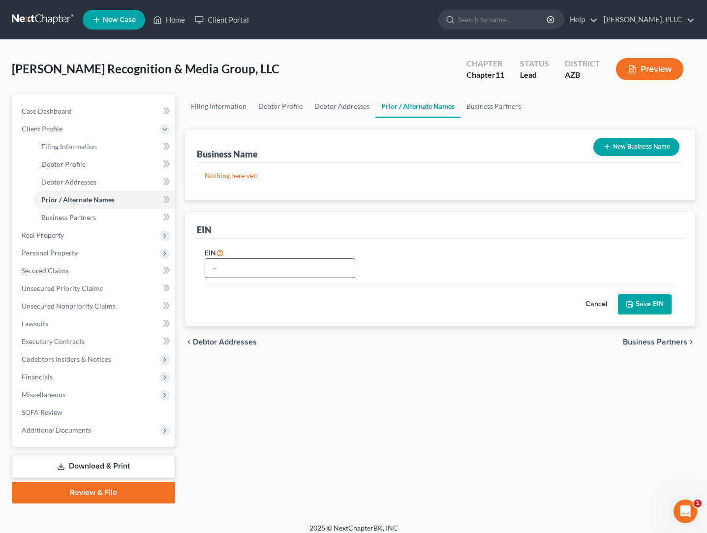
click at [277, 272] on input "text" at bounding box center [280, 268] width 150 height 19
type input "[US_EMPLOYER_IDENTIFICATION_NUMBER]"
click at [633, 308] on icon "submit" at bounding box center [630, 304] width 8 height 8
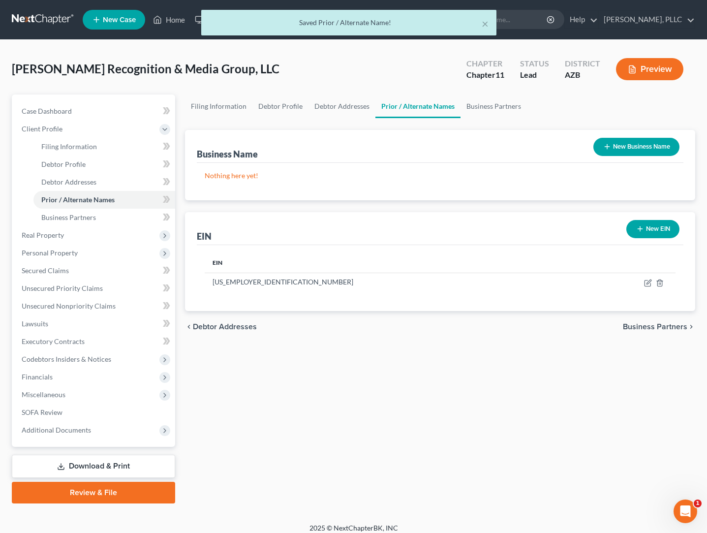
click at [633, 147] on button "New Business Name" at bounding box center [636, 147] width 86 height 18
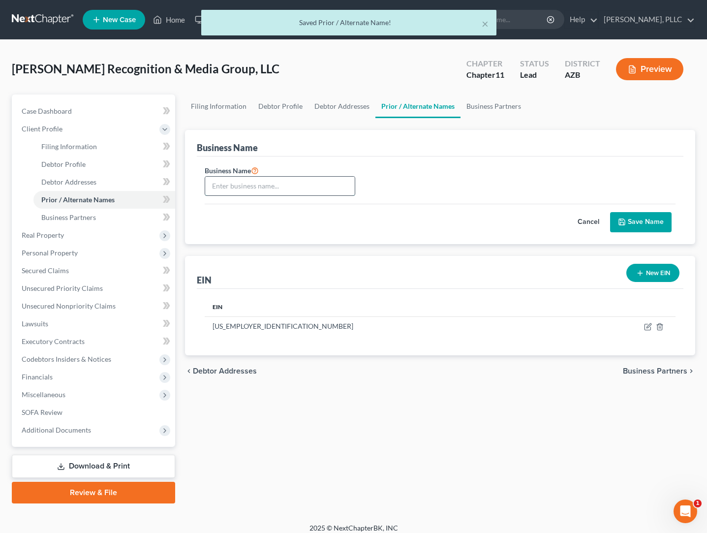
click at [291, 187] on input "text" at bounding box center [280, 186] width 150 height 19
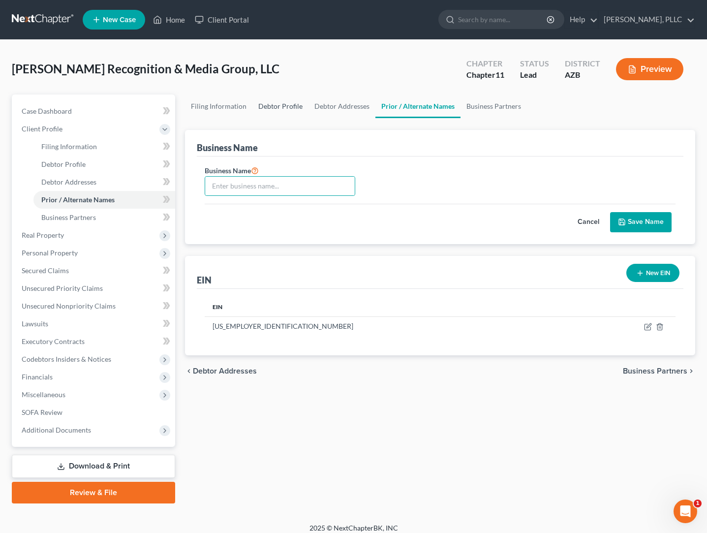
click at [271, 107] on link "Debtor Profile" at bounding box center [280, 106] width 56 height 24
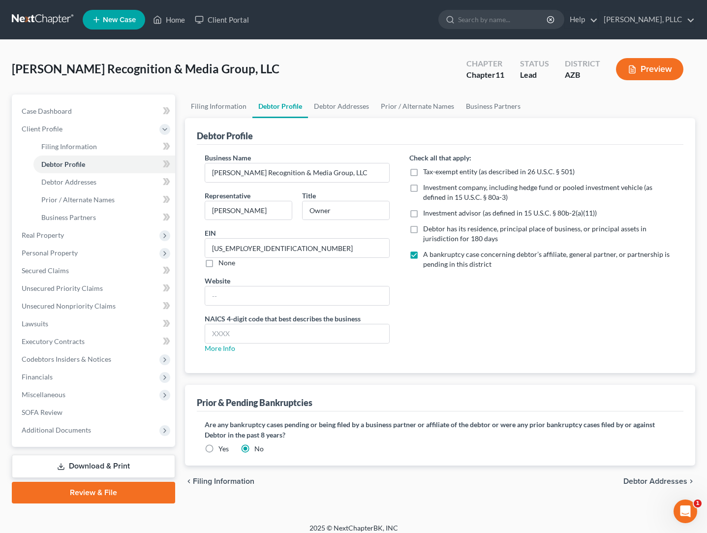
radio input "true"
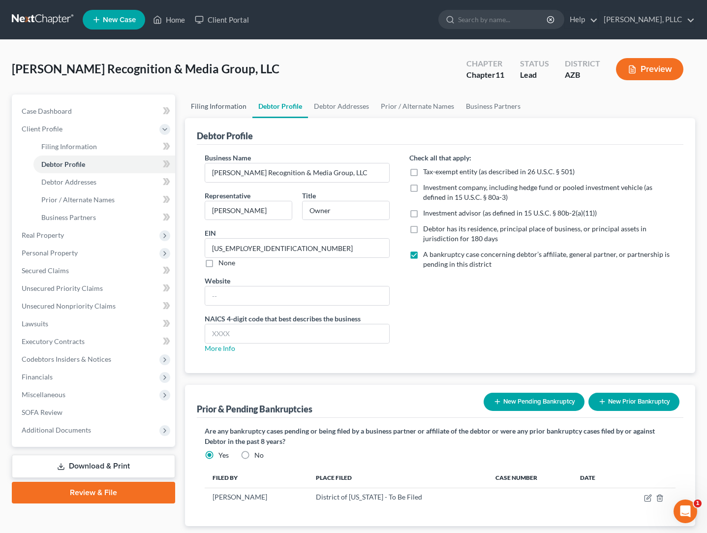
click at [230, 107] on link "Filing Information" at bounding box center [218, 106] width 67 height 24
select select "1"
select select "4"
select select "0"
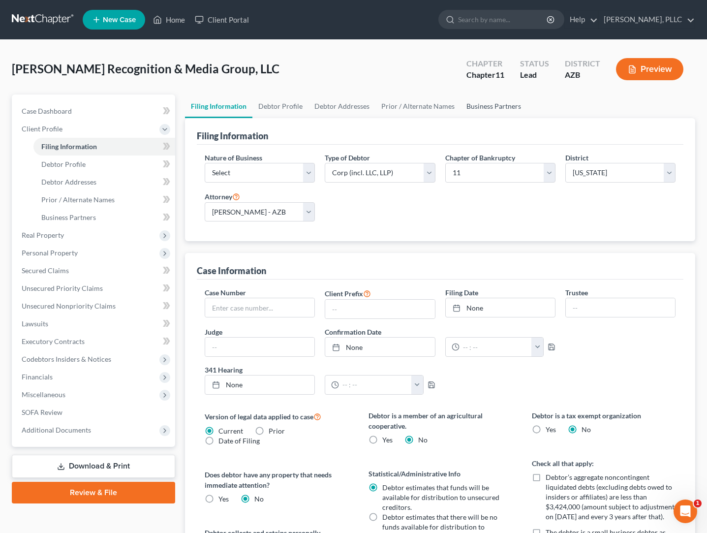
click at [490, 105] on link "Business Partners" at bounding box center [494, 106] width 66 height 24
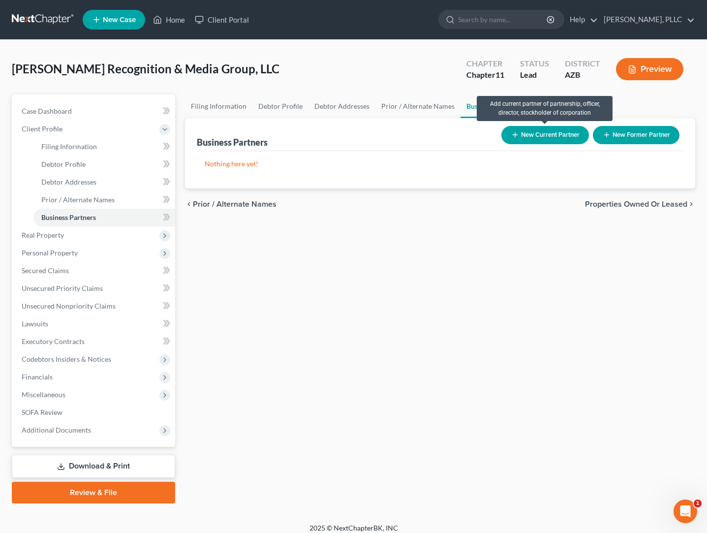
click at [538, 132] on button "New Current Partner" at bounding box center [545, 135] width 88 height 18
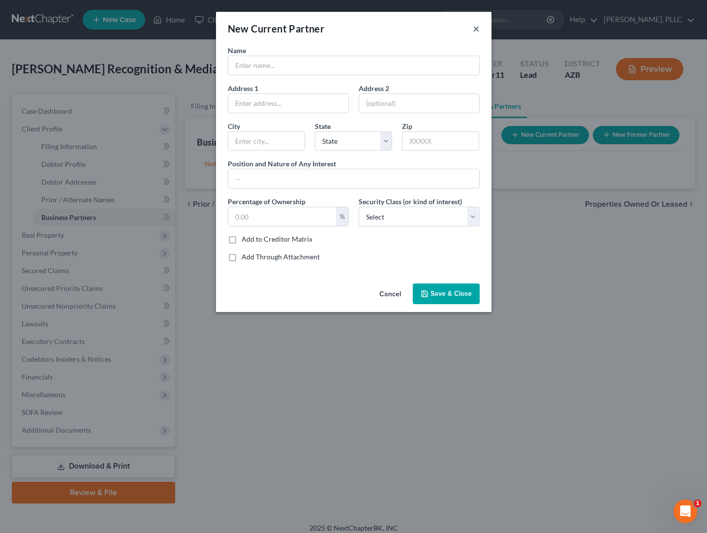
click at [475, 28] on button "×" at bounding box center [476, 29] width 7 height 12
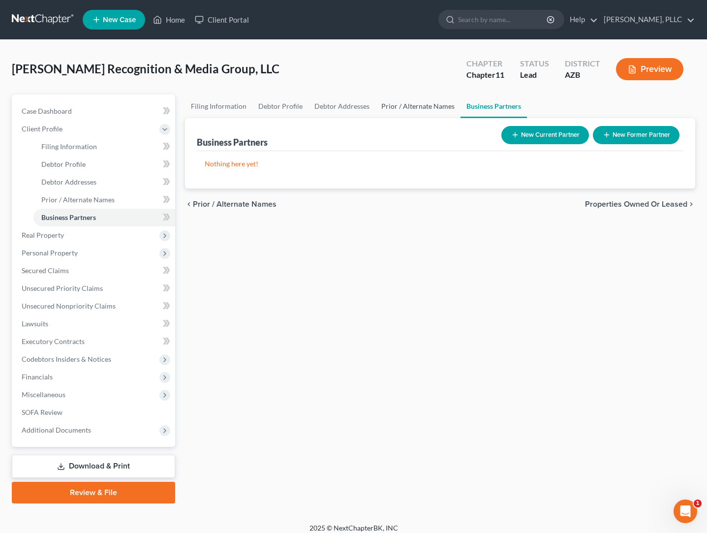
click at [386, 107] on link "Prior / Alternate Names" at bounding box center [417, 106] width 85 height 24
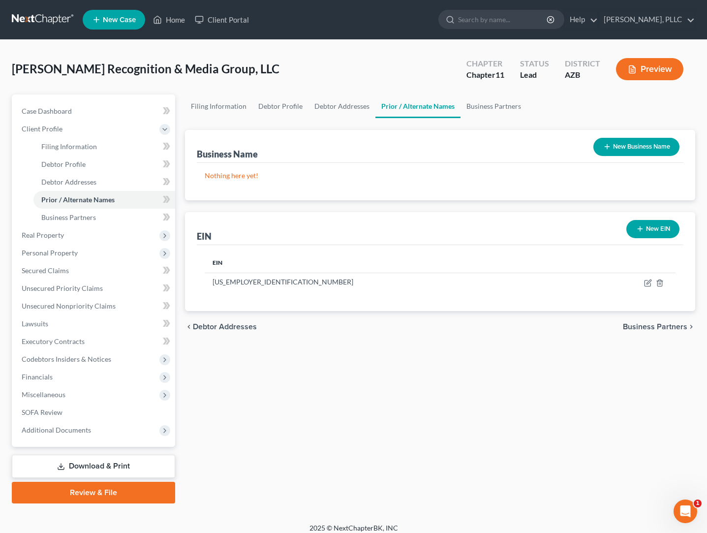
click at [621, 144] on button "New Business Name" at bounding box center [636, 147] width 86 height 18
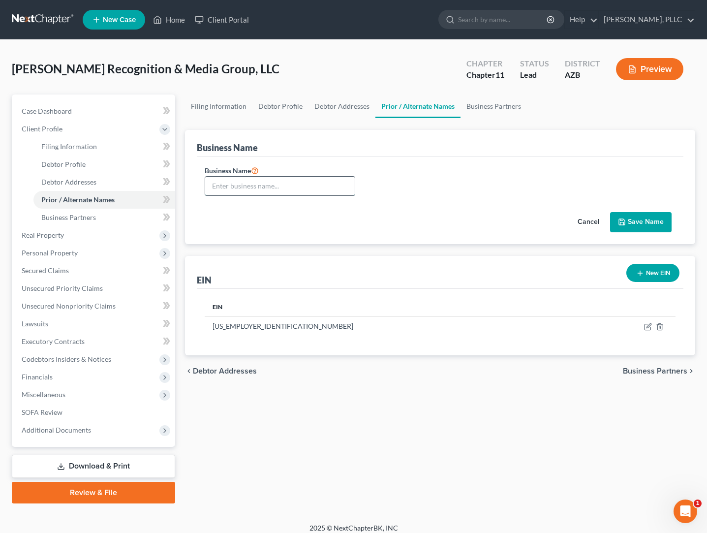
click at [288, 191] on input "text" at bounding box center [280, 186] width 150 height 19
type input "dba [PERSON_NAME] Recognition Group"
click at [646, 228] on button "Save Name" at bounding box center [641, 222] width 62 height 21
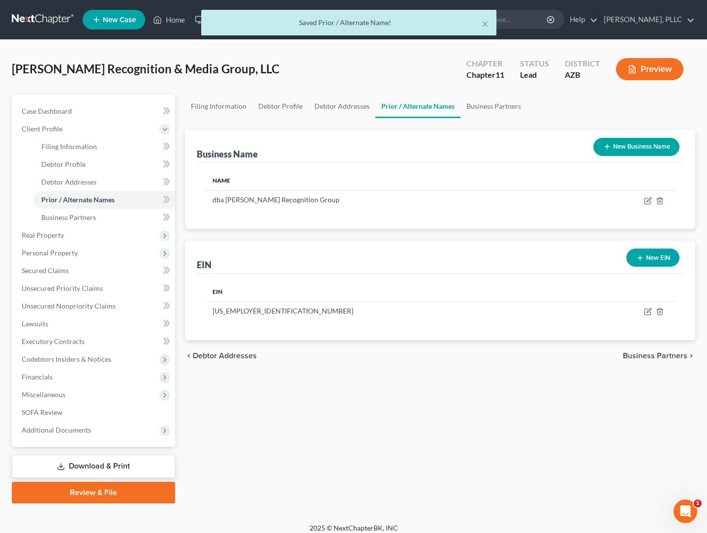
click at [657, 71] on button "Preview" at bounding box center [649, 69] width 67 height 22
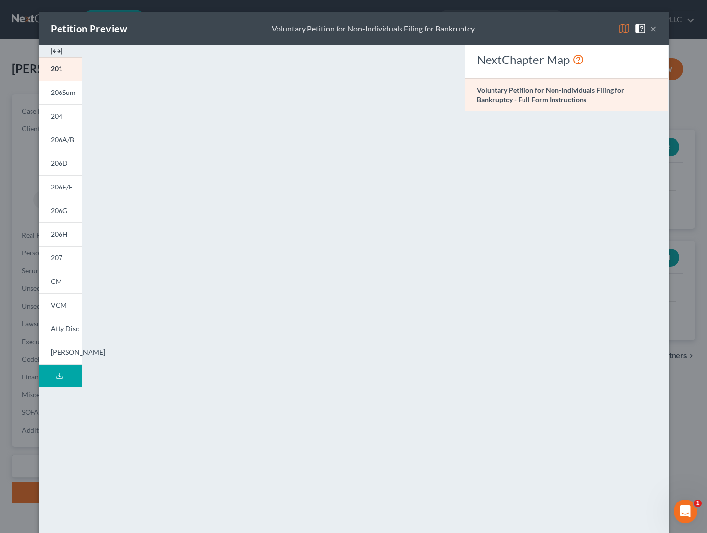
click at [655, 29] on button "×" at bounding box center [653, 29] width 7 height 12
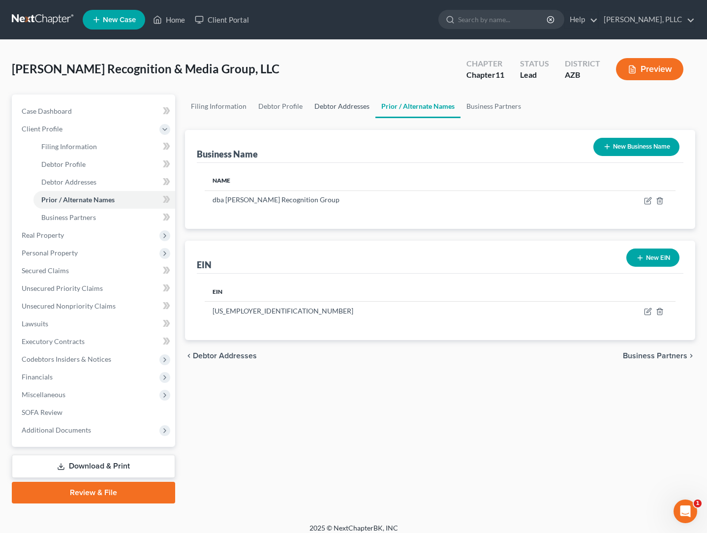
click at [350, 108] on link "Debtor Addresses" at bounding box center [341, 106] width 67 height 24
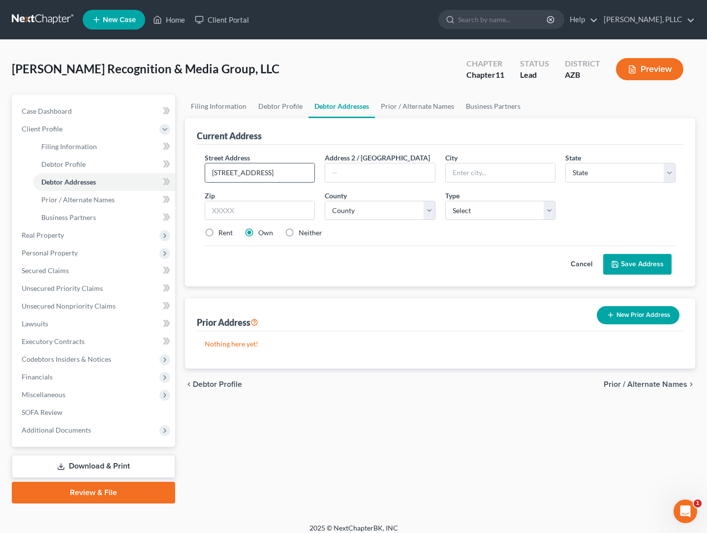
type input "[STREET_ADDRESS]"
type input "[GEOGRAPHIC_DATA]"
select select "3"
type input "85310"
select select "0"
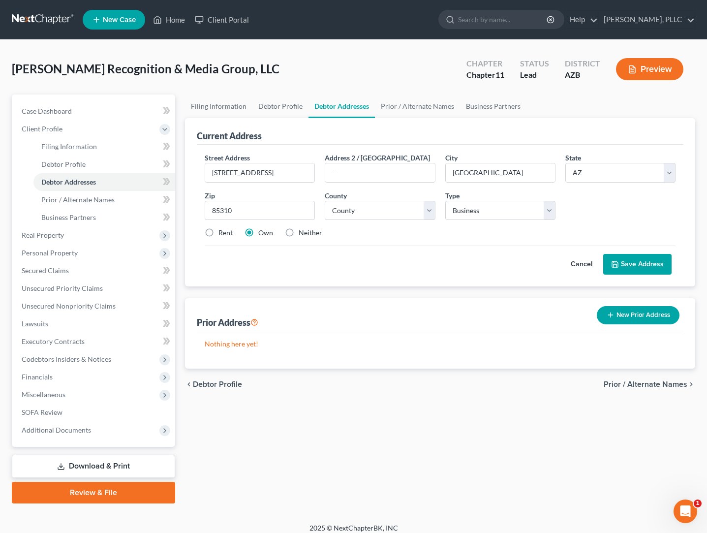
click at [626, 265] on button "Save Address" at bounding box center [637, 264] width 68 height 21
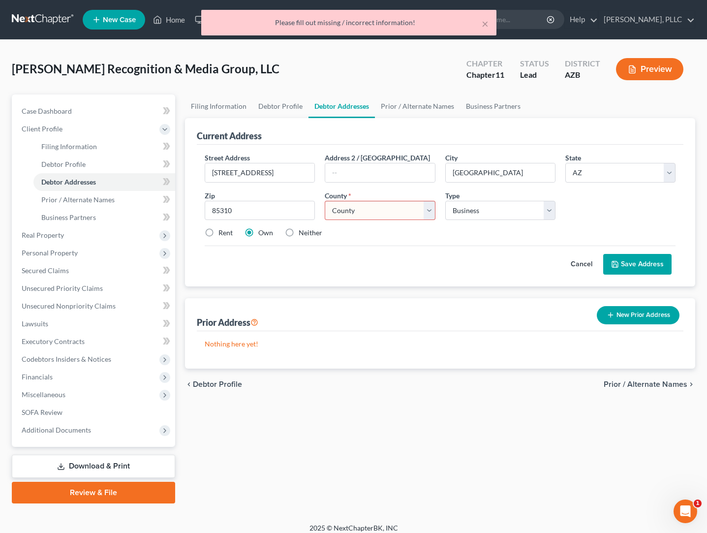
select select "7"
click at [635, 269] on button "Save Address" at bounding box center [637, 264] width 68 height 21
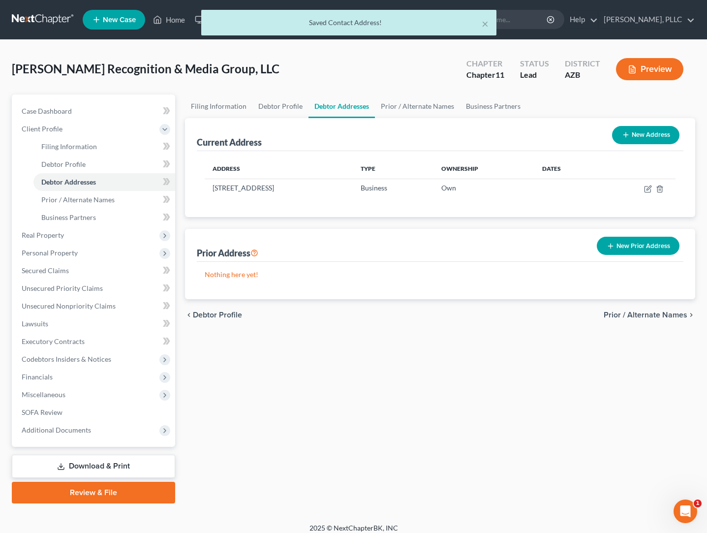
click at [652, 73] on button "Preview" at bounding box center [649, 69] width 67 height 22
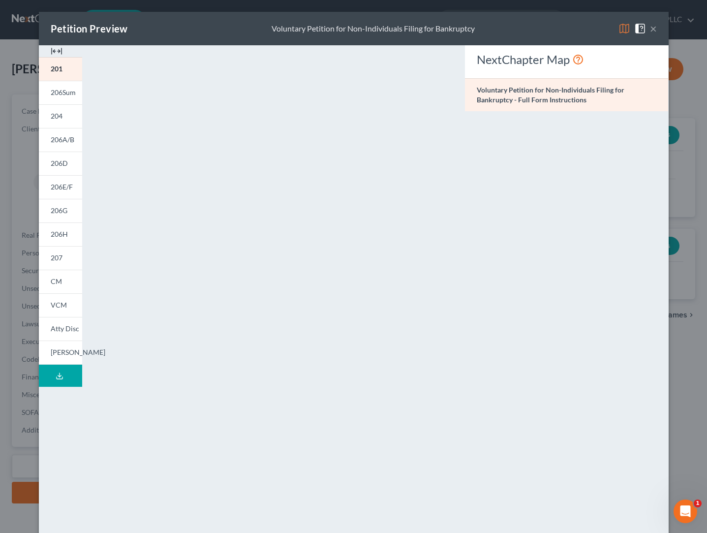
click at [654, 30] on button "×" at bounding box center [653, 29] width 7 height 12
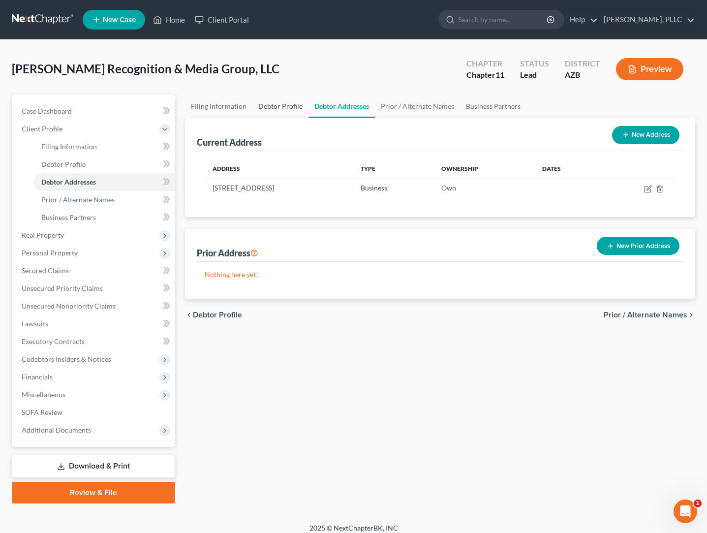
click at [267, 108] on link "Debtor Profile" at bounding box center [280, 106] width 56 height 24
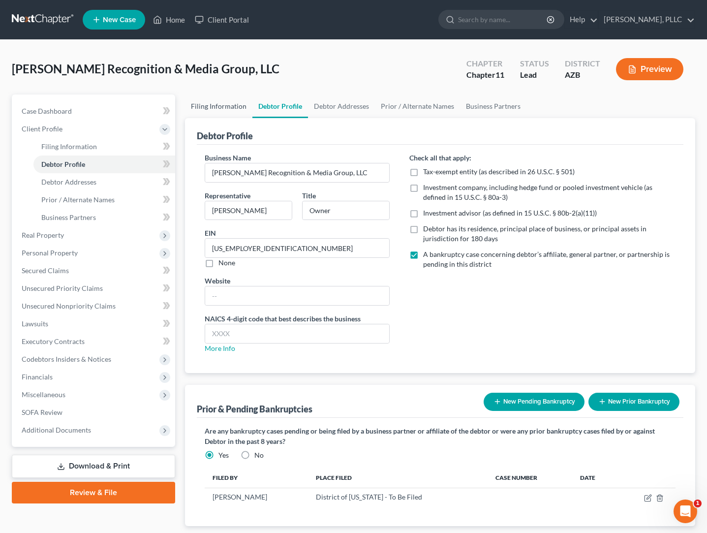
click at [231, 107] on link "Filing Information" at bounding box center [218, 106] width 67 height 24
select select "1"
select select "4"
select select "0"
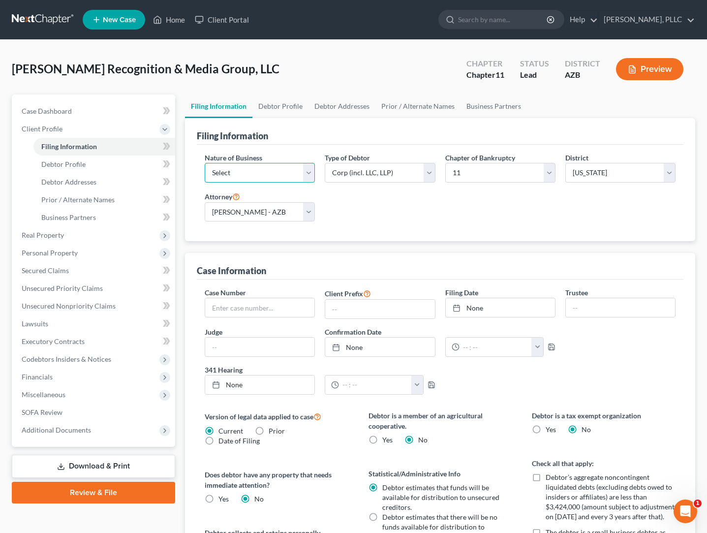
select select "3"
click at [389, 214] on div "Nature of Business Select Clearing Bank Commodity Broker Health Care Business O…" at bounding box center [440, 191] width 481 height 77
click at [660, 72] on button "Preview" at bounding box center [649, 69] width 67 height 22
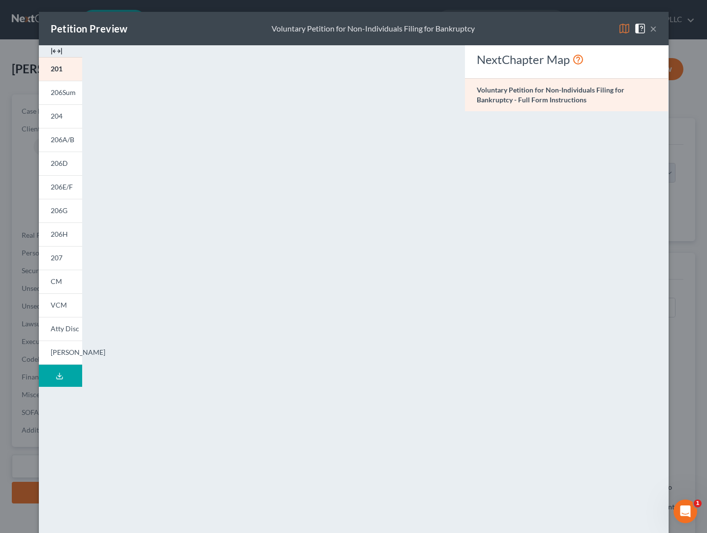
click at [652, 29] on button "×" at bounding box center [653, 29] width 7 height 12
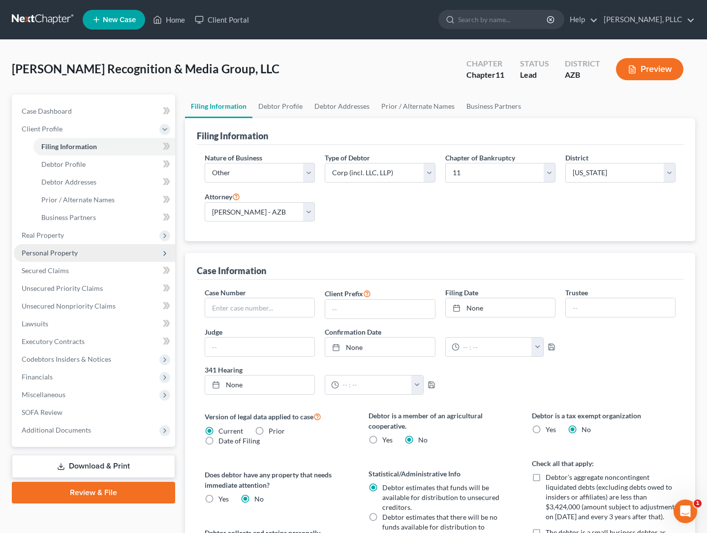
click at [33, 254] on span "Personal Property" at bounding box center [50, 252] width 56 height 8
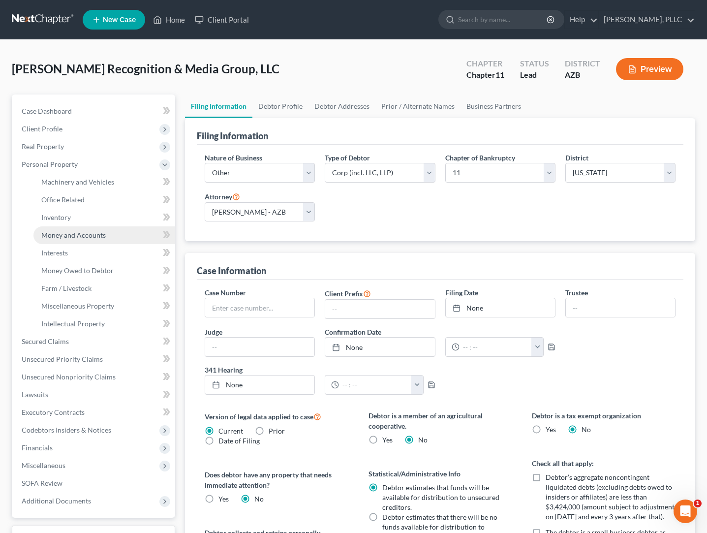
click at [53, 235] on span "Money and Accounts" at bounding box center [73, 235] width 64 height 8
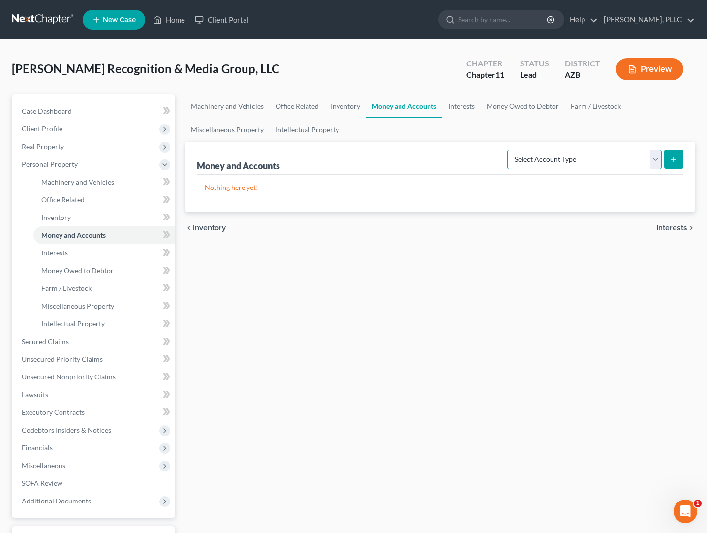
select select "checking"
click at [668, 160] on button "submit" at bounding box center [673, 159] width 19 height 19
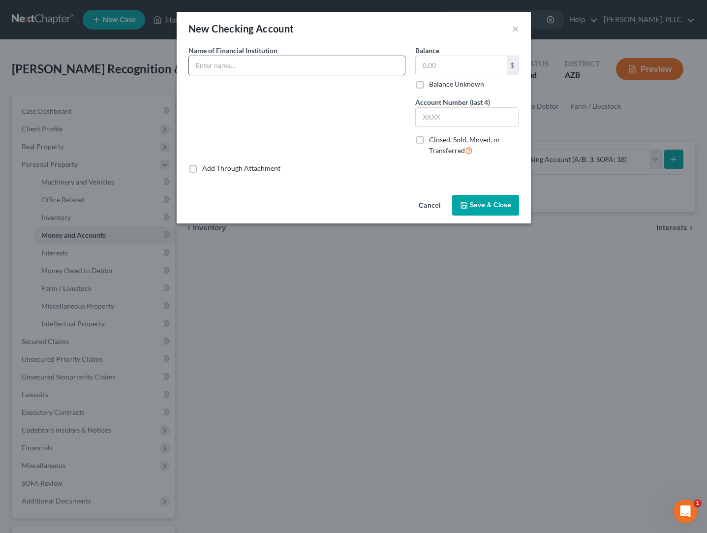
click at [293, 67] on input "text" at bounding box center [297, 65] width 216 height 19
type input "Bank of America Checking 1822"
type input "1"
click at [445, 113] on input "text" at bounding box center [467, 117] width 103 height 19
type input "1822"
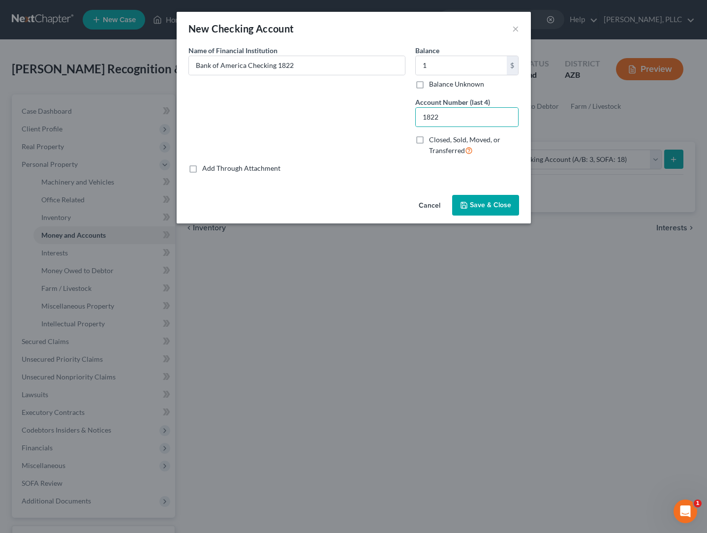
click at [465, 200] on button "Save & Close" at bounding box center [485, 205] width 67 height 21
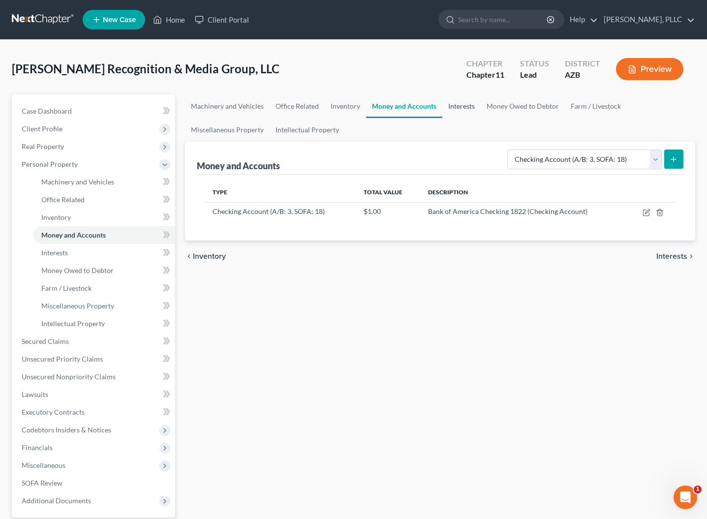
click at [450, 107] on link "Interests" at bounding box center [461, 106] width 38 height 24
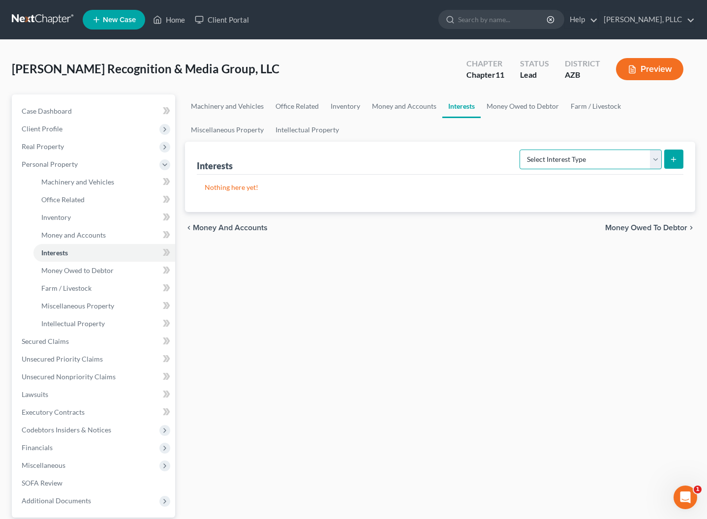
select select "unincorporated_business"
click at [671, 157] on icon "submit" at bounding box center [674, 159] width 8 height 8
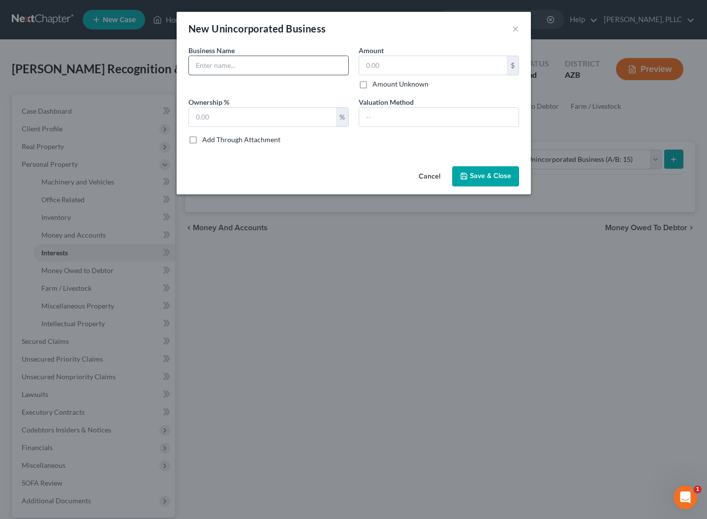
click at [246, 69] on input "text" at bounding box center [268, 65] width 159 height 19
type input "[PERSON_NAME] Recognition & Media Group, LLC dba [PERSON_NAME] Recognition Group"
click at [243, 113] on input "text" at bounding box center [262, 117] width 147 height 19
type input "100"
click at [488, 183] on button "Save & Close" at bounding box center [485, 176] width 67 height 21
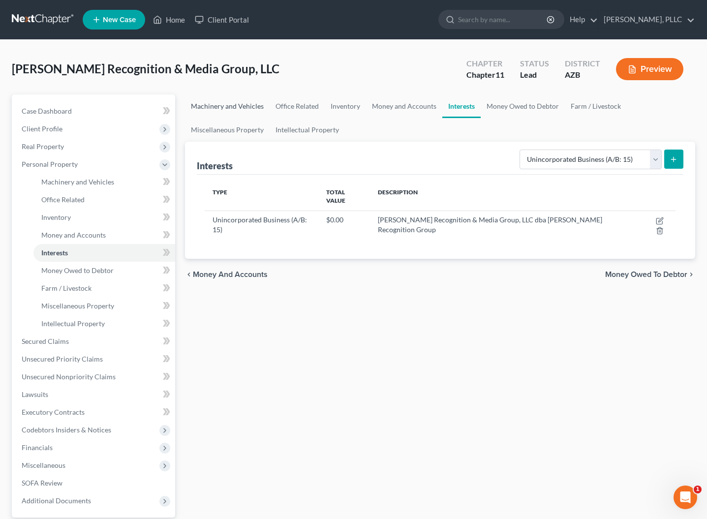
click at [236, 106] on link "Machinery and Vehicles" at bounding box center [227, 106] width 85 height 24
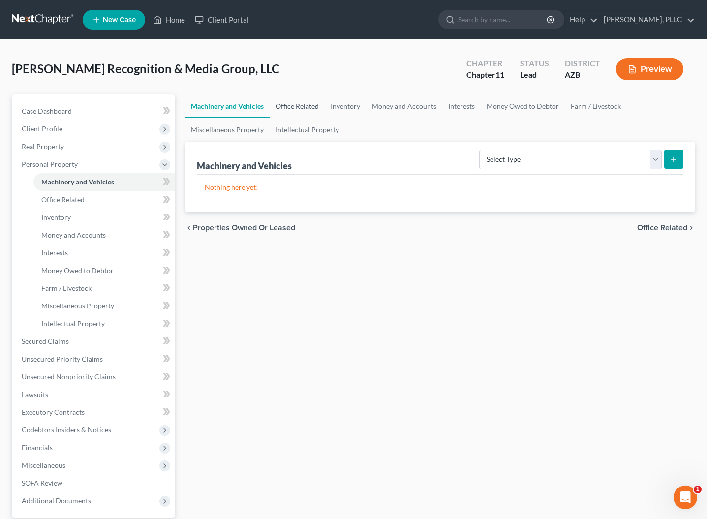
click at [300, 106] on link "Office Related" at bounding box center [297, 106] width 55 height 24
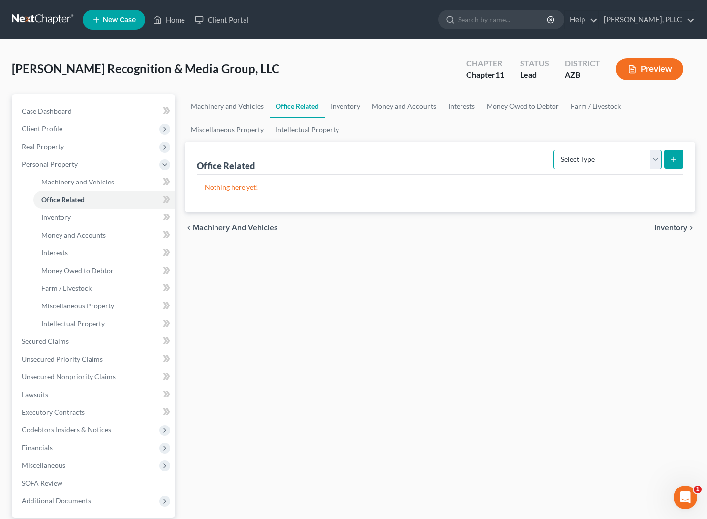
select select "equipment"
click at [673, 159] on icon "submit" at bounding box center [674, 159] width 8 height 8
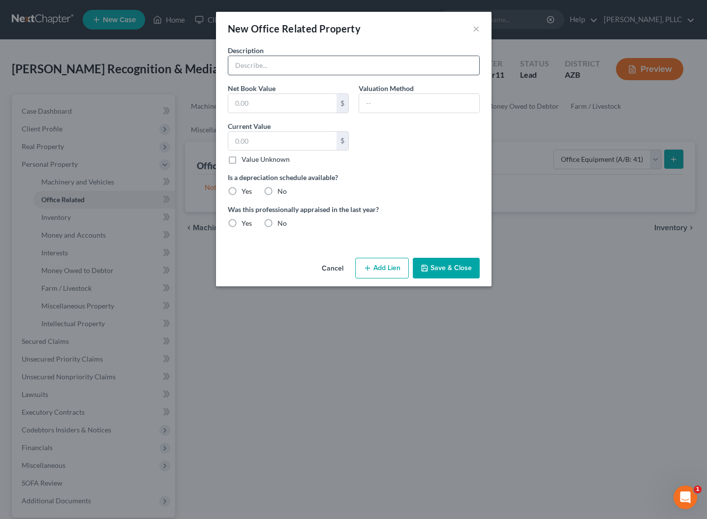
click at [313, 66] on input "text" at bounding box center [353, 65] width 251 height 19
type input "PLEASE PROVIDE"
click at [290, 104] on input "text" at bounding box center [282, 103] width 108 height 19
type input "1"
click at [282, 138] on input "text" at bounding box center [282, 141] width 108 height 19
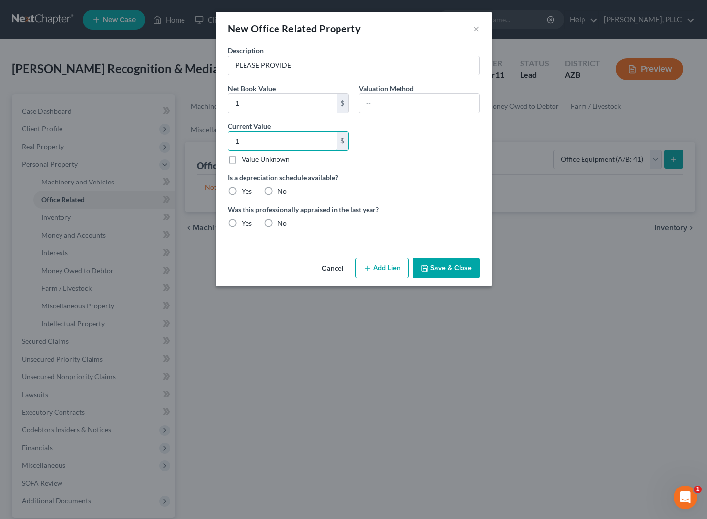
type input "1"
click at [277, 189] on label "No" at bounding box center [281, 191] width 9 height 10
click at [281, 189] on input "No" at bounding box center [284, 189] width 6 height 6
radio input "true"
click at [277, 227] on label "No" at bounding box center [281, 223] width 9 height 10
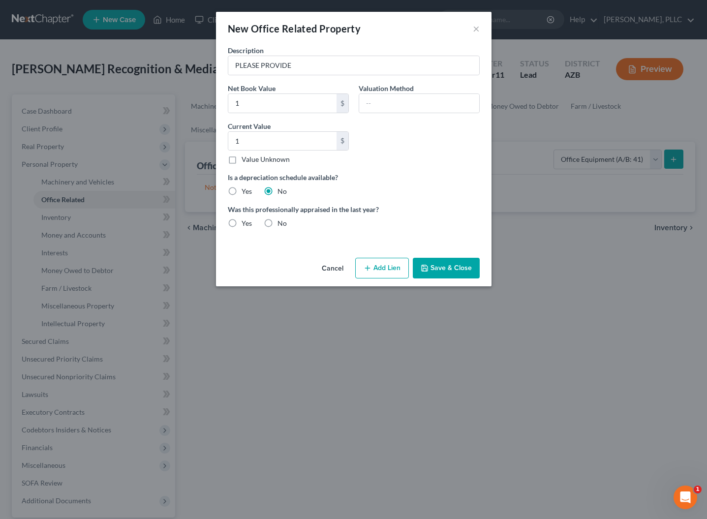
click at [281, 225] on input "No" at bounding box center [284, 221] width 6 height 6
radio input "true"
click at [443, 263] on button "Save & Close" at bounding box center [446, 268] width 67 height 21
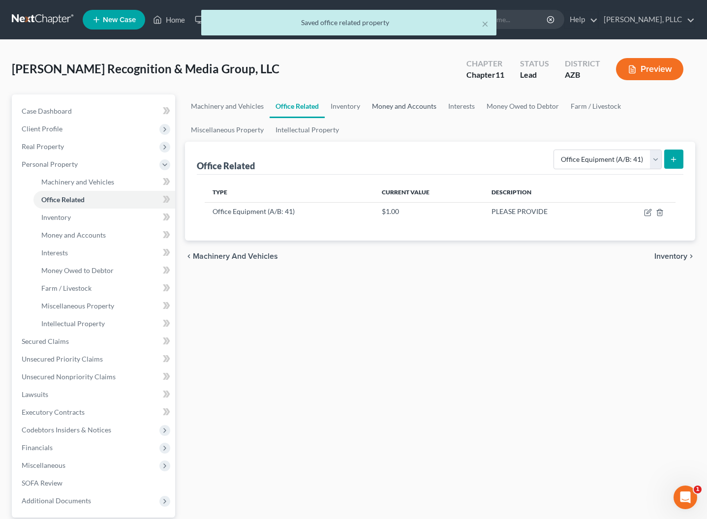
click at [392, 110] on link "Money and Accounts" at bounding box center [404, 106] width 76 height 24
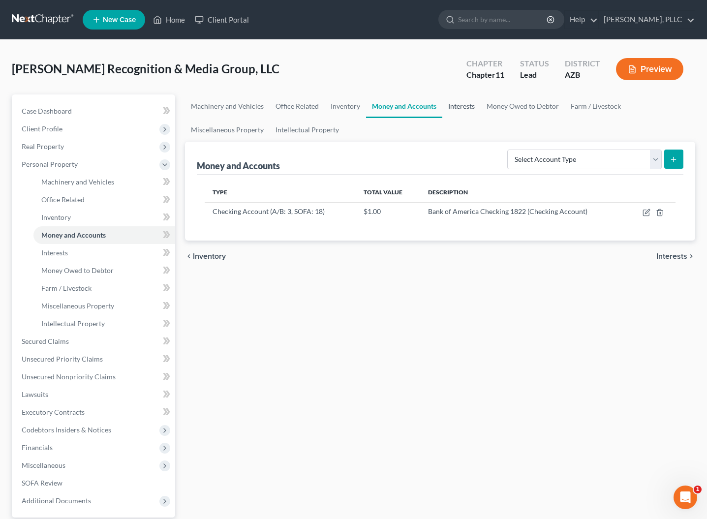
click at [455, 102] on link "Interests" at bounding box center [461, 106] width 38 height 24
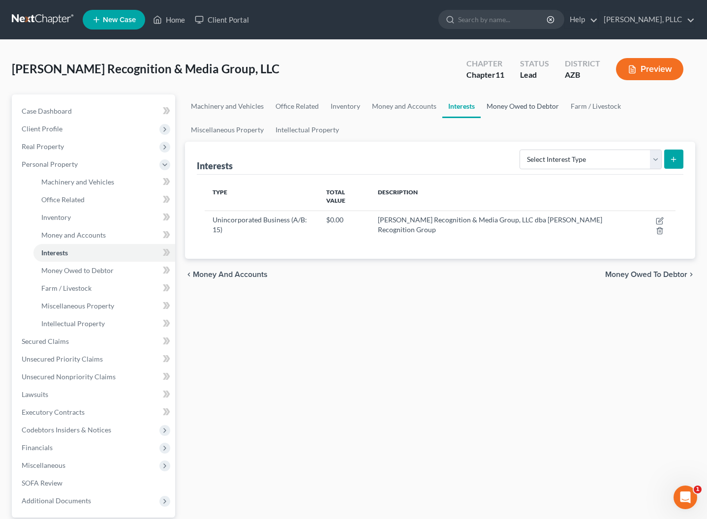
click at [503, 107] on link "Money Owed to Debtor" at bounding box center [523, 106] width 84 height 24
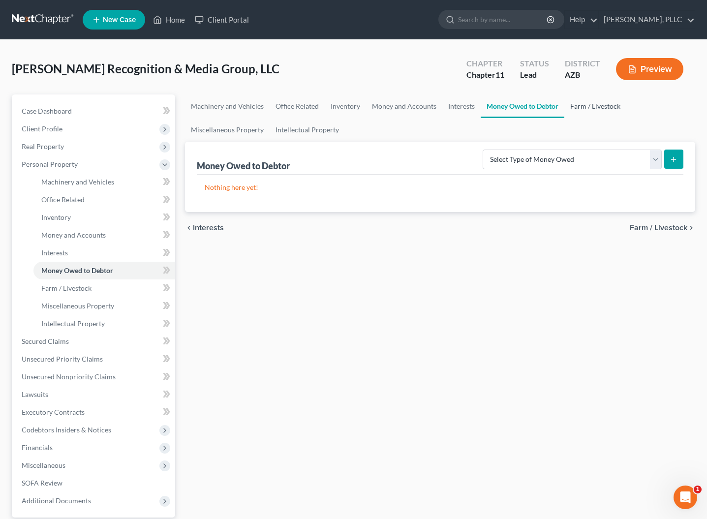
click at [579, 109] on link "Farm / Livestock" at bounding box center [595, 106] width 62 height 24
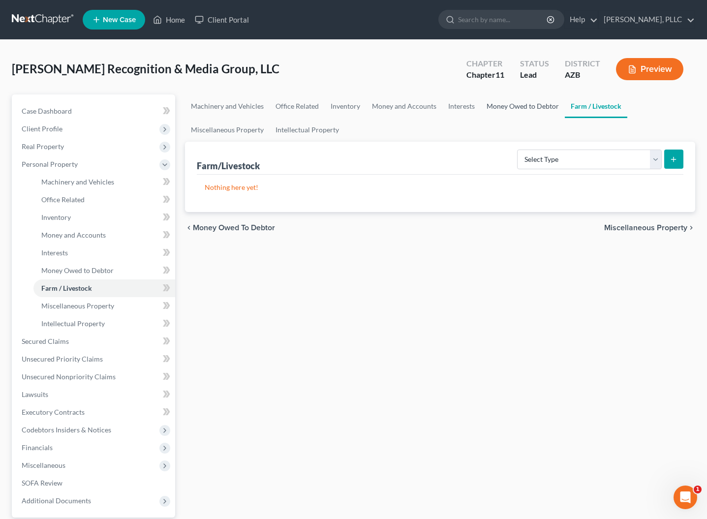
click at [544, 111] on link "Money Owed to Debtor" at bounding box center [523, 106] width 84 height 24
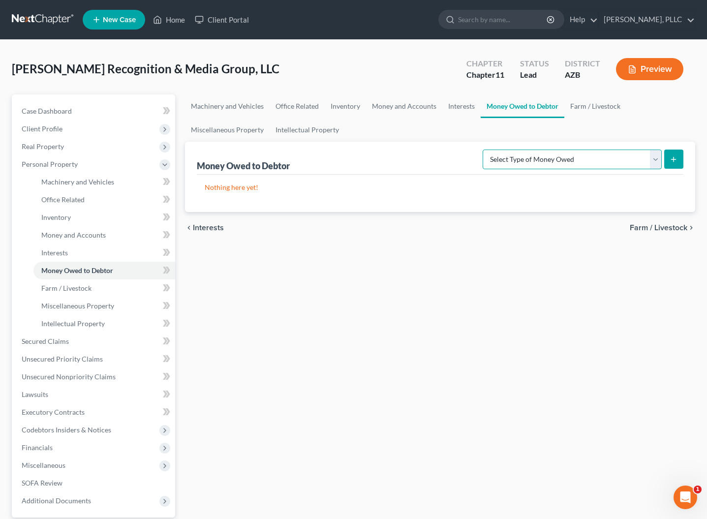
select select "accounts_receivable"
click at [678, 157] on button "submit" at bounding box center [673, 159] width 19 height 19
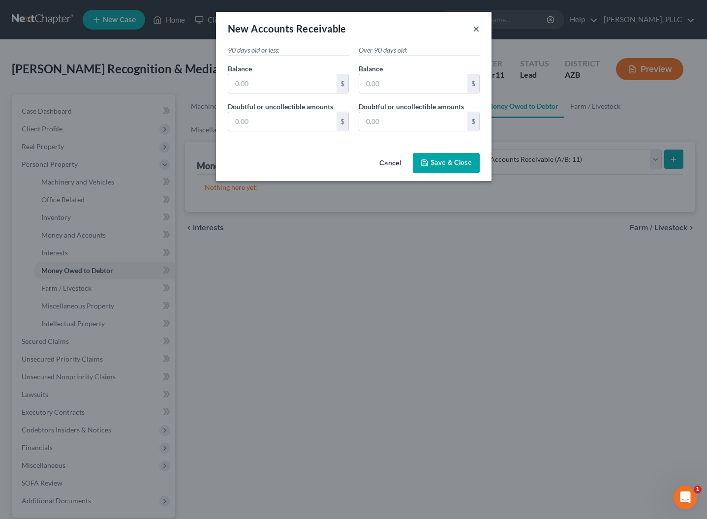
click at [476, 27] on button "×" at bounding box center [476, 29] width 7 height 12
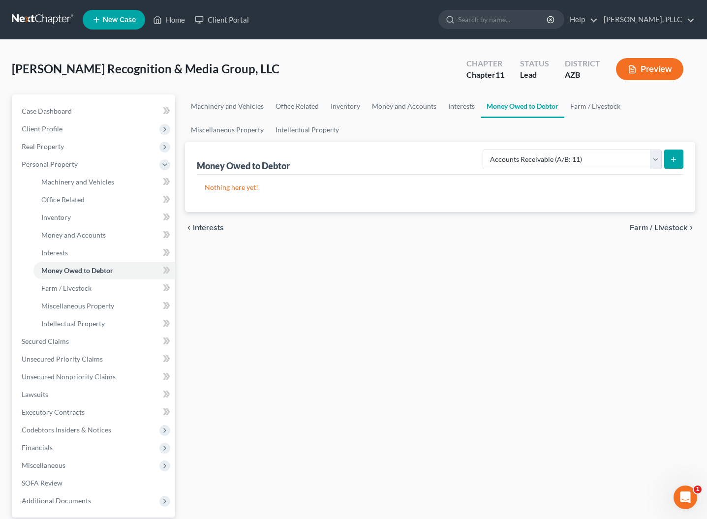
click at [675, 162] on icon "submit" at bounding box center [674, 159] width 8 height 8
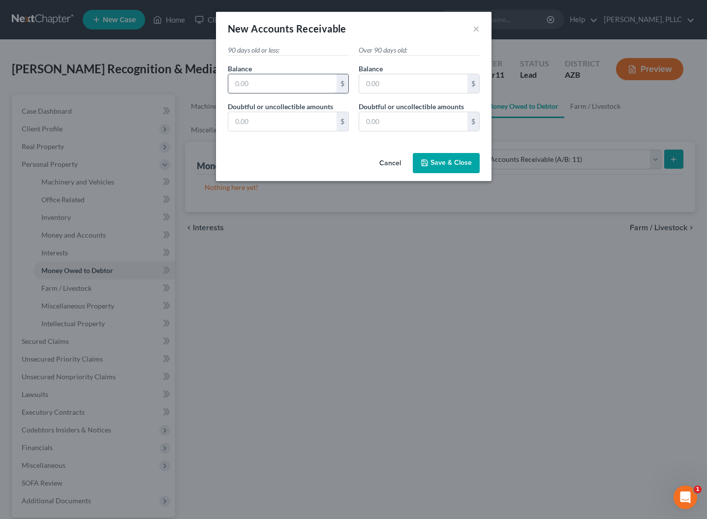
click at [308, 80] on input "text" at bounding box center [282, 83] width 108 height 19
type input "1"
click at [379, 83] on input "text" at bounding box center [413, 83] width 108 height 19
type input "1"
click at [300, 125] on input "text" at bounding box center [282, 121] width 108 height 19
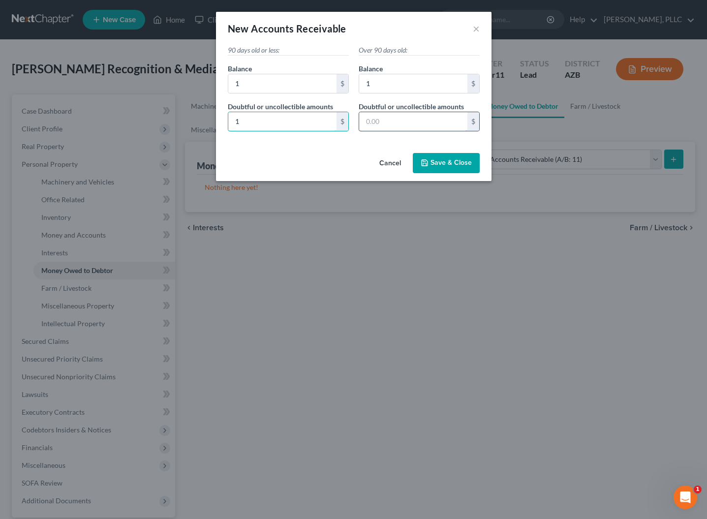
type input "1"
click at [379, 122] on input "text" at bounding box center [413, 121] width 108 height 19
type input "1"
click at [452, 158] on button "Save & Close" at bounding box center [446, 163] width 67 height 21
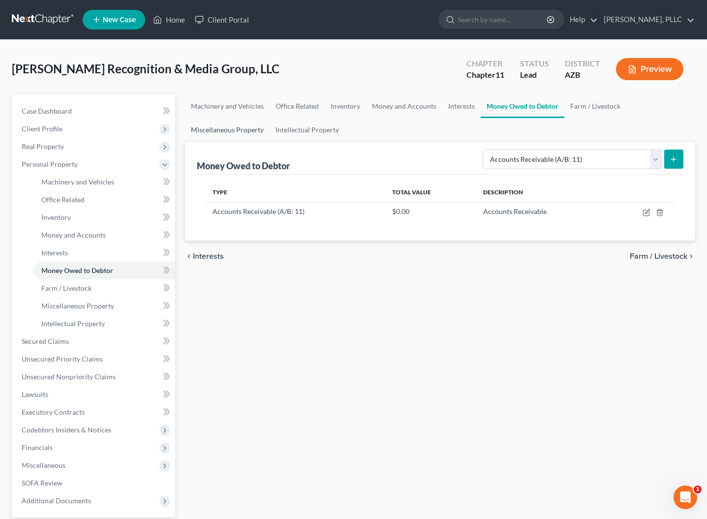
click at [250, 132] on link "Miscellaneous Property" at bounding box center [227, 130] width 85 height 24
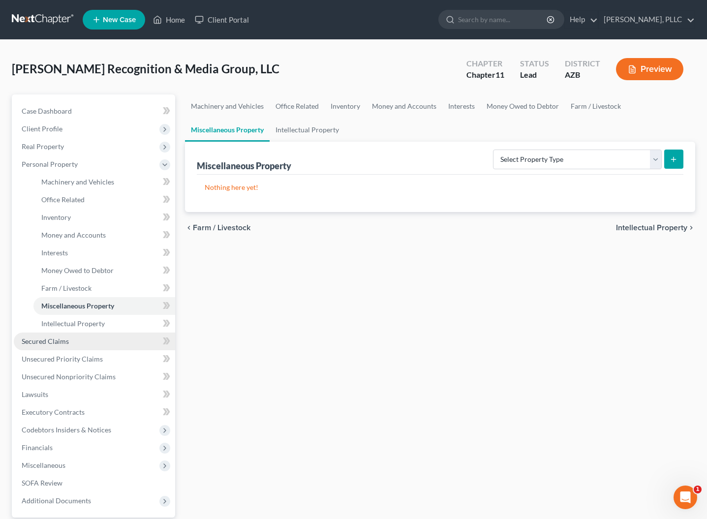
click at [41, 346] on link "Secured Claims" at bounding box center [94, 342] width 161 height 18
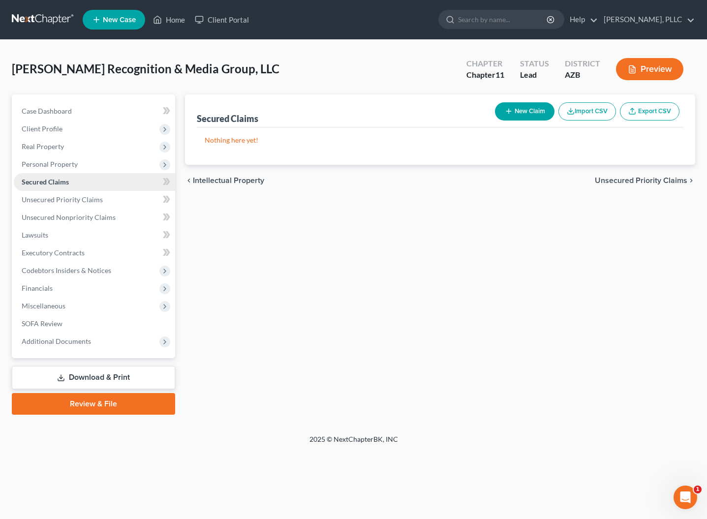
click at [45, 184] on span "Secured Claims" at bounding box center [45, 182] width 47 height 8
click at [49, 194] on link "Unsecured Priority Claims" at bounding box center [94, 200] width 161 height 18
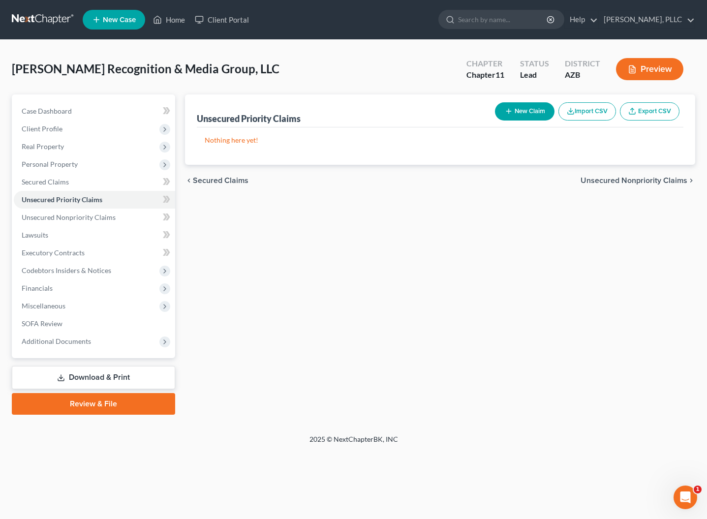
click at [521, 116] on button "New Claim" at bounding box center [525, 111] width 60 height 18
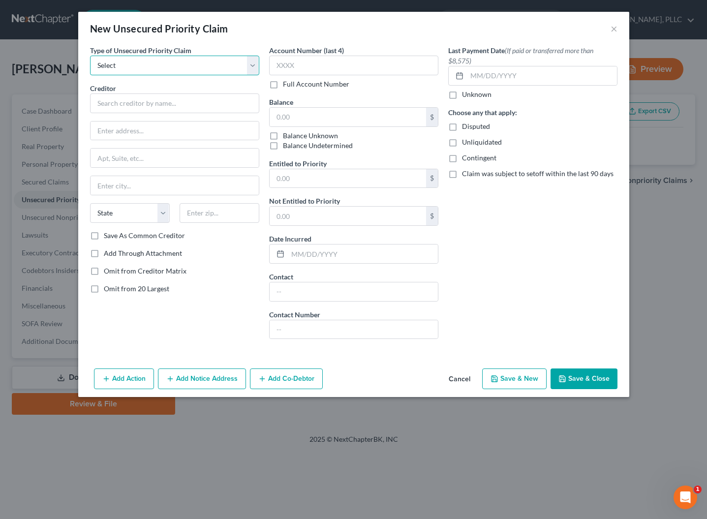
select select "0"
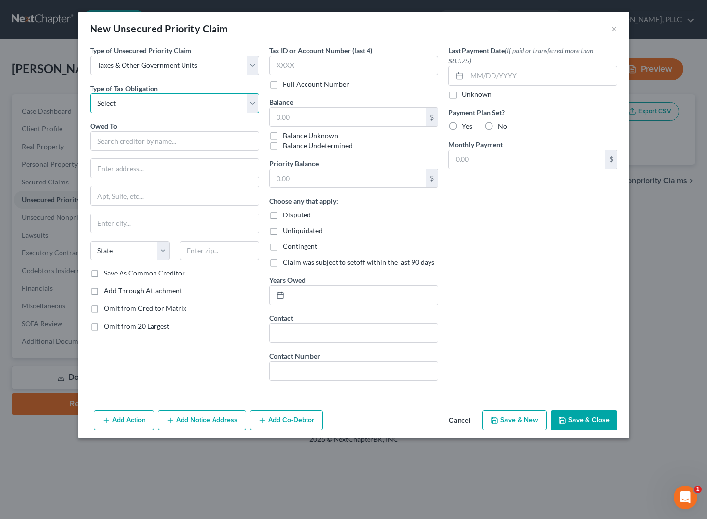
select select "0"
click at [151, 137] on input "text" at bounding box center [174, 141] width 169 height 20
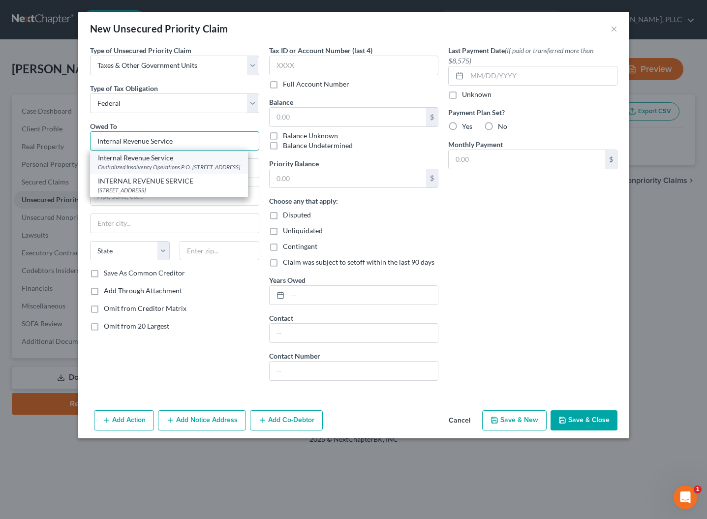
type input "Internal Revenue Service"
click at [130, 162] on div "Internal Revenue Service" at bounding box center [169, 158] width 142 height 10
type input "Centralized Insolvency Operations"
type input "P.O. Box 7346"
type input "Philadelphia"
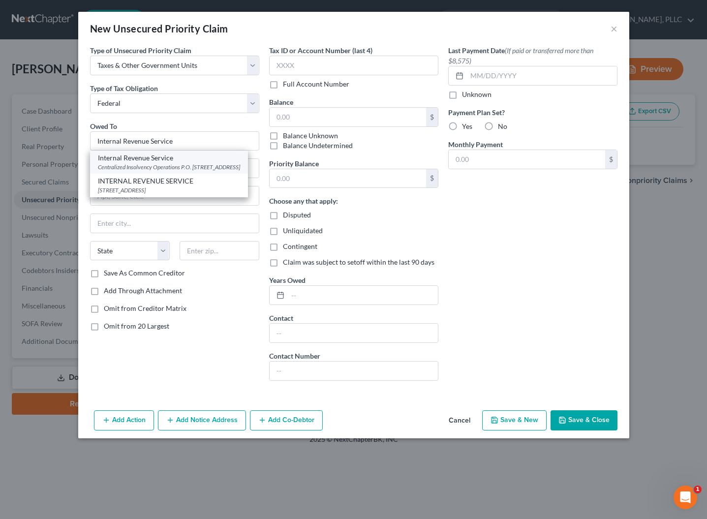
select select "39"
type input "19101"
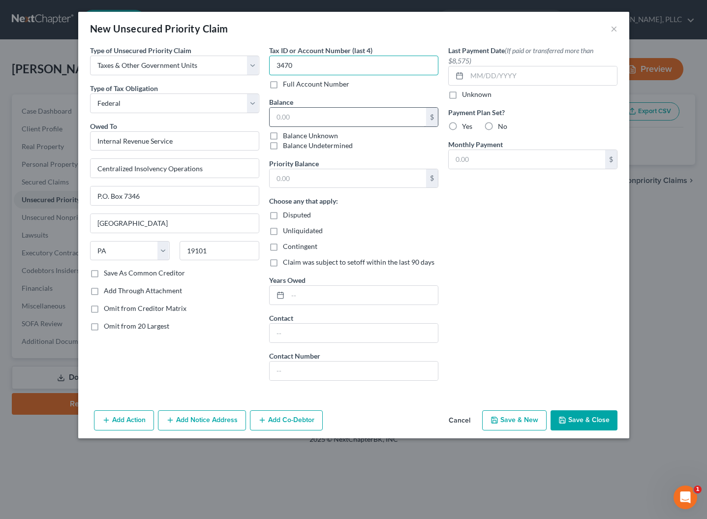
type input "3470"
click at [304, 120] on input "text" at bounding box center [348, 117] width 156 height 19
click at [297, 134] on label "Balance Unknown" at bounding box center [310, 136] width 55 height 10
click at [293, 134] on input "Balance Unknown" at bounding box center [290, 134] width 6 height 6
checkbox input "true"
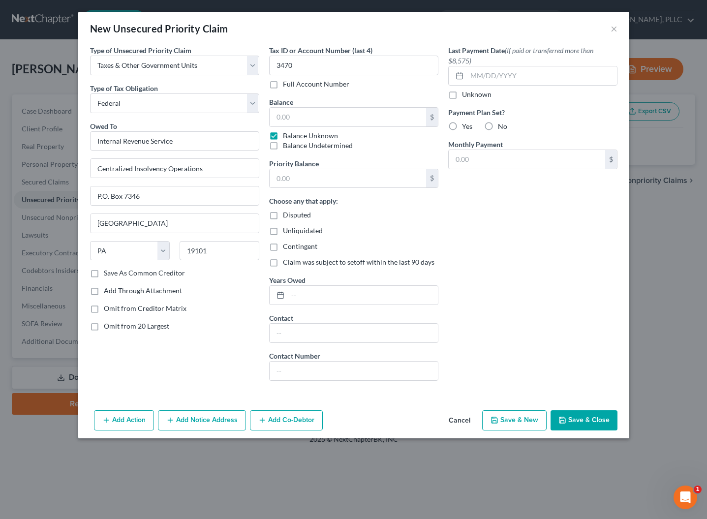
type input "0.00"
click at [283, 249] on label "Contingent" at bounding box center [300, 247] width 34 height 10
click at [287, 248] on input "Contingent" at bounding box center [290, 245] width 6 height 6
click at [283, 247] on label "Contingent" at bounding box center [300, 247] width 34 height 10
click at [287, 247] on input "Contingent" at bounding box center [290, 245] width 6 height 6
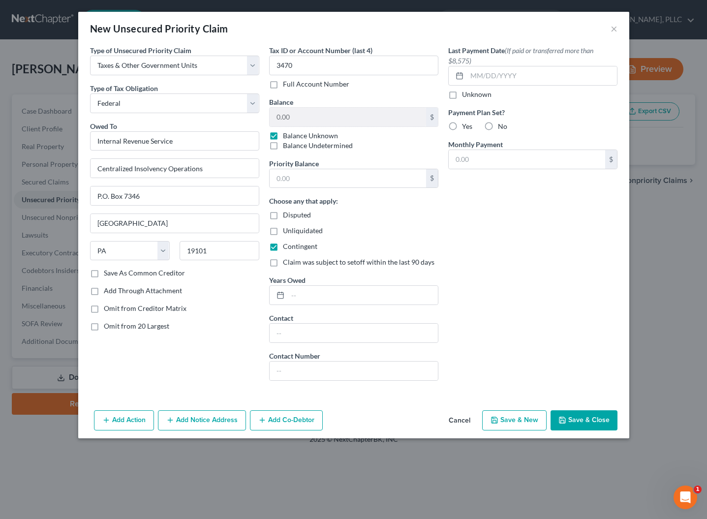
checkbox input "false"
click at [584, 415] on button "Save & Close" at bounding box center [584, 420] width 67 height 21
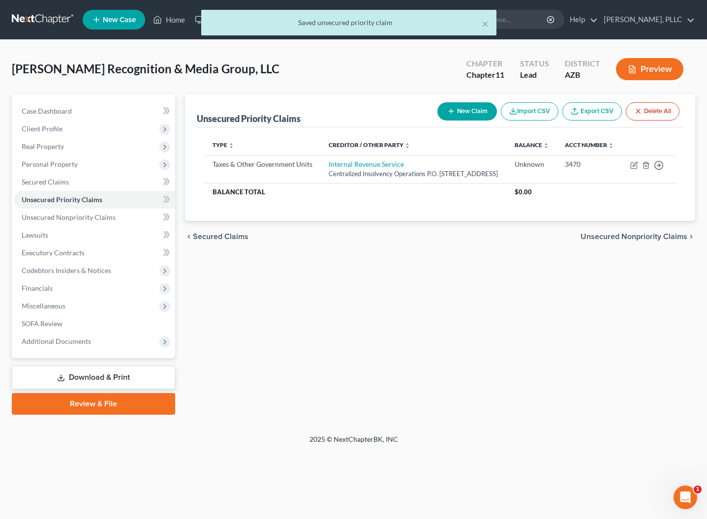
click at [482, 112] on button "New Claim" at bounding box center [467, 111] width 60 height 18
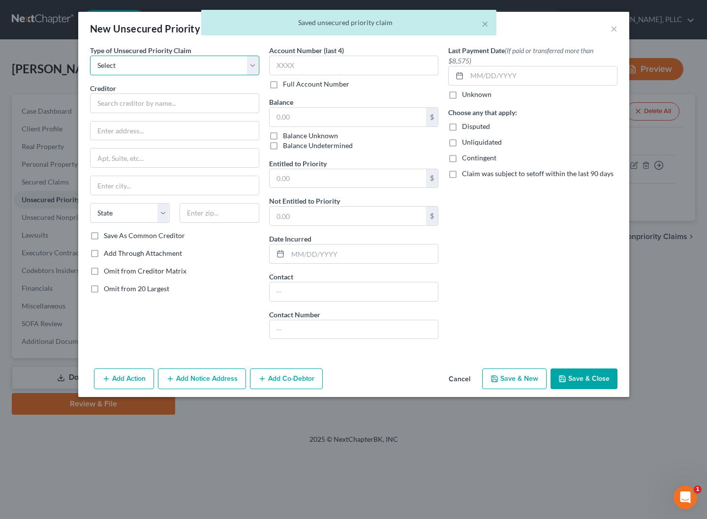
select select "0"
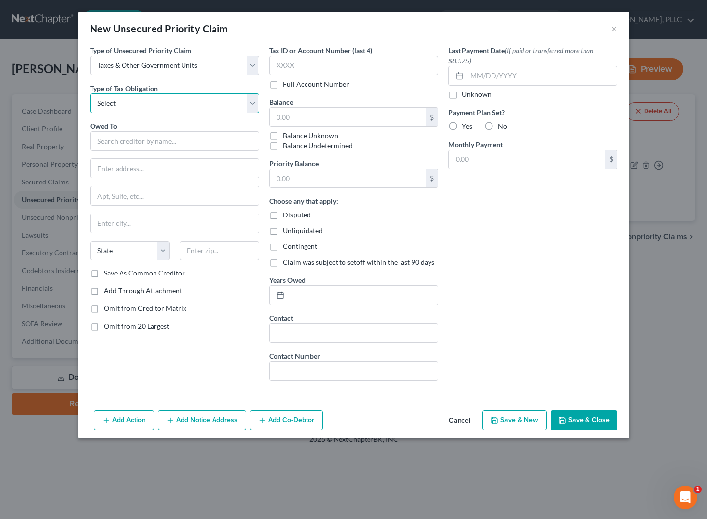
select select "2"
click at [136, 143] on input "text" at bounding box center [174, 141] width 169 height 20
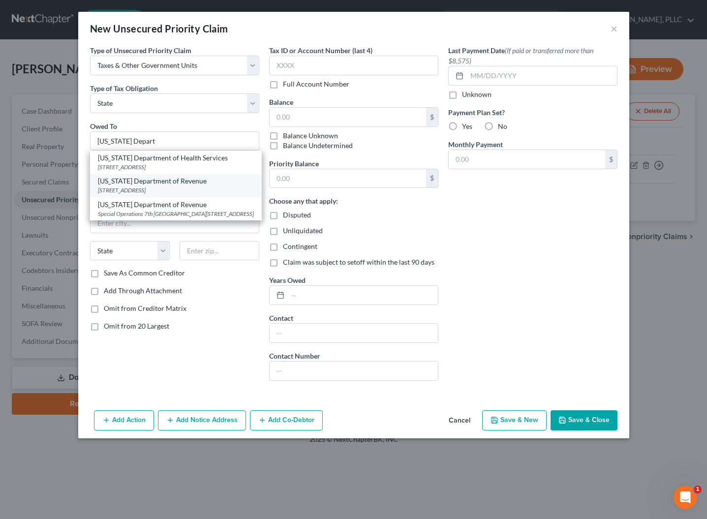
click at [134, 184] on div "Arizona Department of Revenue" at bounding box center [176, 181] width 156 height 10
type input "Arizona Department of Revenue"
type input "2005 North Central Avenue"
type input "Phoenix"
select select "3"
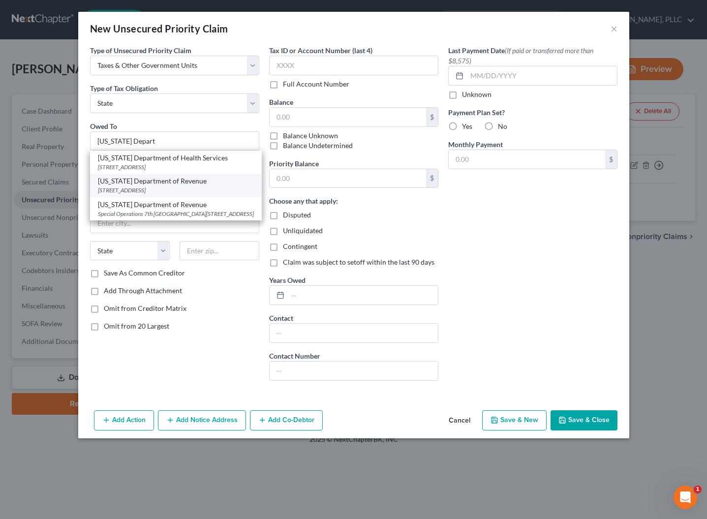
type input "85004-2926"
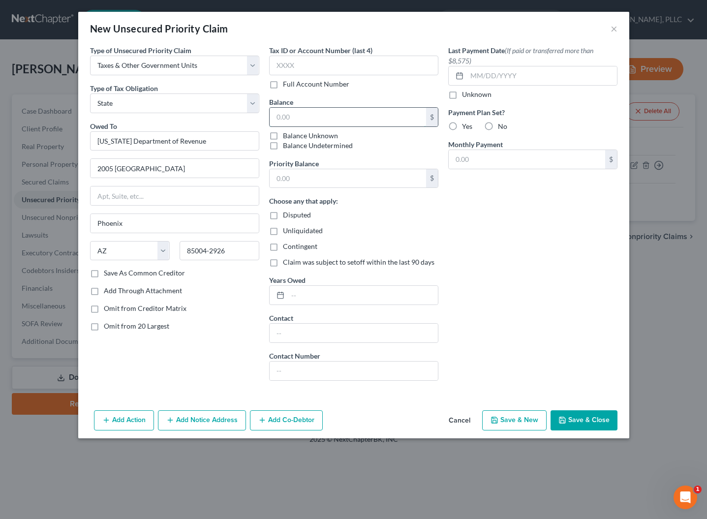
click at [322, 120] on input "text" at bounding box center [348, 117] width 156 height 19
click at [300, 135] on label "Balance Unknown" at bounding box center [310, 136] width 55 height 10
click at [293, 135] on input "Balance Unknown" at bounding box center [290, 134] width 6 height 6
checkbox input "true"
type input "0.00"
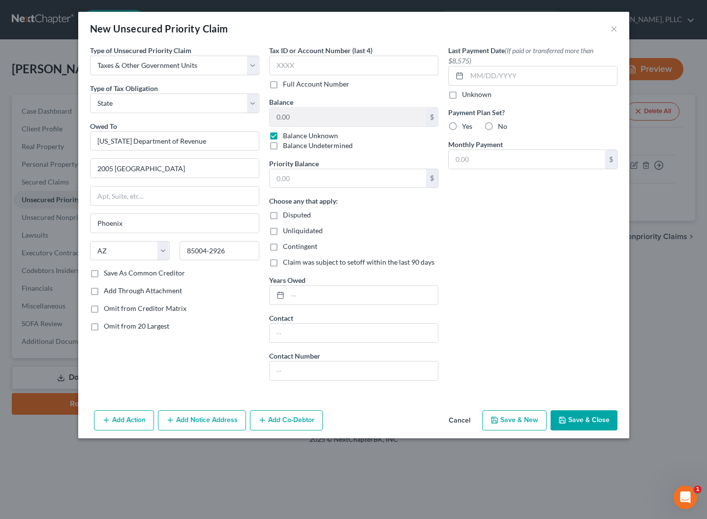
click at [570, 425] on button "Save & Close" at bounding box center [584, 420] width 67 height 21
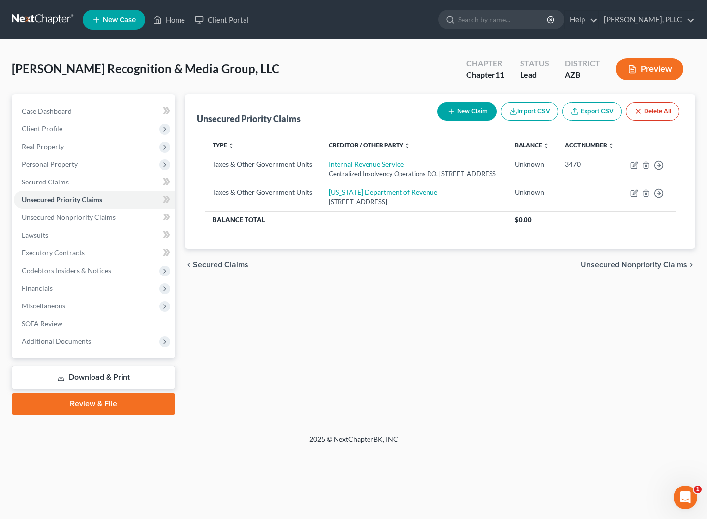
click at [51, 22] on link at bounding box center [43, 20] width 63 height 18
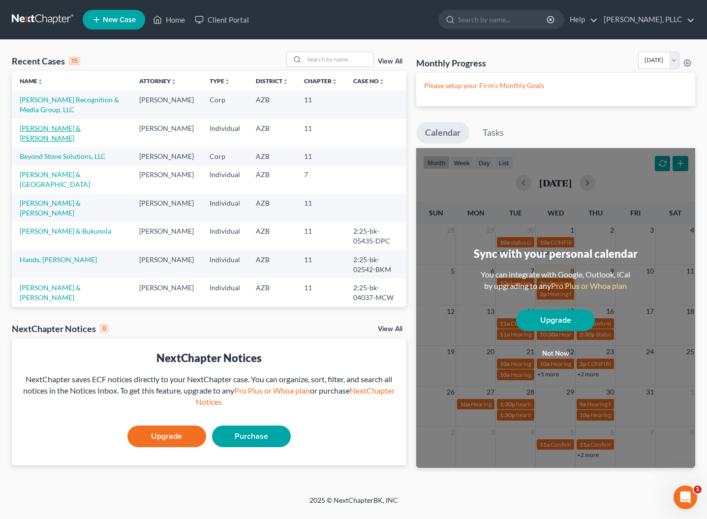
click at [38, 129] on link "[PERSON_NAME] & [PERSON_NAME]" at bounding box center [50, 133] width 61 height 18
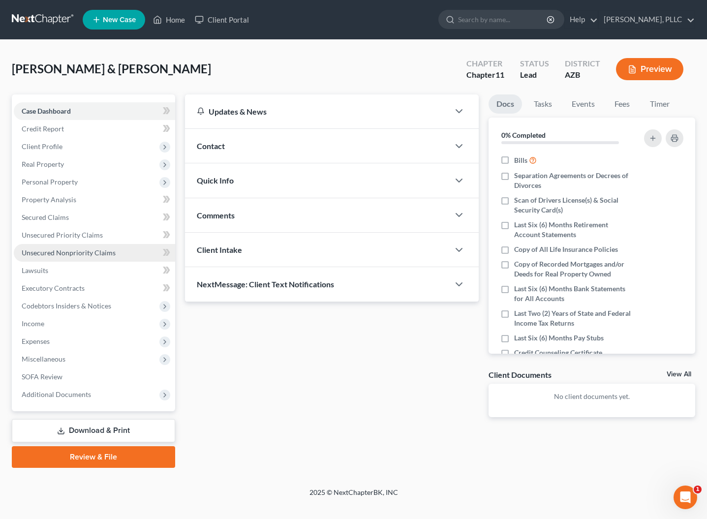
click at [46, 252] on span "Unsecured Nonpriority Claims" at bounding box center [69, 252] width 94 height 8
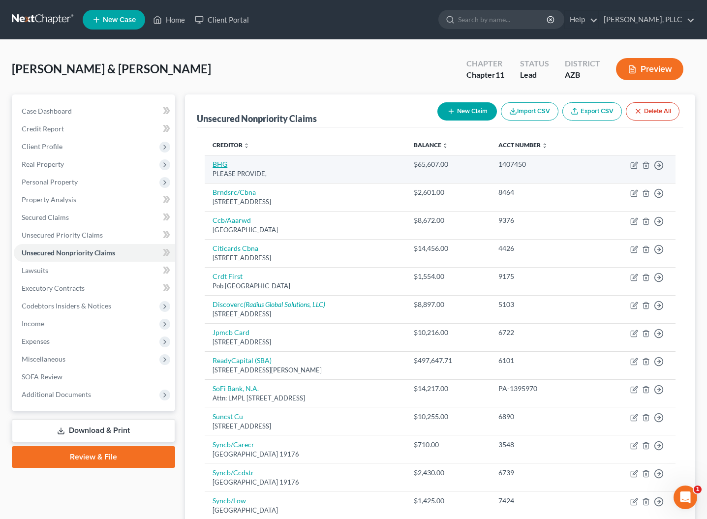
click at [222, 167] on link "BHG" at bounding box center [220, 164] width 15 height 8
select select "10"
select select "3"
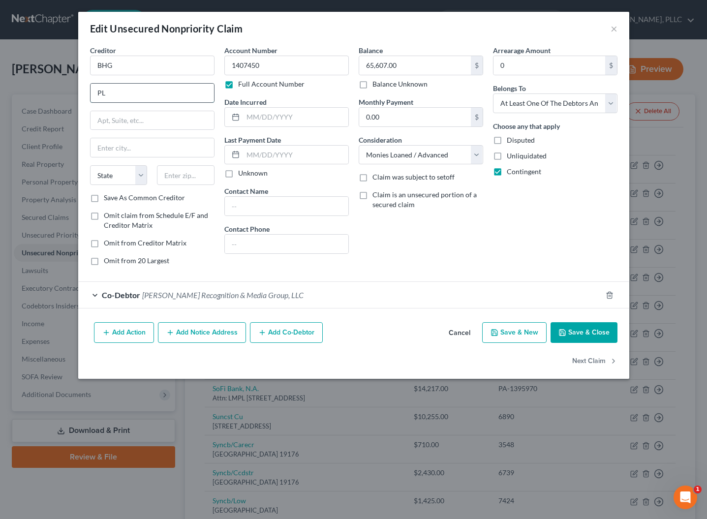
type input "P"
type input "[STREET_ADDRESS]"
type input "Davie"
select select "9"
type input "33324"
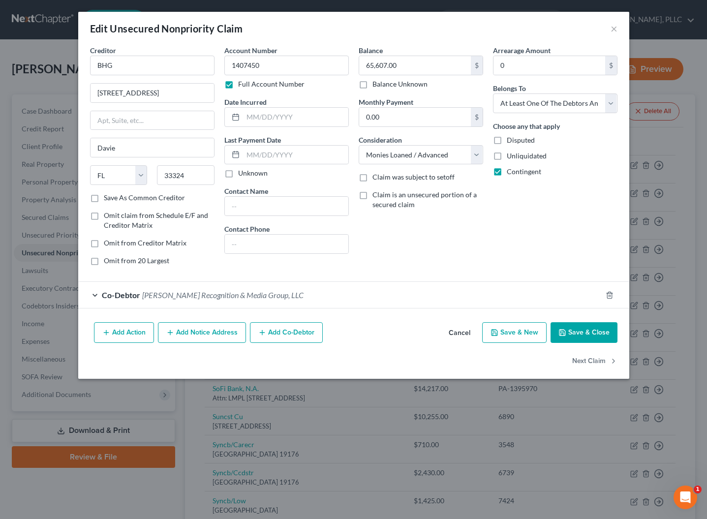
type input "[GEOGRAPHIC_DATA]"
type input "33324"
click at [316, 123] on input "text" at bounding box center [295, 117] width 105 height 19
type input "03/2023"
drag, startPoint x: 406, startPoint y: 67, endPoint x: 335, endPoint y: 67, distance: 70.9
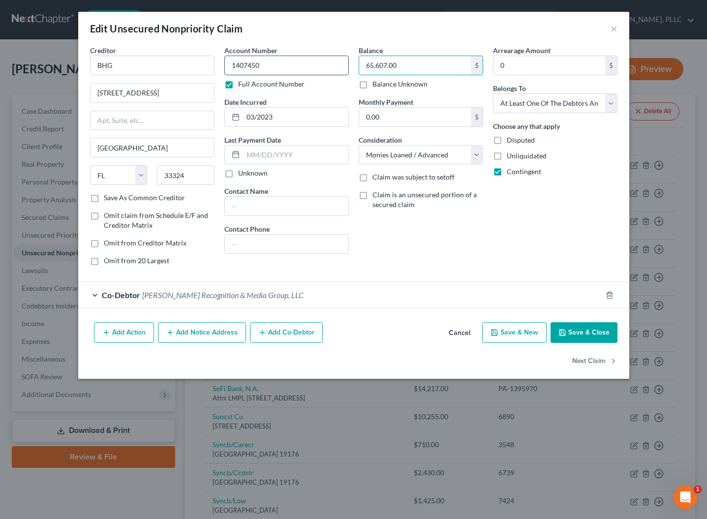
click at [335, 67] on div "Creditor * BHG [STREET_ADDRESS] [GEOGRAPHIC_DATA] [US_STATE][GEOGRAPHIC_DATA] A…" at bounding box center [353, 159] width 537 height 228
type input "68,000"
click at [436, 263] on div "Balance 68,000.00 $ Balance Unknown Balance Undetermined 68,000 $ Balance Unkno…" at bounding box center [421, 159] width 134 height 228
click at [576, 331] on button "Save & Close" at bounding box center [584, 332] width 67 height 21
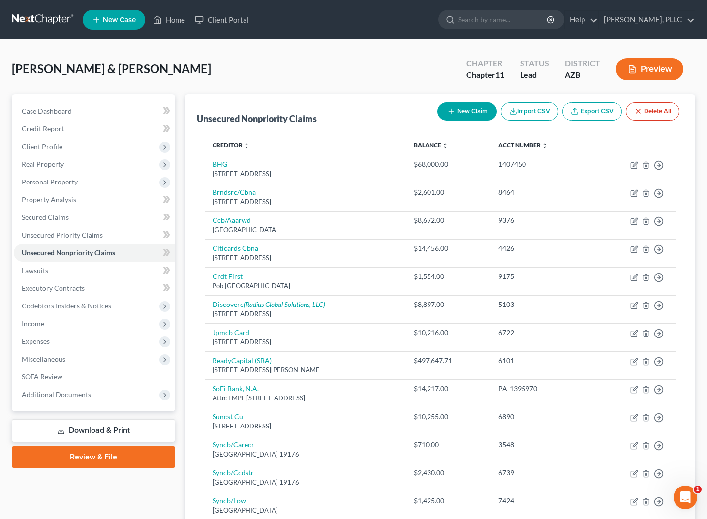
click at [32, 19] on link at bounding box center [43, 20] width 63 height 18
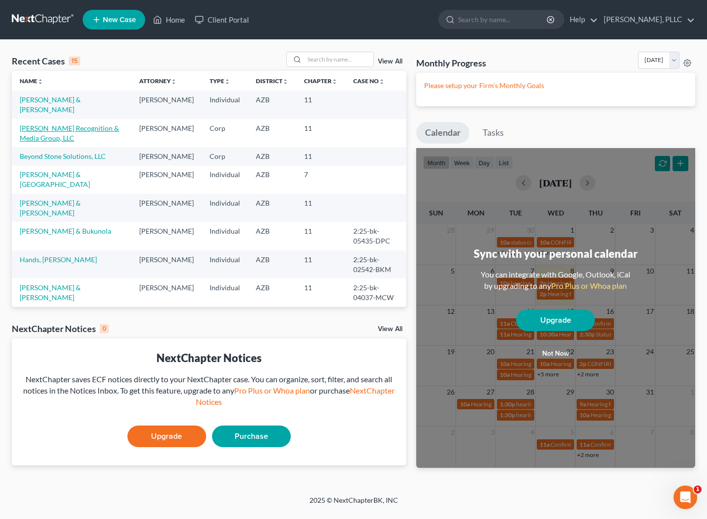
click at [36, 127] on link "[PERSON_NAME] Recognition & Media Group, LLC" at bounding box center [69, 133] width 99 height 18
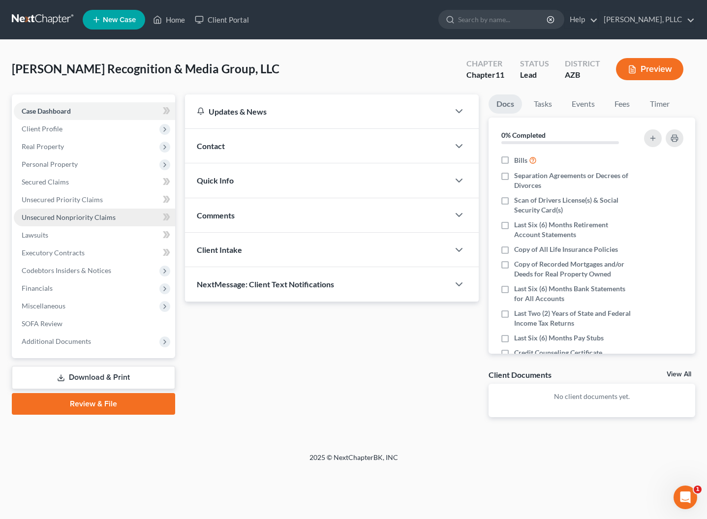
click at [33, 218] on span "Unsecured Nonpriority Claims" at bounding box center [69, 217] width 94 height 8
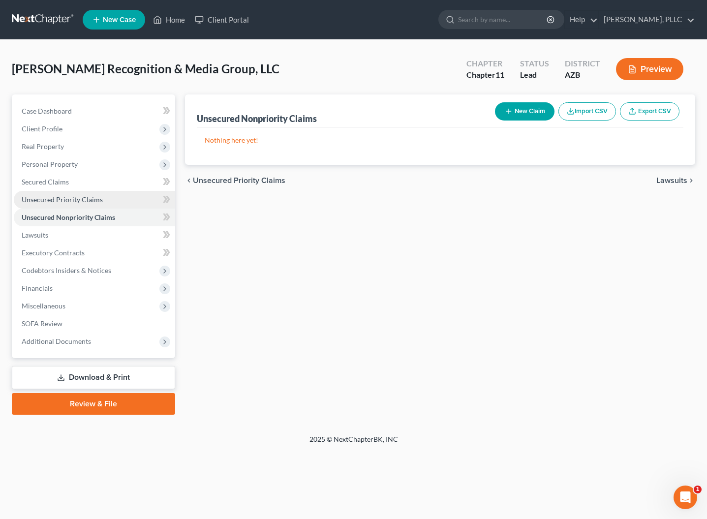
click at [67, 201] on span "Unsecured Priority Claims" at bounding box center [62, 199] width 81 height 8
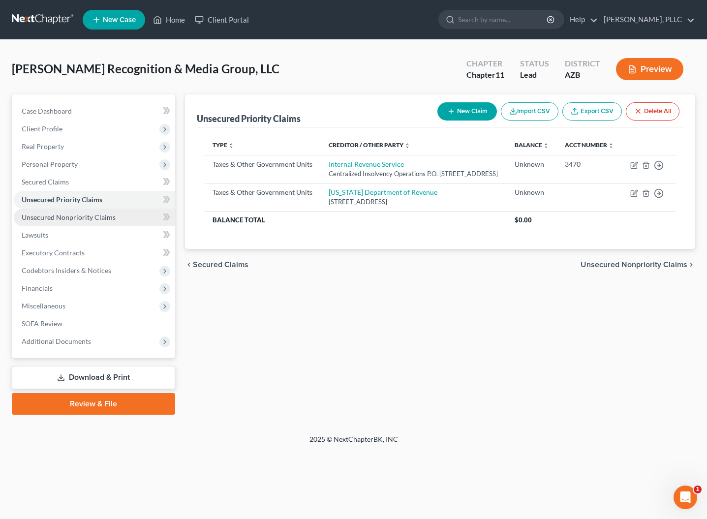
click at [85, 217] on span "Unsecured Nonpriority Claims" at bounding box center [69, 217] width 94 height 8
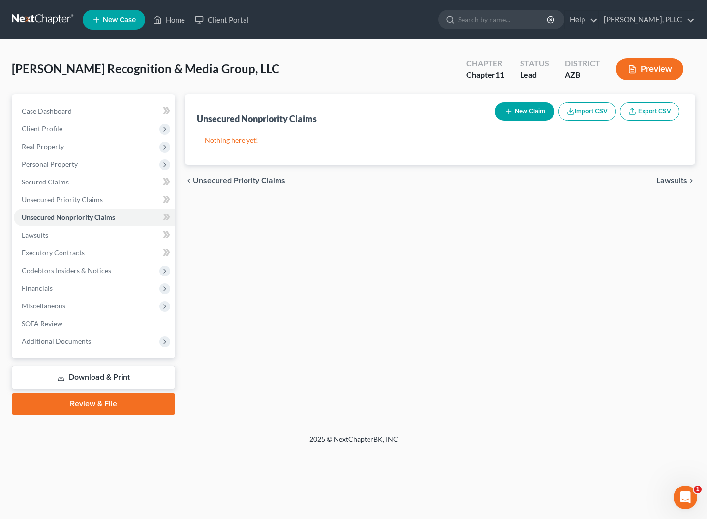
click at [520, 112] on button "New Claim" at bounding box center [525, 111] width 60 height 18
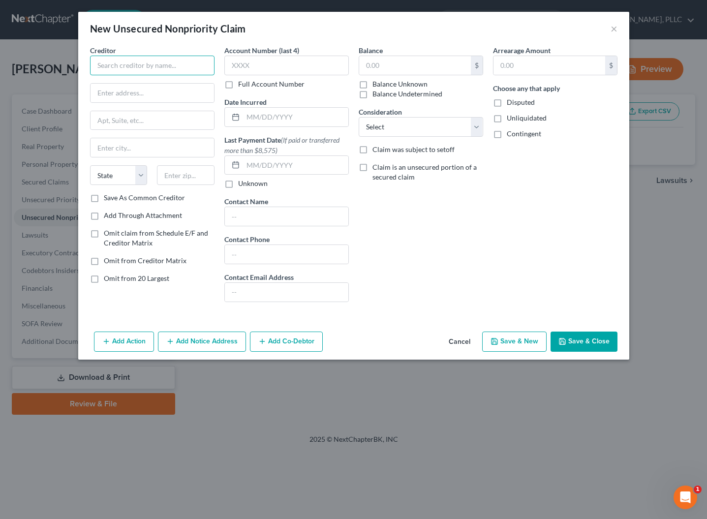
click at [170, 62] on input "text" at bounding box center [152, 66] width 124 height 20
type input "ReadyCapital"
type input "[STREET_ADDRESS][PERSON_NAME]"
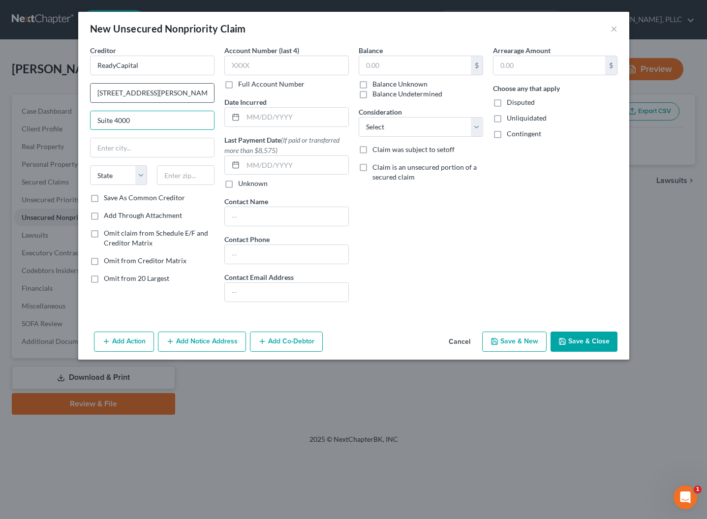
type input "Suite 4000"
type input "[GEOGRAPHIC_DATA]"
select select "33"
type input "07922"
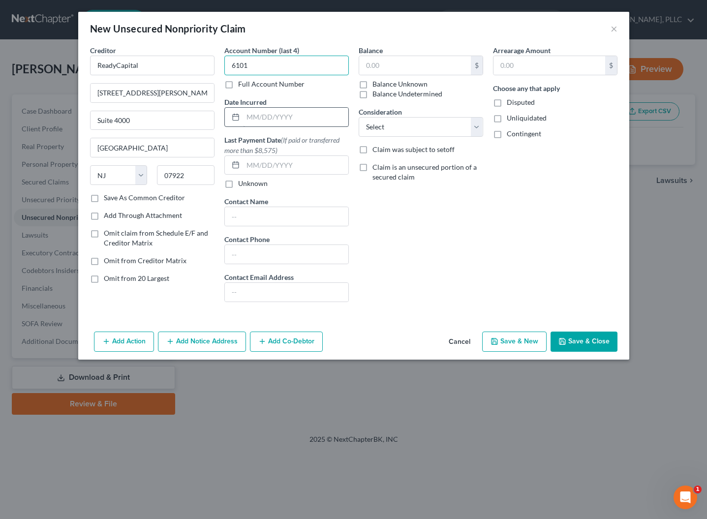
type input "6101"
click at [291, 118] on input "text" at bounding box center [295, 117] width 105 height 19
type input "4"
click at [442, 69] on input "text" at bounding box center [415, 65] width 112 height 19
type input "470,000"
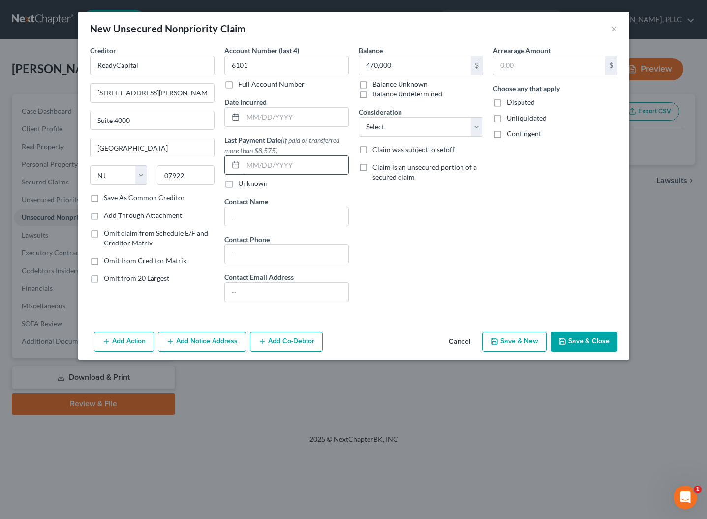
click at [262, 170] on input "text" at bounding box center [295, 165] width 105 height 19
select select "8"
click at [507, 135] on label "Contingent" at bounding box center [524, 134] width 34 height 10
click at [511, 135] on input "Contingent" at bounding box center [514, 132] width 6 height 6
checkbox input "true"
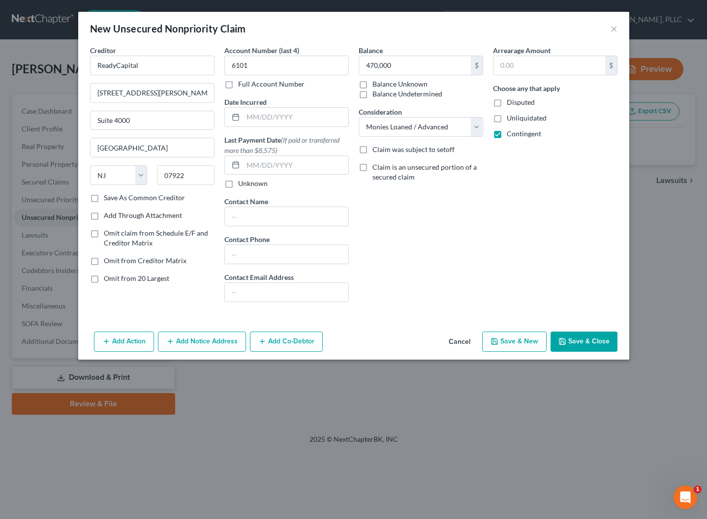
click at [584, 339] on button "Save & Close" at bounding box center [584, 342] width 67 height 21
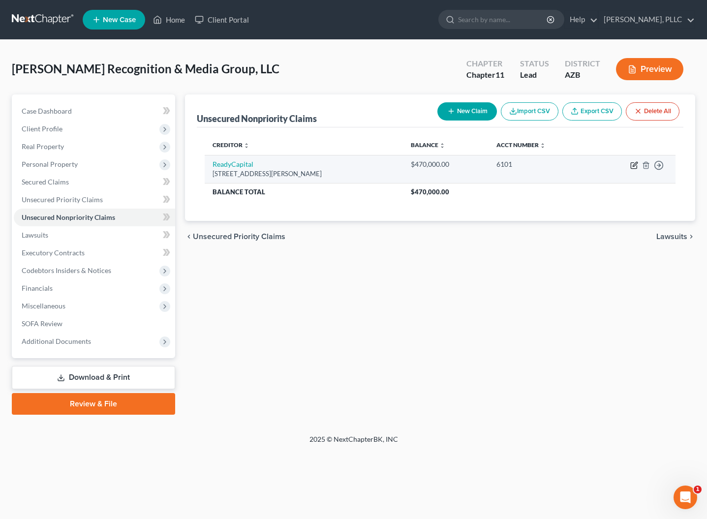
click at [635, 165] on icon "button" at bounding box center [634, 165] width 8 height 8
select select "33"
select select "8"
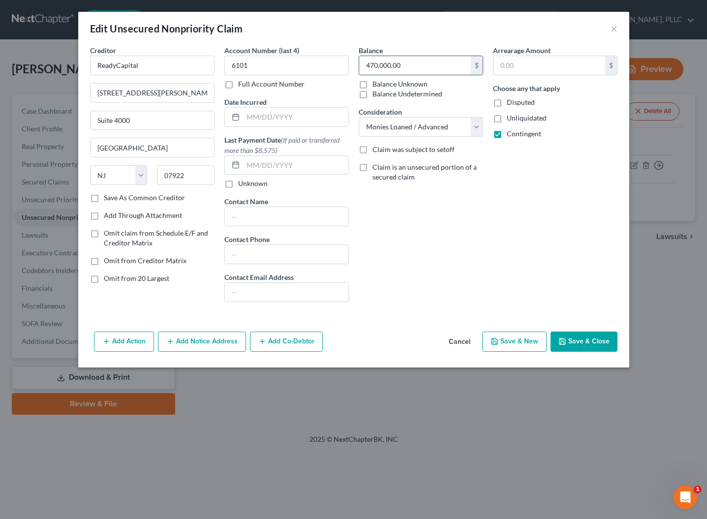
click at [412, 68] on input "470,000.00" at bounding box center [415, 65] width 112 height 19
type input "4"
type input "497,647.71"
click at [382, 247] on div "Balance 497,647.71 $ Balance Unknown Balance Undetermined 497,647.71 $ Balance …" at bounding box center [421, 177] width 134 height 265
click at [585, 344] on button "Save & Close" at bounding box center [584, 342] width 67 height 21
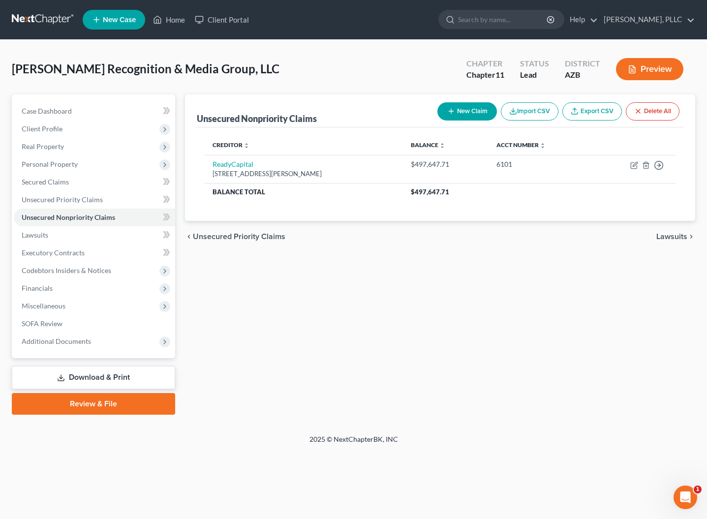
click at [454, 112] on button "New Claim" at bounding box center [467, 111] width 60 height 18
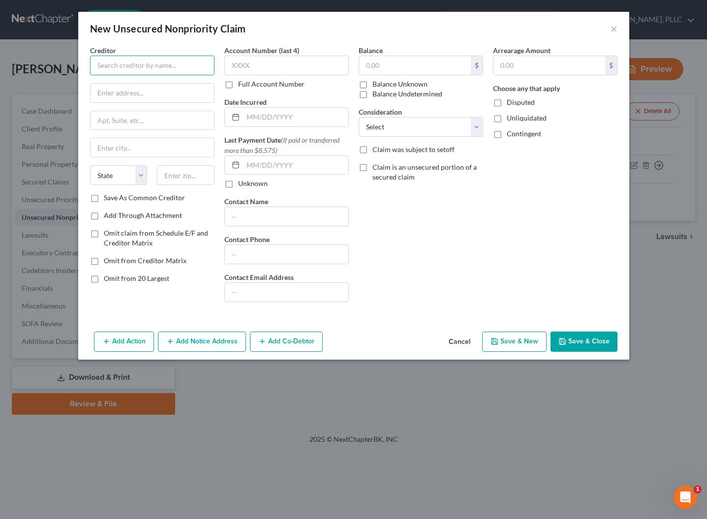
click at [162, 65] on input "text" at bounding box center [152, 66] width 124 height 20
type input "SoFi Bank, N.A."
type input "[STREET_ADDRESS]"
type input "Ste. 300"
type input "[GEOGRAPHIC_DATA]"
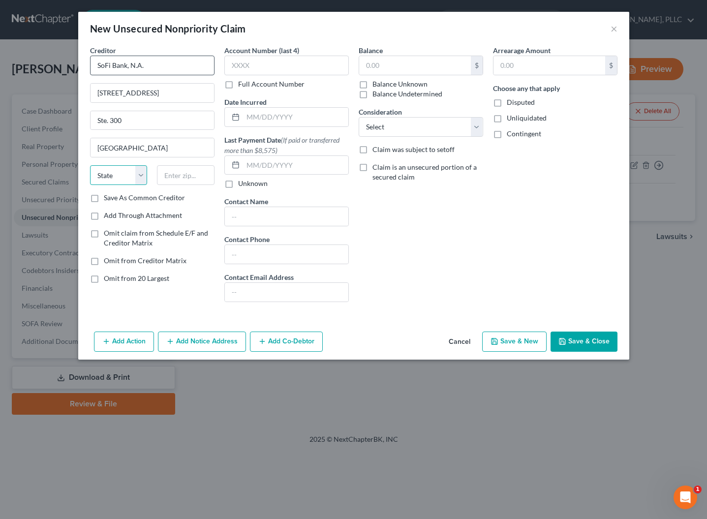
select select "46"
type input "84121"
click at [238, 84] on label "Full Account Number" at bounding box center [271, 84] width 66 height 10
click at [242, 84] on input "Full Account Number" at bounding box center [245, 82] width 6 height 6
click at [251, 70] on input "text" at bounding box center [286, 66] width 124 height 20
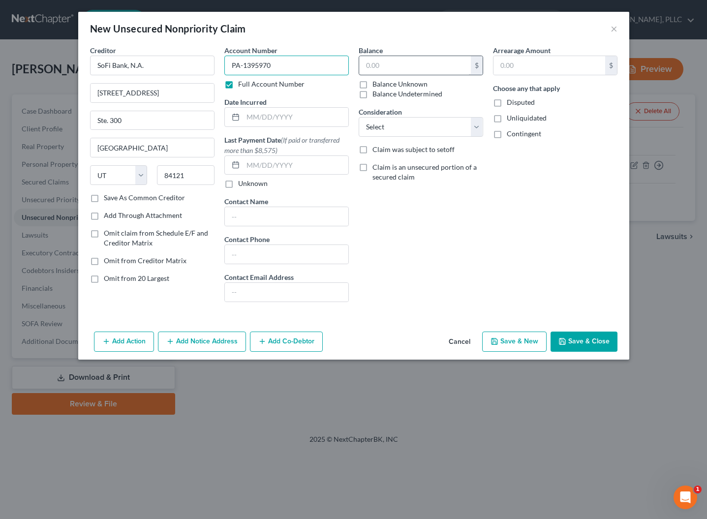
type input "PA-1395970"
click at [399, 66] on input "text" at bounding box center [415, 65] width 112 height 19
click at [457, 340] on button "Cancel" at bounding box center [459, 343] width 37 height 20
